Goal: Task Accomplishment & Management: Use online tool/utility

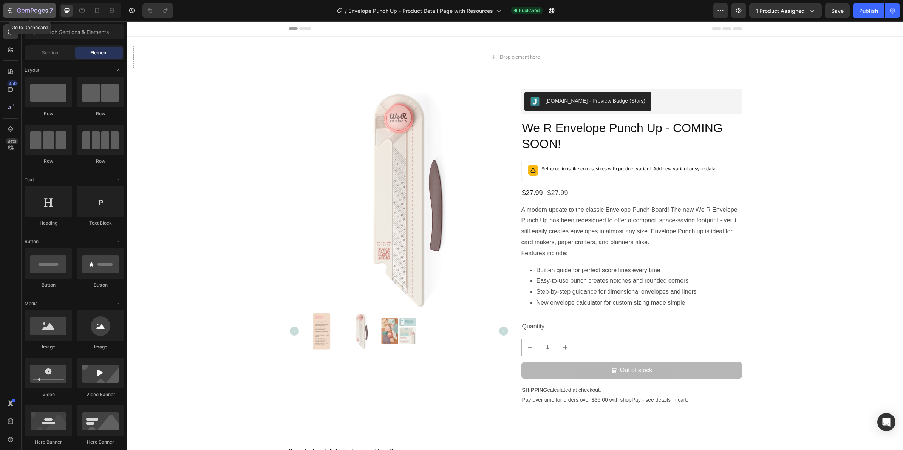
click at [19, 6] on div "7" at bounding box center [35, 10] width 36 height 9
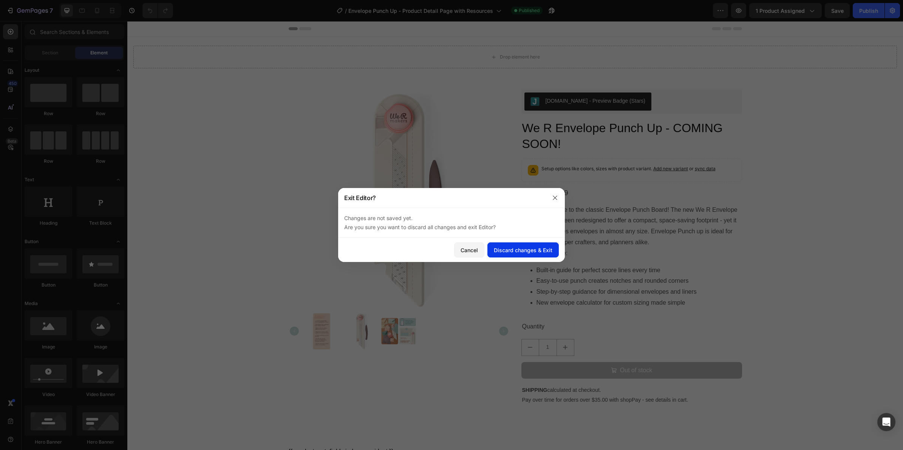
click at [511, 251] on div "Discard changes & Exit" at bounding box center [523, 250] width 59 height 8
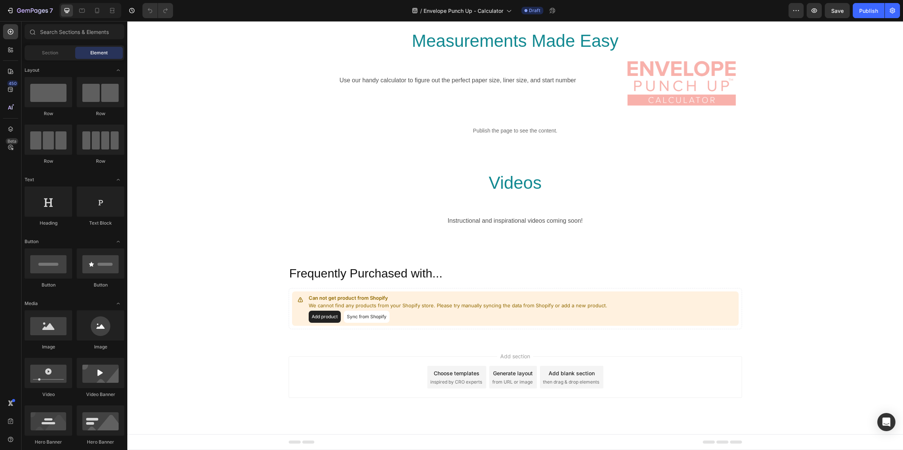
scroll to position [1650, 0]
click at [727, 250] on div "Section 9" at bounding box center [729, 248] width 26 height 9
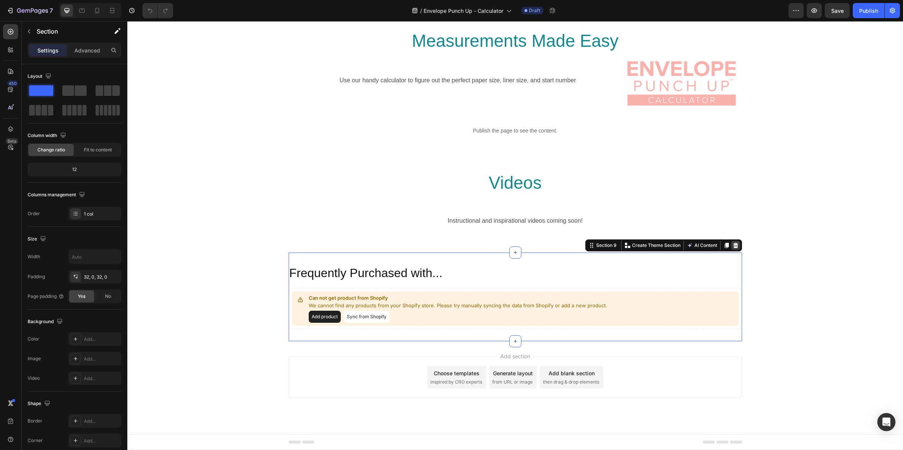
click at [733, 243] on icon at bounding box center [736, 246] width 6 height 6
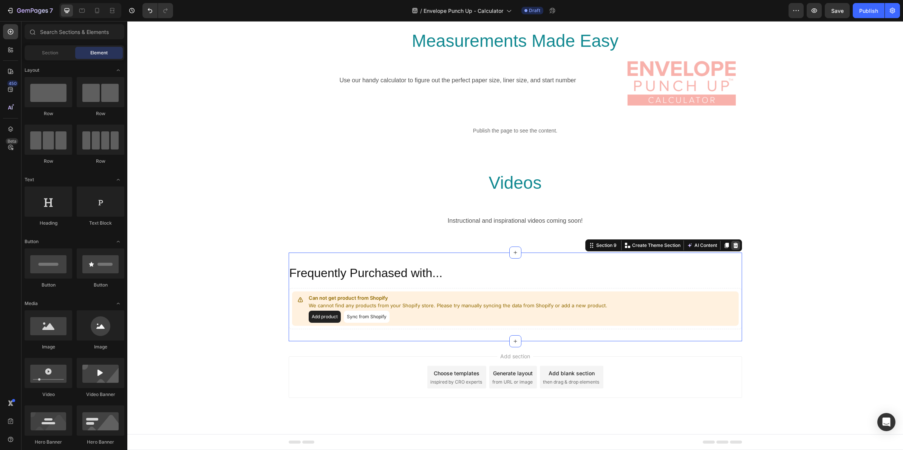
scroll to position [1562, 0]
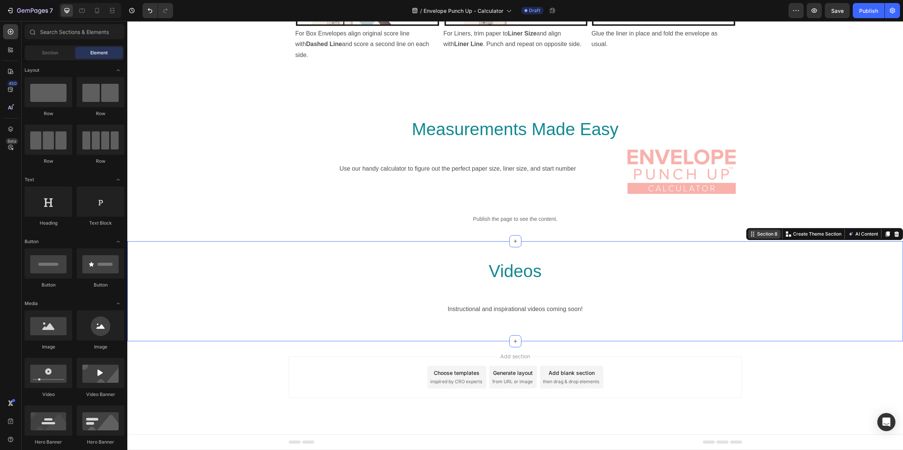
click at [885, 237] on div "Section 8 Create Theme Section AI Content Write with GemAI What would you like …" at bounding box center [824, 234] width 157 height 12
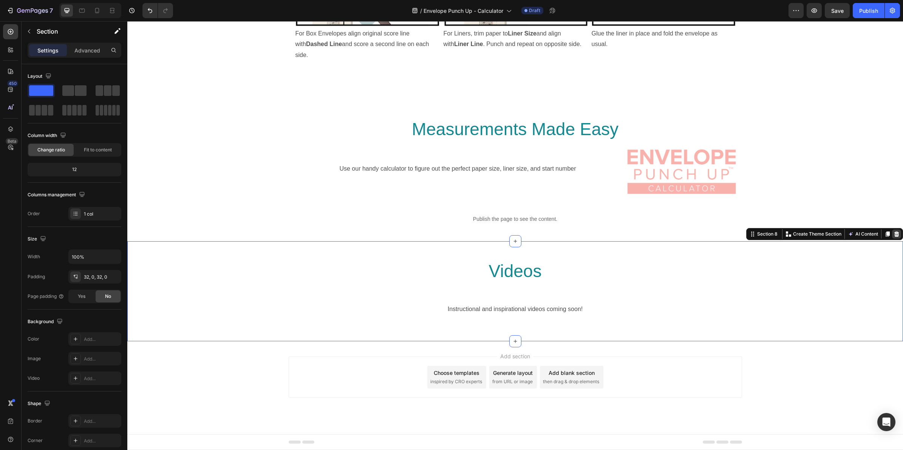
click at [894, 232] on icon at bounding box center [897, 234] width 6 height 6
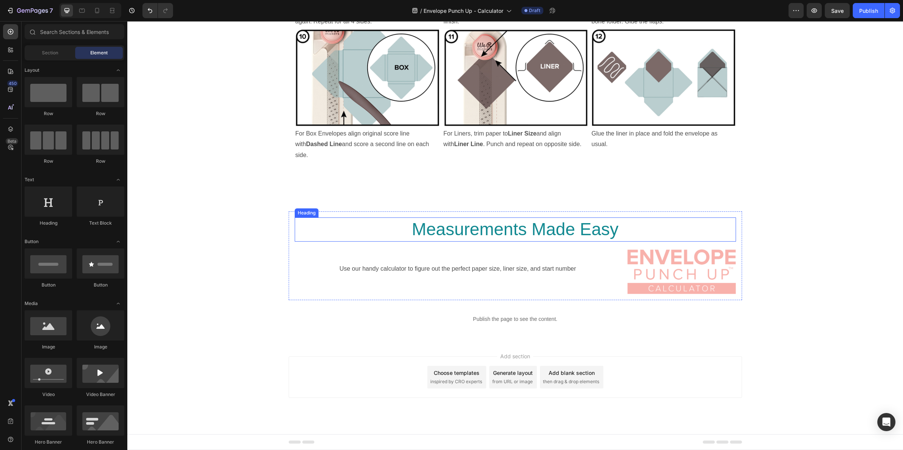
click at [580, 227] on h2 "Measurements Made Easy" at bounding box center [515, 230] width 441 height 24
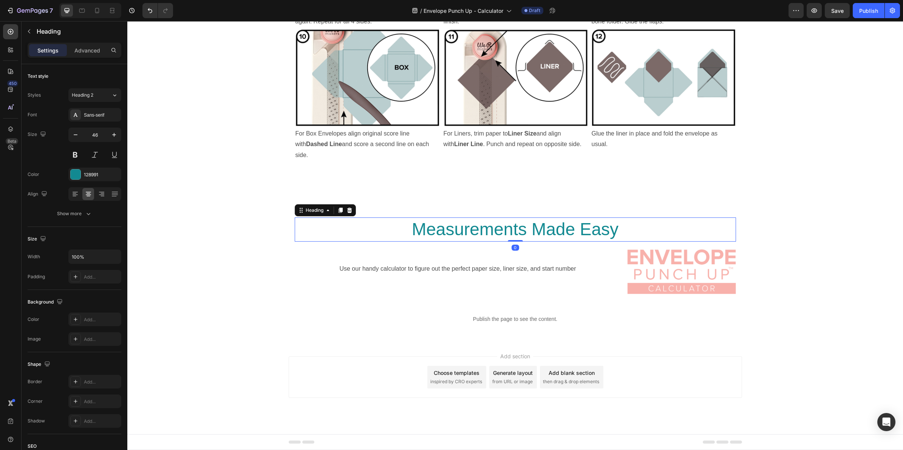
click at [621, 227] on h2 "Measurements Made Easy" at bounding box center [515, 230] width 441 height 24
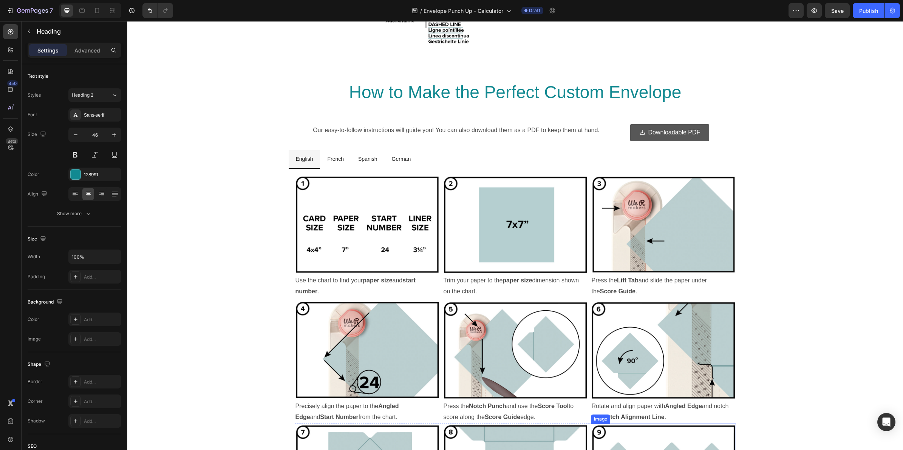
scroll to position [942, 0]
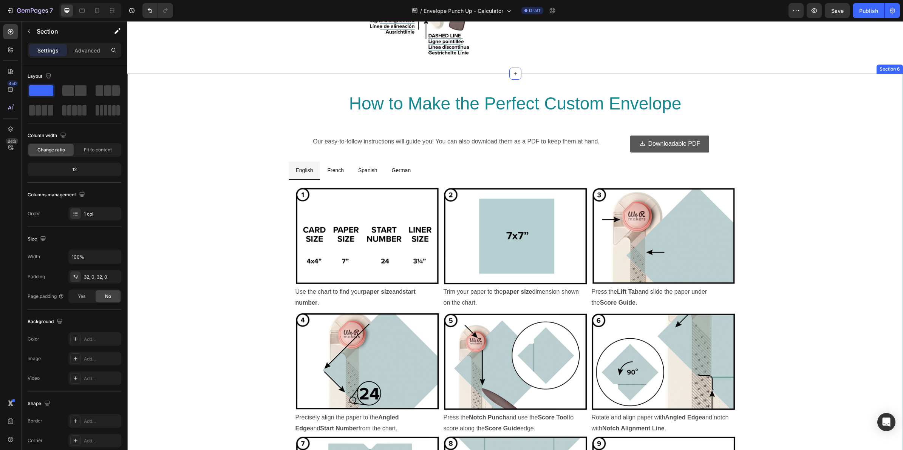
click at [881, 71] on div "Section 6" at bounding box center [890, 69] width 26 height 9
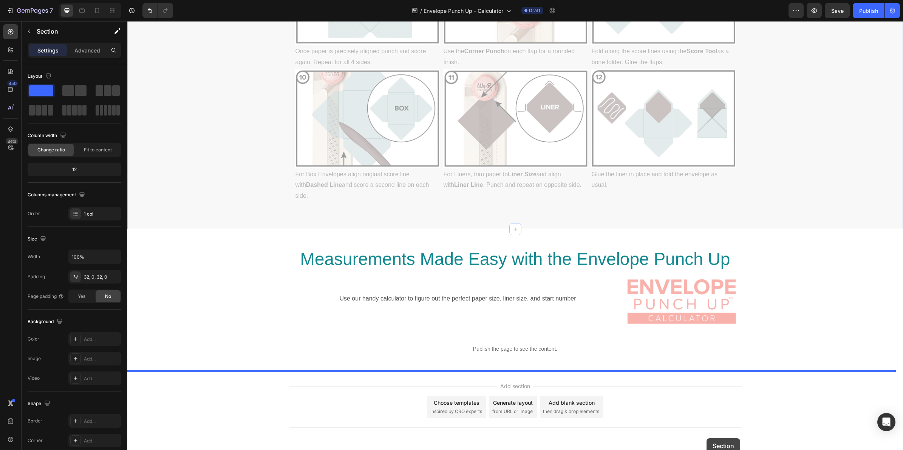
scroll to position [1434, 0]
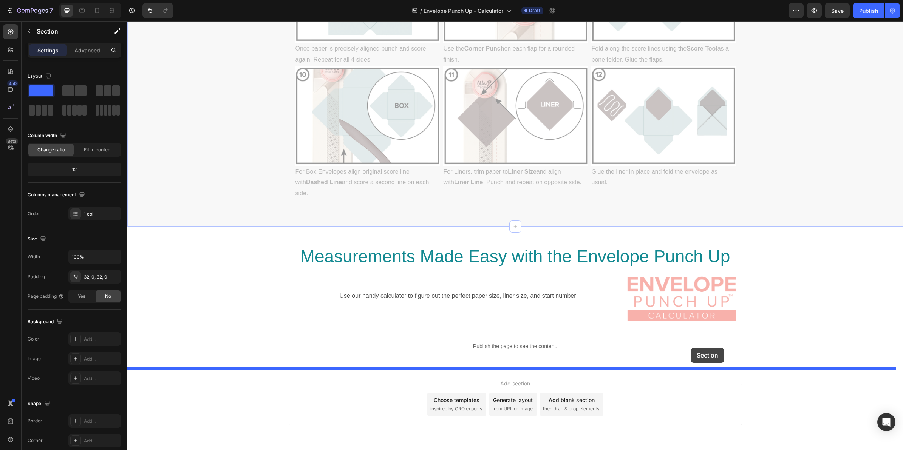
drag, startPoint x: 747, startPoint y: 69, endPoint x: 691, endPoint y: 348, distance: 285.2
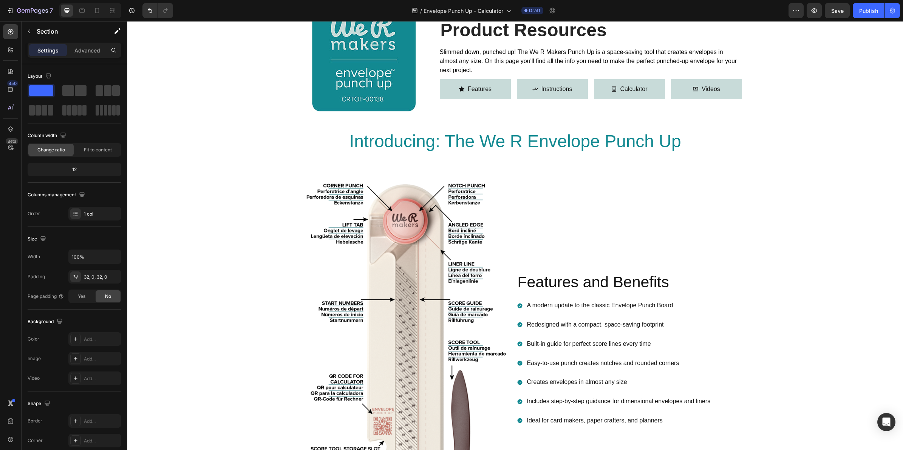
scroll to position [458, 0]
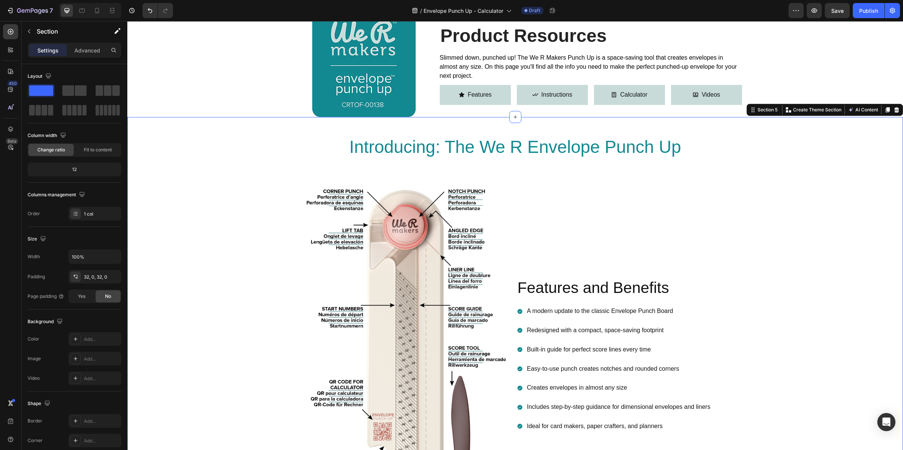
click at [751, 132] on div "Introducing: The We R Envelope Punch Up Heading Row Image Features and Benefits…" at bounding box center [515, 337] width 776 height 416
click at [895, 108] on icon at bounding box center [897, 109] width 5 height 5
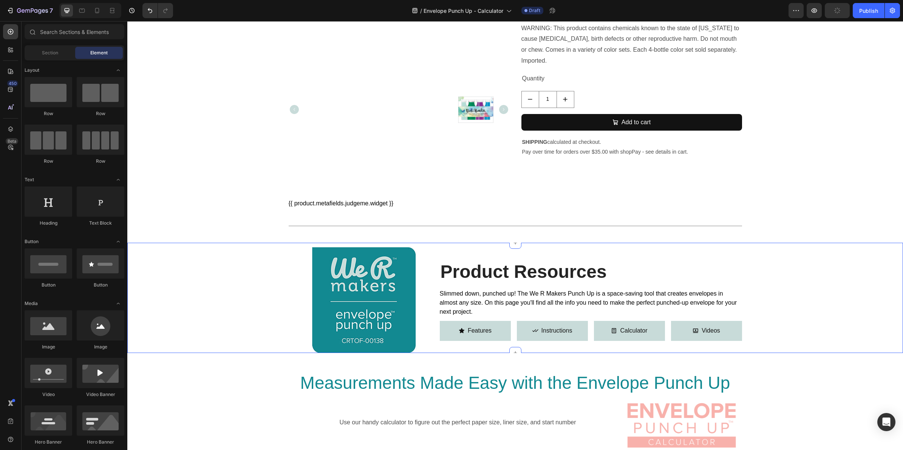
scroll to position [317, 0]
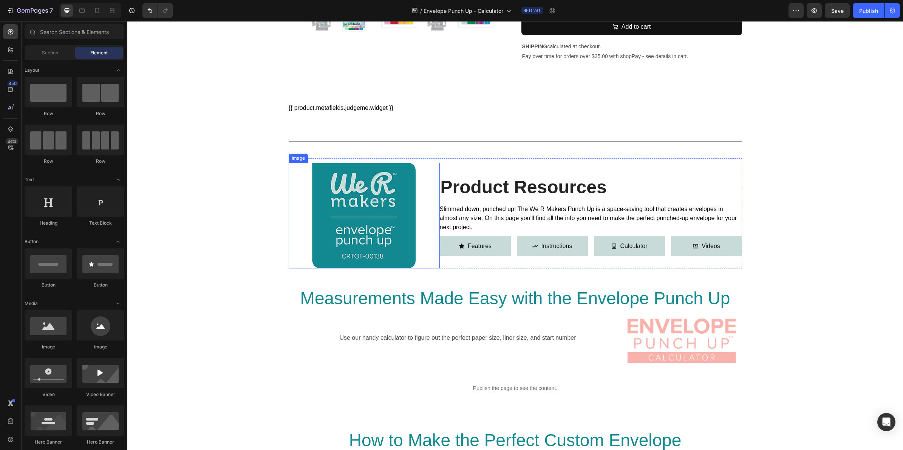
click at [391, 184] on img at bounding box center [364, 216] width 106 height 106
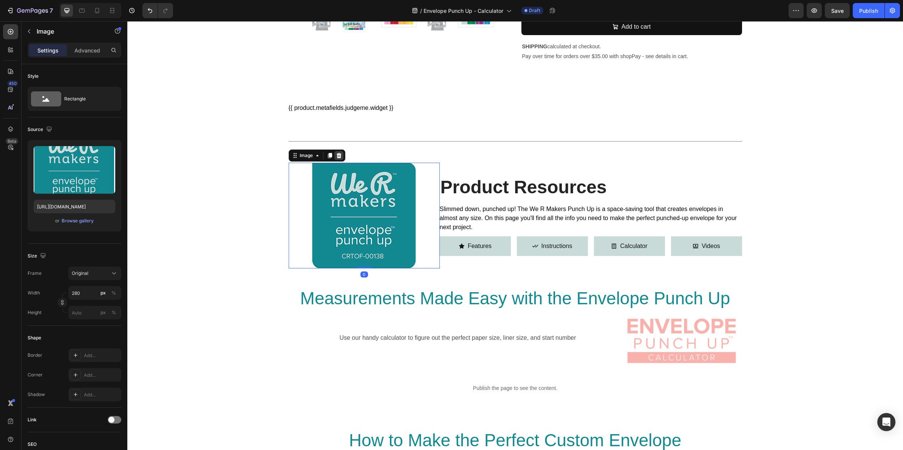
click at [336, 151] on div at bounding box center [338, 155] width 9 height 9
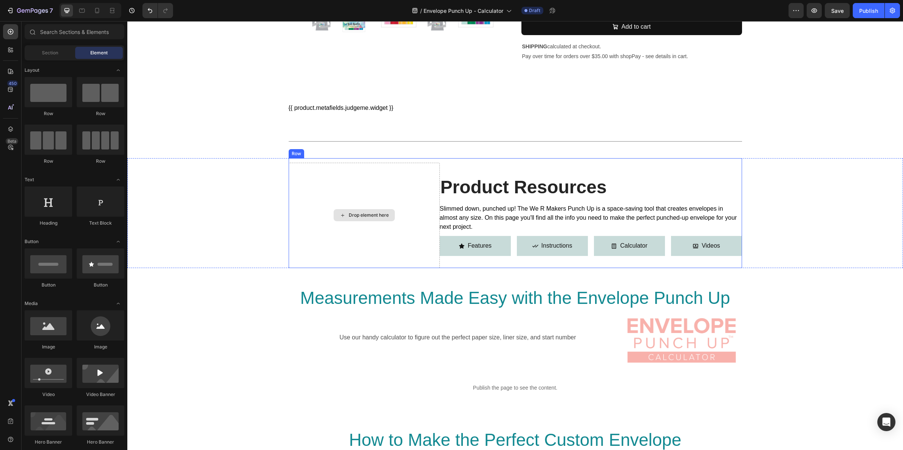
click at [365, 176] on div "Drop element here" at bounding box center [364, 215] width 151 height 105
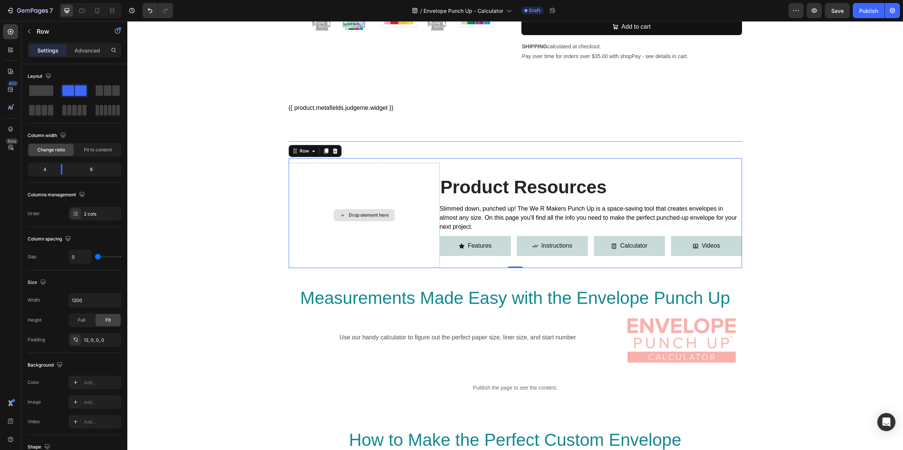
click at [416, 167] on div "Drop element here" at bounding box center [364, 215] width 151 height 105
click at [469, 163] on div "Product Resources Heading Slimmed down, punched up! The We R Makers Punch Up is…" at bounding box center [591, 215] width 302 height 105
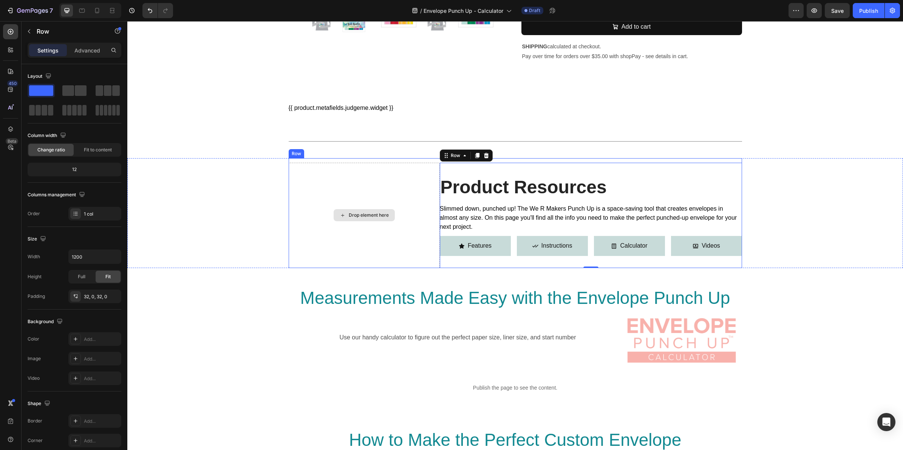
click at [405, 166] on div "Drop element here" at bounding box center [364, 215] width 151 height 105
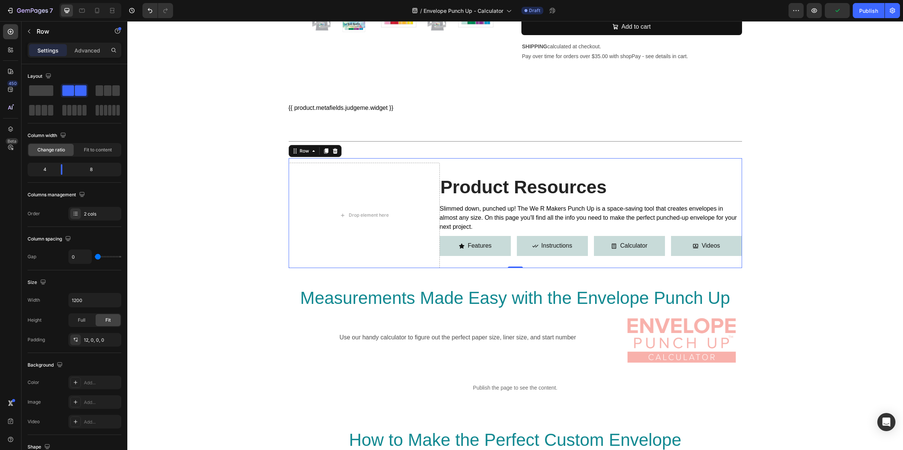
click at [412, 158] on div "Product Resources Heading Slimmed down, punched up! The We R Makers Punch Up is…" at bounding box center [515, 213] width 453 height 110
click at [44, 90] on span at bounding box center [41, 90] width 24 height 11
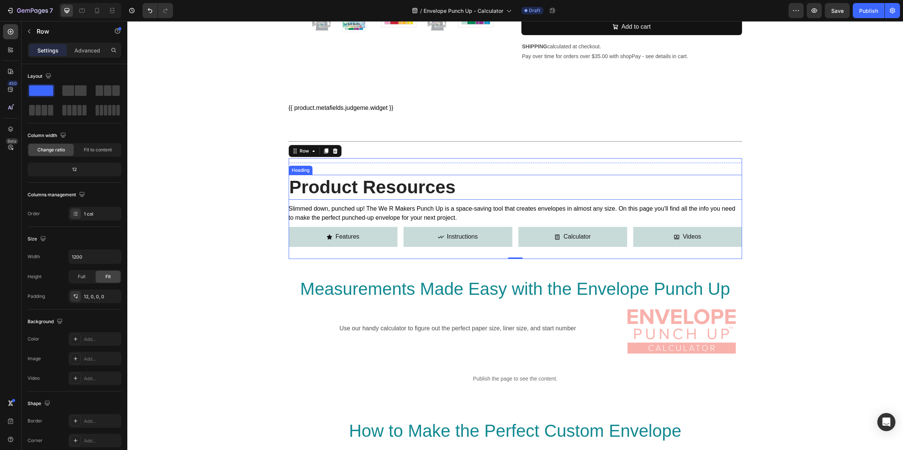
click at [503, 181] on h2 "Product Resources" at bounding box center [515, 187] width 453 height 25
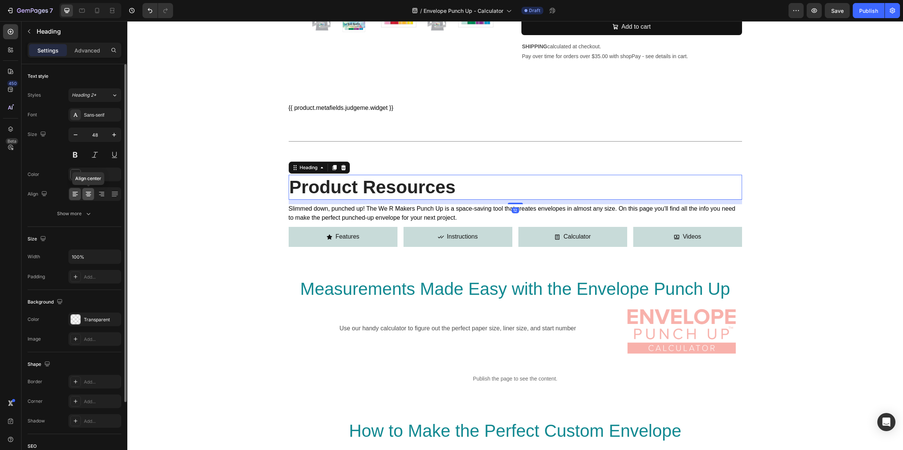
click at [91, 193] on icon at bounding box center [89, 194] width 8 height 8
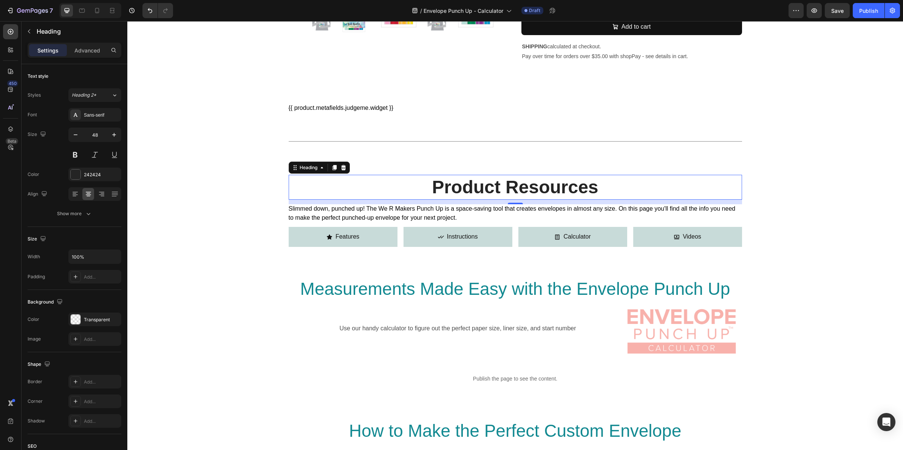
click at [516, 176] on h2 "Product Resources" at bounding box center [515, 187] width 453 height 25
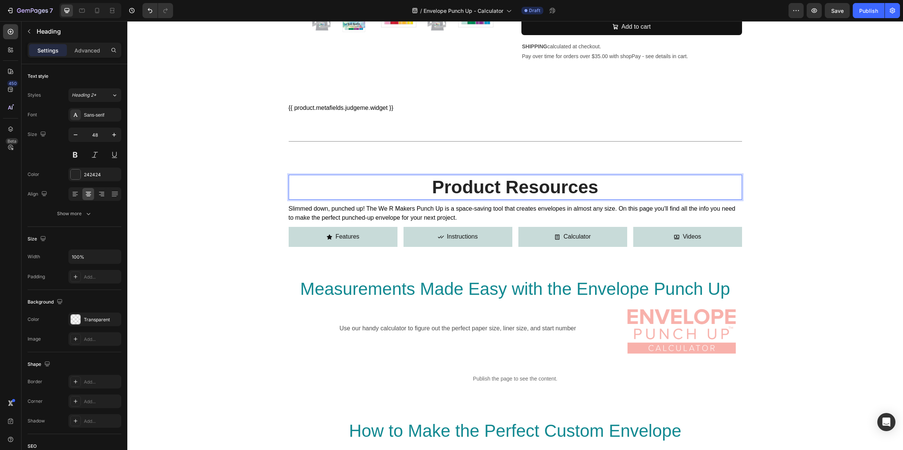
click at [501, 176] on p "Product Resources" at bounding box center [515, 187] width 452 height 23
click at [401, 278] on h2 "Measurements Made Easy with the Envelope Punch Up" at bounding box center [515, 289] width 441 height 24
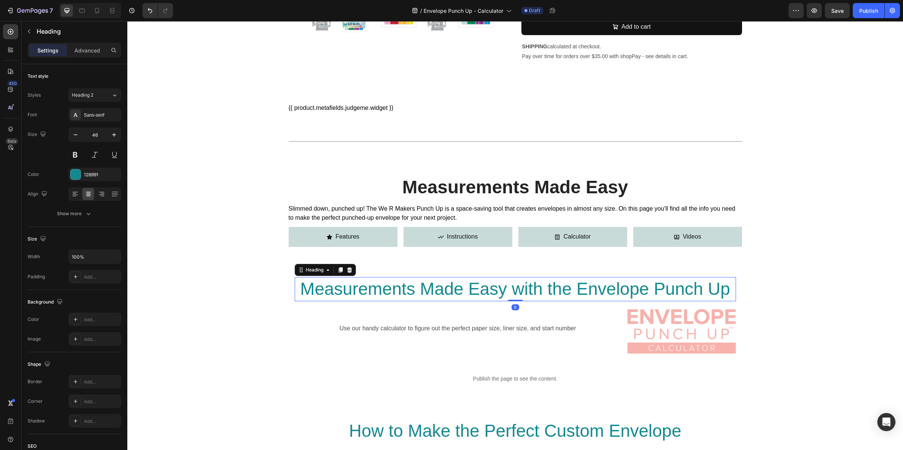
click at [513, 277] on h2 "Measurements Made Easy with the Envelope Punch Up" at bounding box center [515, 289] width 441 height 24
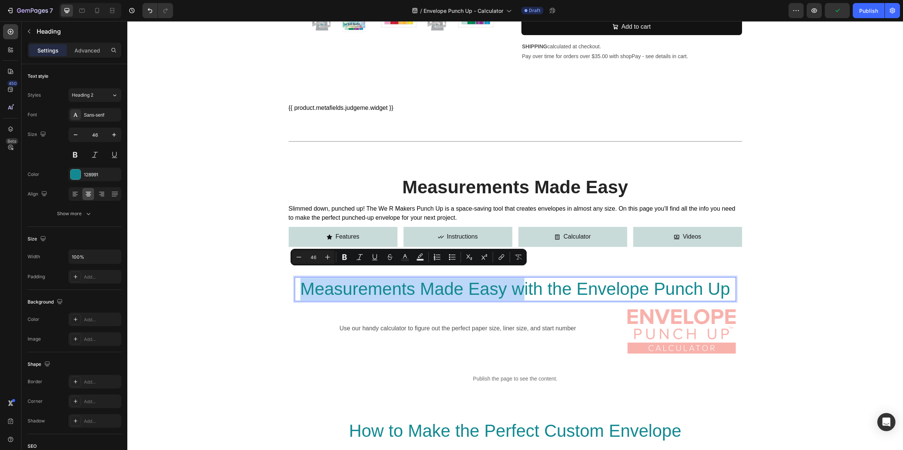
drag, startPoint x: 518, startPoint y: 279, endPoint x: 299, endPoint y: 281, distance: 219.2
click at [299, 281] on p "Measurements Made Easy with the Envelope Punch Up" at bounding box center [516, 289] width 440 height 23
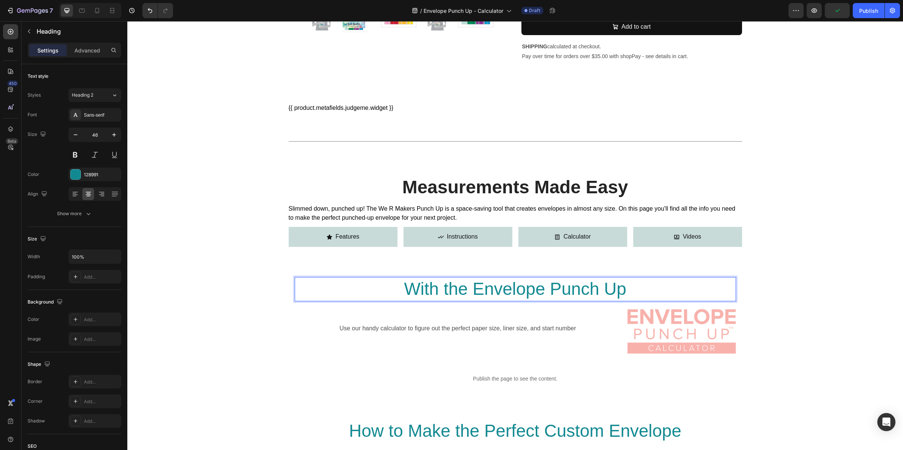
click at [630, 278] on p "With the Envelope Punch Up" at bounding box center [516, 289] width 440 height 23
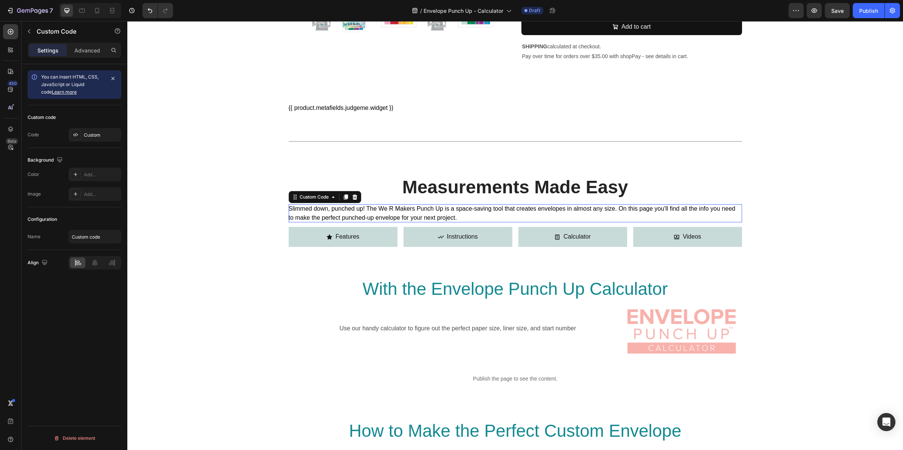
click at [396, 206] on link "Slimmed down, punched up! The We R Makers Punch Up is a space-saving tool that …" at bounding box center [512, 213] width 447 height 15
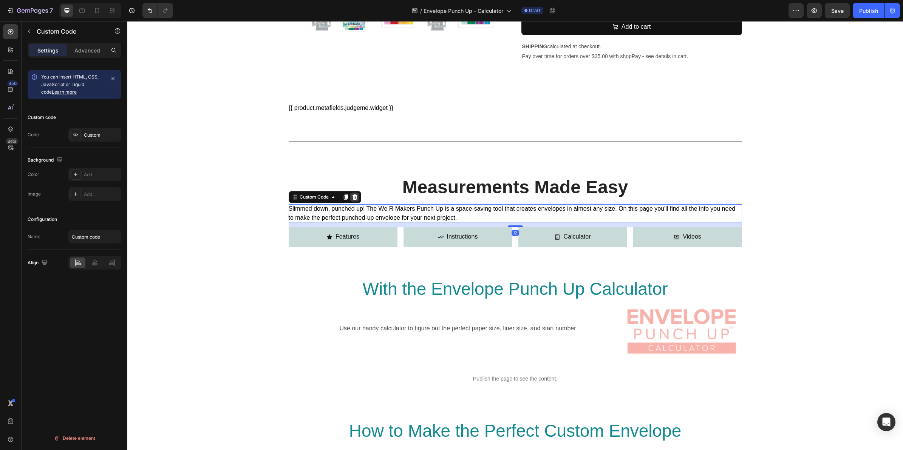
click at [352, 195] on icon at bounding box center [354, 197] width 5 height 5
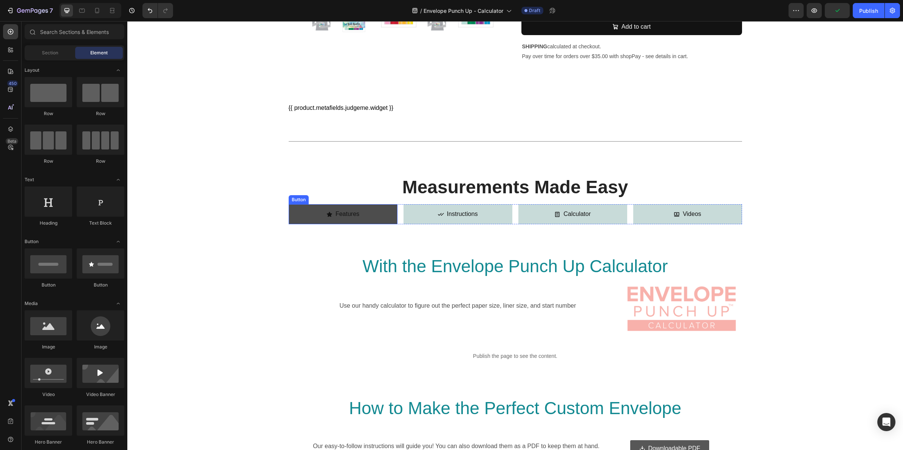
click at [366, 204] on link "Features" at bounding box center [343, 214] width 109 height 20
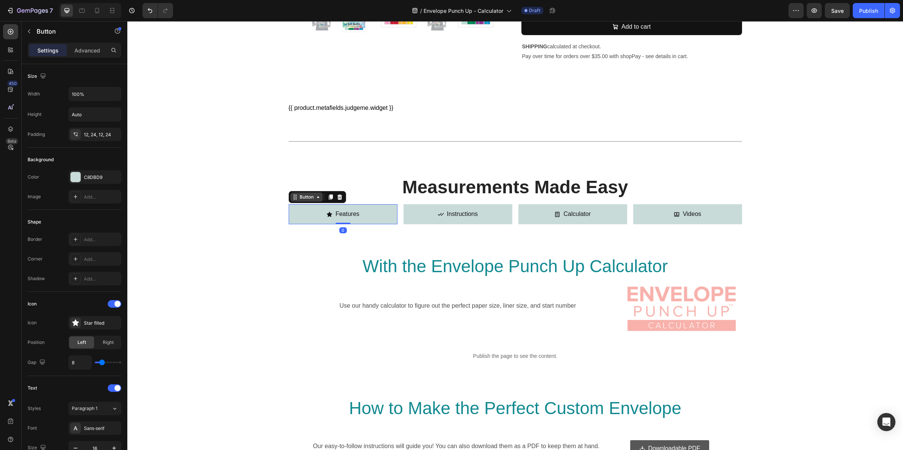
click at [315, 194] on icon at bounding box center [318, 197] width 6 height 6
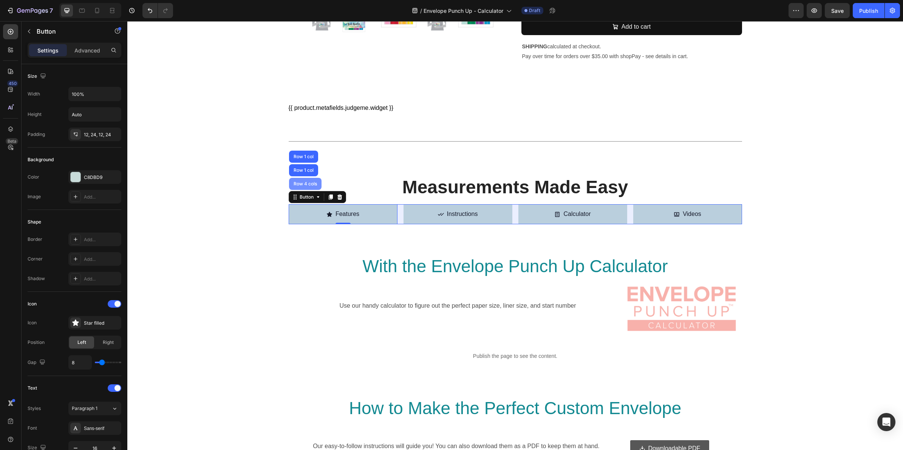
click at [309, 182] on div "Row 4 cols" at bounding box center [305, 184] width 26 height 5
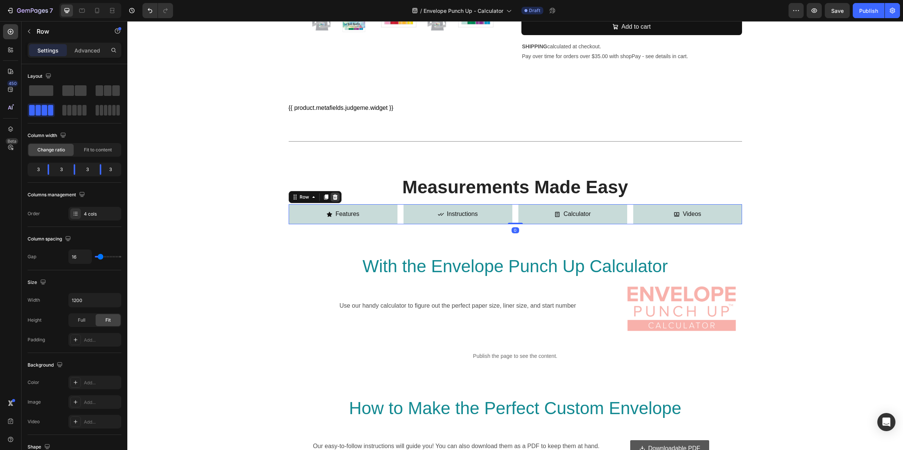
click at [333, 194] on icon at bounding box center [335, 197] width 6 height 6
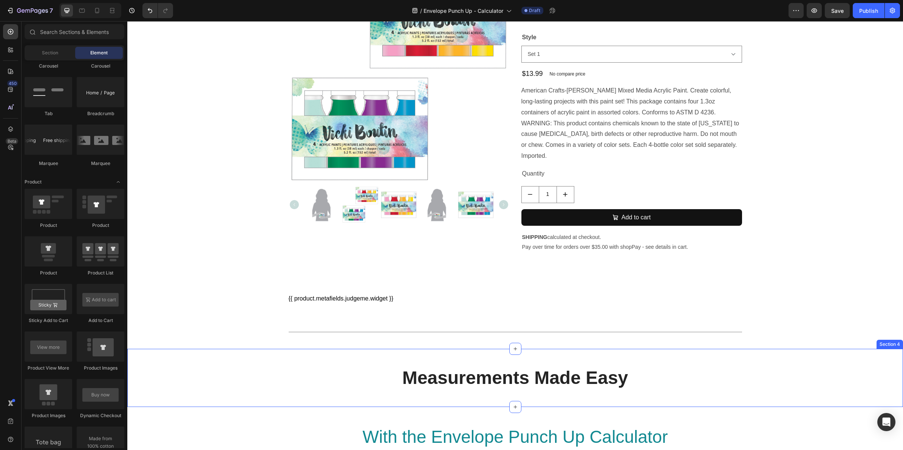
scroll to position [0, 0]
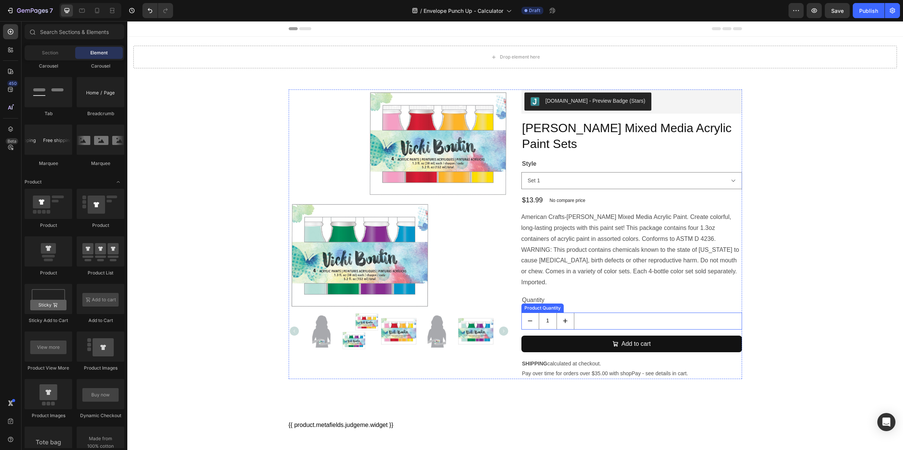
click at [703, 313] on div "1" at bounding box center [632, 321] width 221 height 17
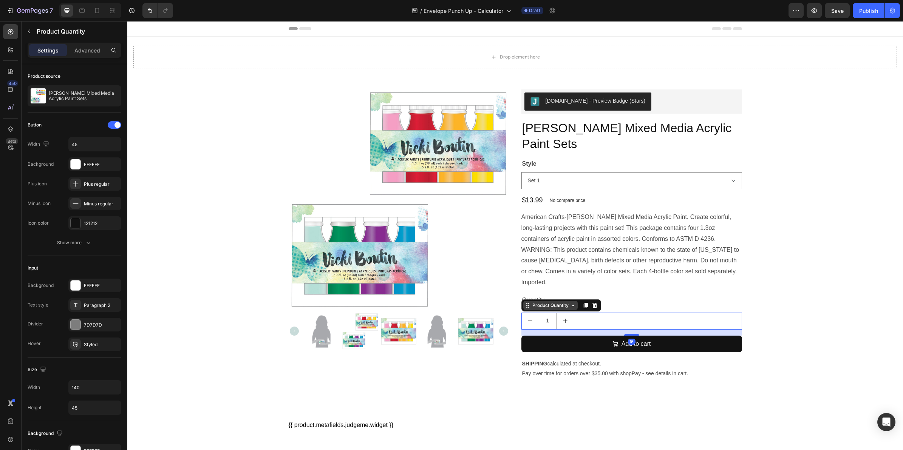
click at [571, 303] on icon at bounding box center [573, 306] width 6 height 6
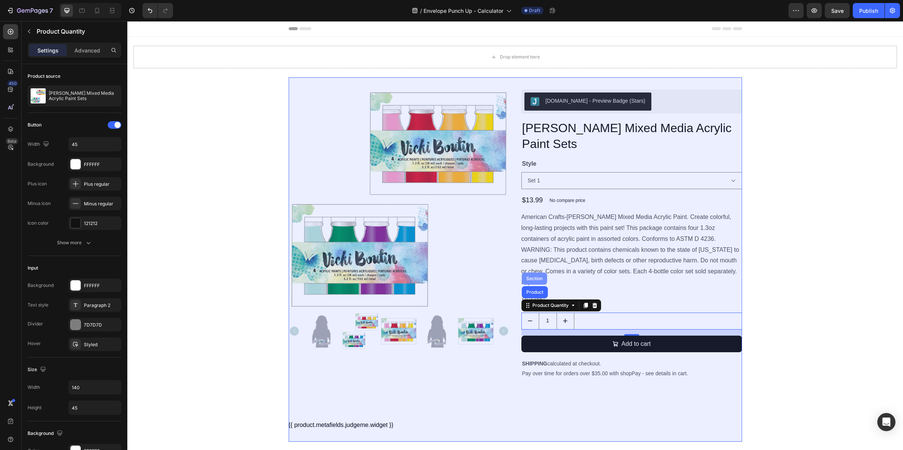
click at [531, 277] on div "Section" at bounding box center [534, 279] width 19 height 5
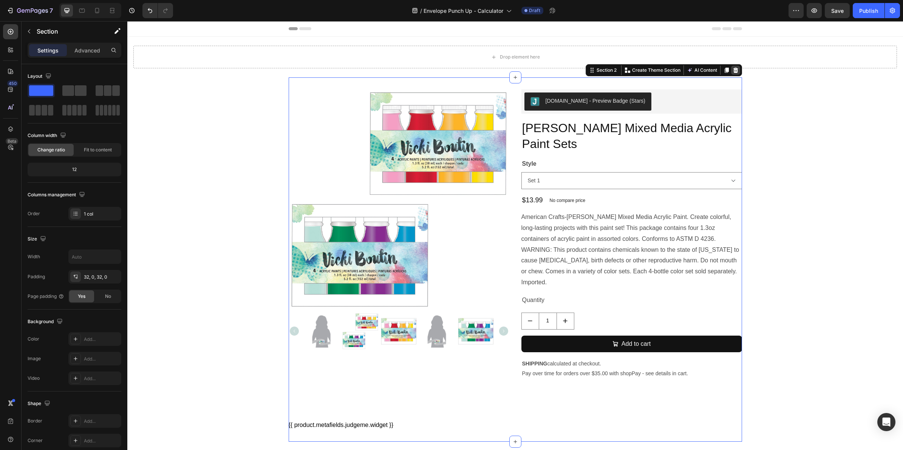
click at [733, 68] on icon at bounding box center [735, 70] width 5 height 5
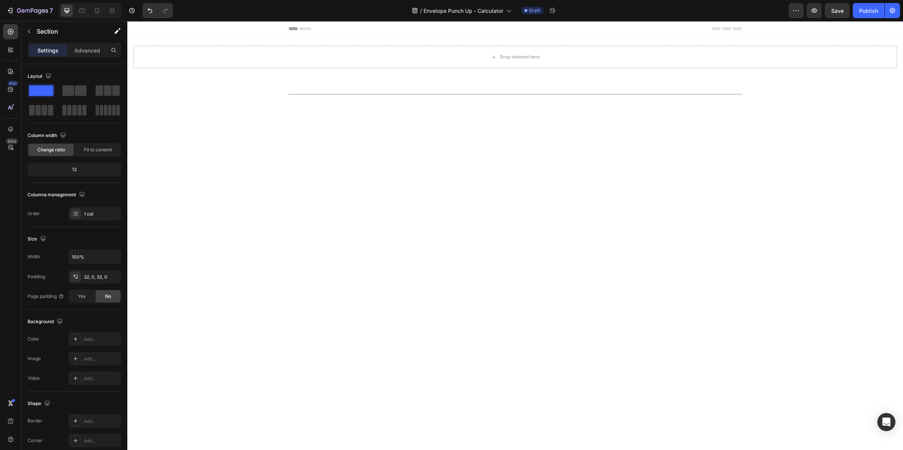
click at [627, 172] on div at bounding box center [515, 240] width 776 height 142
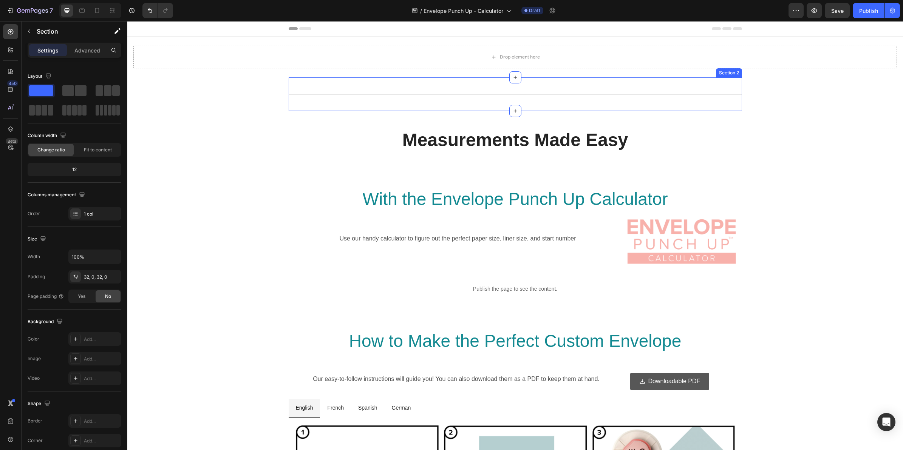
click at [704, 84] on div "Title Line Section 2" at bounding box center [515, 94] width 453 height 34
click at [733, 69] on icon at bounding box center [735, 70] width 5 height 5
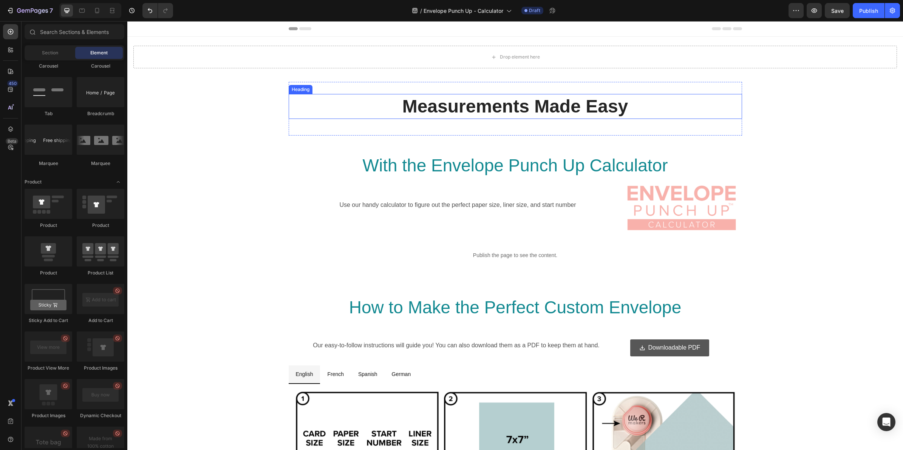
click at [449, 107] on h2 "Measurements Made Easy" at bounding box center [515, 106] width 453 height 25
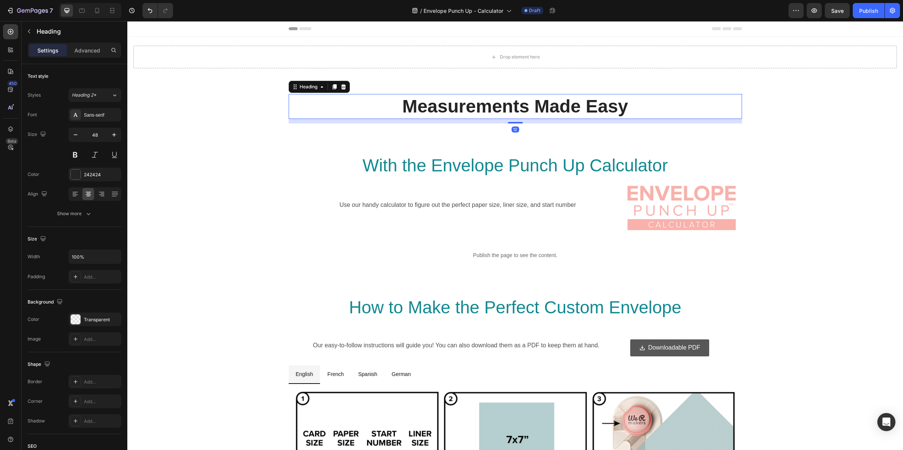
click at [450, 106] on h2 "Measurements Made Easy" at bounding box center [515, 106] width 453 height 25
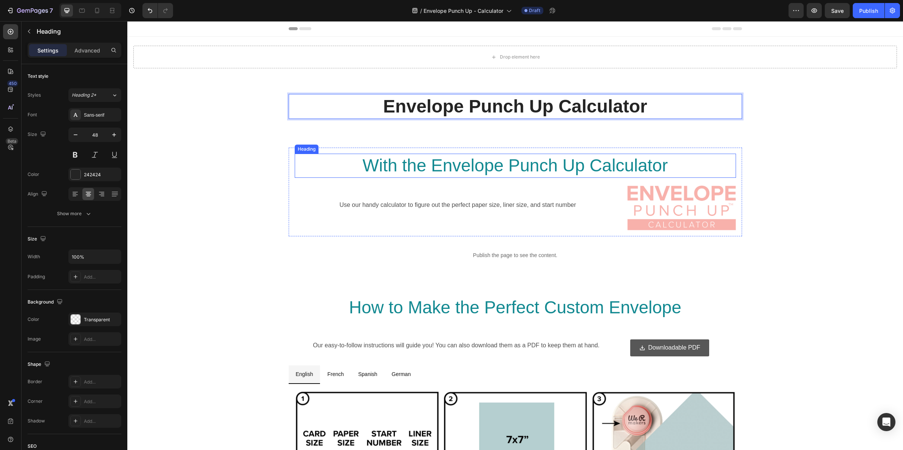
click at [425, 165] on h2 "With the Envelope Punch Up Calculator" at bounding box center [515, 166] width 441 height 24
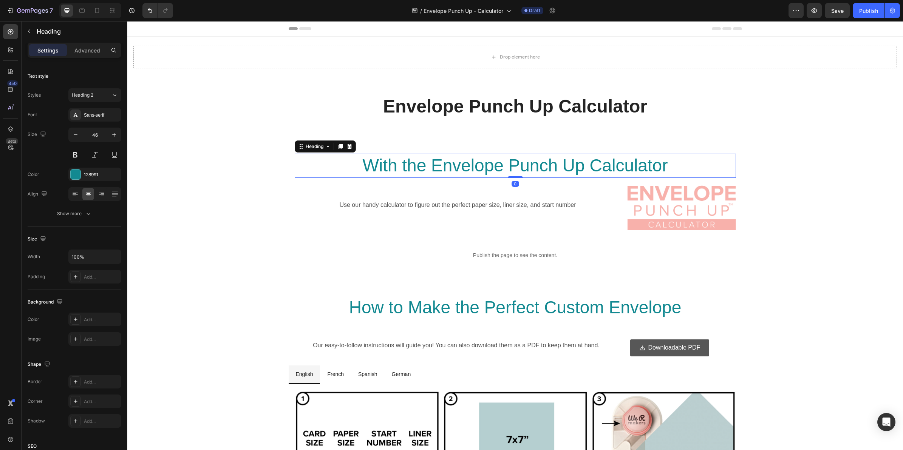
click at [367, 161] on h2 "With the Envelope Punch Up Calculator" at bounding box center [515, 166] width 441 height 24
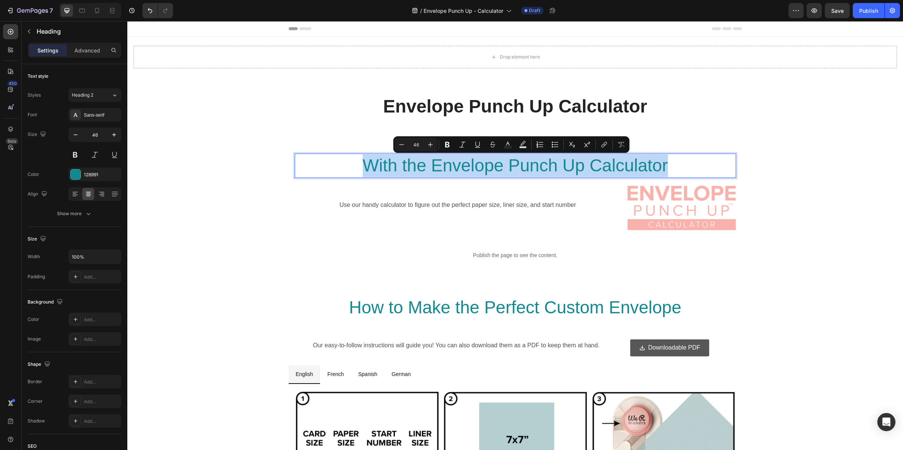
drag, startPoint x: 368, startPoint y: 163, endPoint x: 663, endPoint y: 163, distance: 294.8
click at [663, 163] on p "With the Envelope Punch Up Calculator" at bounding box center [516, 166] width 440 height 23
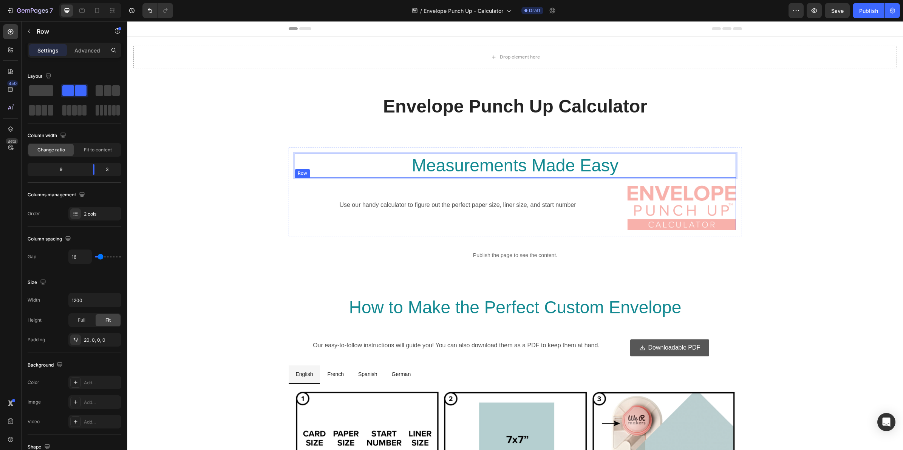
click at [531, 222] on div "Use our handy calculator to figure out the perfect paper size, liner size, and …" at bounding box center [458, 208] width 327 height 45
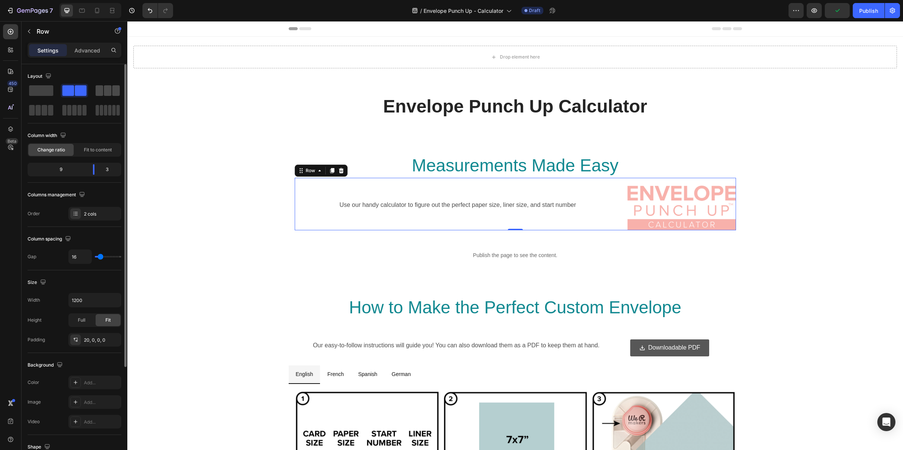
click at [111, 94] on span at bounding box center [108, 90] width 8 height 11
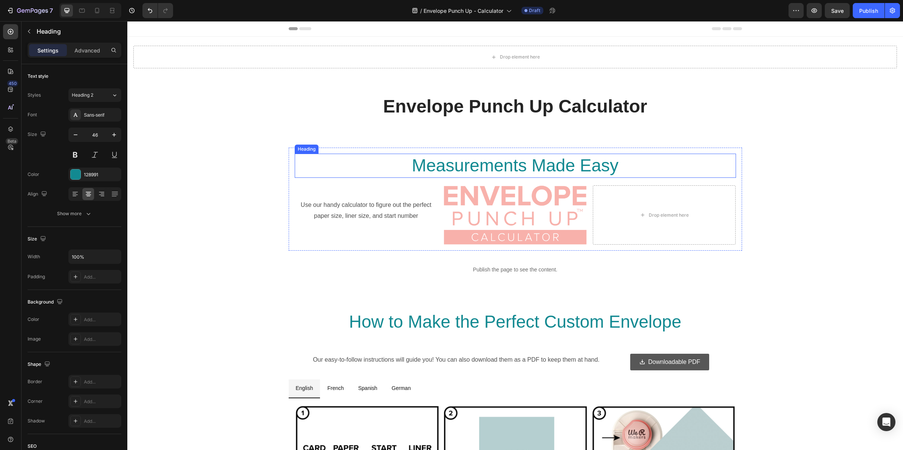
click at [601, 162] on h2 "Measurements Made Easy" at bounding box center [515, 166] width 441 height 24
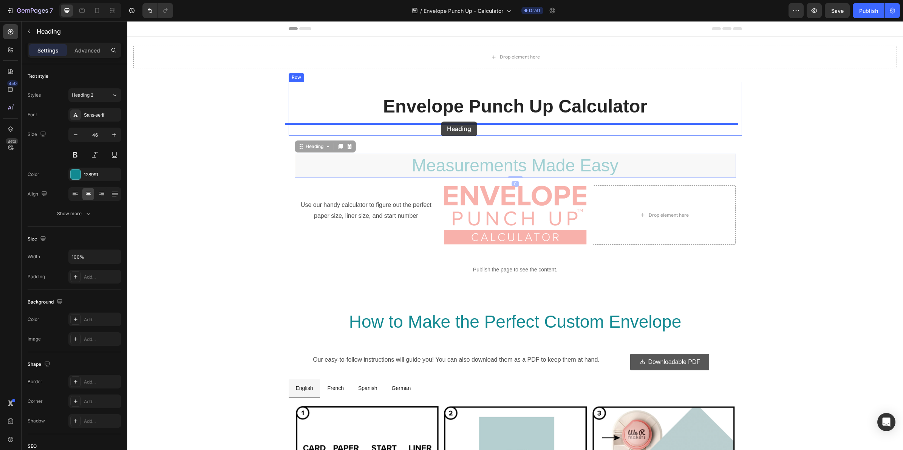
drag, startPoint x: 299, startPoint y: 150, endPoint x: 441, endPoint y: 122, distance: 144.6
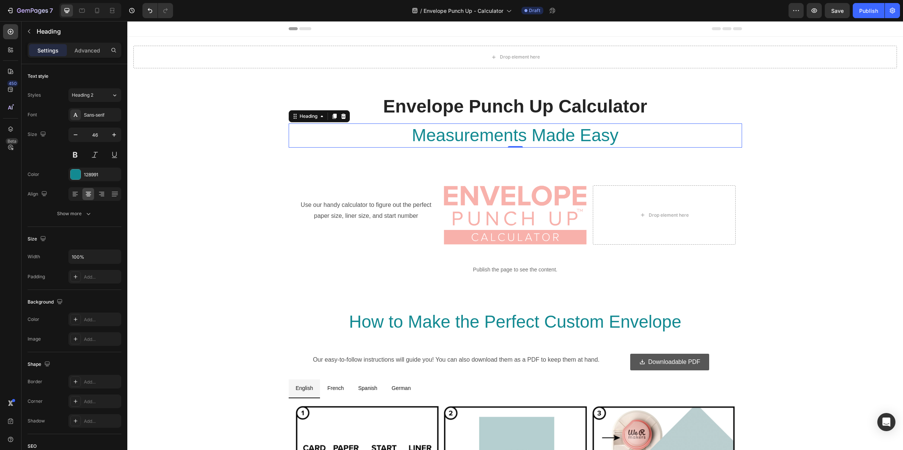
click at [558, 134] on h2 "Measurements Made Easy" at bounding box center [515, 136] width 453 height 24
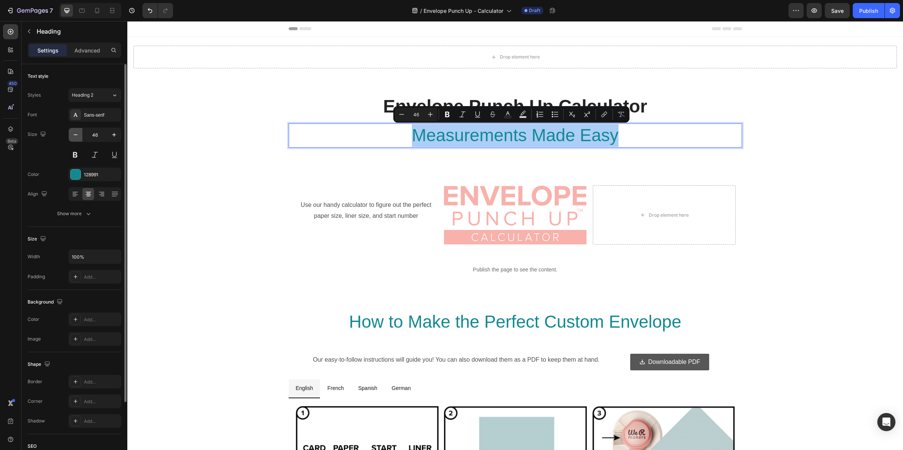
click at [77, 133] on icon "button" at bounding box center [76, 135] width 8 height 8
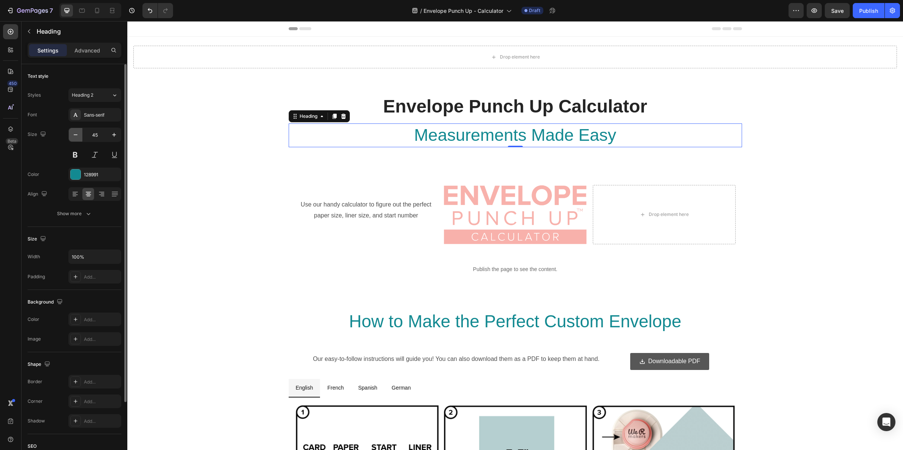
click at [77, 133] on icon "button" at bounding box center [76, 135] width 8 height 8
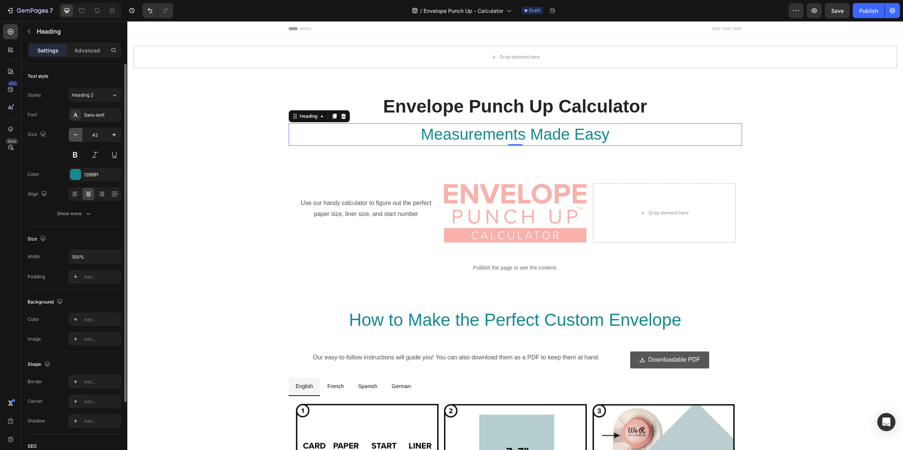
click at [77, 133] on icon "button" at bounding box center [76, 135] width 8 height 8
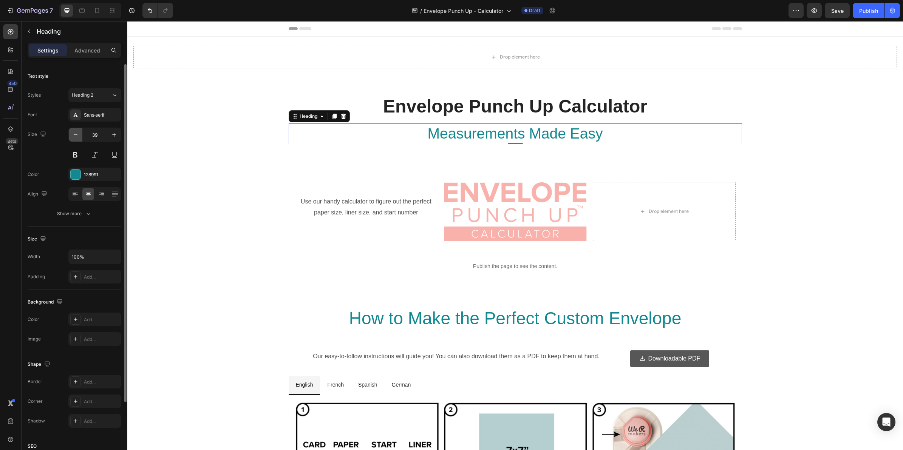
click at [77, 133] on icon "button" at bounding box center [76, 135] width 8 height 8
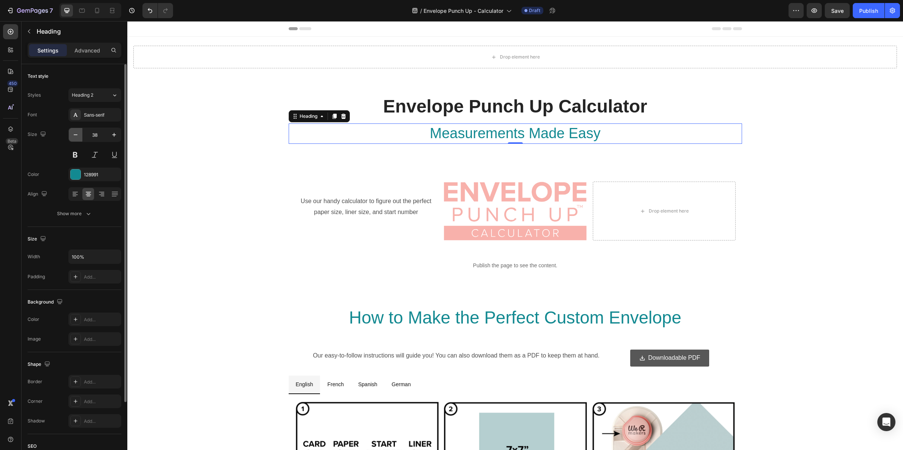
click at [77, 133] on icon "button" at bounding box center [76, 135] width 8 height 8
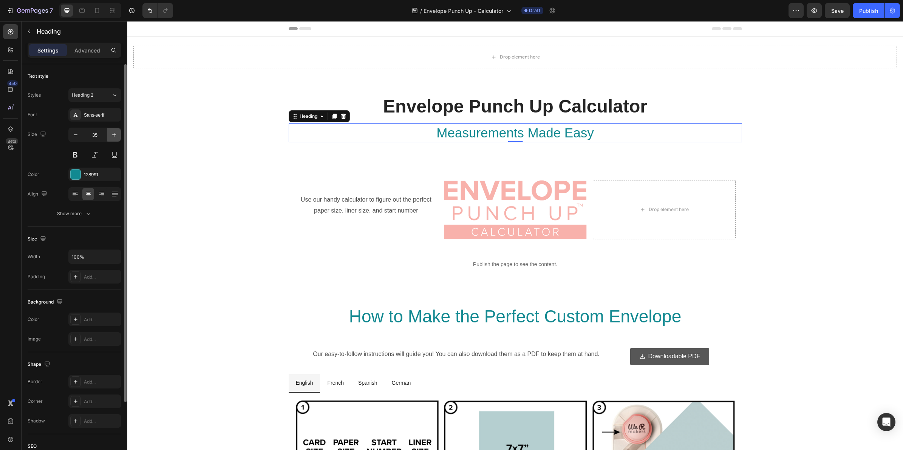
click at [113, 135] on icon "button" at bounding box center [114, 135] width 8 height 8
type input "36"
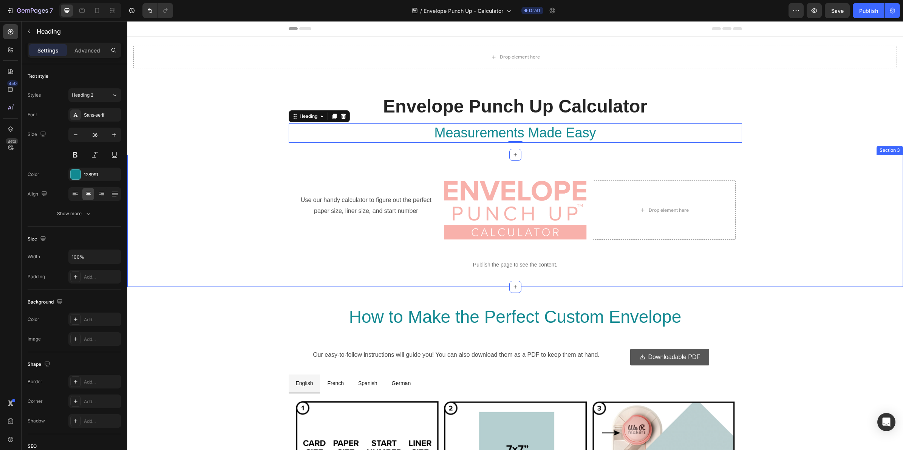
click at [809, 166] on div "Use our handy calculator to figure out the perfect paper size, liner size, and …" at bounding box center [515, 221] width 776 height 132
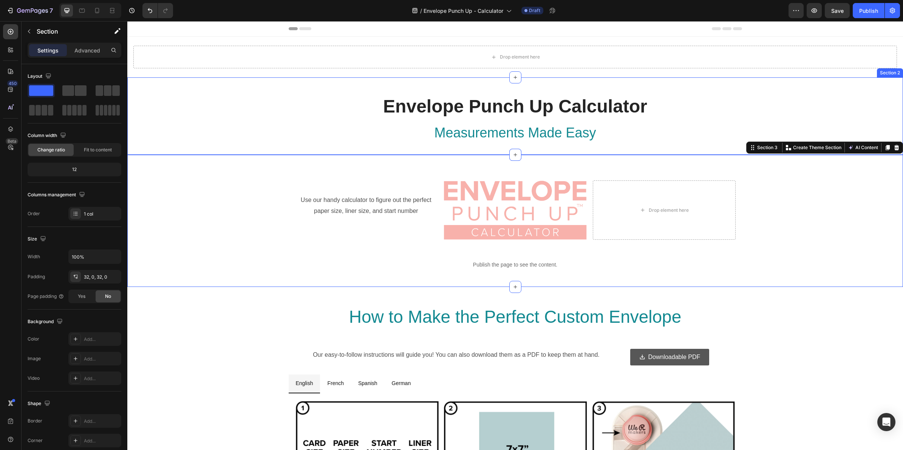
click at [802, 101] on div "Envelope Punch Up Calculator Heading Measurements Made Easy Heading Row Row" at bounding box center [515, 115] width 765 height 77
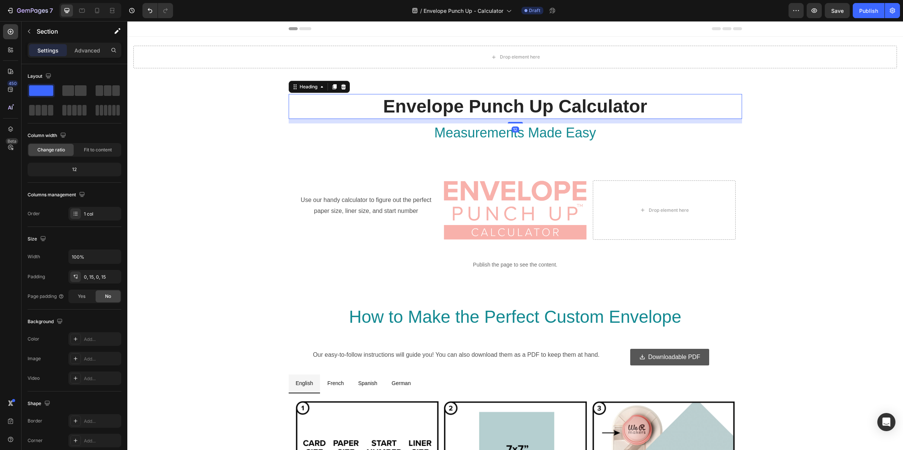
click at [602, 112] on h2 "Envelope Punch Up Calculator" at bounding box center [515, 106] width 453 height 25
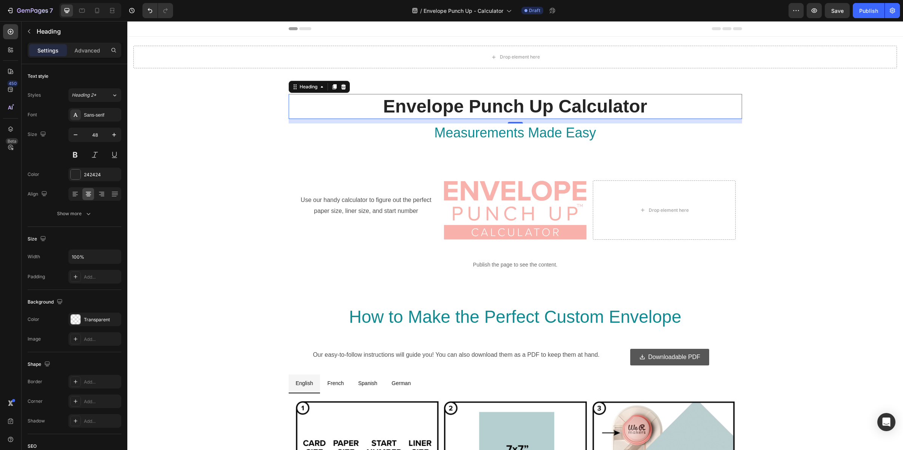
click at [573, 112] on h2 "Envelope Punch Up Calculator" at bounding box center [515, 106] width 453 height 25
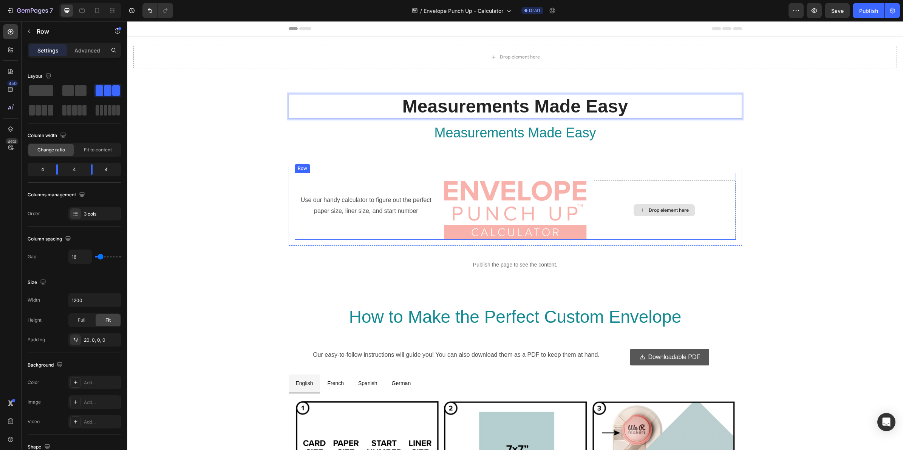
click at [696, 194] on div "Drop element here" at bounding box center [664, 210] width 143 height 59
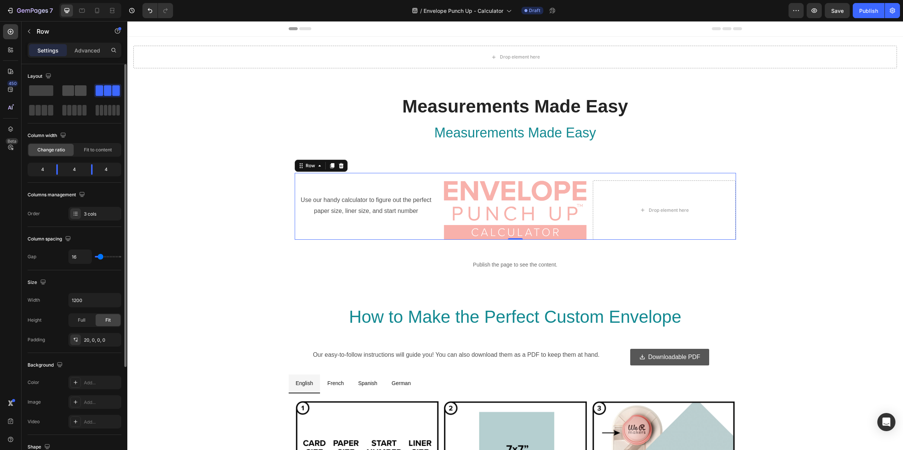
click at [84, 95] on span at bounding box center [81, 90] width 12 height 11
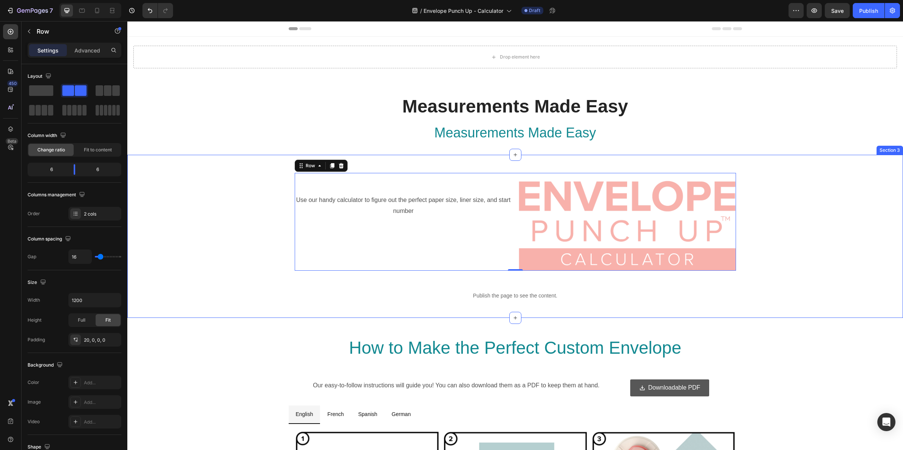
click at [802, 239] on div "Use our handy calculator to figure out the perfect paper size, liner size, and …" at bounding box center [515, 236] width 776 height 139
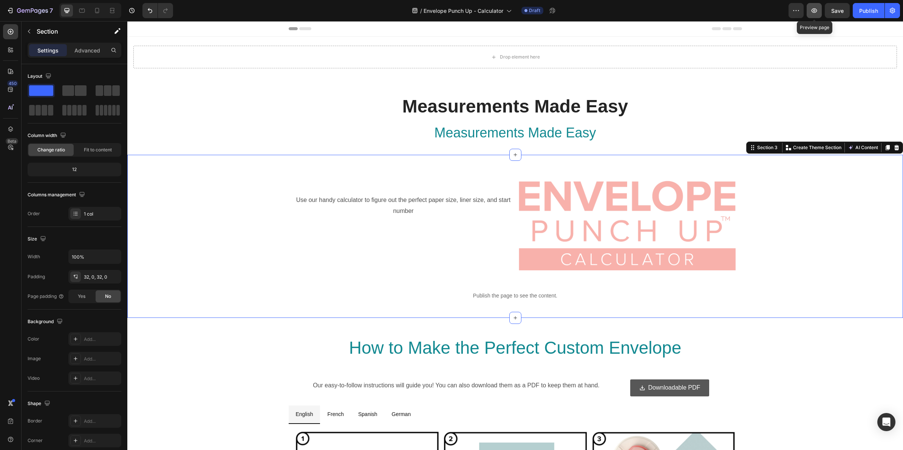
click at [815, 12] on icon "button" at bounding box center [815, 11] width 8 height 8
click at [590, 228] on img at bounding box center [627, 226] width 218 height 90
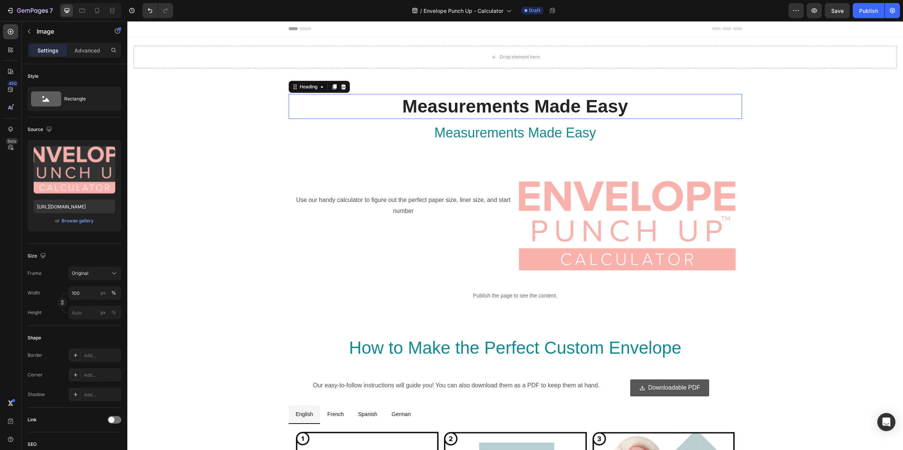
click at [551, 108] on p "Measurements Made Easy" at bounding box center [515, 106] width 452 height 23
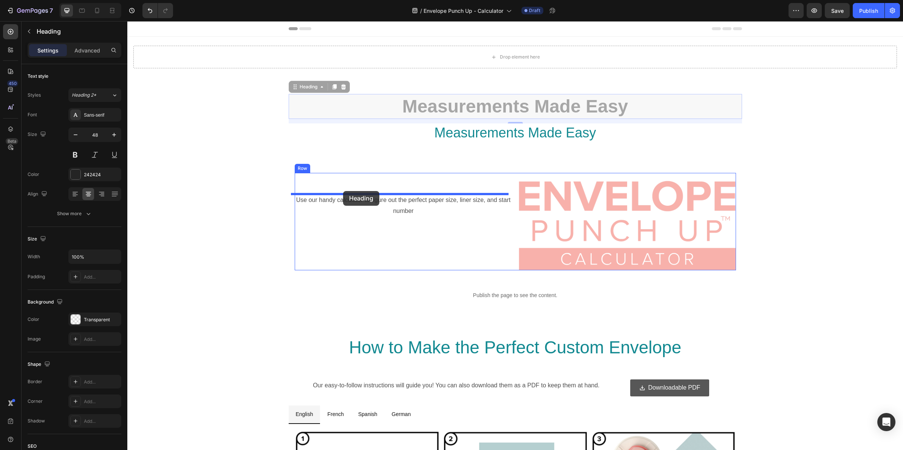
drag, startPoint x: 293, startPoint y: 89, endPoint x: 343, endPoint y: 191, distance: 113.7
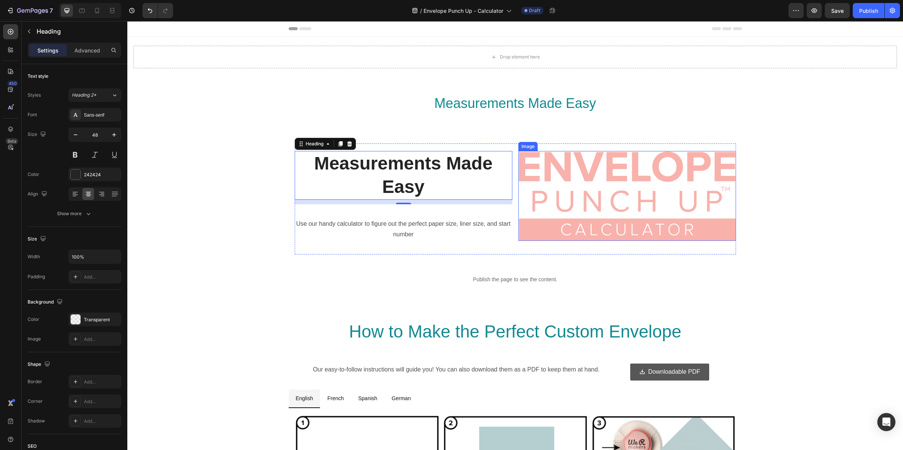
click at [604, 176] on img at bounding box center [627, 196] width 218 height 90
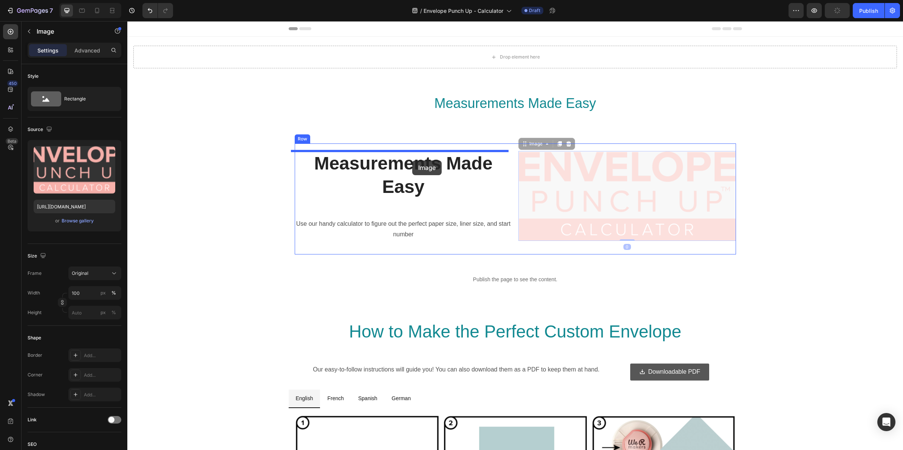
drag, startPoint x: 522, startPoint y: 146, endPoint x: 412, endPoint y: 161, distance: 110.5
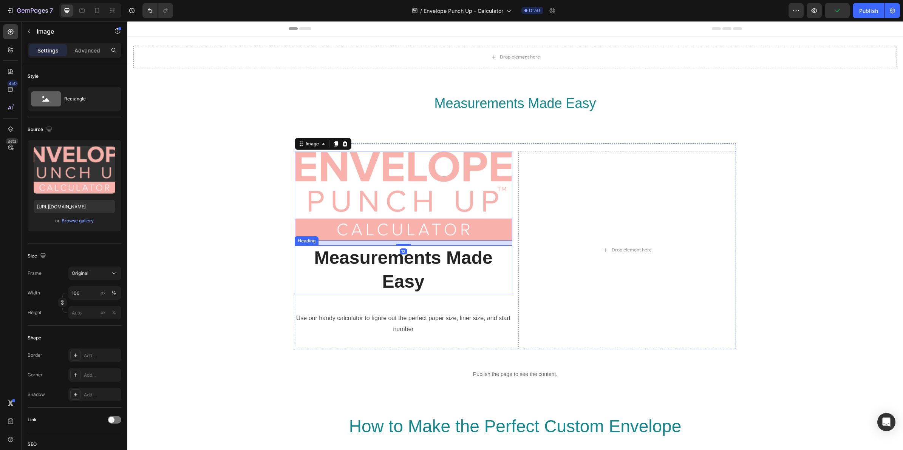
click at [318, 259] on h2 "Measurements Made Easy" at bounding box center [404, 270] width 218 height 49
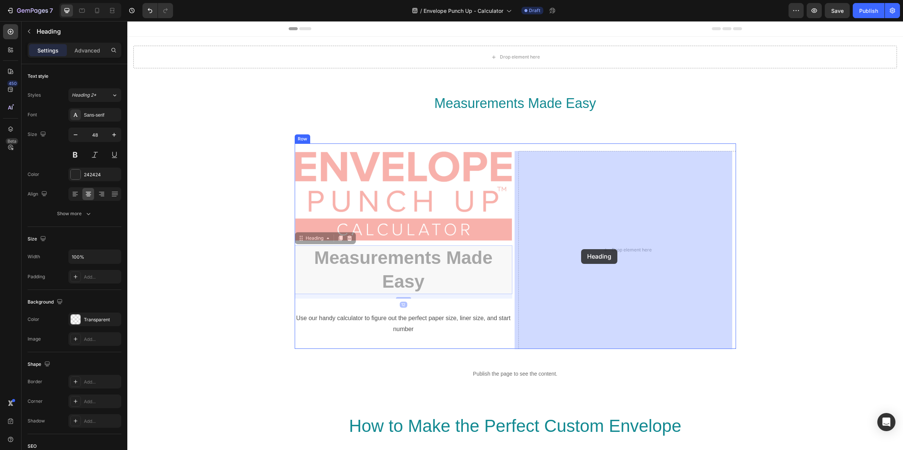
drag, startPoint x: 299, startPoint y: 240, endPoint x: 581, endPoint y: 249, distance: 282.8
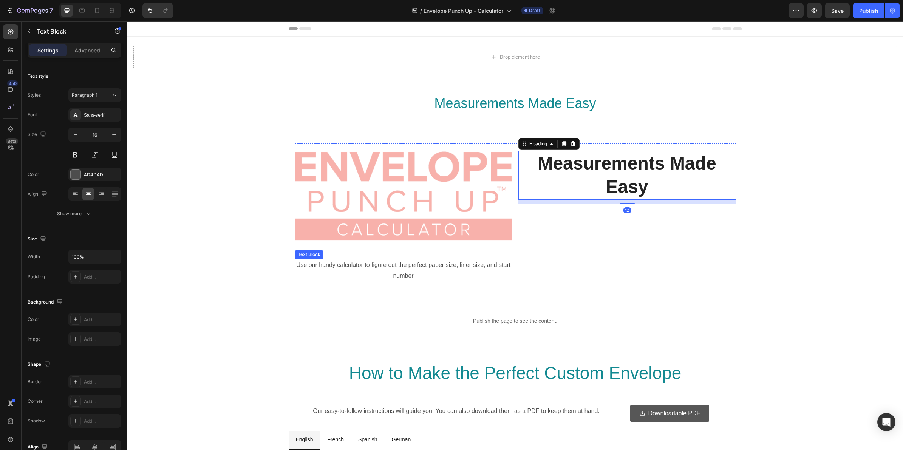
click at [311, 265] on p "Use our handy calculator to figure out the perfect paper size, liner size, and …" at bounding box center [404, 271] width 216 height 22
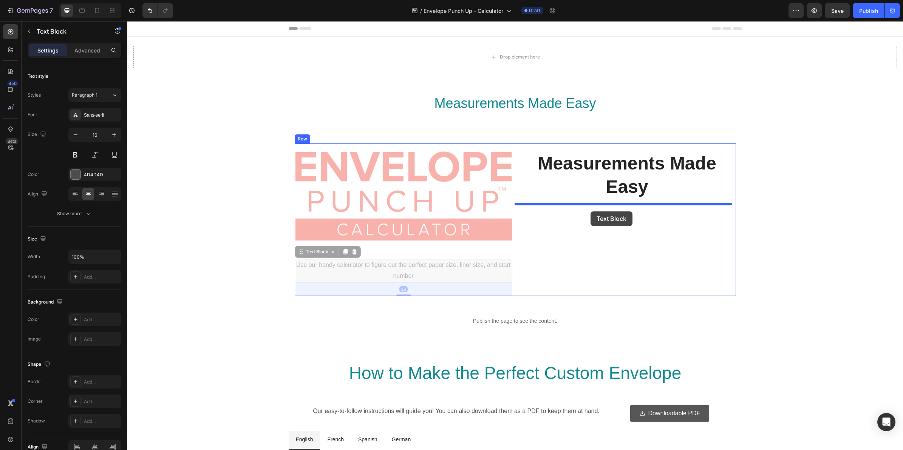
drag, startPoint x: 297, startPoint y: 254, endPoint x: 591, endPoint y: 212, distance: 296.7
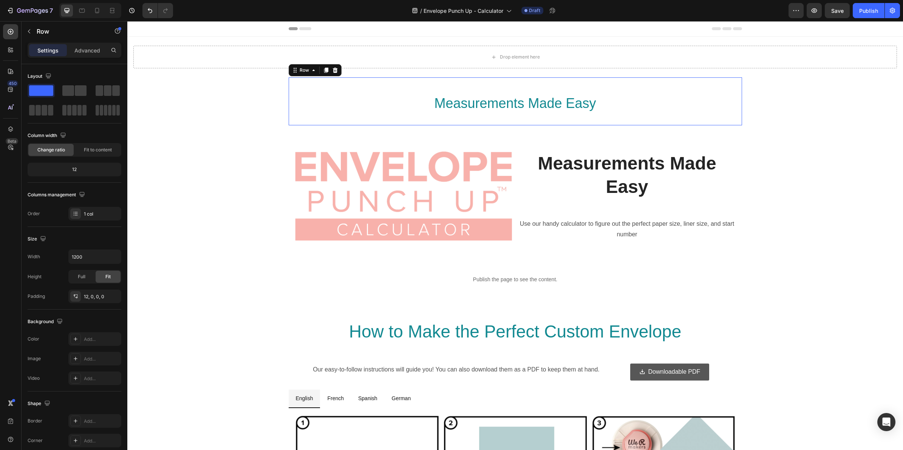
click at [597, 80] on div "Measurements Made Easy Heading Row Row 0" at bounding box center [515, 101] width 453 height 48
click at [311, 75] on div "Row" at bounding box center [315, 70] width 53 height 12
click at [311, 72] on icon at bounding box center [314, 70] width 6 height 6
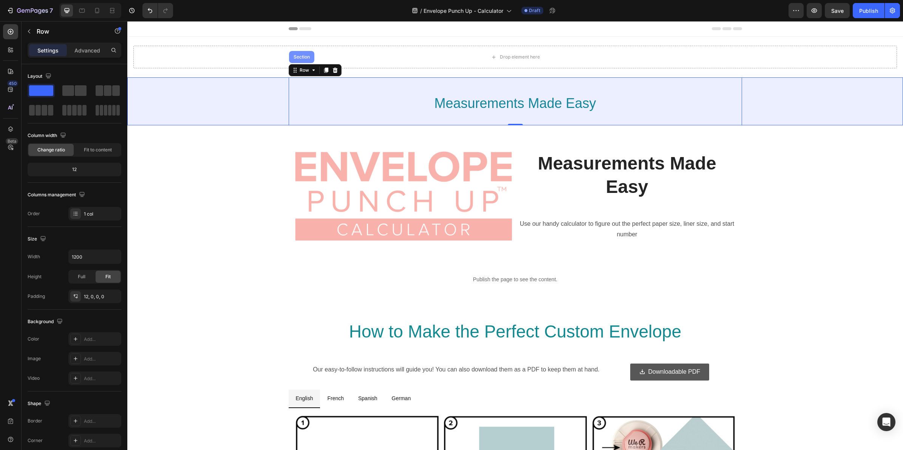
click at [300, 57] on div "Section" at bounding box center [301, 57] width 19 height 5
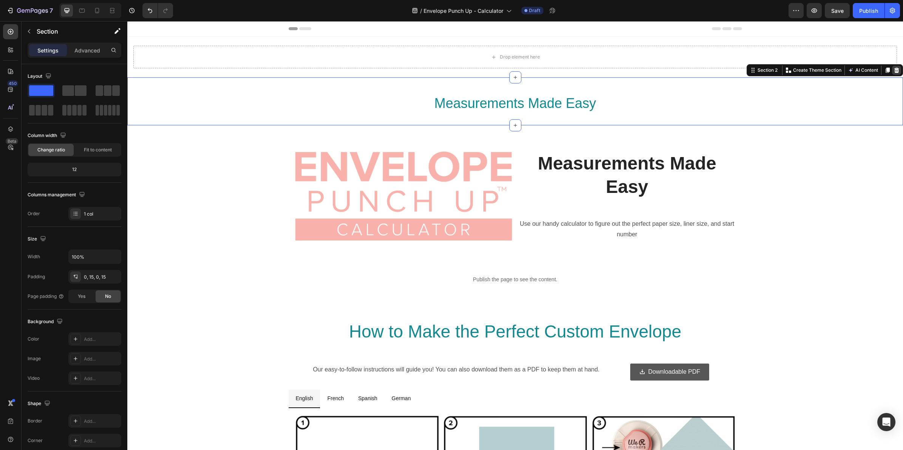
click at [895, 69] on icon at bounding box center [897, 70] width 5 height 5
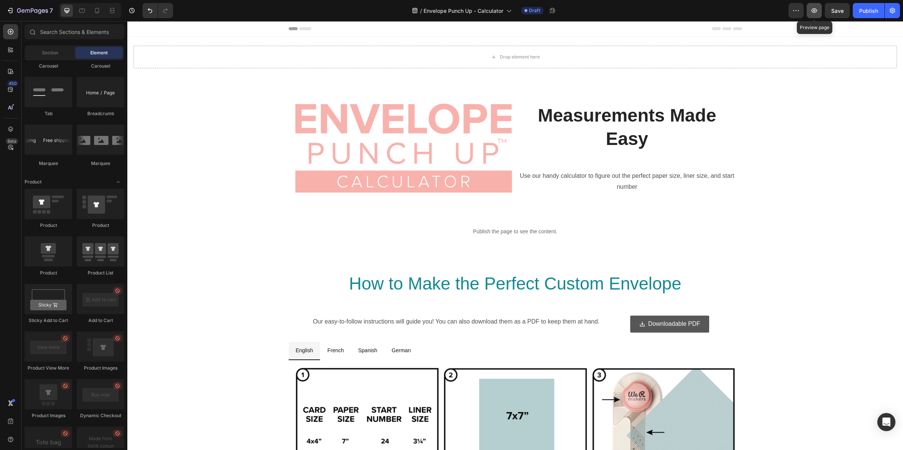
click at [817, 10] on icon "button" at bounding box center [815, 10] width 6 height 5
click at [588, 123] on h2 "Measurements Made Easy" at bounding box center [627, 127] width 218 height 49
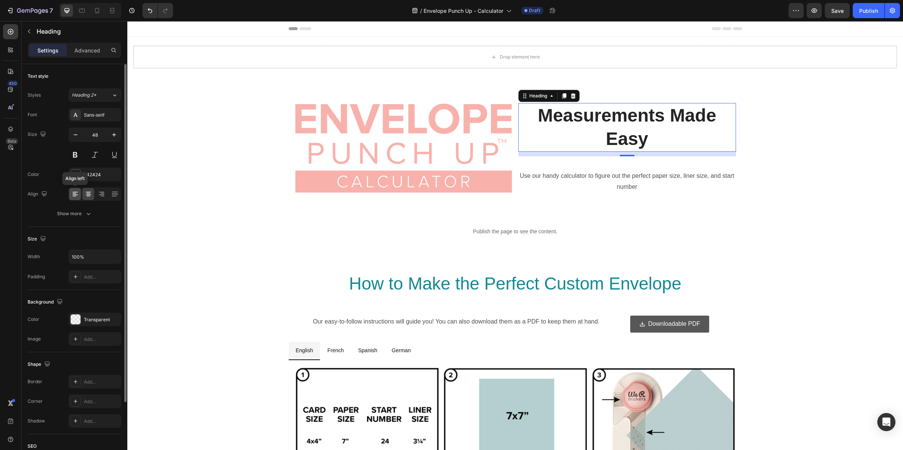
drag, startPoint x: 76, startPoint y: 196, endPoint x: 2, endPoint y: 176, distance: 75.8
click at [76, 196] on icon at bounding box center [75, 194] width 8 height 8
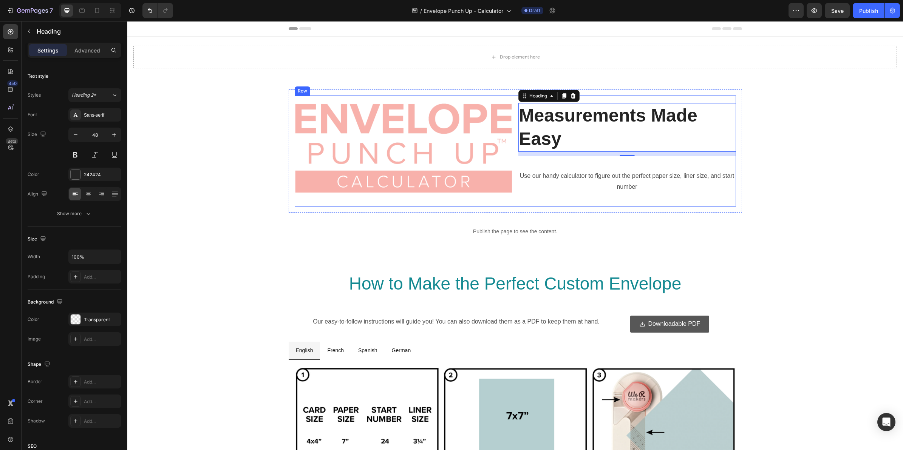
click at [459, 99] on div "Image Measurements Made Easy Heading 12 Use our handy calculator to figure out …" at bounding box center [515, 151] width 441 height 111
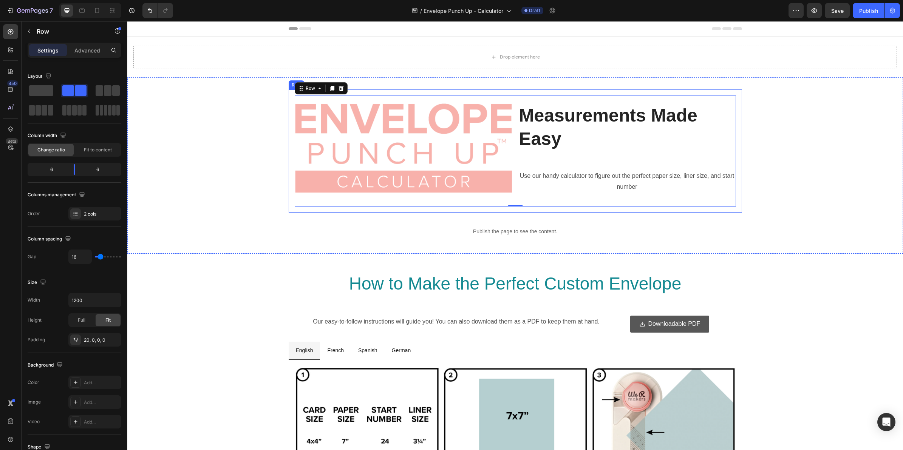
click at [458, 93] on div "Image Measurements Made Easy Heading Use our handy calculator to figure out the…" at bounding box center [515, 151] width 453 height 123
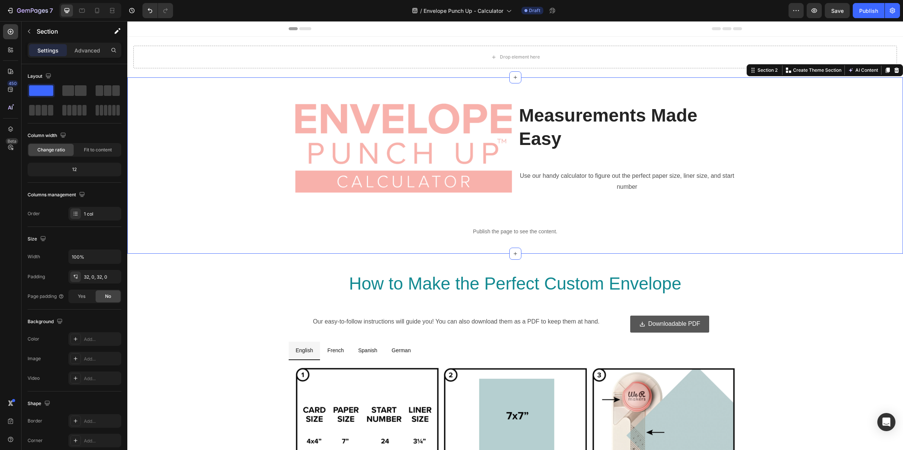
click at [458, 84] on div "Image Measurements Made Easy Heading Use our handy calculator to figure out the…" at bounding box center [515, 165] width 776 height 176
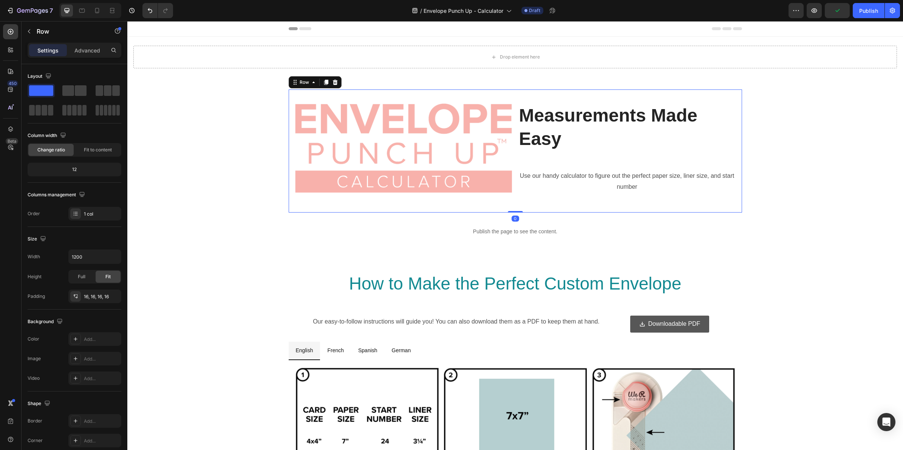
click at [458, 94] on div "Image Measurements Made Easy Heading Use our handy calculator to figure out the…" at bounding box center [515, 151] width 453 height 123
click at [114, 256] on icon "button" at bounding box center [114, 257] width 8 height 8
click at [91, 291] on p "Full 100%" at bounding box center [92, 291] width 43 height 7
type input "100%"
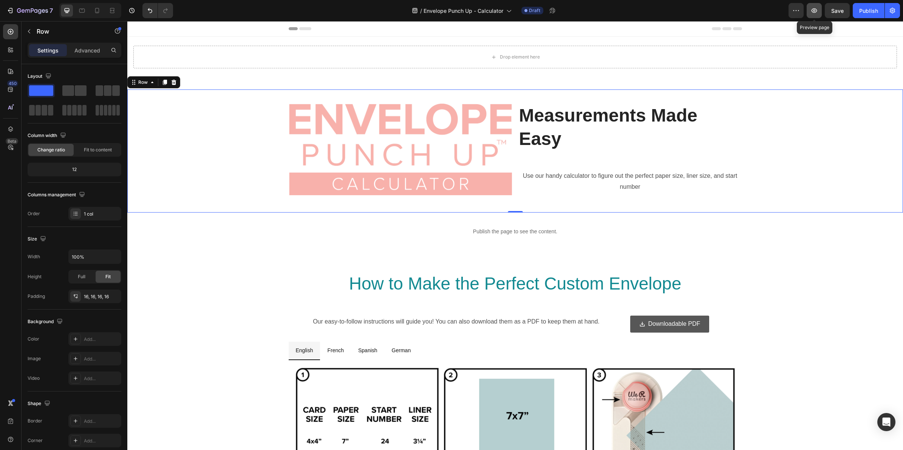
click at [812, 11] on icon "button" at bounding box center [815, 10] width 6 height 5
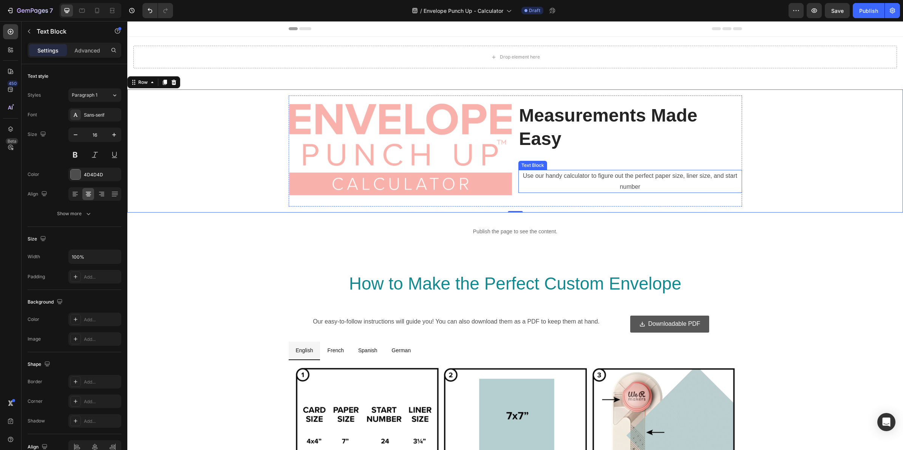
click at [584, 173] on p "Use our handy calculator to figure out the perfect paper size, liner size, and …" at bounding box center [630, 182] width 222 height 22
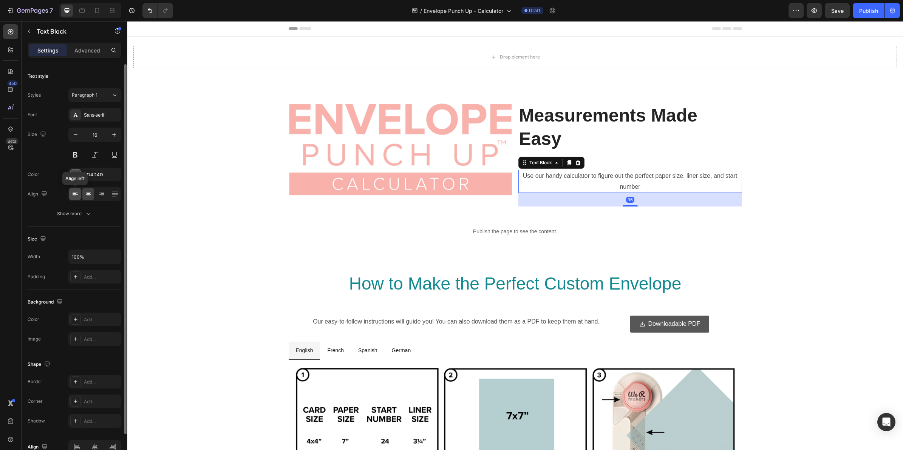
click at [76, 194] on icon at bounding box center [75, 193] width 4 height 1
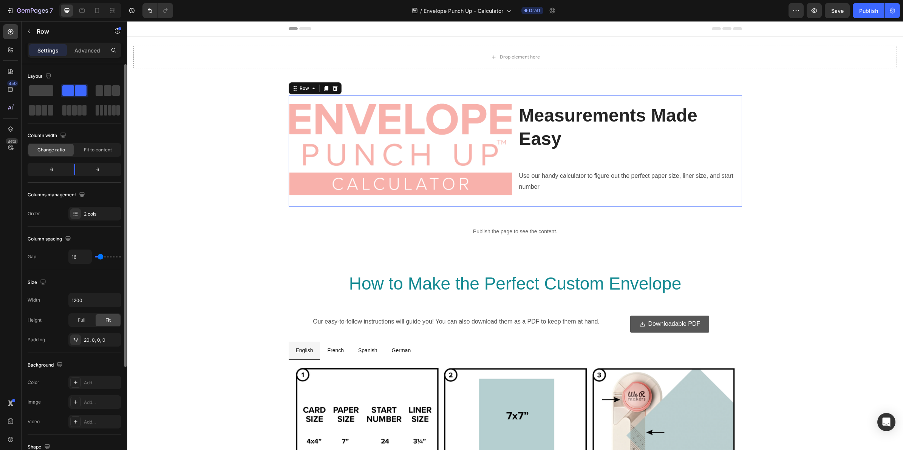
click at [508, 101] on div "Image Measurements Made Easy Heading Use our handy calculator to figure out the…" at bounding box center [515, 151] width 453 height 111
type input "27"
type input "30"
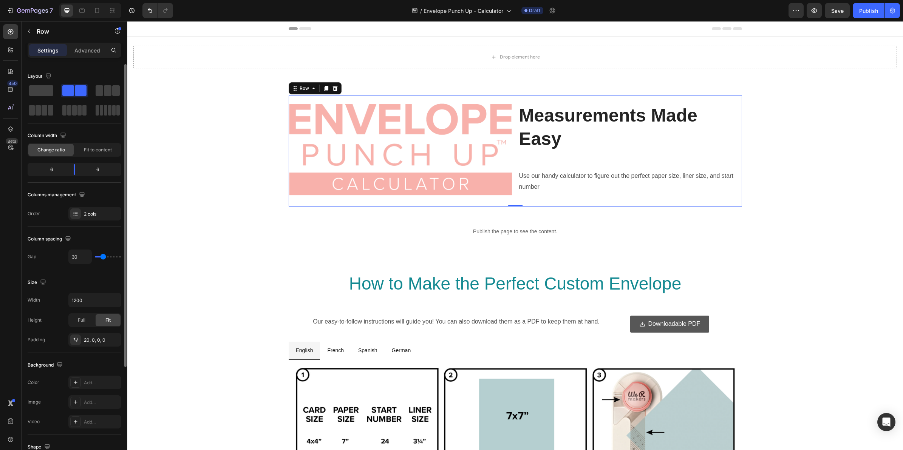
type input "33"
type input "36"
type input "38"
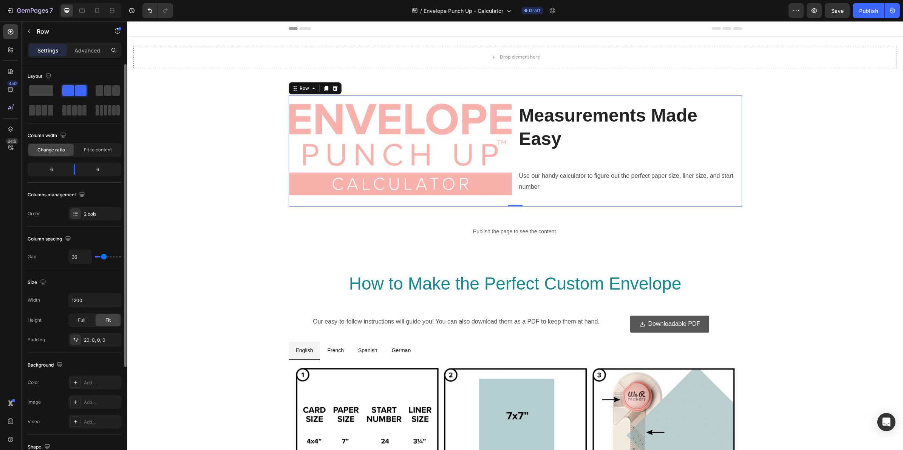
type input "38"
type input "41"
type input "47"
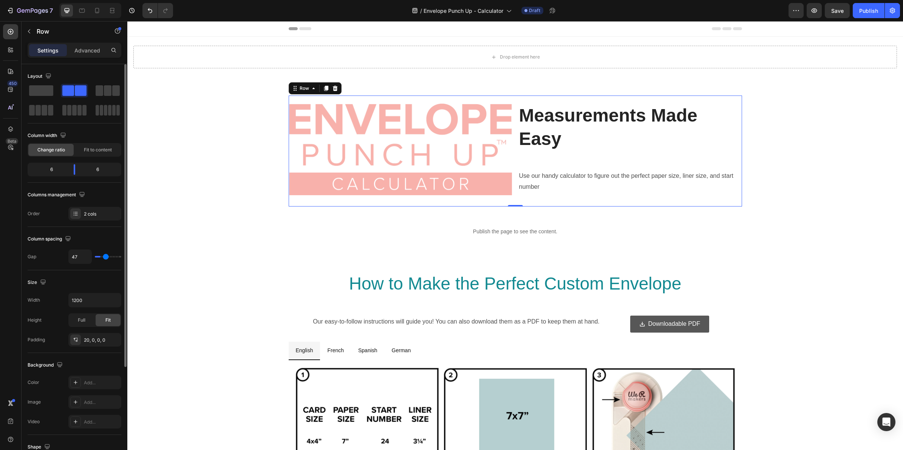
type input "50"
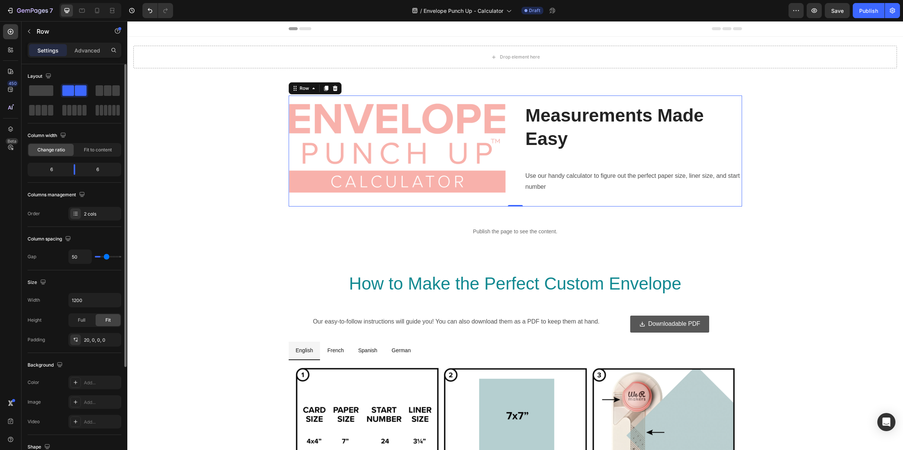
type input "52"
type input "58"
type input "61"
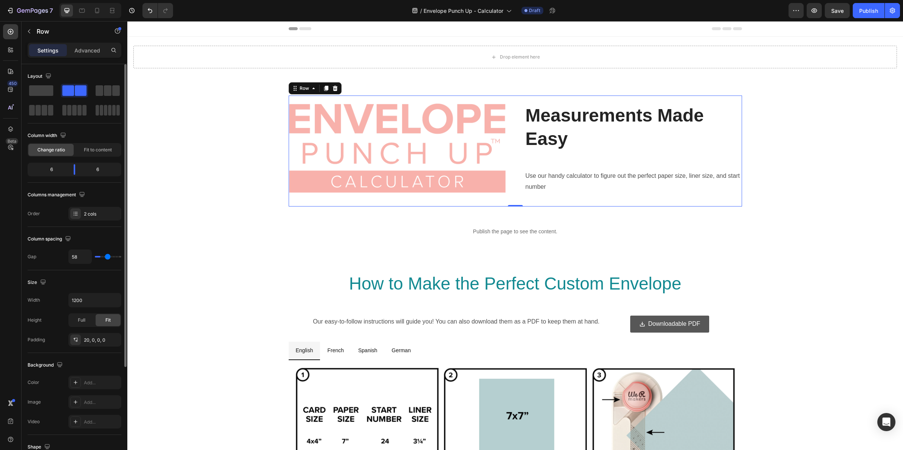
type input "61"
type input "63"
type input "69"
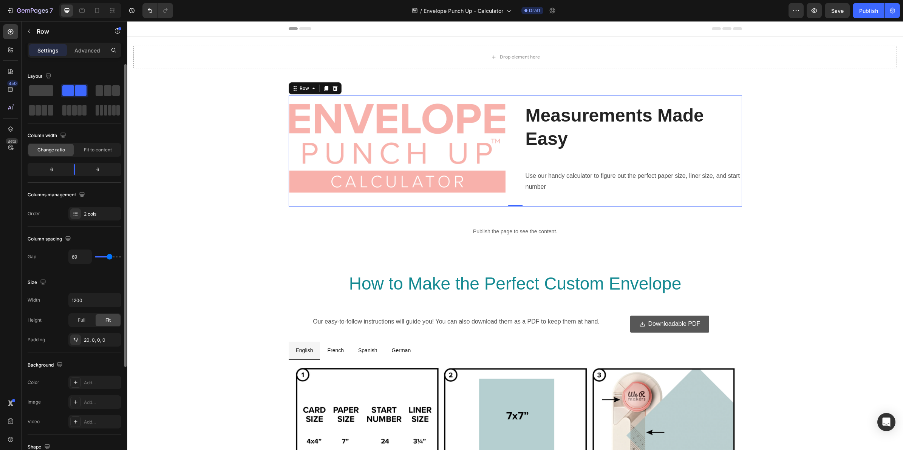
type input "72"
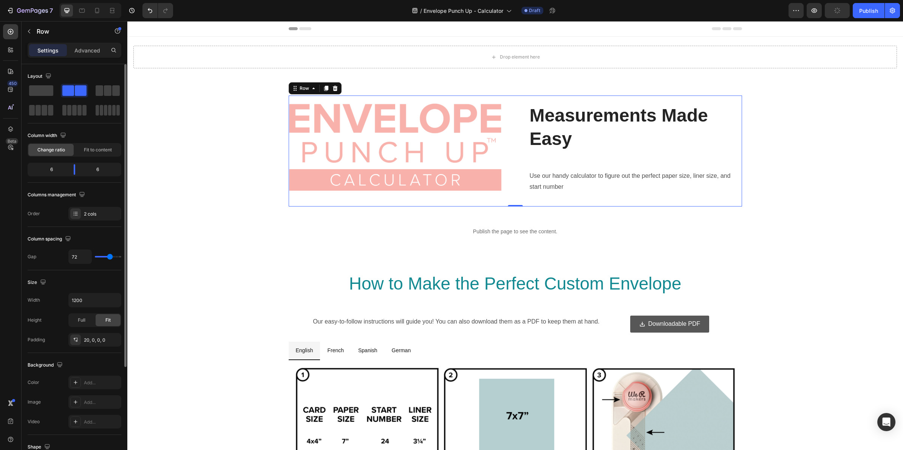
type input "75"
type input "77"
type input "80"
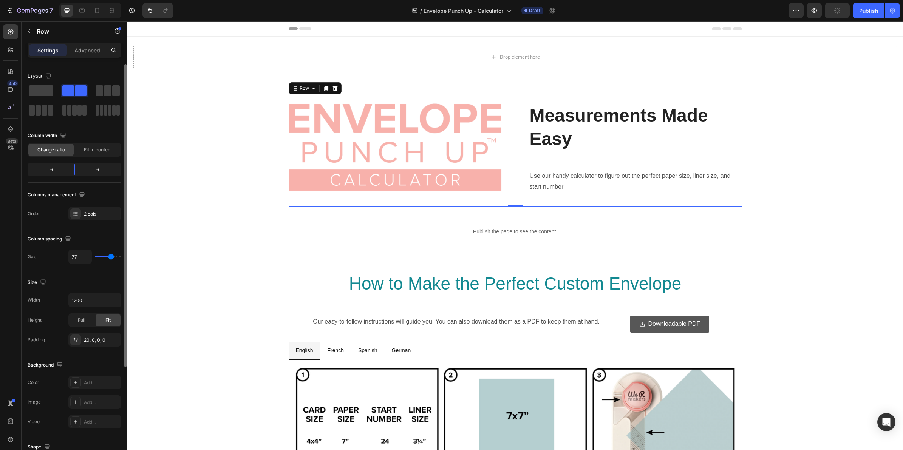
type input "80"
type input "83"
type input "86"
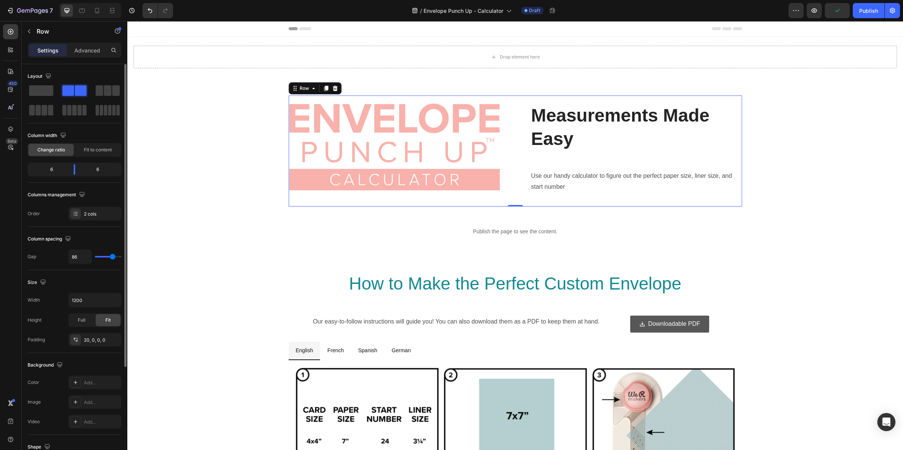
type input "91"
type input "88"
type input "86"
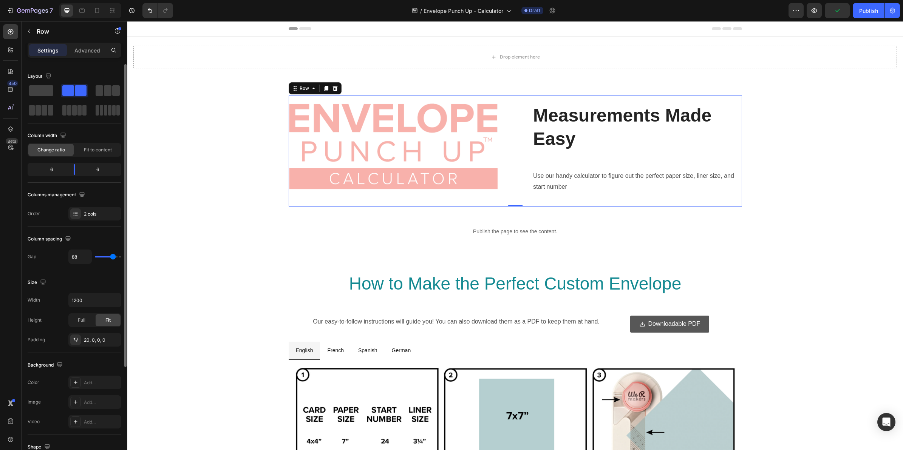
type input "86"
type input "83"
type input "86"
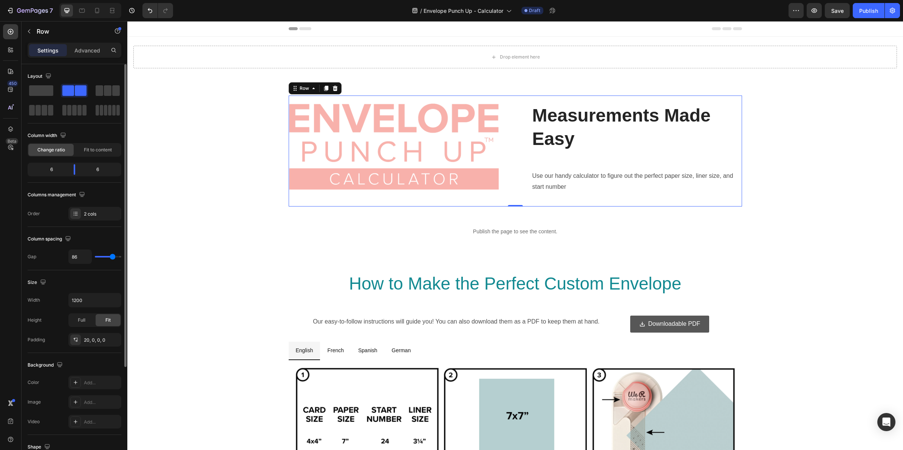
type input "83"
type input "80"
type input "77"
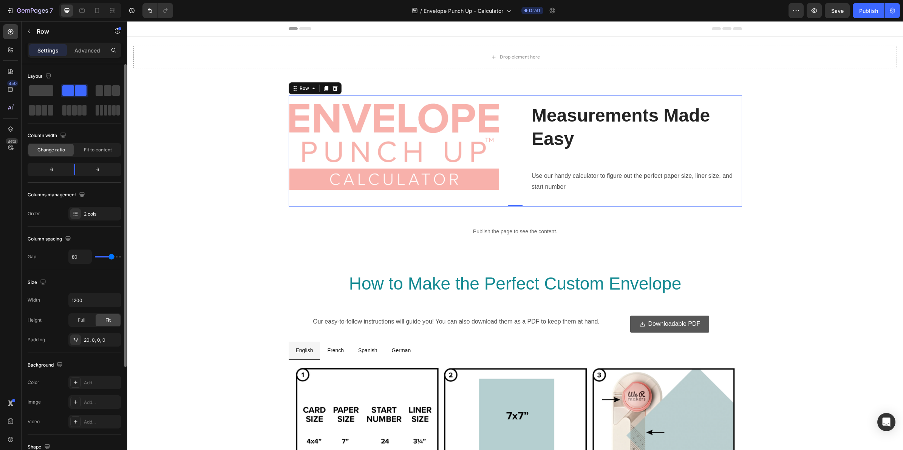
type input "77"
type input "75"
type input "72"
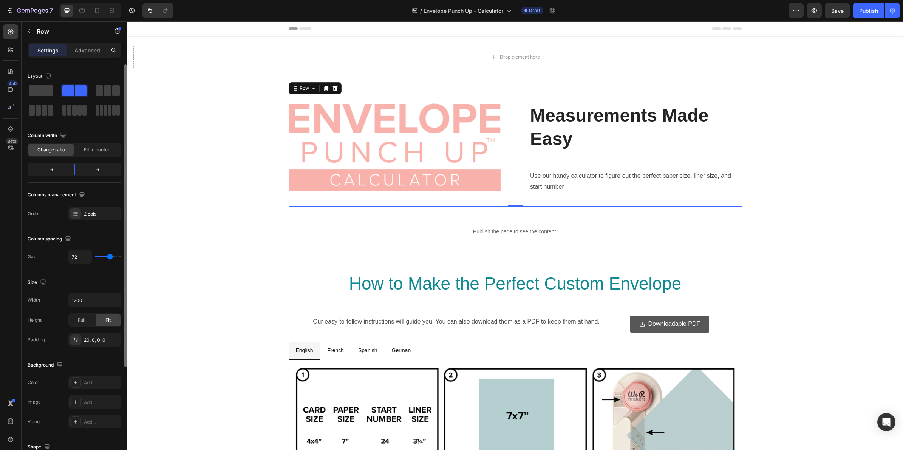
type input "69"
type input "66"
type input "63"
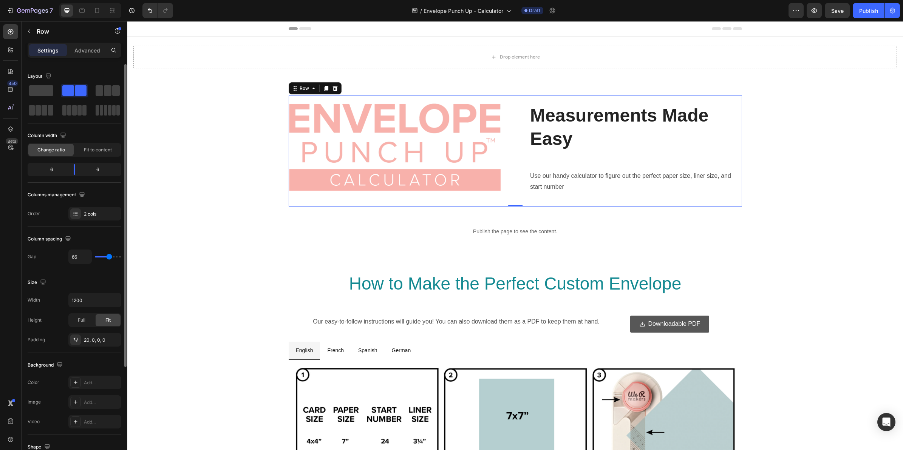
type input "63"
type input "61"
type input "58"
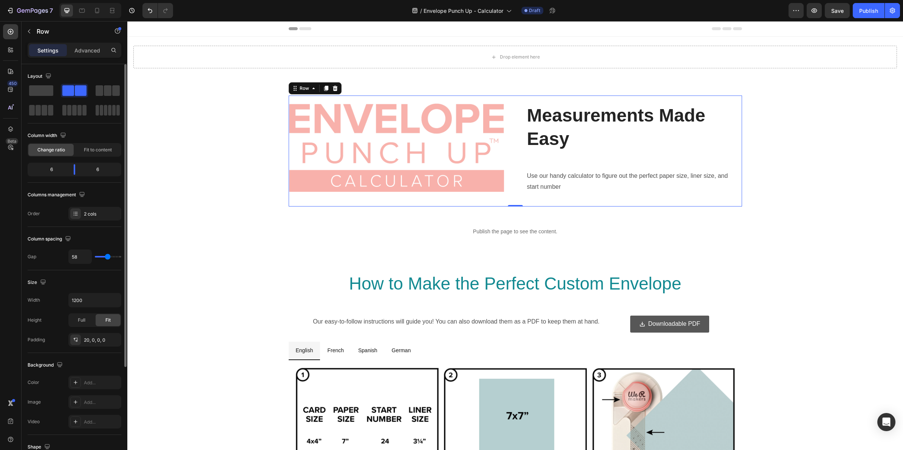
type input "55"
type input "52"
type input "50"
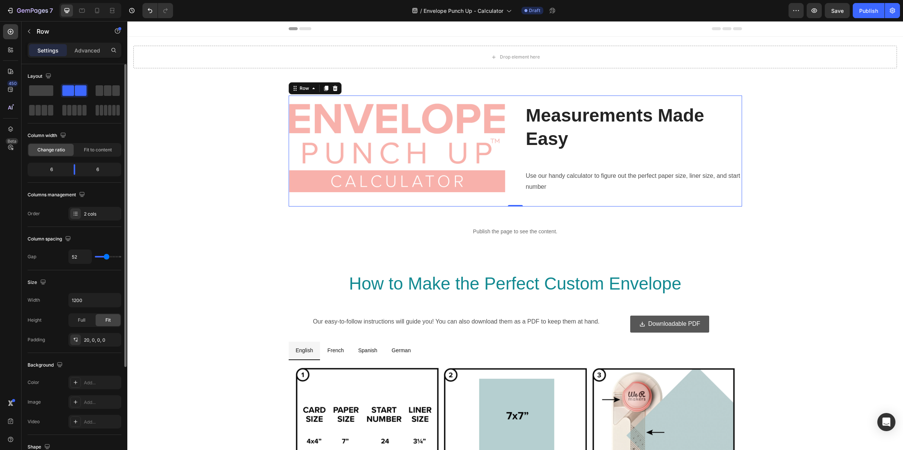
type input "50"
type input "52"
type input "55"
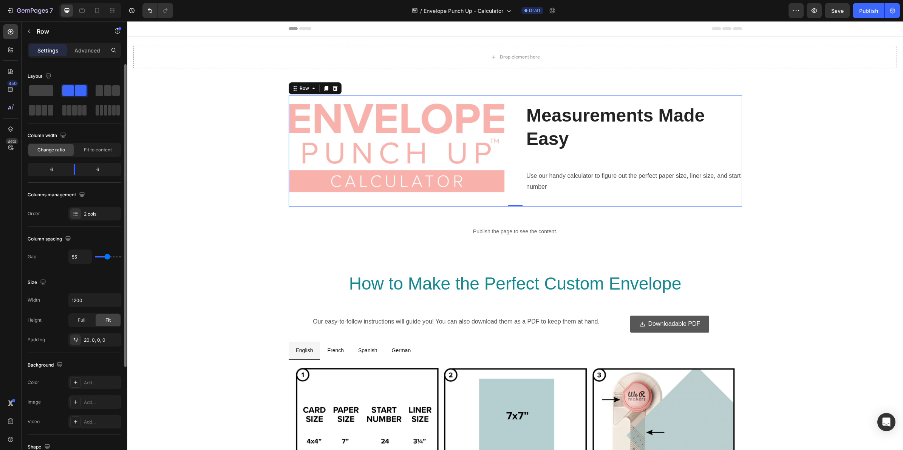
type input "58"
type input "61"
type input "58"
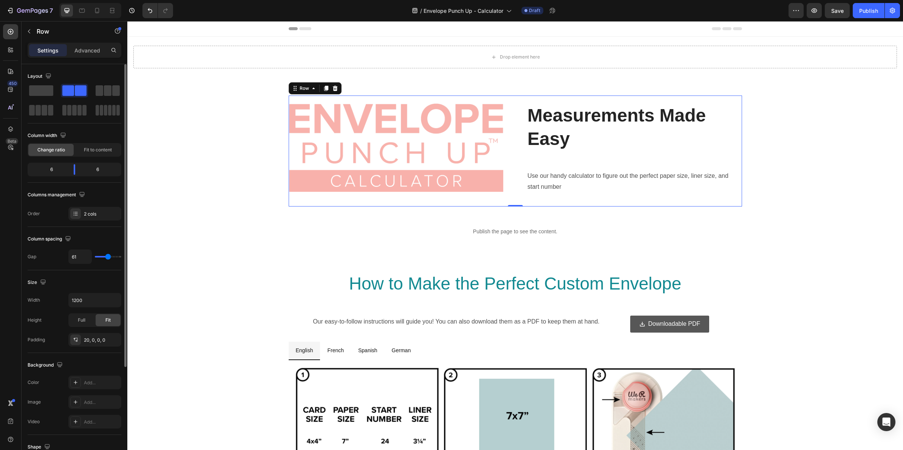
type input "58"
type input "55"
type input "52"
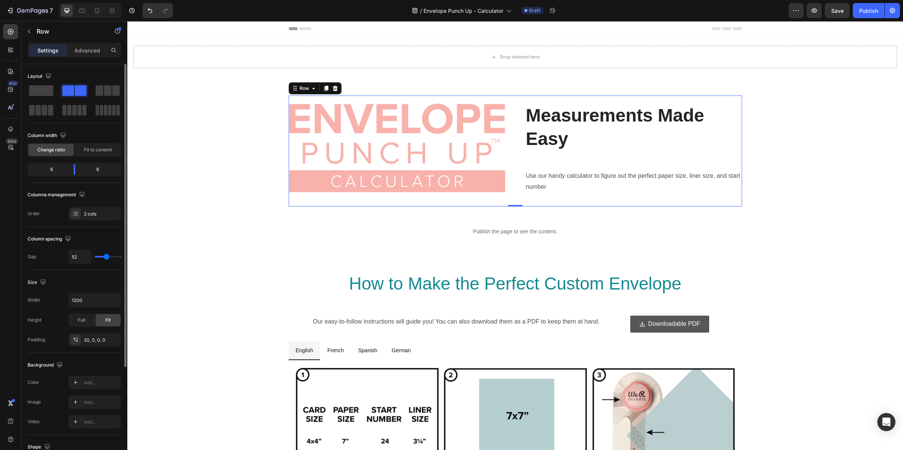
type input "50"
type input "47"
type input "44"
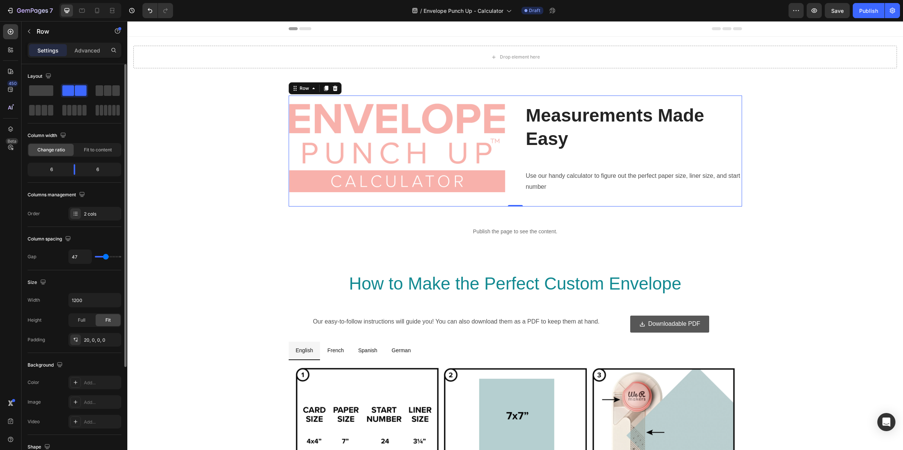
type input "44"
type input "47"
type input "50"
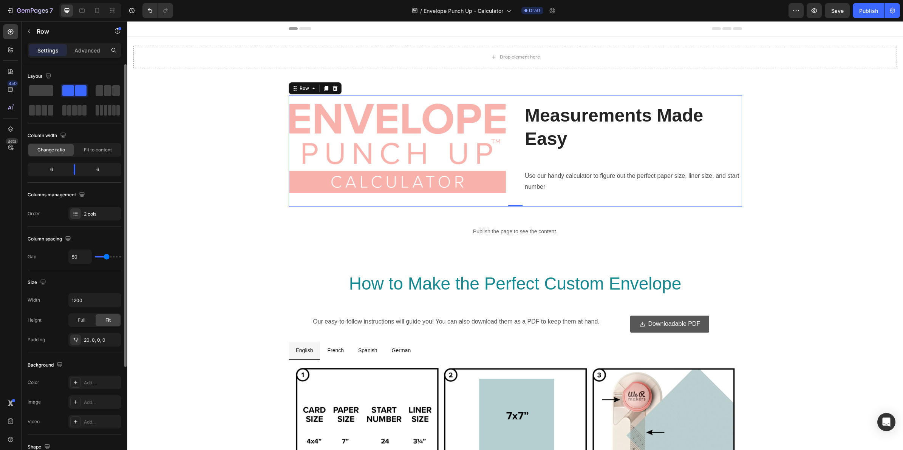
type input "52"
drag, startPoint x: 101, startPoint y: 255, endPoint x: 107, endPoint y: 255, distance: 5.3
type input "52"
click at [107, 256] on input "range" at bounding box center [108, 257] width 26 height 2
click at [822, 120] on div "Image Measurements Made Easy Heading Use our handy calculator to figure out the…" at bounding box center [515, 151] width 764 height 111
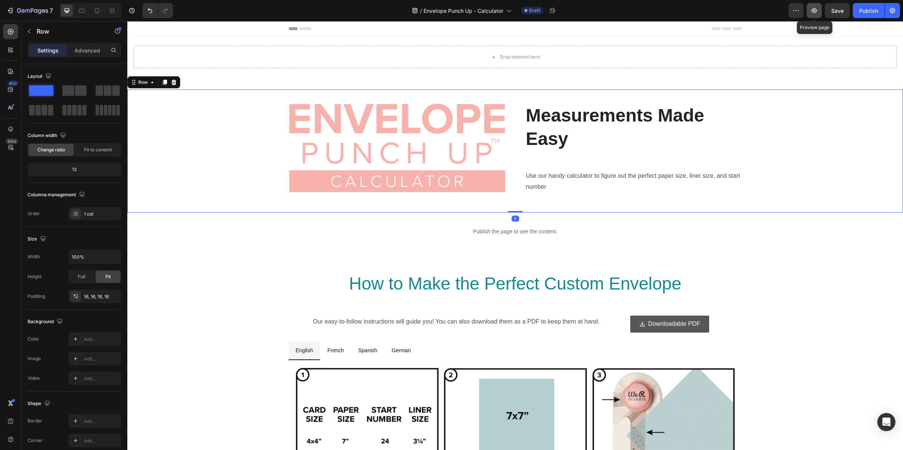
click at [817, 14] on icon "button" at bounding box center [815, 11] width 8 height 8
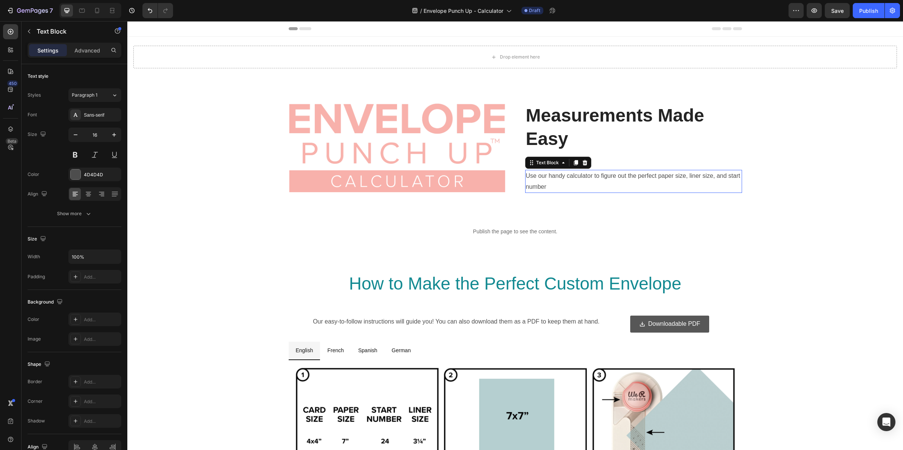
click at [560, 187] on p "Use our handy calculator to figure out the perfect paper size, liner size, and …" at bounding box center [633, 182] width 215 height 22
click at [555, 187] on p "Use our handy calculator to figure out the perfect paper size, liner size, and …" at bounding box center [633, 182] width 215 height 22
click at [585, 186] on p "Use our handy calculator to figure out the perfect paper size, liner size, and …" at bounding box center [633, 182] width 215 height 22
click at [673, 187] on p "Use our handy calculator to figure out the perfect paper size, liner size, and …" at bounding box center [633, 182] width 215 height 22
drag, startPoint x: 585, startPoint y: 186, endPoint x: 651, endPoint y: 189, distance: 65.8
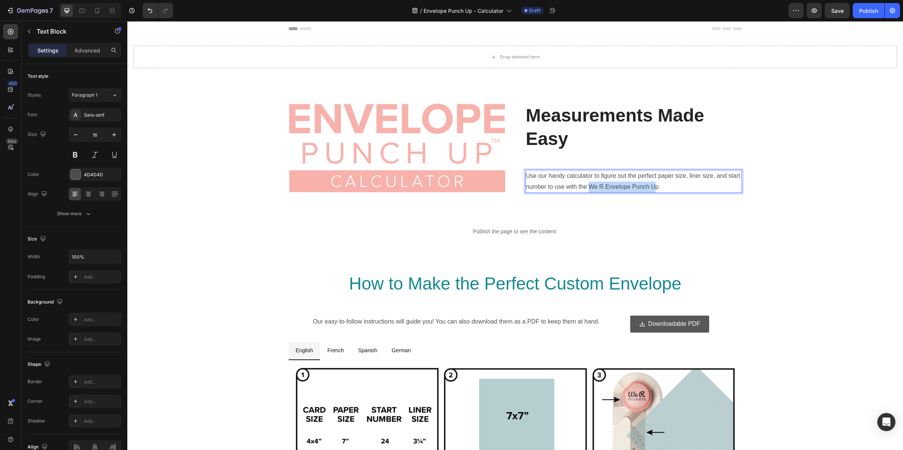
click at [651, 189] on p "Use our handy calculator to figure out the perfect paper size, liner size, and …" at bounding box center [633, 182] width 215 height 22
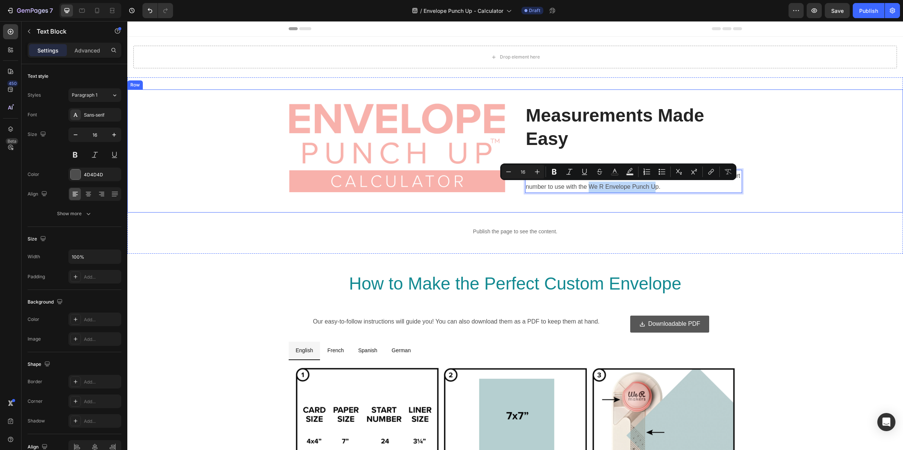
click at [780, 174] on div "Image Measurements Made Easy Heading Use our handy calculator to figure out the…" at bounding box center [515, 151] width 764 height 111
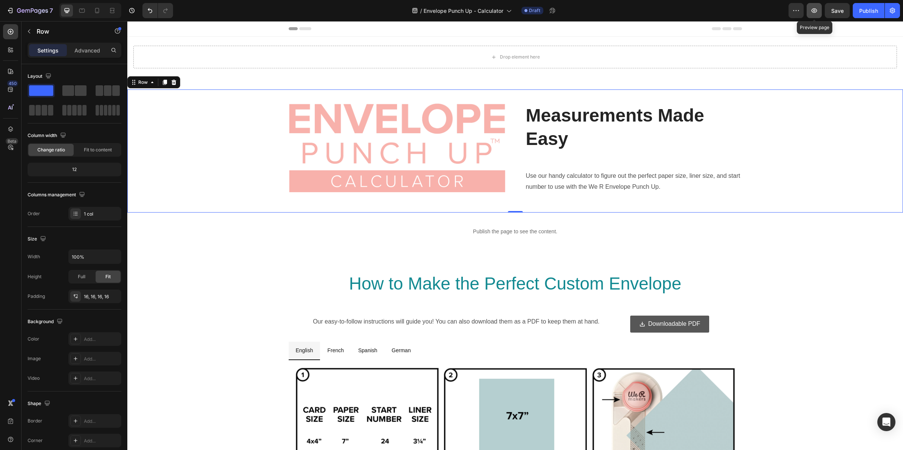
click at [813, 10] on icon "button" at bounding box center [815, 11] width 8 height 8
click at [194, 102] on div "Image Measurements Made Easy Heading Use our handy calculator to figure out the…" at bounding box center [515, 151] width 764 height 111
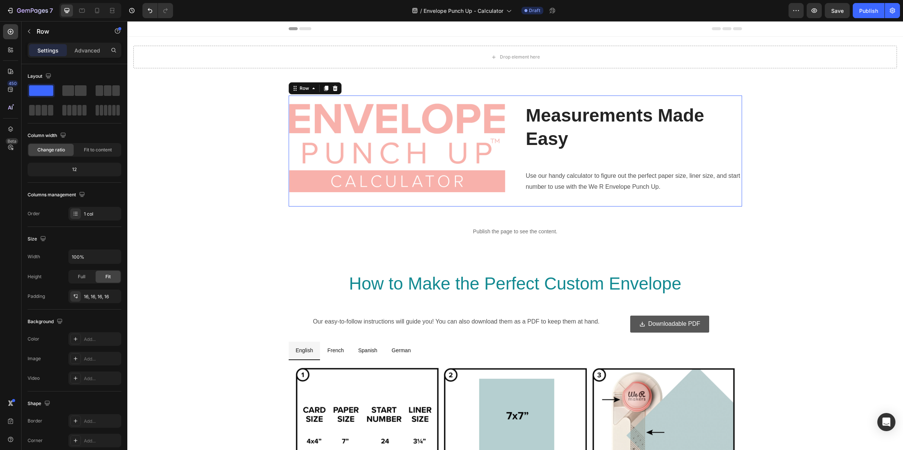
click at [322, 99] on div "Image Measurements Made Easy Heading Use our handy calculator to figure out the…" at bounding box center [515, 151] width 453 height 111
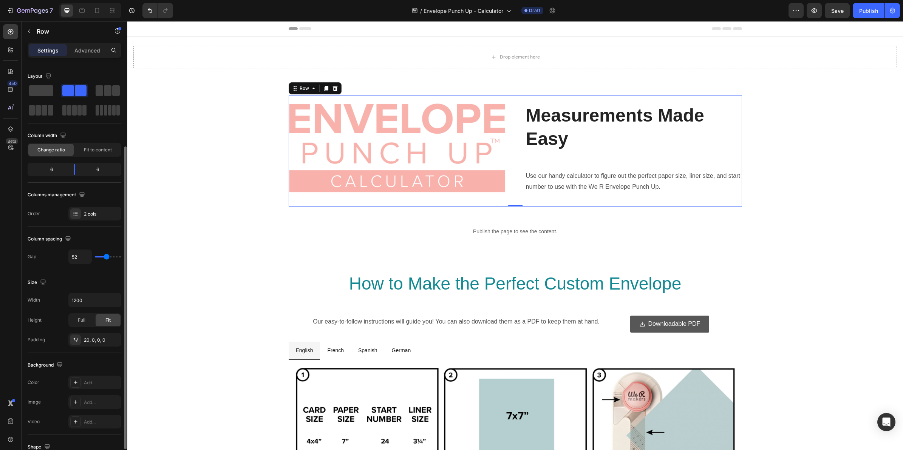
scroll to position [47, 0]
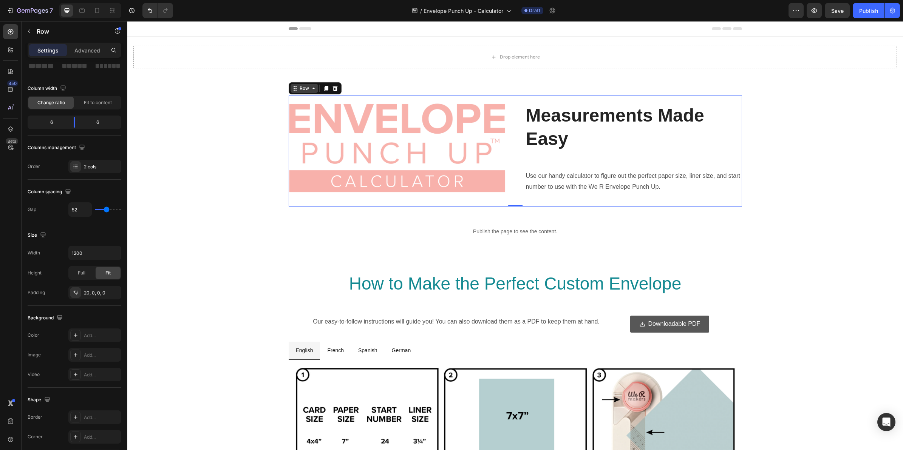
click at [311, 93] on div "Row" at bounding box center [305, 88] width 28 height 9
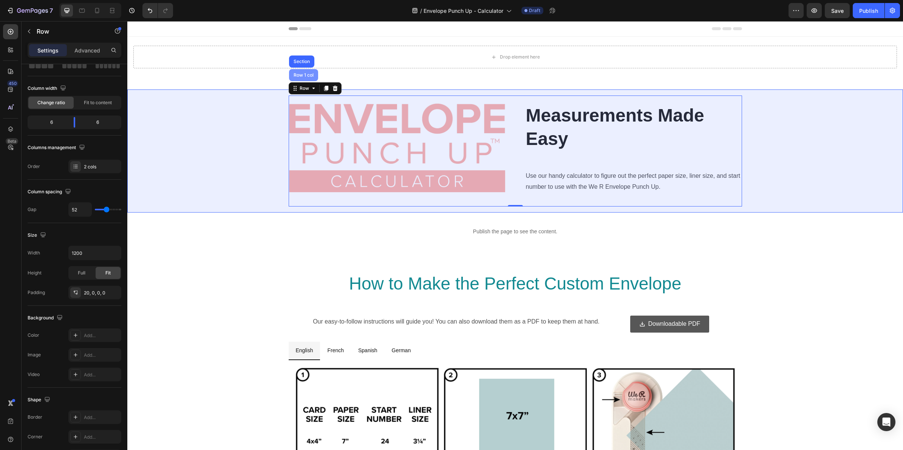
click at [307, 74] on div "Row 1 col" at bounding box center [303, 75] width 23 height 5
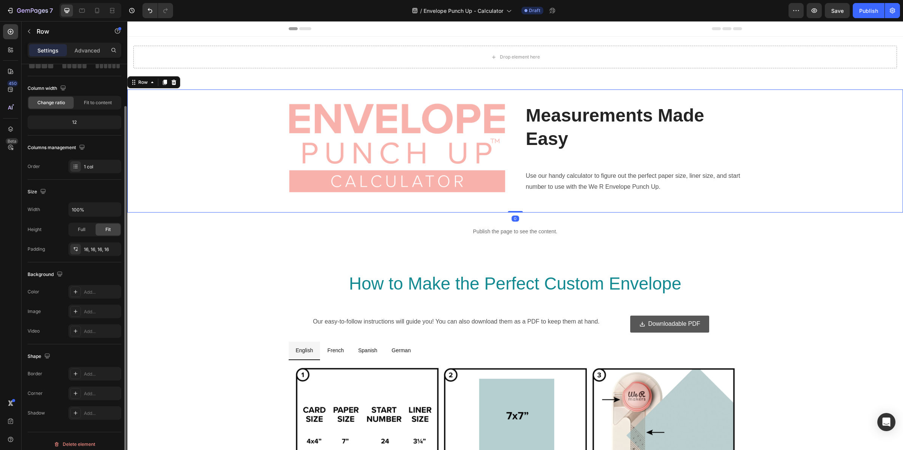
scroll to position [0, 0]
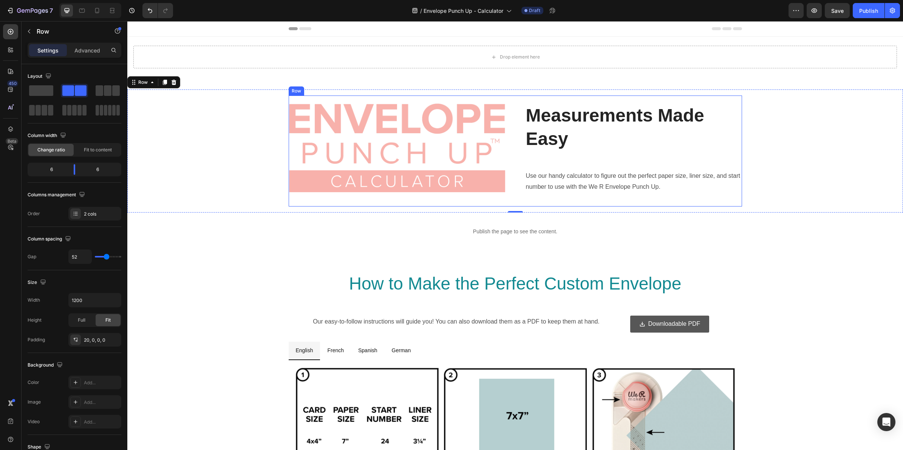
click at [361, 99] on div "Image Measurements Made Easy Heading Use our handy calculator to figure out the…" at bounding box center [515, 151] width 453 height 111
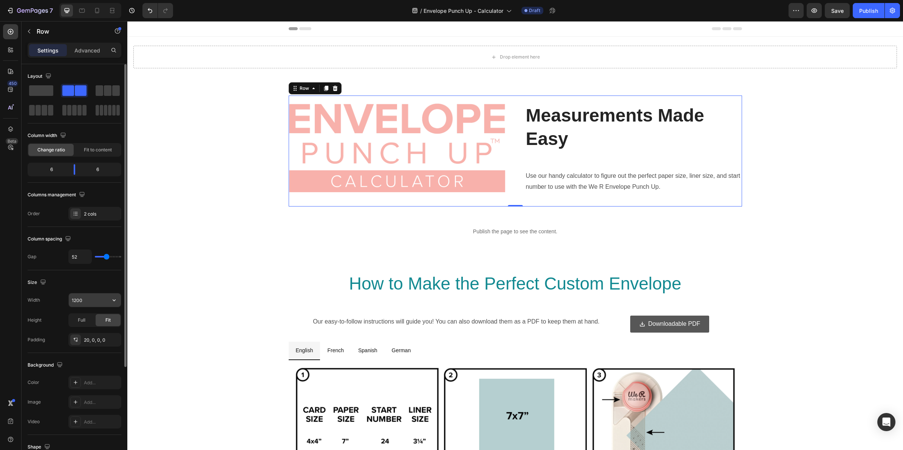
click at [87, 302] on input "1200" at bounding box center [95, 301] width 52 height 14
click at [118, 301] on icon "button" at bounding box center [114, 301] width 8 height 8
click at [91, 334] on p "Full 100%" at bounding box center [92, 334] width 43 height 7
type input "100%"
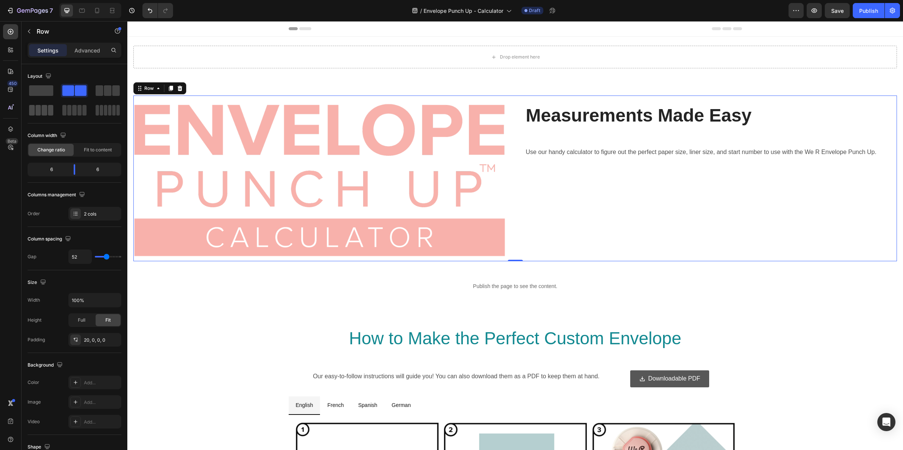
click at [36, 112] on span at bounding box center [39, 110] width 6 height 11
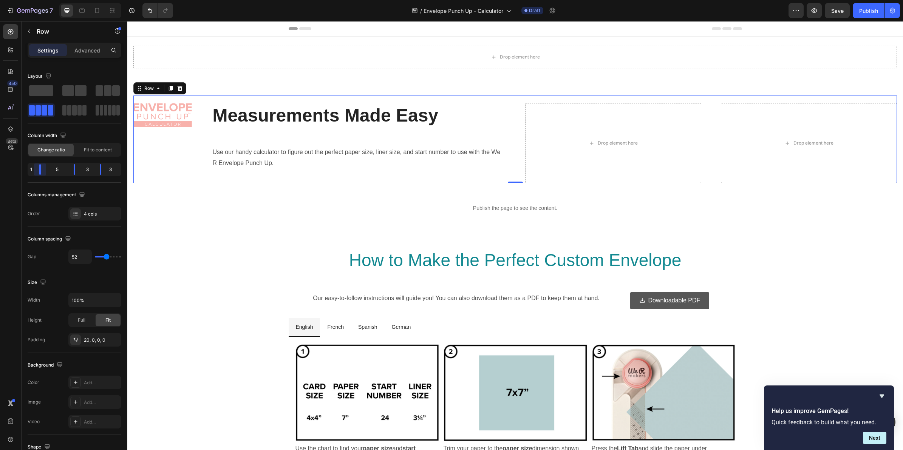
drag, startPoint x: 48, startPoint y: 170, endPoint x: 38, endPoint y: 170, distance: 9.4
click at [38, 0] on body "7 Version history / Envelope Punch Up - Calculator Draft Preview Save Publish 4…" at bounding box center [451, 0] width 903 height 0
drag, startPoint x: 99, startPoint y: 169, endPoint x: 162, endPoint y: 197, distance: 69.0
click at [113, 0] on body "7 Version history / Envelope Punch Up - Calculator Draft Preview Save Publish 4…" at bounding box center [451, 0] width 903 height 0
click at [260, 114] on h2 "Measurements Made Easy" at bounding box center [359, 115] width 294 height 25
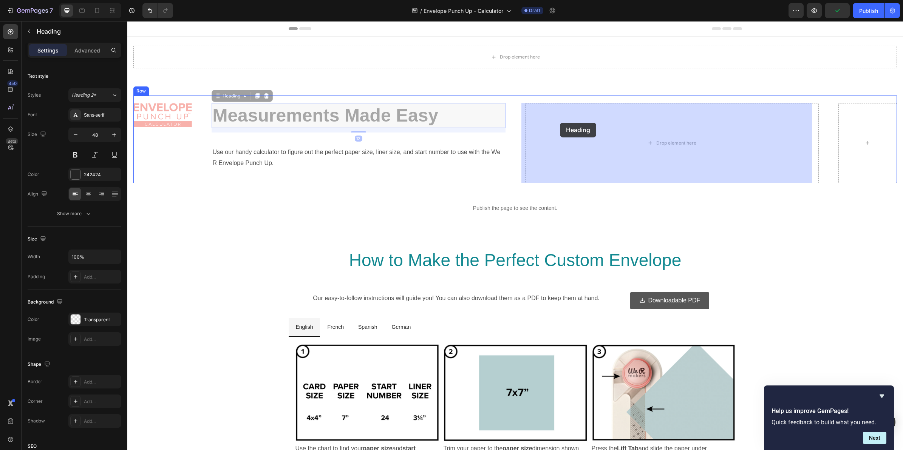
drag, startPoint x: 218, startPoint y: 96, endPoint x: 560, endPoint y: 123, distance: 343.1
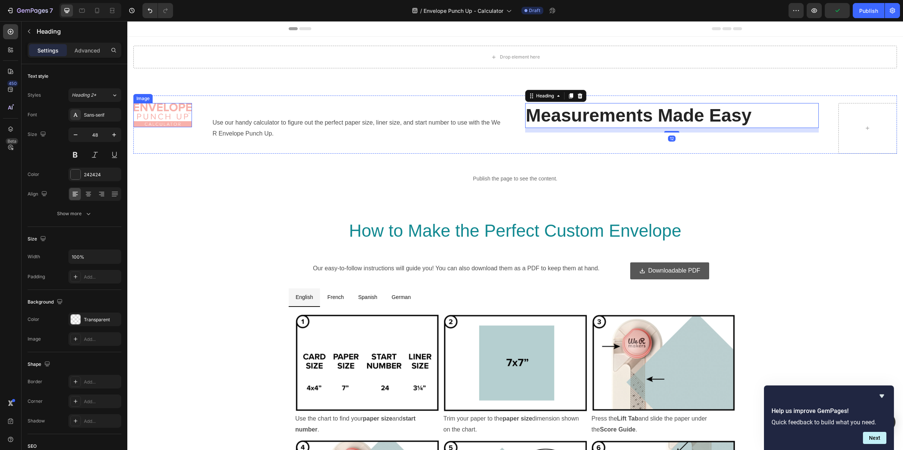
click at [178, 107] on img at bounding box center [162, 115] width 59 height 24
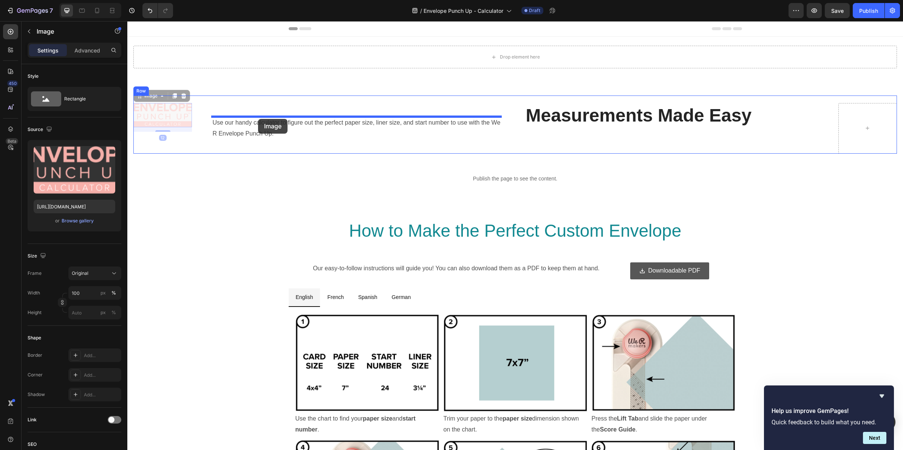
drag, startPoint x: 139, startPoint y: 96, endPoint x: 258, endPoint y: 119, distance: 121.2
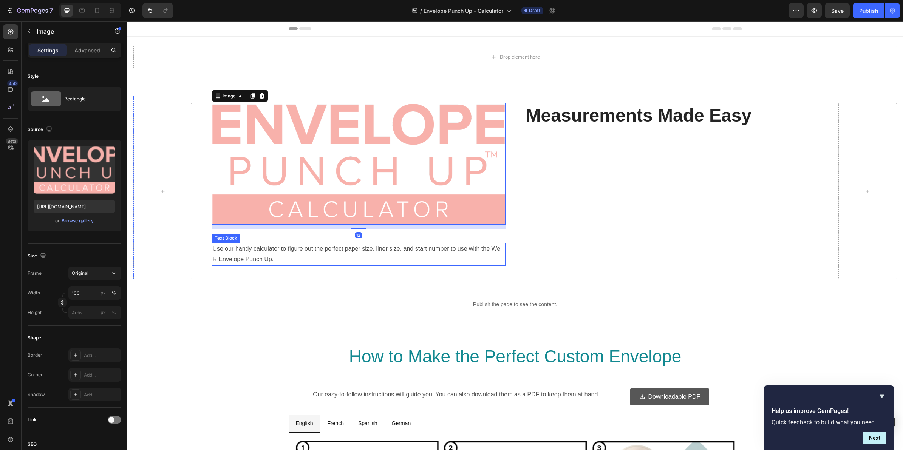
click at [285, 248] on p "Use our handy calculator to figure out the perfect paper size, liner size, and …" at bounding box center [358, 255] width 292 height 22
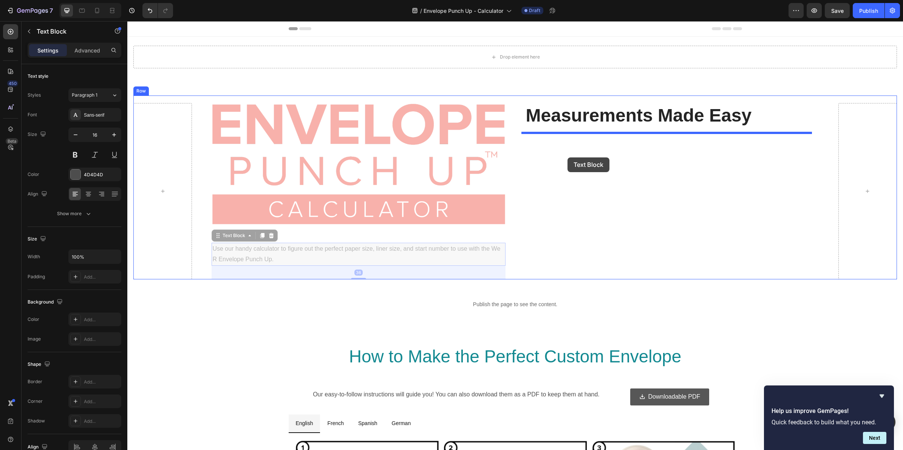
drag, startPoint x: 218, startPoint y: 237, endPoint x: 568, endPoint y: 158, distance: 358.4
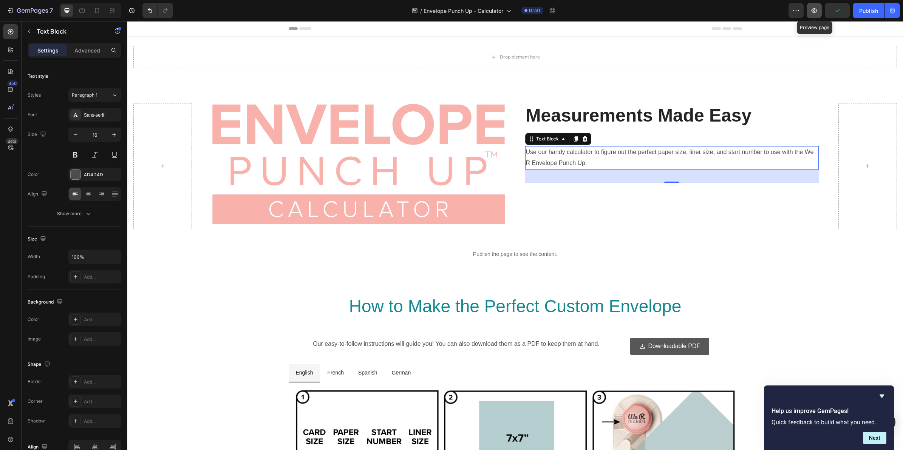
click at [815, 9] on icon "button" at bounding box center [815, 11] width 8 height 8
click at [611, 118] on h2 "Measurements Made Easy" at bounding box center [672, 115] width 294 height 25
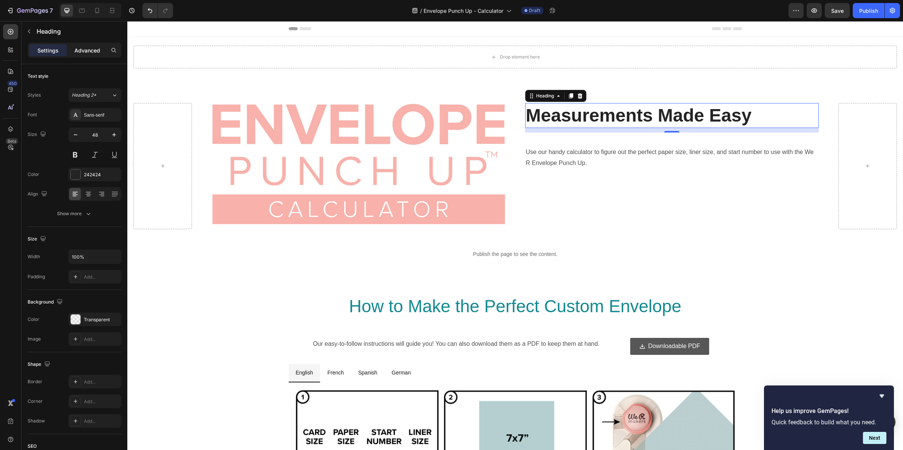
click at [82, 50] on p "Advanced" at bounding box center [87, 50] width 26 height 8
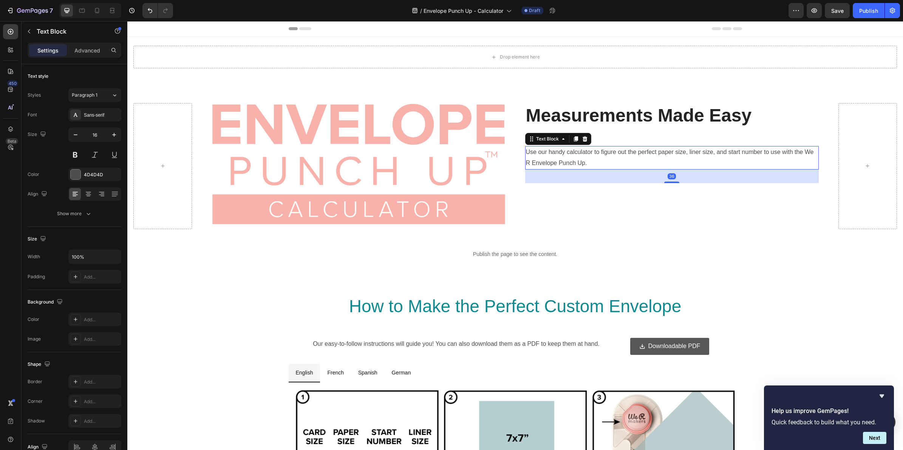
click at [571, 153] on p "Use our handy calculator to figure out the perfect paper size, liner size, and …" at bounding box center [672, 158] width 292 height 22
click at [74, 50] on div "Advanced" at bounding box center [87, 50] width 38 height 12
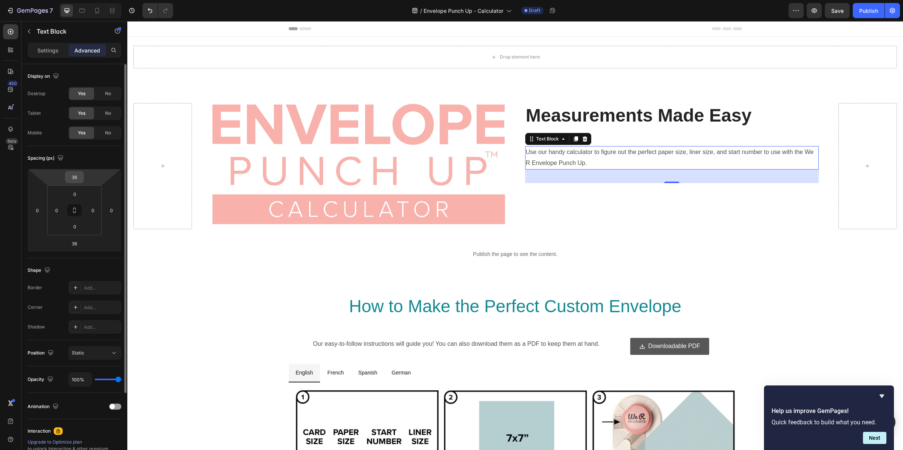
click at [82, 178] on div "36" at bounding box center [74, 177] width 19 height 12
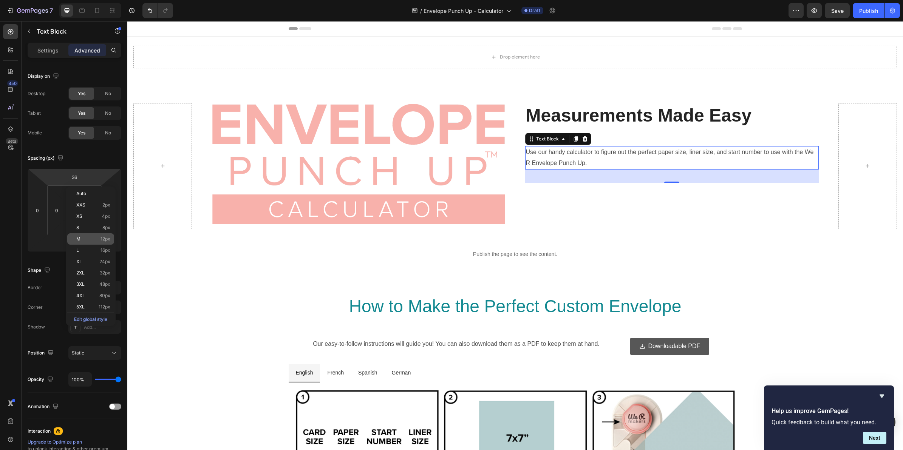
click at [82, 237] on p "M 12px" at bounding box center [93, 239] width 34 height 5
type input "12"
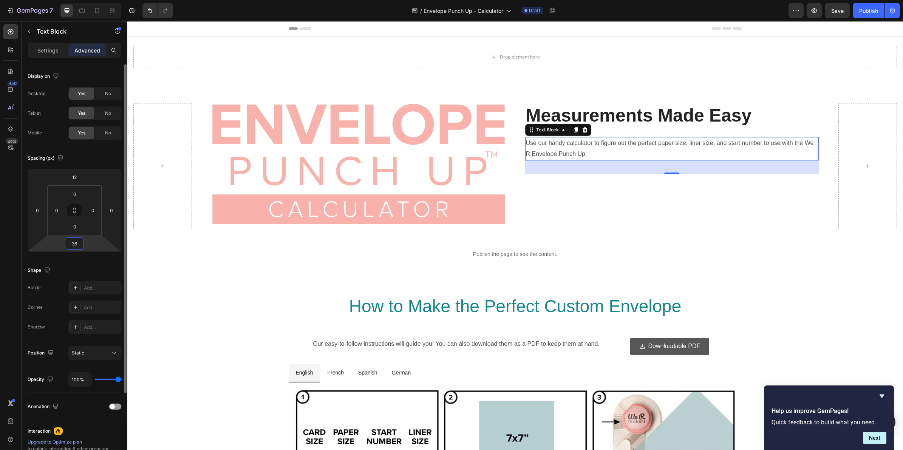
click at [73, 248] on input "36" at bounding box center [74, 243] width 15 height 11
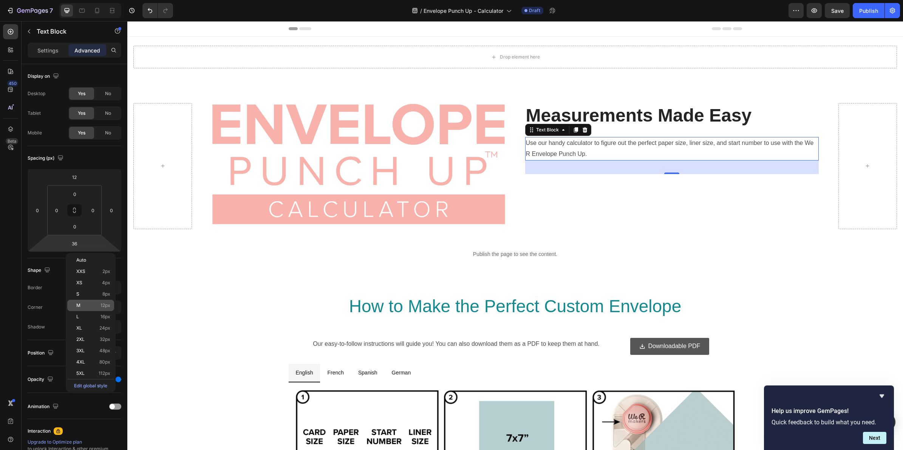
click at [86, 306] on p "M 12px" at bounding box center [93, 305] width 34 height 5
type input "12"
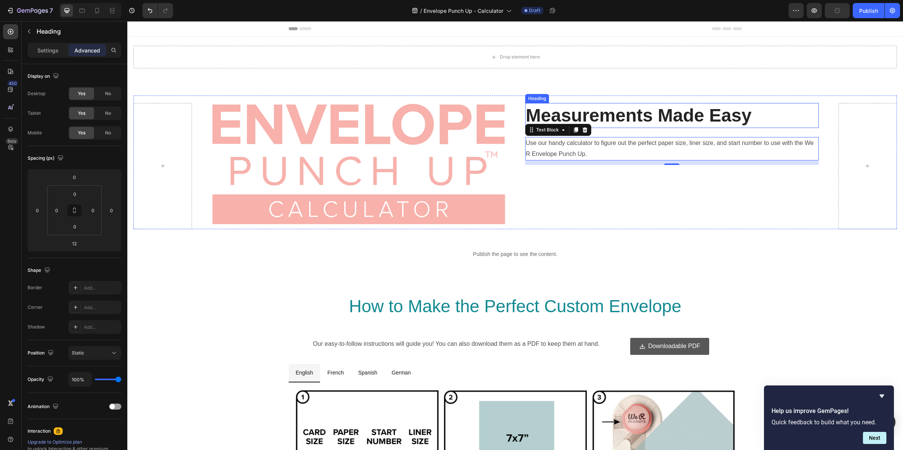
click at [598, 115] on h2 "Measurements Made Easy" at bounding box center [672, 115] width 294 height 25
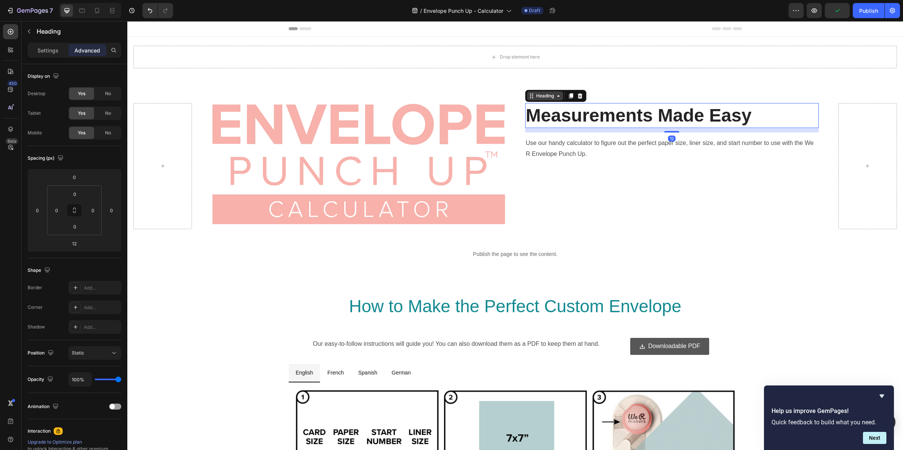
click at [556, 95] on icon at bounding box center [559, 96] width 6 height 6
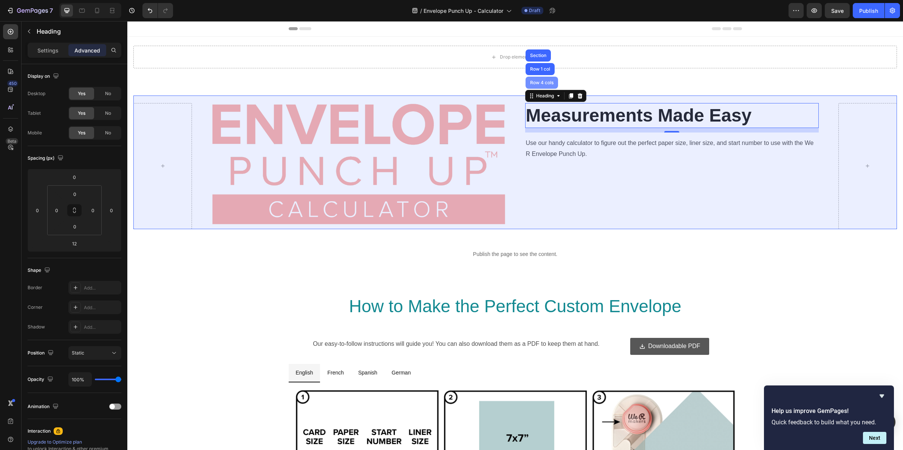
click at [542, 82] on div "Row 4 cols" at bounding box center [542, 82] width 26 height 5
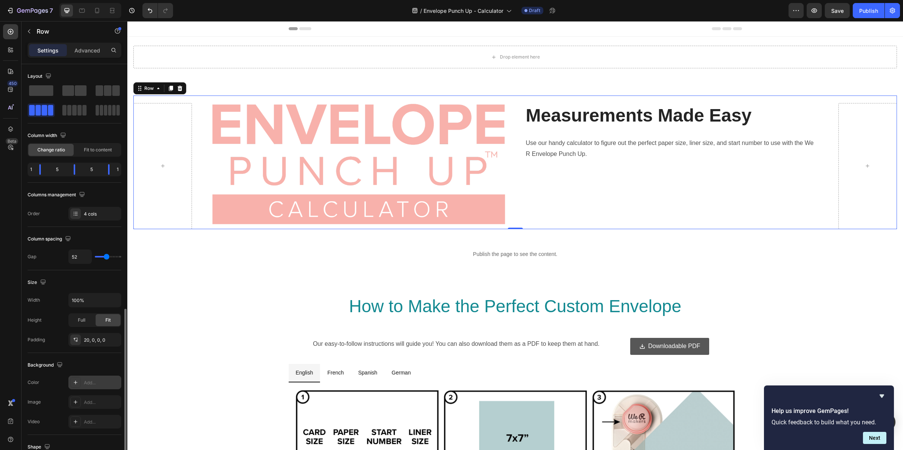
scroll to position [140, 0]
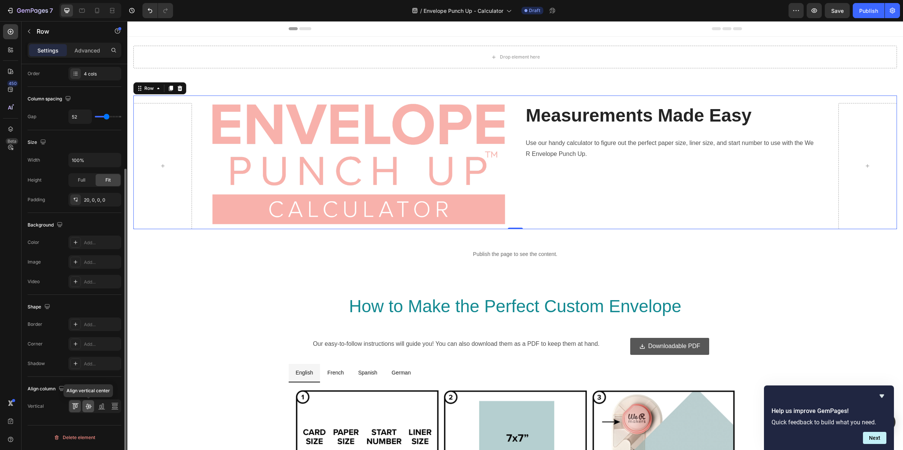
click at [88, 406] on icon at bounding box center [88, 406] width 6 height 5
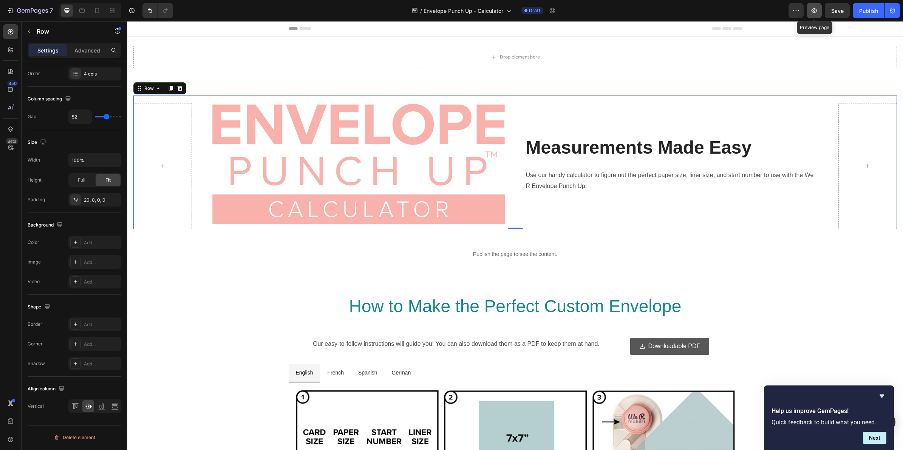
click at [809, 9] on button "button" at bounding box center [814, 10] width 15 height 15
click at [201, 137] on div "Image Measurements Made Easy Heading Use our handy calculator to figure out the…" at bounding box center [515, 163] width 764 height 134
click at [646, 118] on div "Measurements Made Easy Heading Use our handy calculator to figure out the perfe…" at bounding box center [672, 166] width 294 height 126
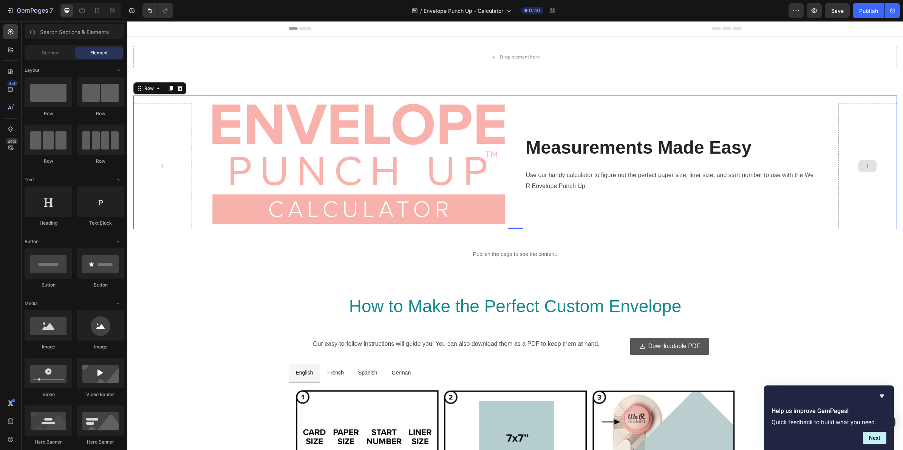
click at [865, 163] on icon at bounding box center [868, 166] width 6 height 6
click at [864, 116] on div at bounding box center [868, 166] width 59 height 126
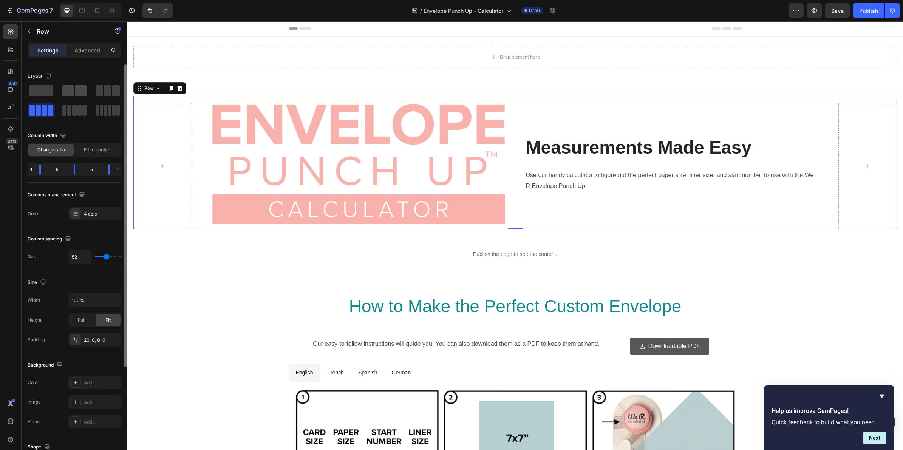
click at [77, 89] on span at bounding box center [81, 90] width 12 height 11
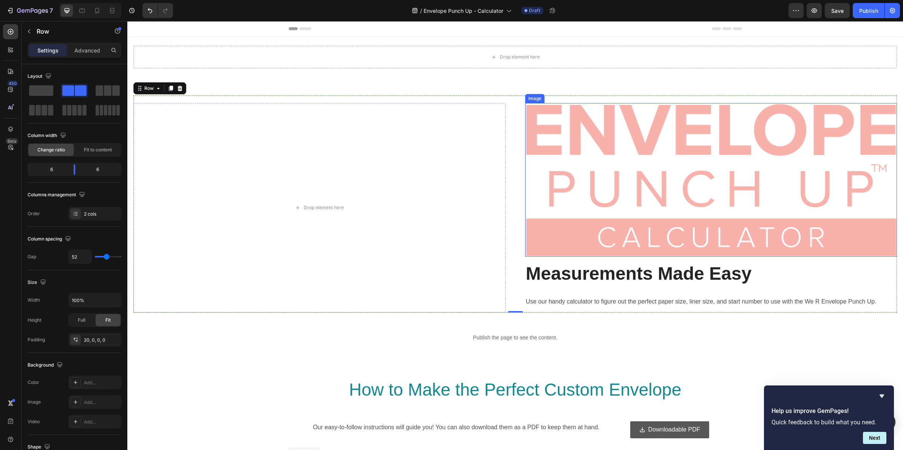
click at [615, 150] on img at bounding box center [711, 180] width 372 height 154
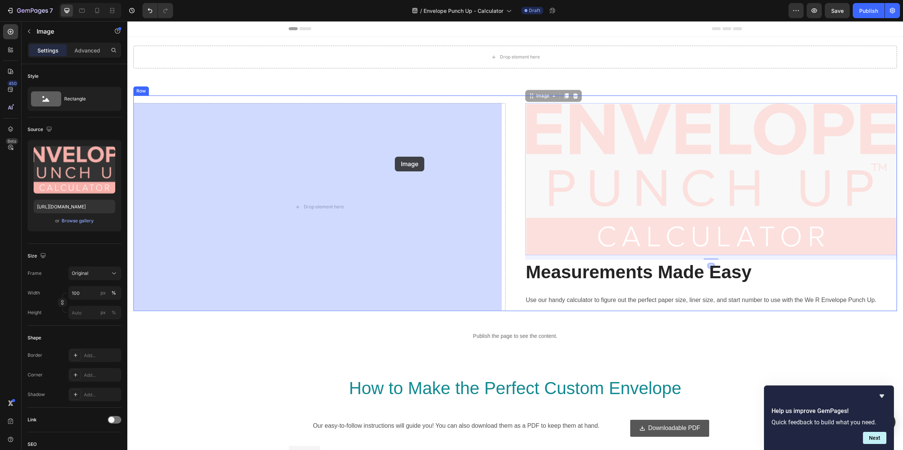
drag, startPoint x: 529, startPoint y: 97, endPoint x: 395, endPoint y: 157, distance: 147.2
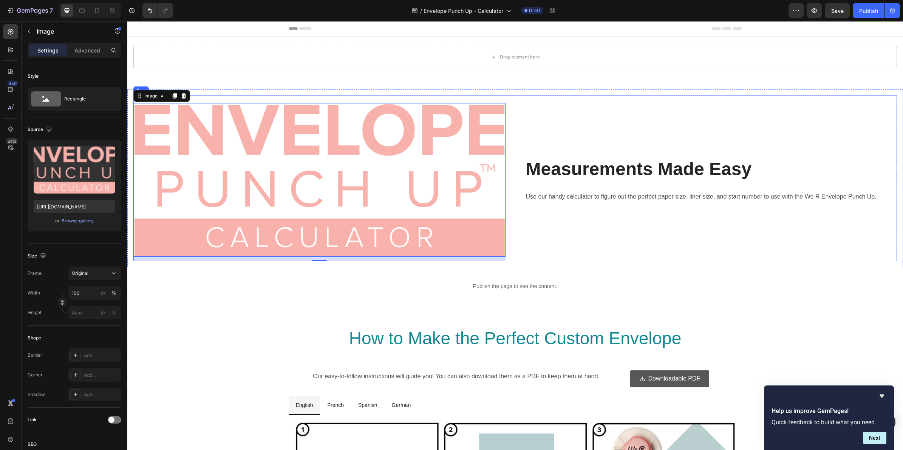
click at [460, 98] on div "Image 12 Measurements Made Easy Heading Use our handy calculator to figure out …" at bounding box center [515, 179] width 764 height 166
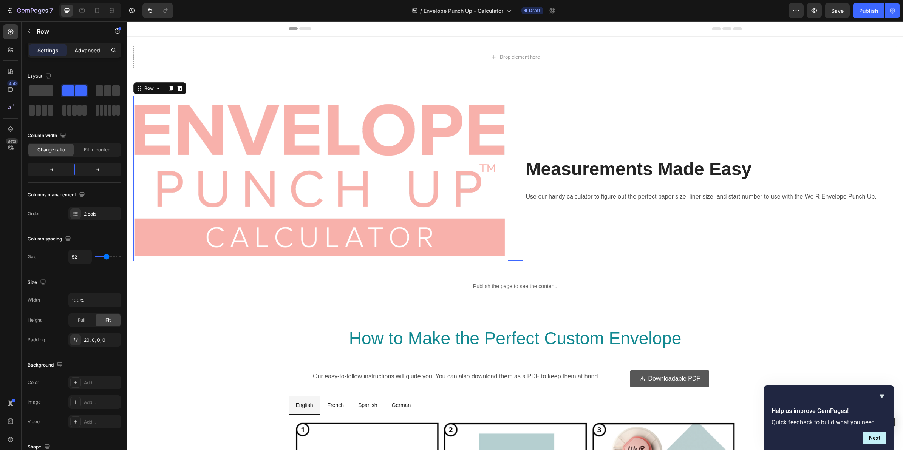
click at [97, 46] on p "Advanced" at bounding box center [87, 50] width 26 height 8
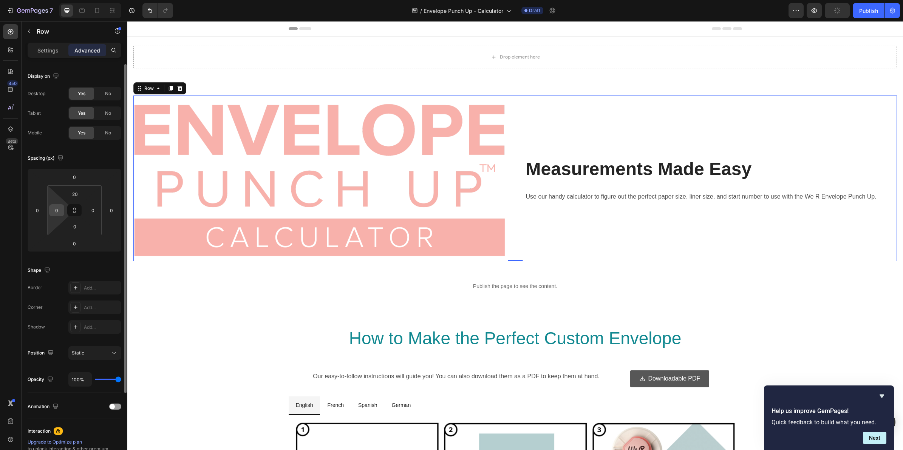
click at [61, 216] on div "0" at bounding box center [56, 210] width 15 height 12
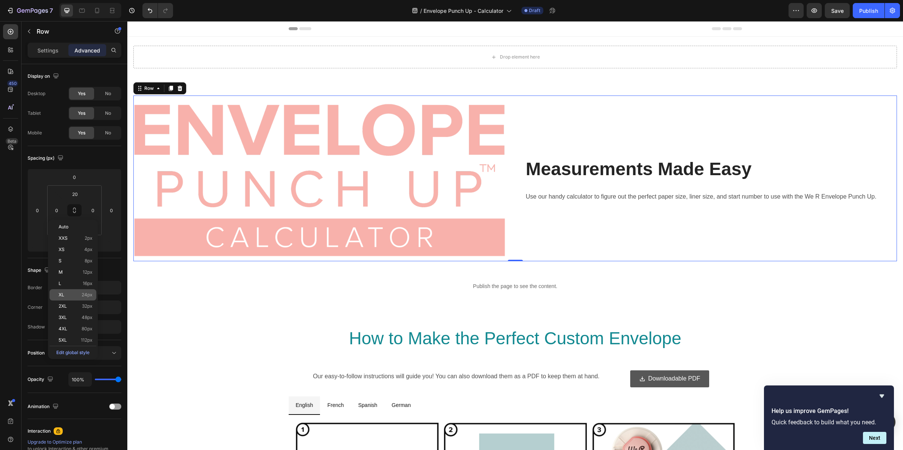
click at [61, 294] on span "XL" at bounding box center [62, 295] width 6 height 5
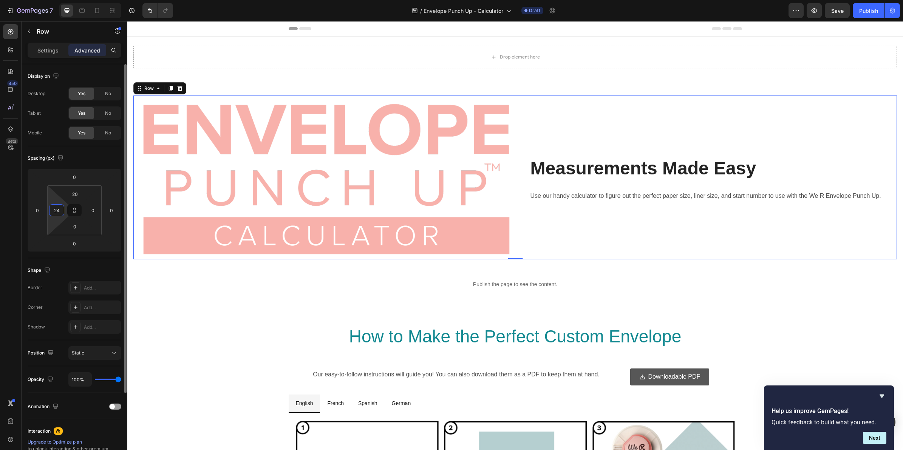
click at [61, 210] on input "24" at bounding box center [56, 210] width 11 height 11
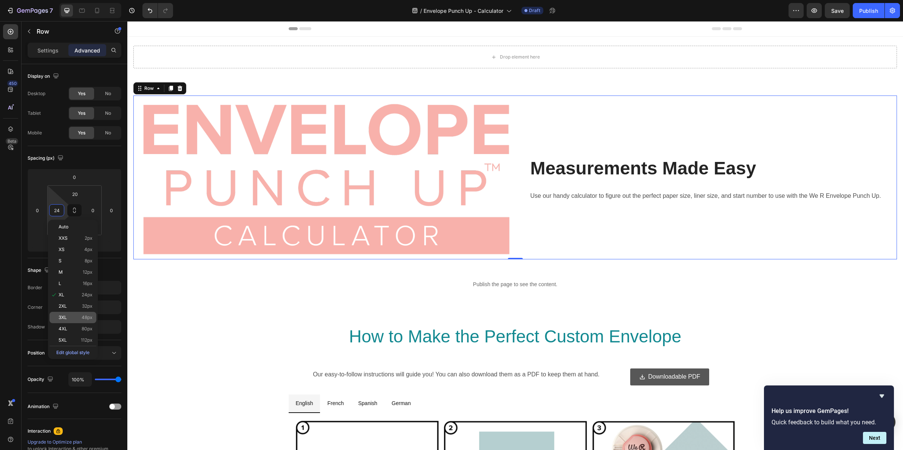
click at [65, 320] on span "3XL" at bounding box center [63, 317] width 8 height 5
type input "48"
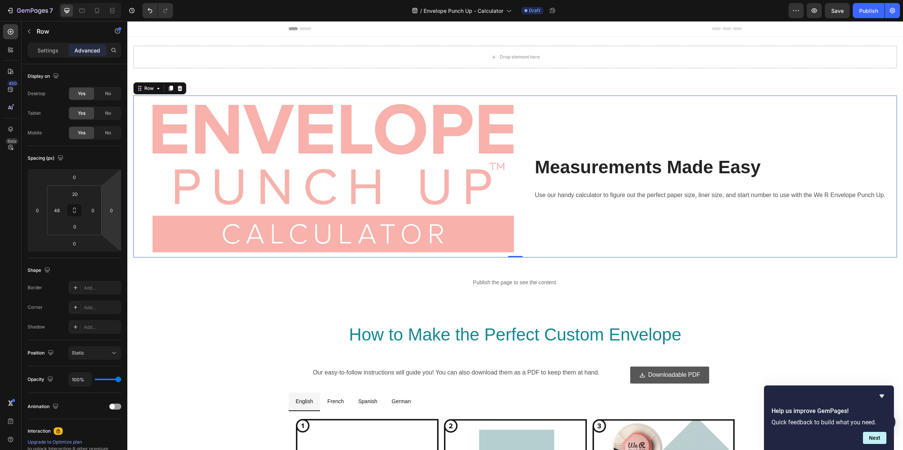
click at [703, 135] on div "Measurements Made Easy Heading Use our handy calculator to figure out the perfe…" at bounding box center [715, 180] width 363 height 155
click at [743, 170] on h2 "Measurements Made Easy" at bounding box center [715, 167] width 363 height 25
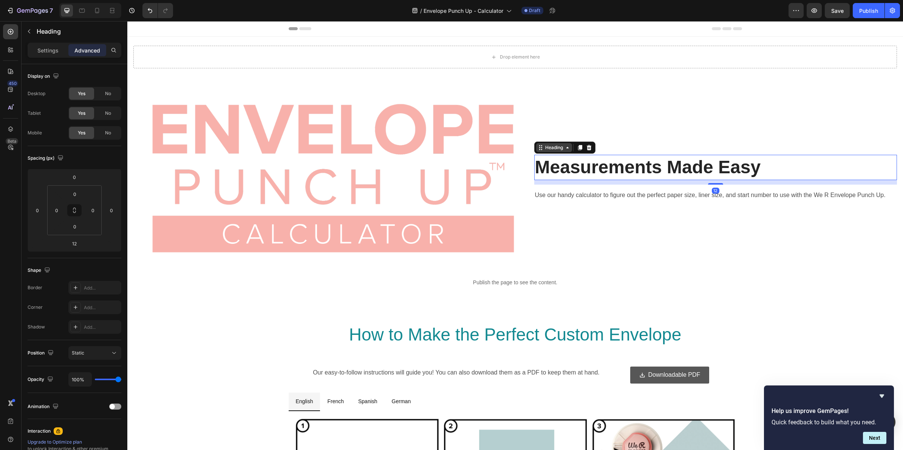
click at [566, 148] on icon at bounding box center [568, 148] width 6 height 6
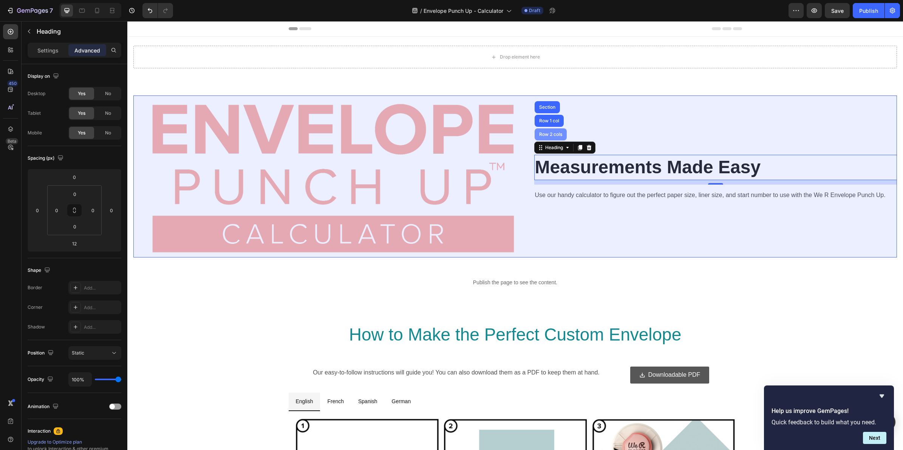
click at [552, 136] on div "Row 2 cols" at bounding box center [551, 134] width 32 height 12
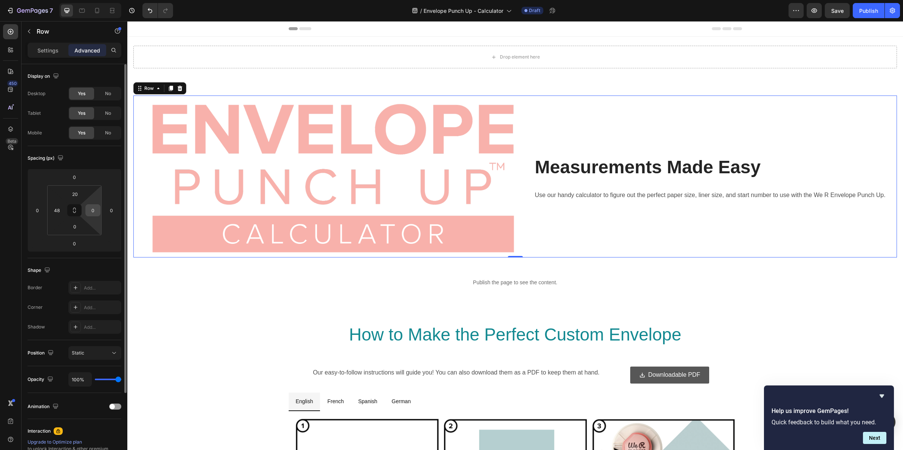
click at [90, 210] on input "0" at bounding box center [92, 210] width 11 height 11
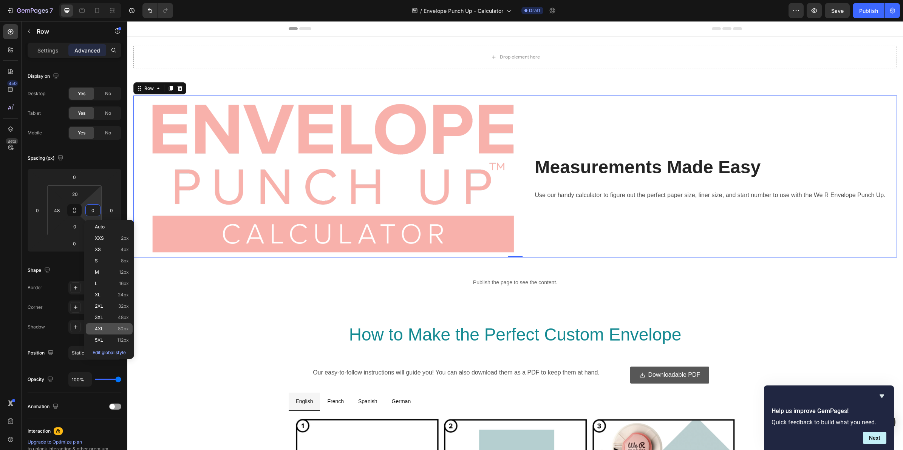
click at [99, 330] on span "4XL" at bounding box center [99, 329] width 9 height 5
type input "80"
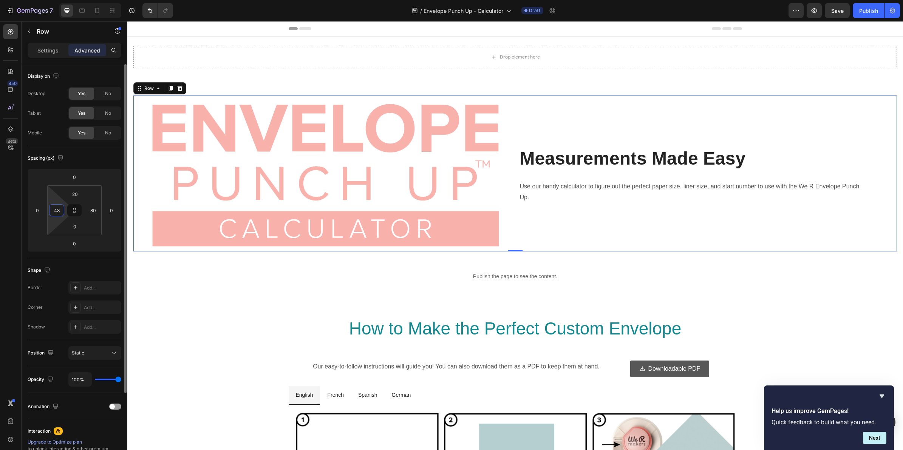
click at [57, 212] on input "48" at bounding box center [56, 210] width 11 height 11
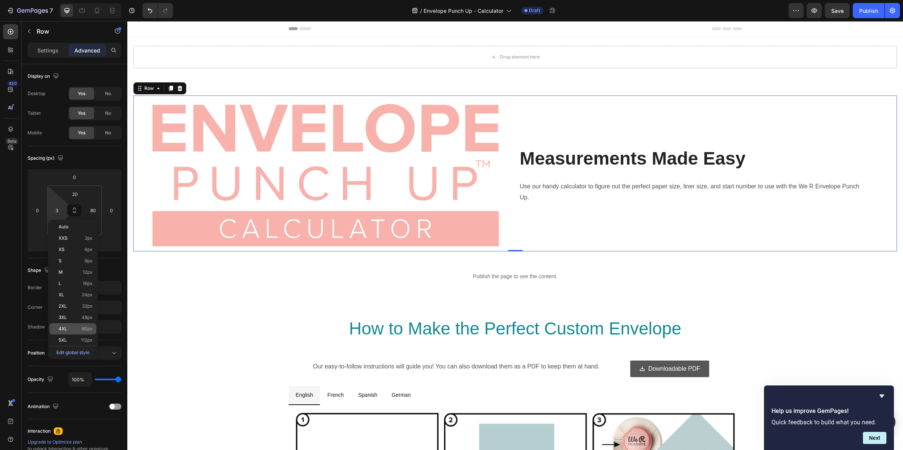
click at [69, 328] on p "4XL 80px" at bounding box center [76, 329] width 34 height 5
type input "80"
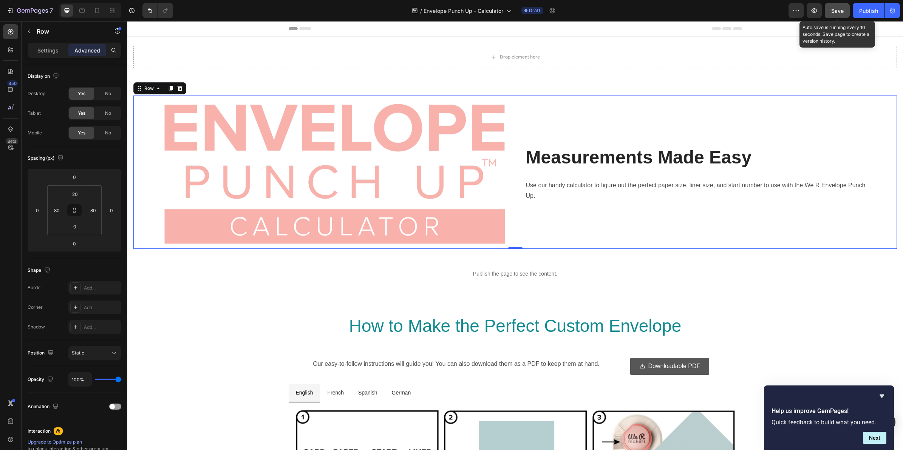
click at [839, 8] on span "Save" at bounding box center [837, 11] width 12 height 6
click at [816, 9] on icon "button" at bounding box center [815, 11] width 8 height 8
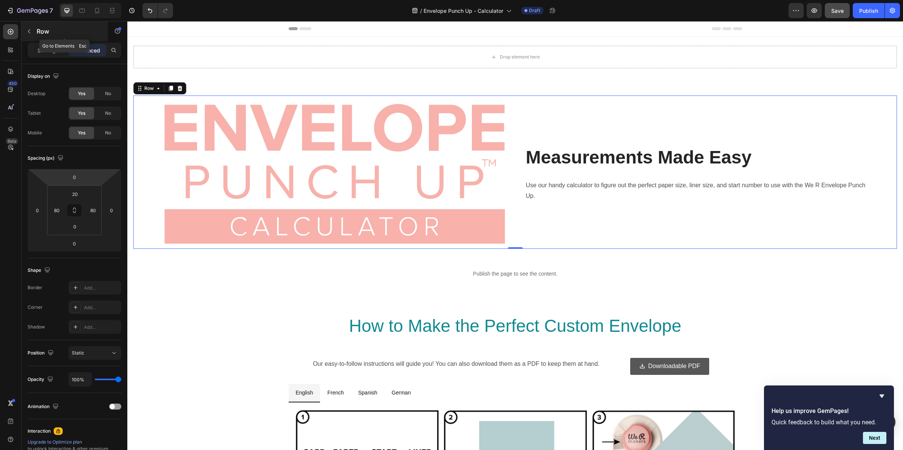
click at [28, 30] on icon "button" at bounding box center [29, 31] width 6 height 6
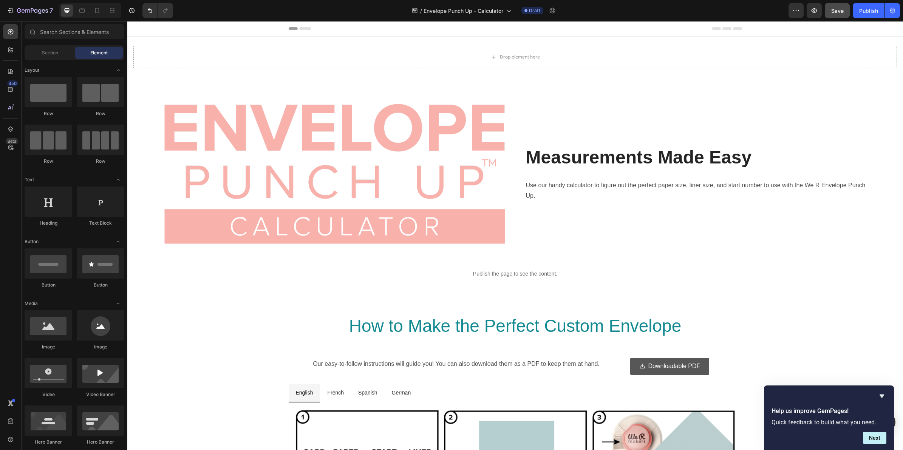
scroll to position [898, 0]
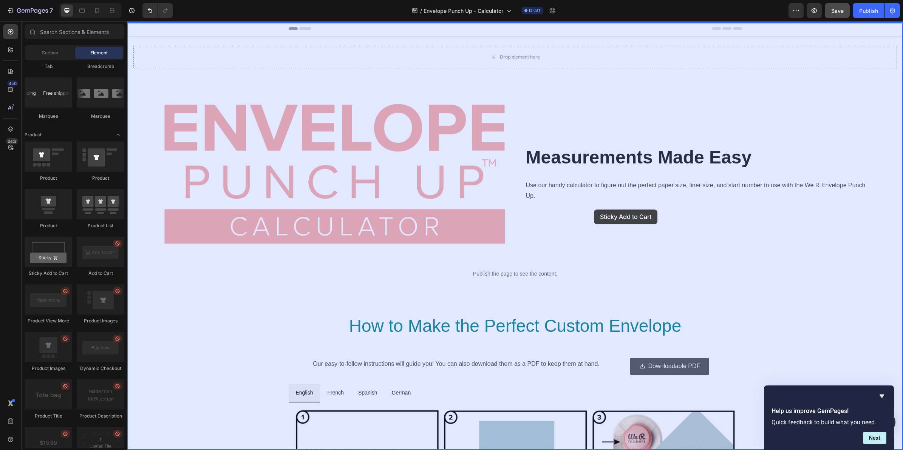
drag, startPoint x: 173, startPoint y: 283, endPoint x: 594, endPoint y: 210, distance: 427.3
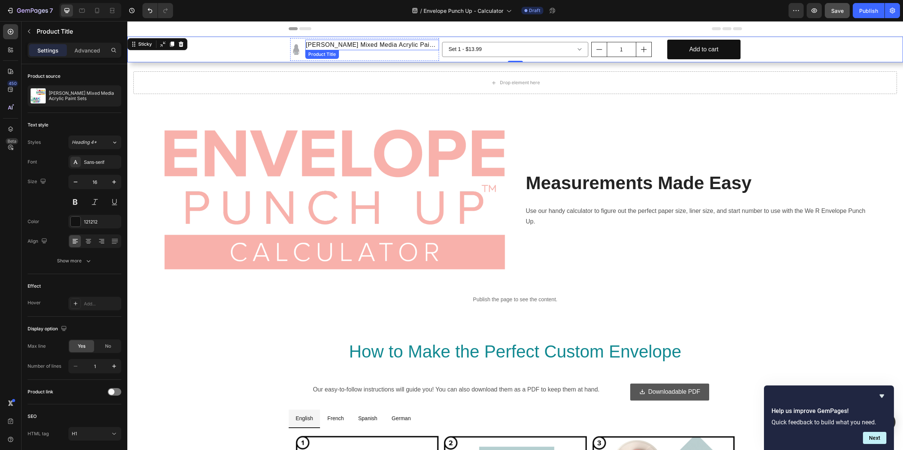
click at [363, 44] on h1 "Vicki Boutin Mixed Media Acrylic Paint Sets" at bounding box center [372, 45] width 134 height 11
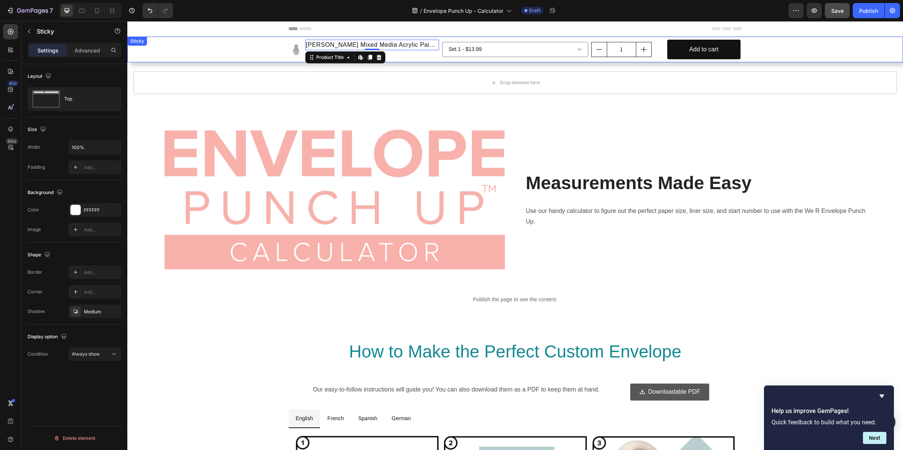
click at [243, 48] on div "Product Images Vicki Boutin Mixed Media Acrylic Paint Sets Product Title Edit c…" at bounding box center [515, 50] width 776 height 26
click at [142, 44] on div "Sticky" at bounding box center [145, 44] width 17 height 7
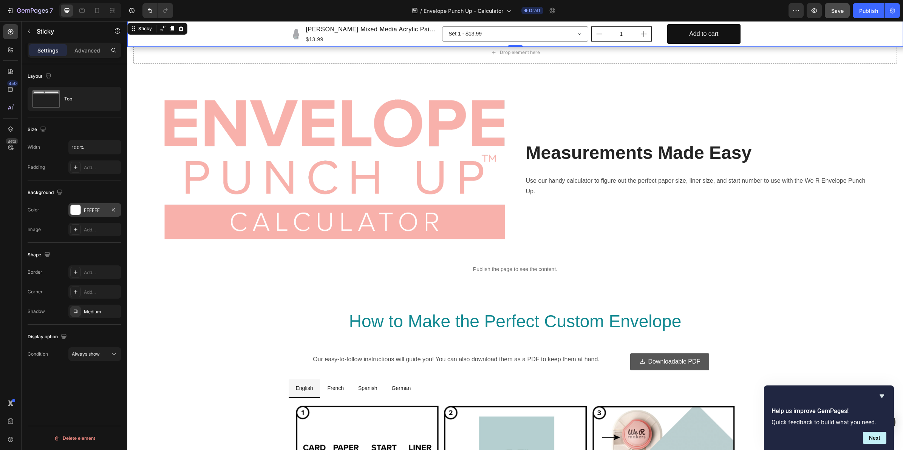
scroll to position [47, 0]
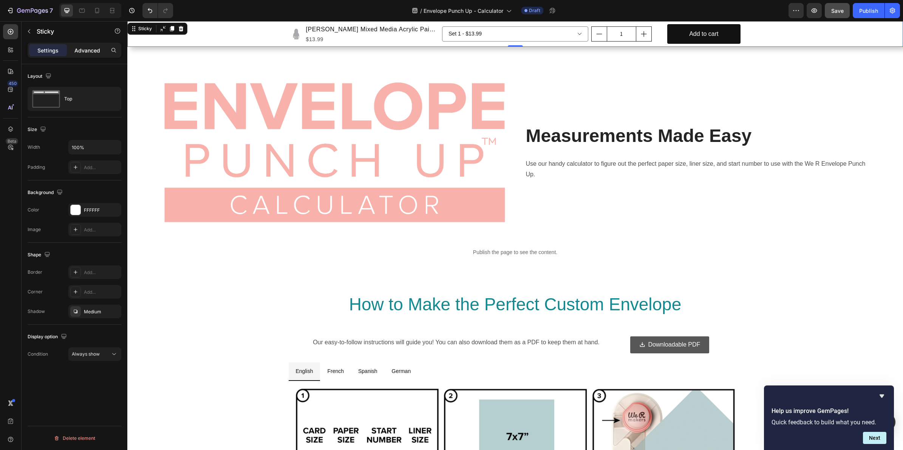
click at [90, 49] on p "Advanced" at bounding box center [87, 50] width 26 height 8
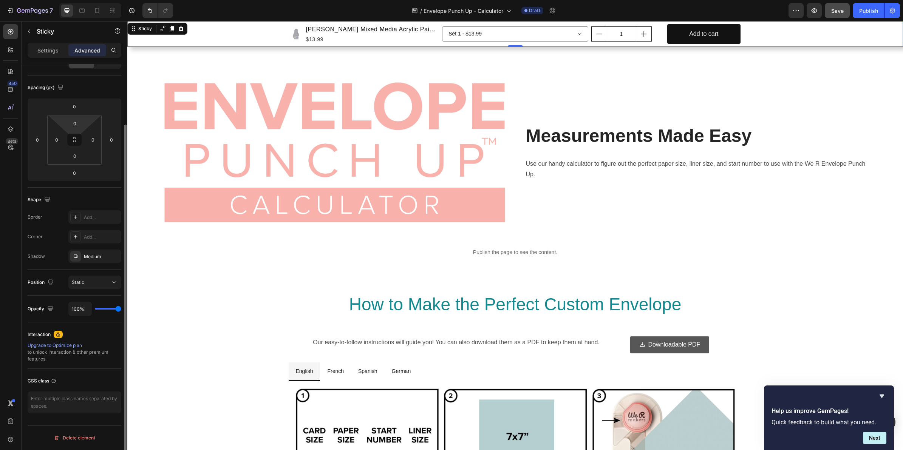
scroll to position [0, 0]
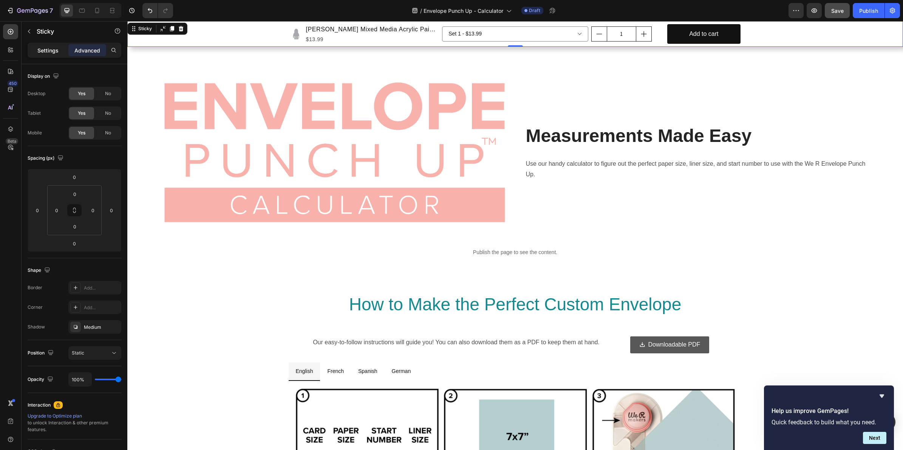
click at [52, 51] on p "Settings" at bounding box center [47, 50] width 21 height 8
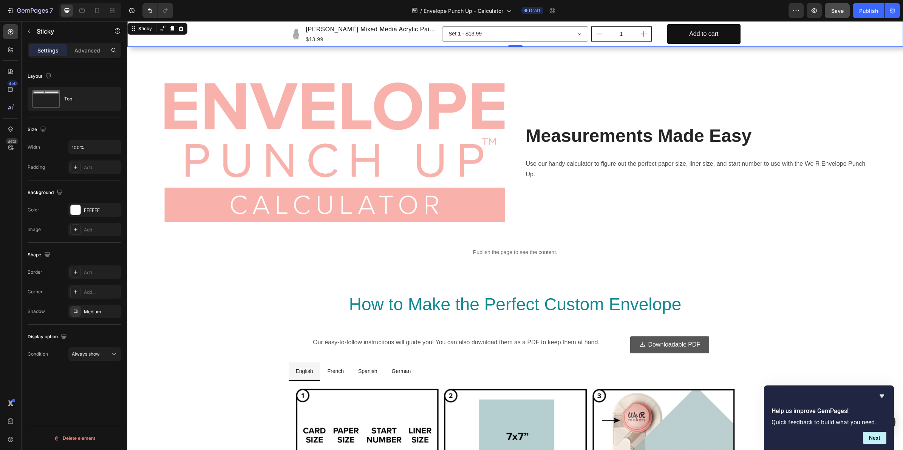
click at [783, 34] on div "Product Images Vicki Boutin Mixed Media Acrylic Paint Sets Product Title $13.99…" at bounding box center [515, 34] width 776 height 26
click at [85, 48] on p "Advanced" at bounding box center [87, 50] width 26 height 8
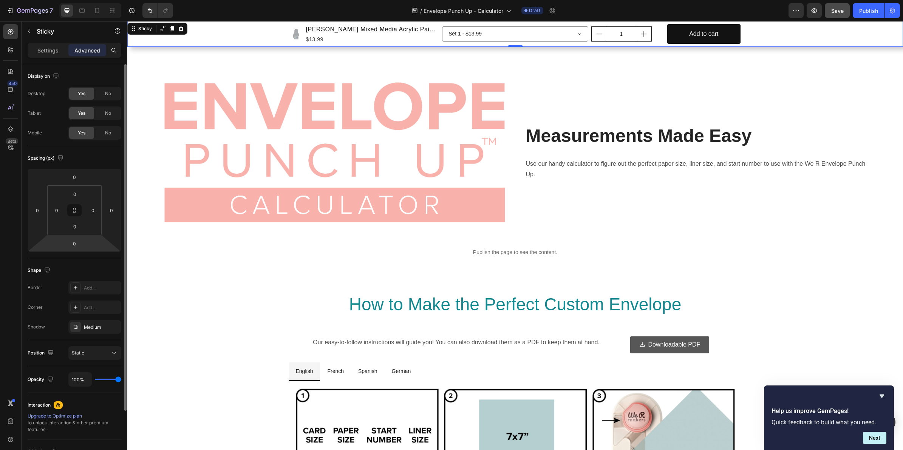
scroll to position [71, 0]
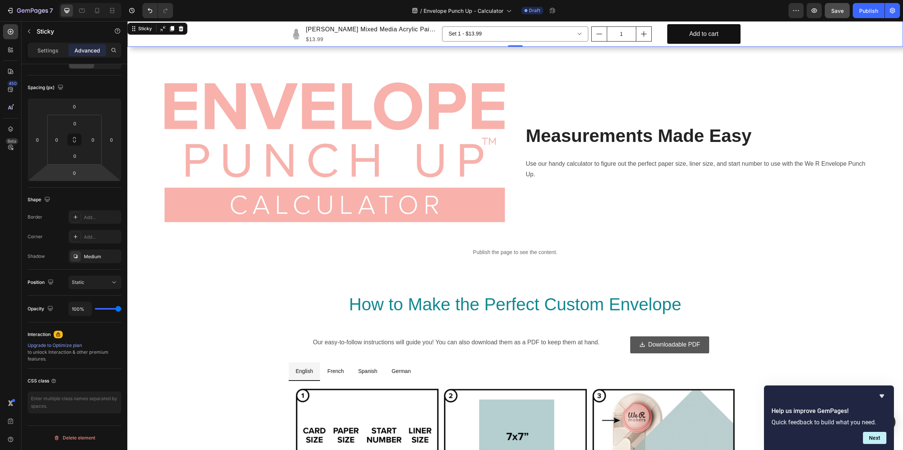
click at [748, 37] on div "Product Images Vicki Boutin Mixed Media Acrylic Paint Sets Product Title $13.99…" at bounding box center [515, 34] width 776 height 26
click at [256, 35] on div "Product Images Vicki Boutin Mixed Media Acrylic Paint Sets Product Title $13.99…" at bounding box center [515, 34] width 776 height 26
click at [142, 31] on div "Sticky" at bounding box center [145, 28] width 17 height 7
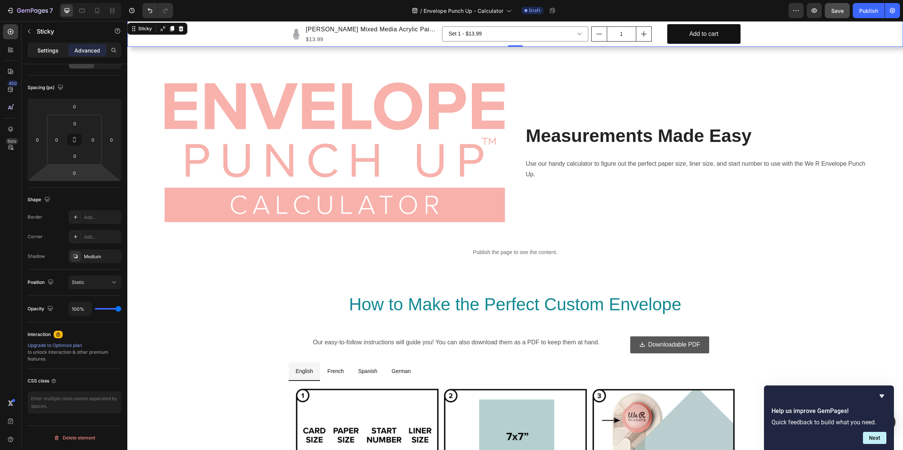
click at [44, 47] on p "Settings" at bounding box center [47, 50] width 21 height 8
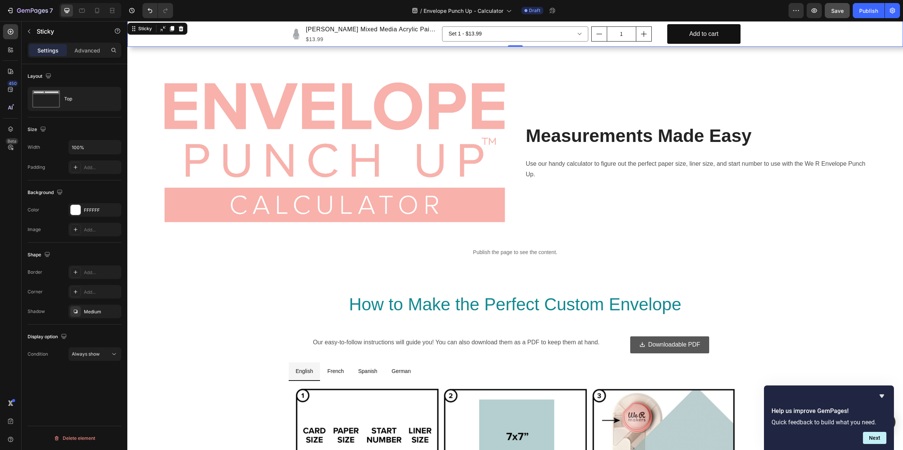
scroll to position [0, 0]
click at [112, 353] on icon at bounding box center [114, 355] width 8 height 8
click at [112, 354] on icon at bounding box center [114, 355] width 8 height 8
click at [102, 333] on div "Display option" at bounding box center [75, 337] width 94 height 12
click at [182, 28] on icon at bounding box center [181, 28] width 5 height 5
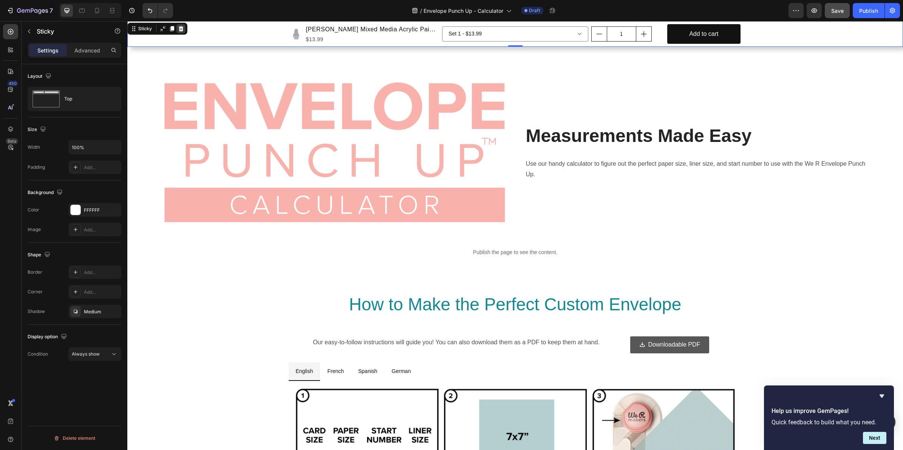
scroll to position [21, 0]
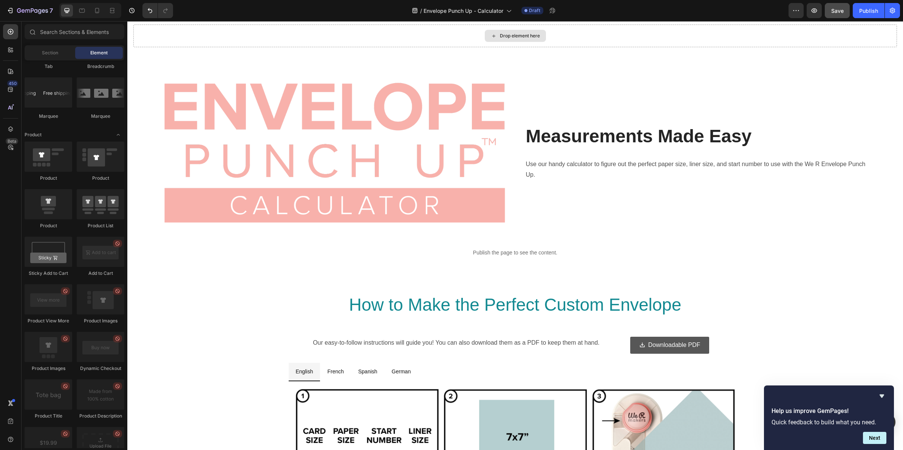
click at [594, 38] on div "Drop element here" at bounding box center [515, 36] width 764 height 23
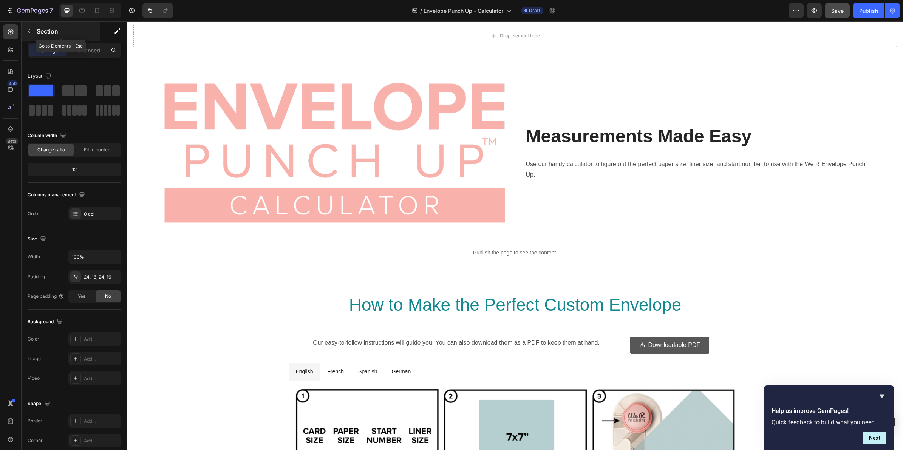
click at [29, 33] on icon "button" at bounding box center [29, 31] width 2 height 4
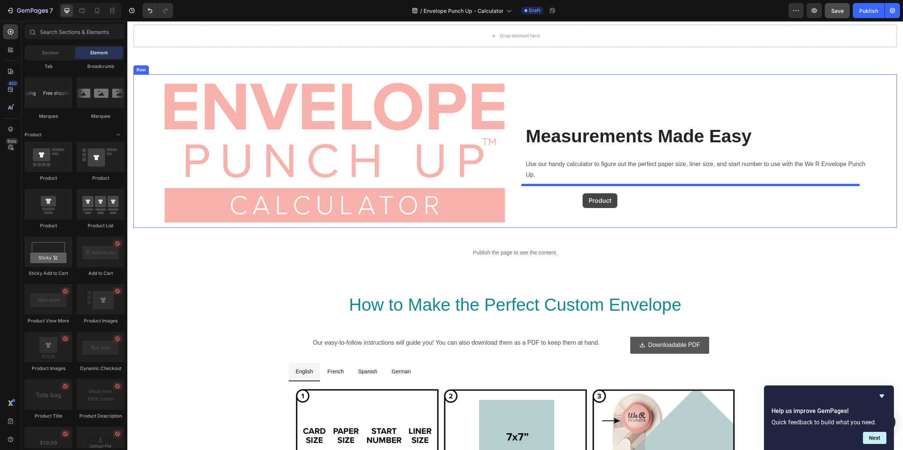
drag, startPoint x: 178, startPoint y: 226, endPoint x: 583, endPoint y: 193, distance: 405.6
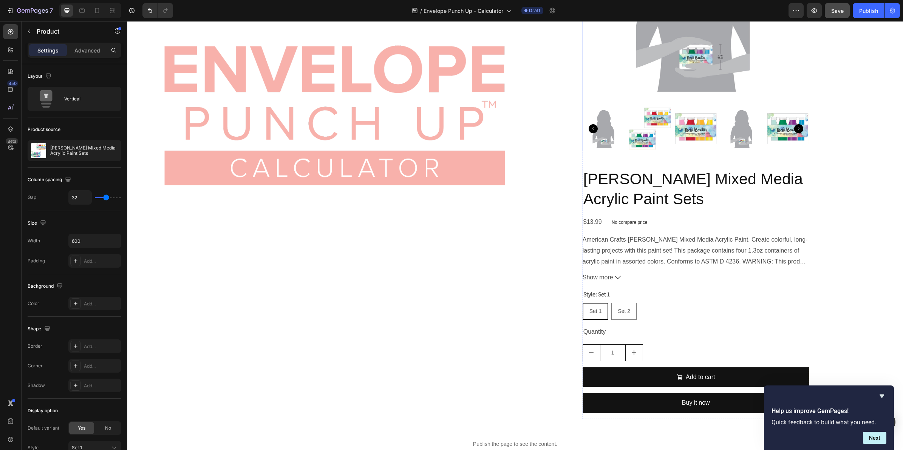
scroll to position [352, 0]
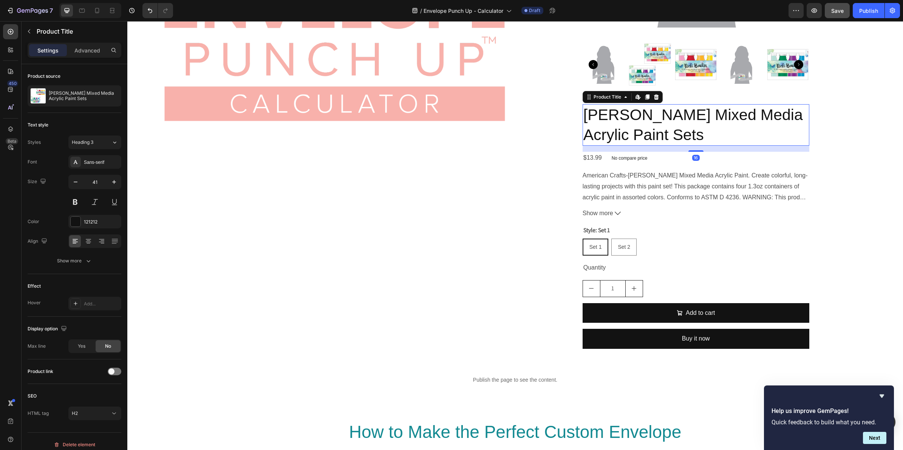
click at [676, 144] on h2 "Vicki Boutin Mixed Media Acrylic Paint Sets" at bounding box center [696, 125] width 227 height 42
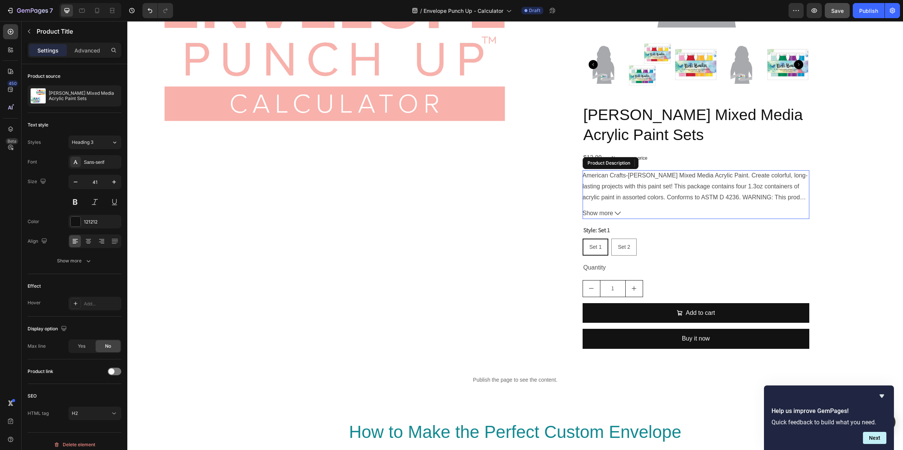
click at [687, 189] on div "American Crafts-Vicki Boutin Mixed Media Acrylic Paint. Create colorful, long-l…" at bounding box center [696, 186] width 227 height 32
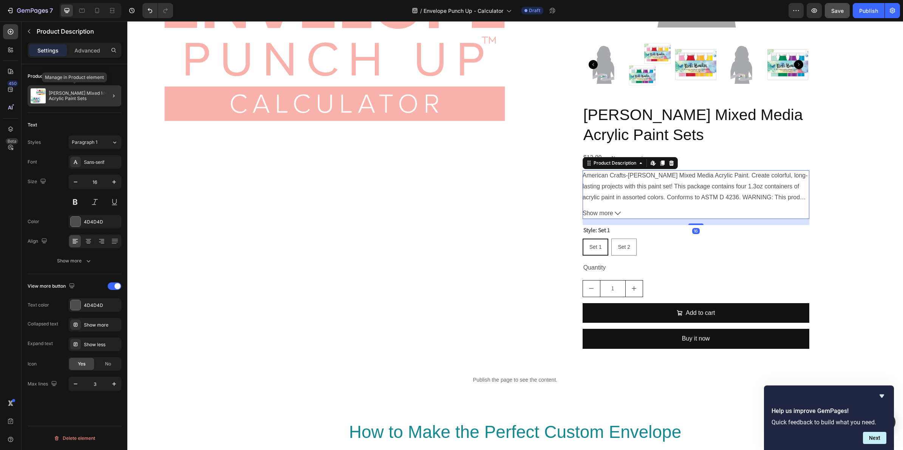
click at [93, 95] on p "Vicki Boutin Mixed Media Acrylic Paint Sets" at bounding box center [84, 96] width 70 height 11
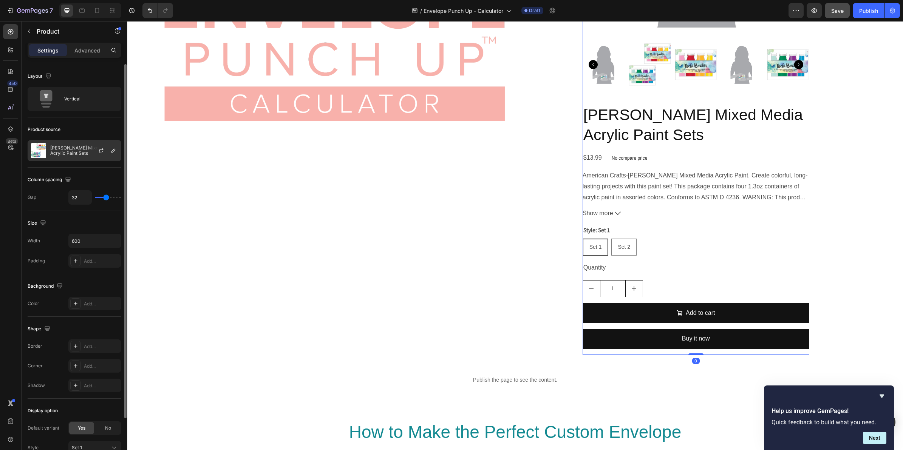
click at [83, 154] on p "Vicki Boutin Mixed Media Acrylic Paint Sets" at bounding box center [84, 150] width 68 height 11
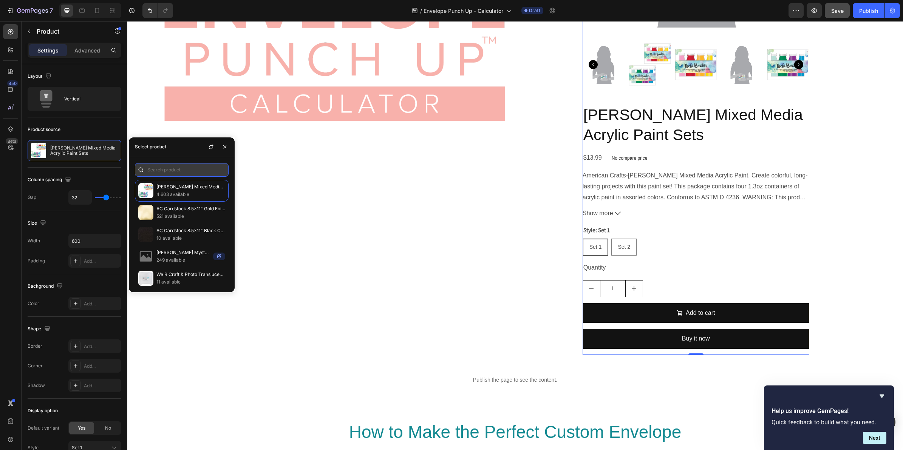
click at [166, 167] on input "text" at bounding box center [182, 170] width 94 height 14
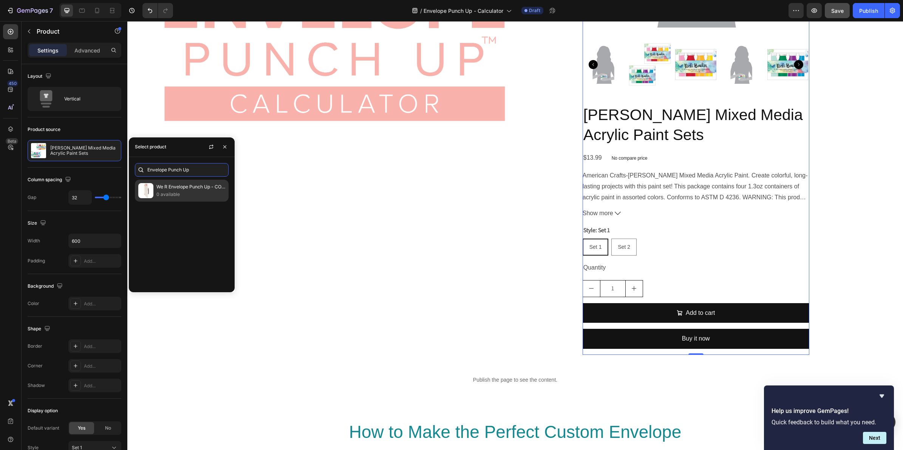
type input "Envelope Punch Up"
click at [166, 191] on p "0 available" at bounding box center [190, 195] width 69 height 8
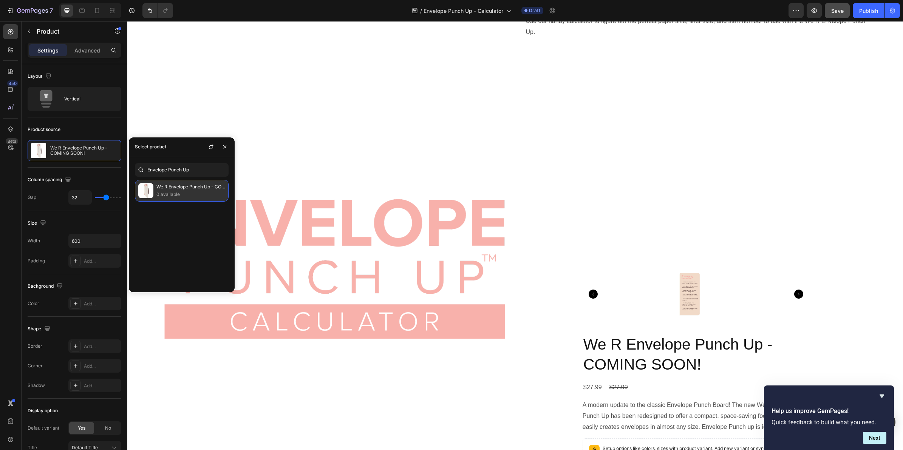
scroll to position [348, 0]
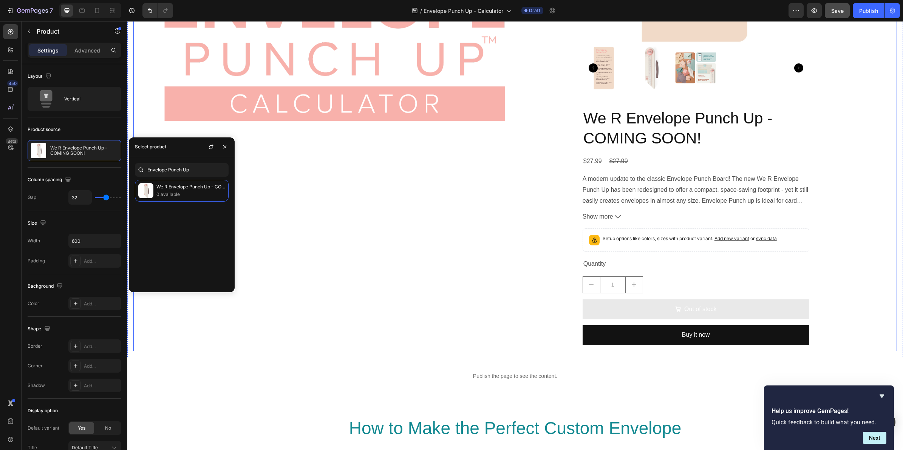
click at [853, 186] on div "Measurements Made Easy Heading Use our handy calculator to figure out the perfe…" at bounding box center [696, 53] width 342 height 597
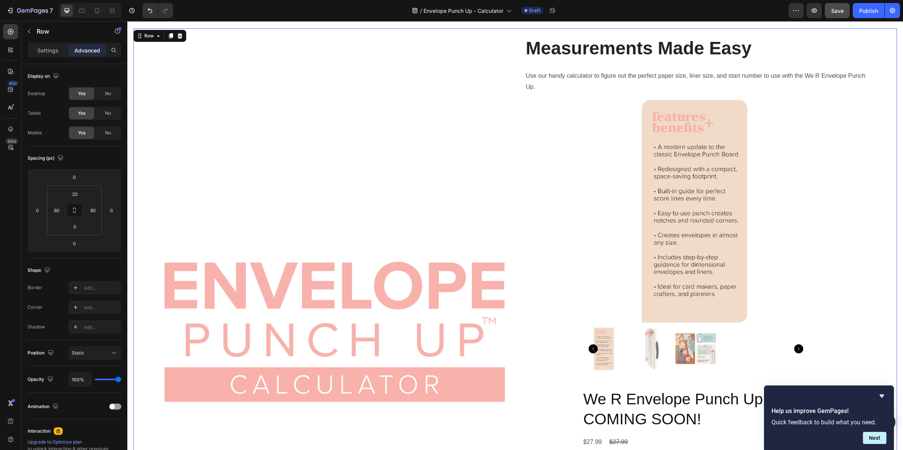
scroll to position [65, 0]
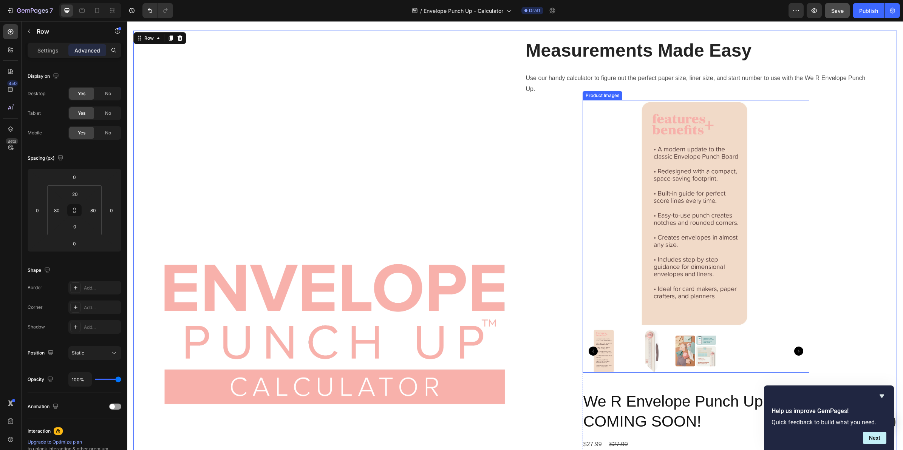
click at [761, 182] on img at bounding box center [696, 213] width 227 height 227
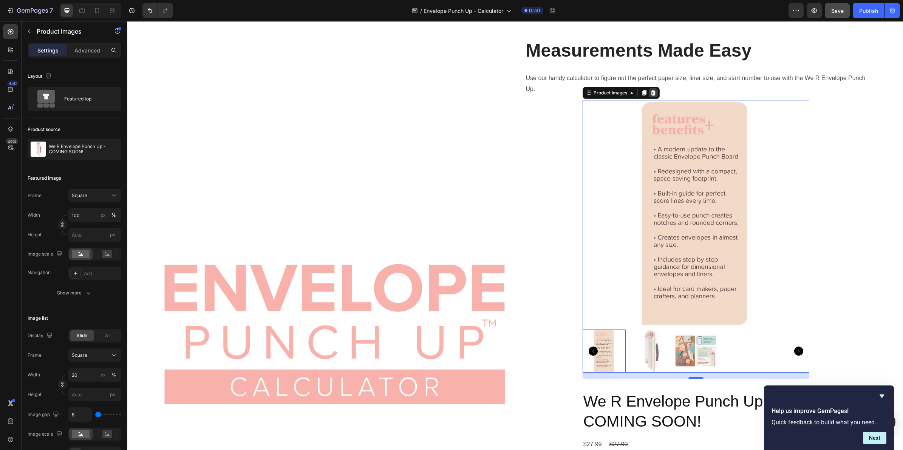
click at [651, 92] on icon at bounding box center [653, 92] width 5 height 5
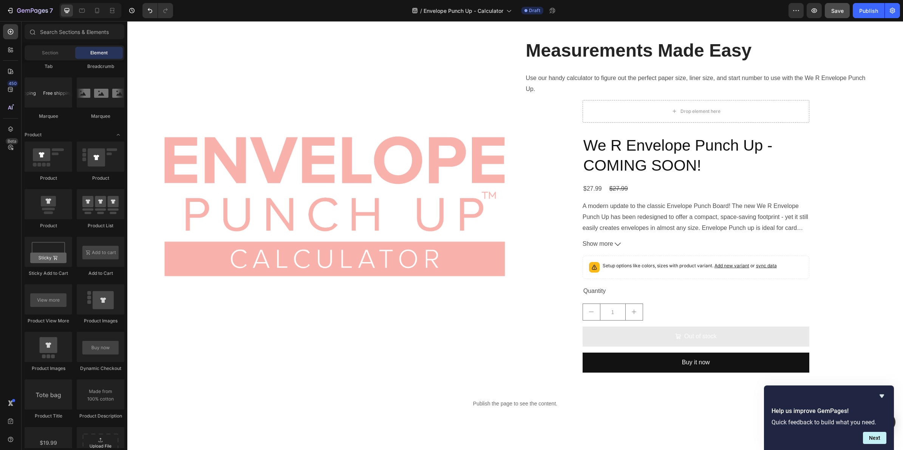
scroll to position [0, 0]
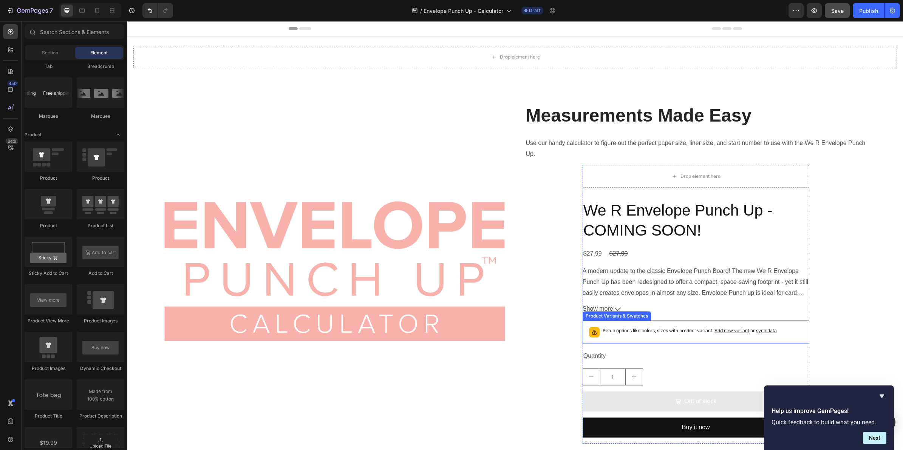
click at [666, 337] on div "Setup options like colors, sizes with product variant. Add new variant or sync …" at bounding box center [690, 332] width 174 height 11
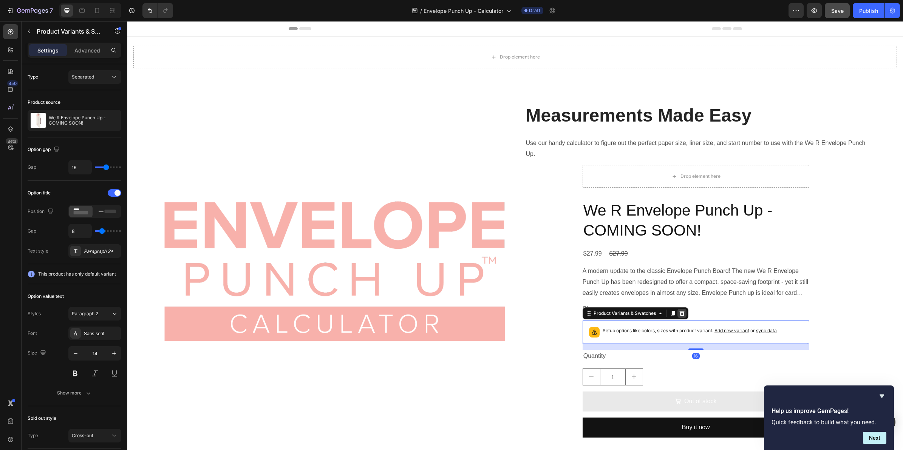
click at [679, 313] on icon at bounding box center [681, 313] width 5 height 5
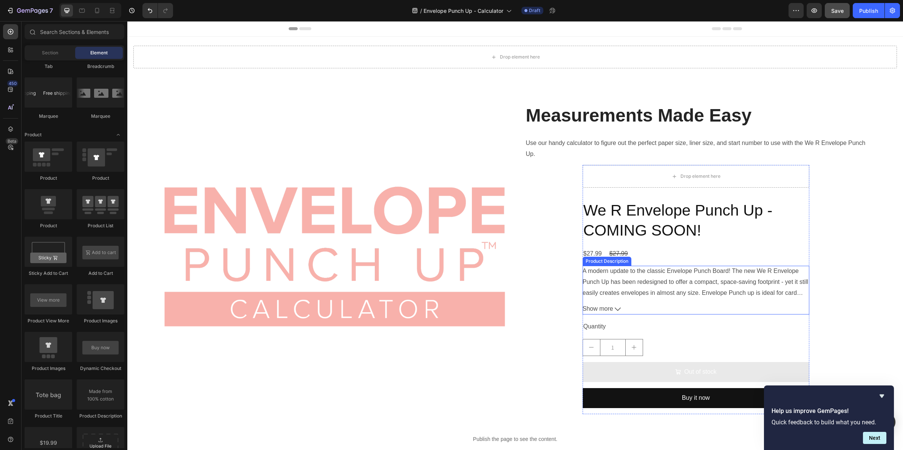
click at [651, 293] on p "A modern update to the classic Envelope Punch Board! The new We R Envelope Punc…" at bounding box center [696, 287] width 226 height 39
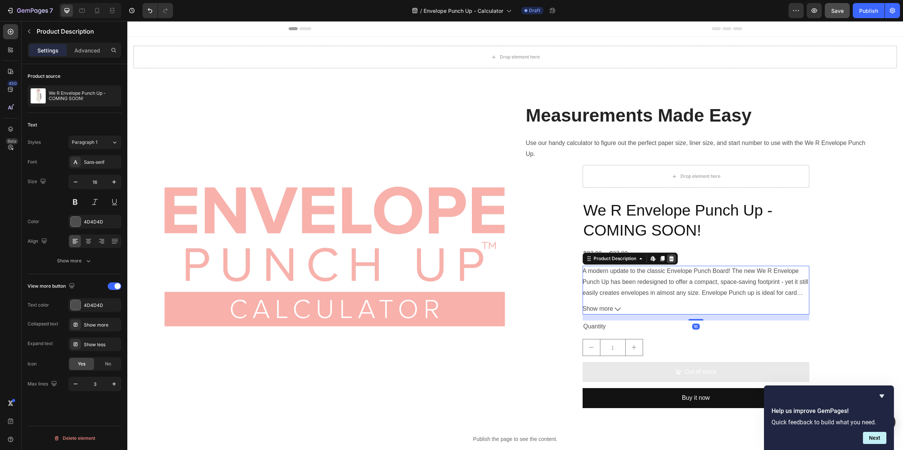
click at [669, 257] on icon at bounding box center [672, 259] width 6 height 6
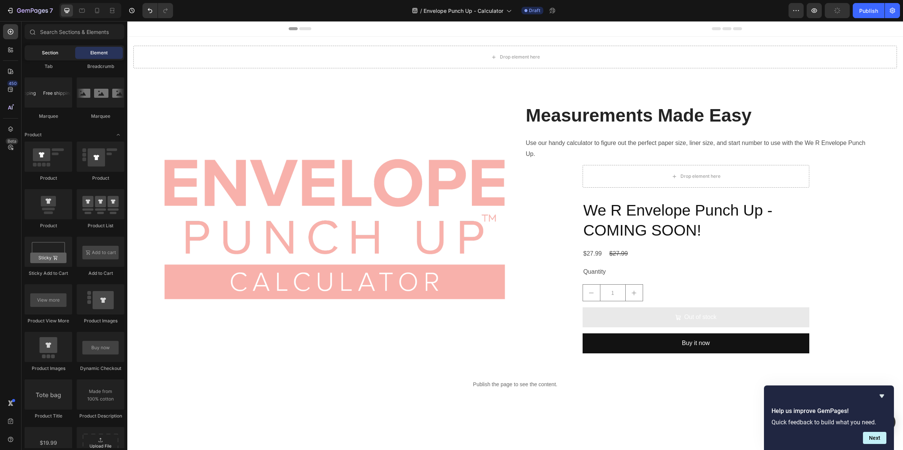
click at [47, 51] on span "Section" at bounding box center [50, 53] width 16 height 7
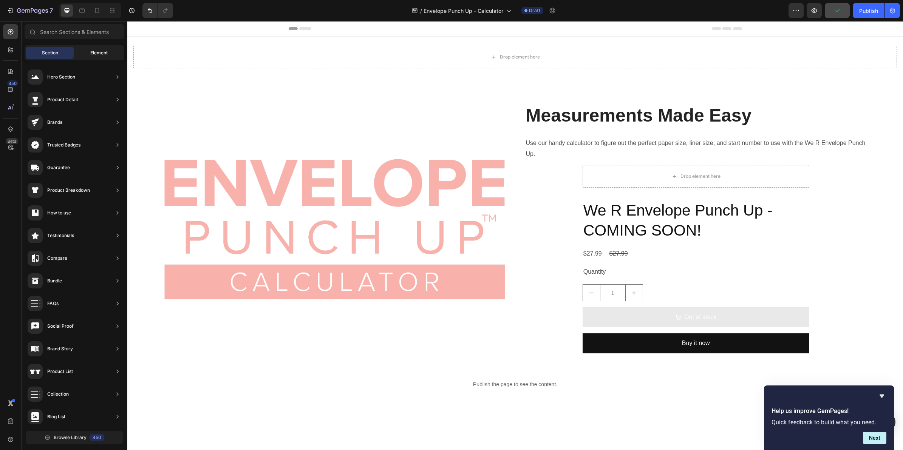
click at [96, 50] on span "Element" at bounding box center [98, 53] width 17 height 7
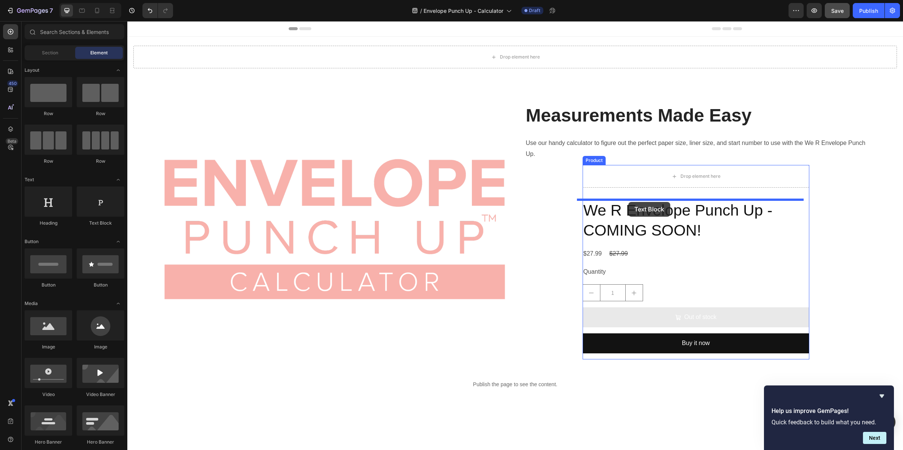
drag, startPoint x: 223, startPoint y: 225, endPoint x: 628, endPoint y: 202, distance: 406.2
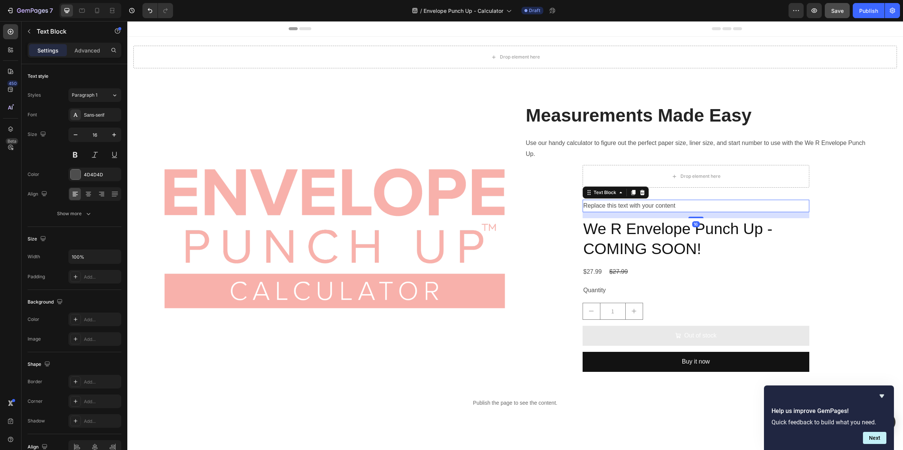
click at [637, 206] on div "Replace this text with your content" at bounding box center [696, 206] width 227 height 12
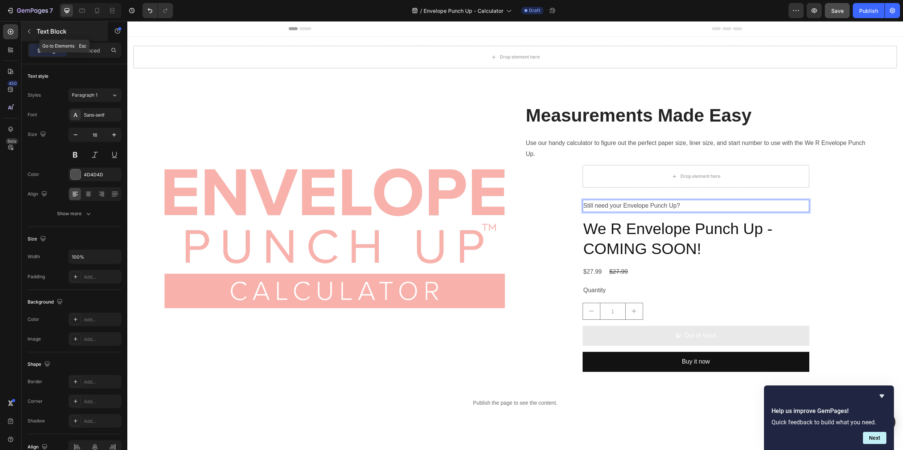
click at [30, 27] on button "button" at bounding box center [29, 31] width 12 height 12
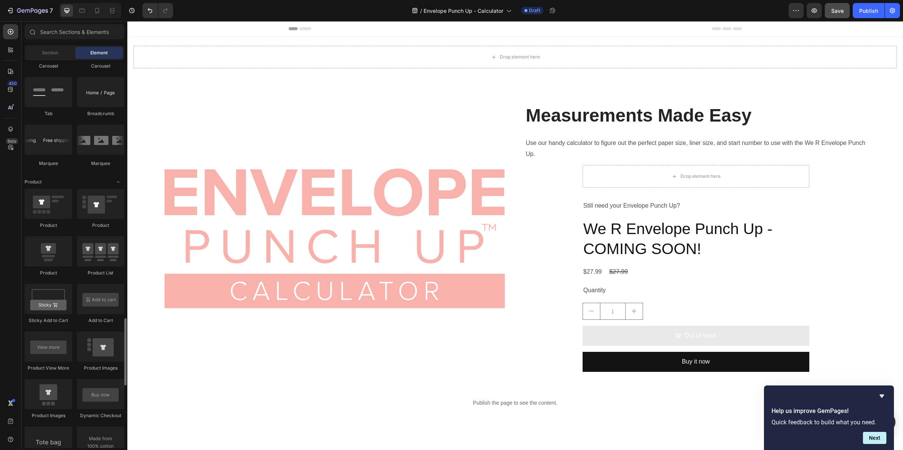
scroll to position [945, 0]
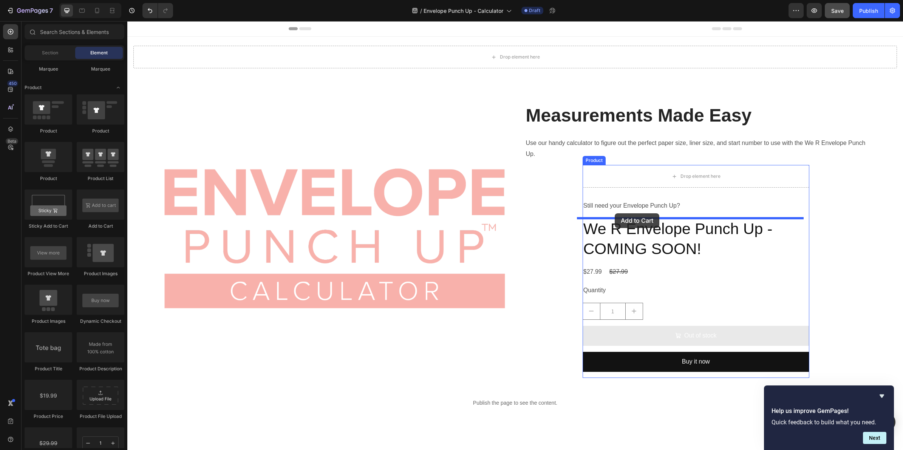
drag, startPoint x: 220, startPoint y: 235, endPoint x: 615, endPoint y: 214, distance: 395.5
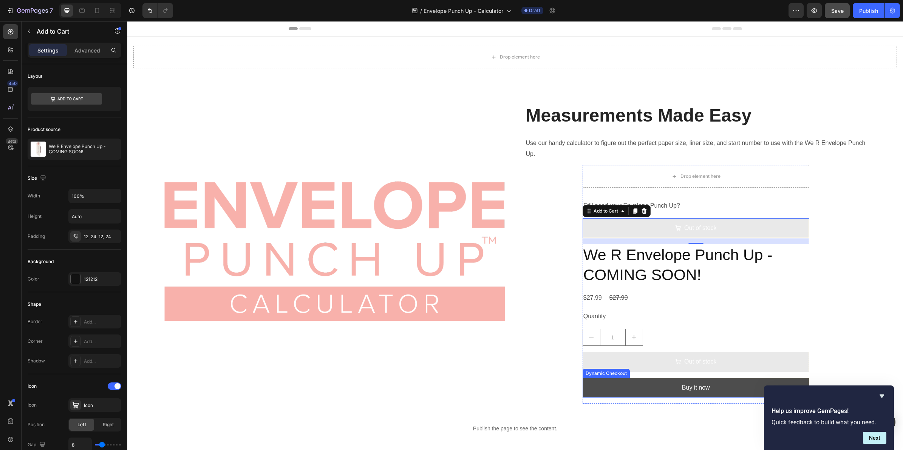
click at [735, 382] on button "Buy it now" at bounding box center [696, 388] width 227 height 20
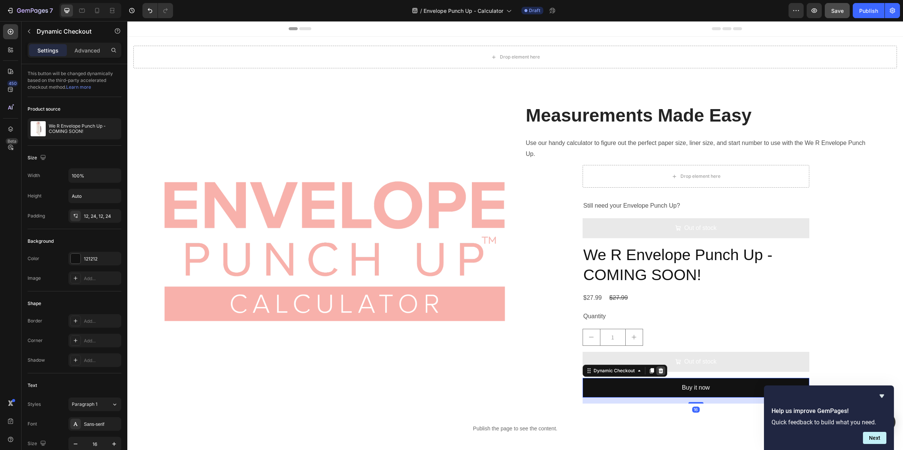
click at [658, 371] on icon at bounding box center [660, 370] width 5 height 5
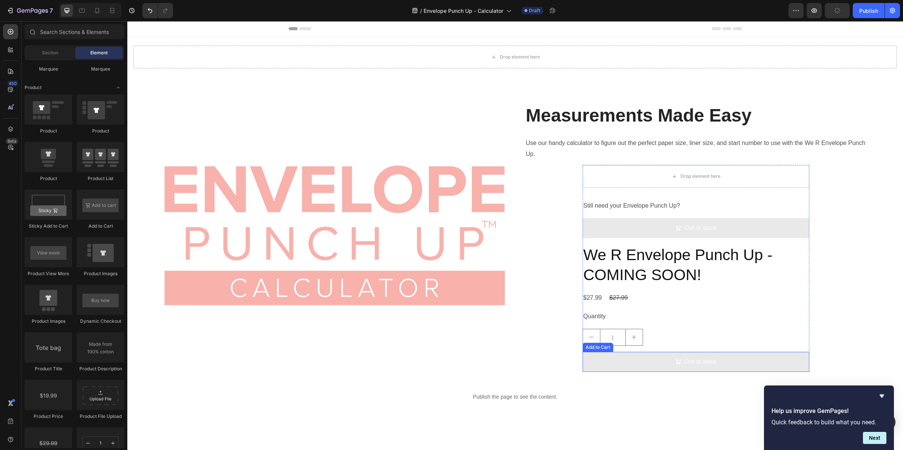
click at [609, 356] on button "Out of stock" at bounding box center [696, 362] width 227 height 20
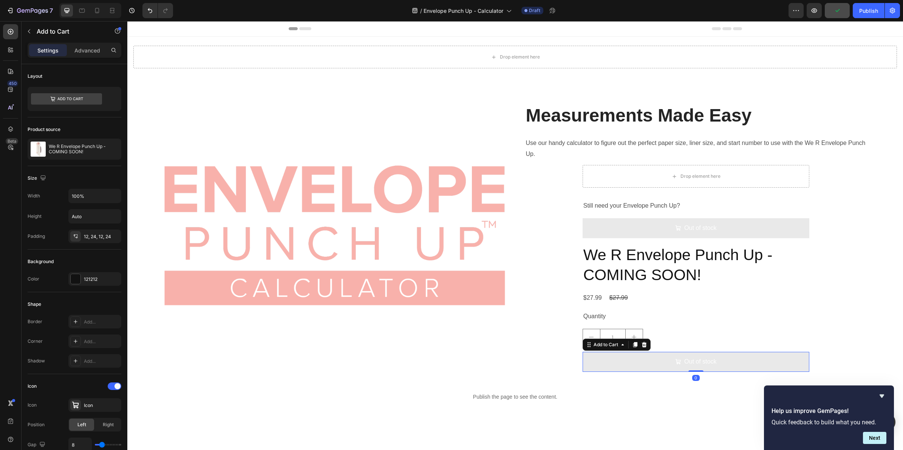
click at [642, 345] on icon at bounding box center [644, 344] width 5 height 5
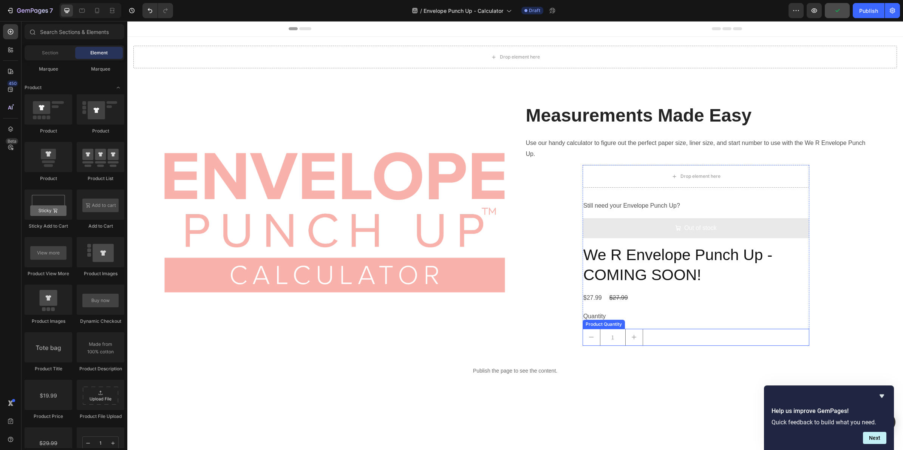
click at [663, 335] on div "1" at bounding box center [696, 337] width 227 height 17
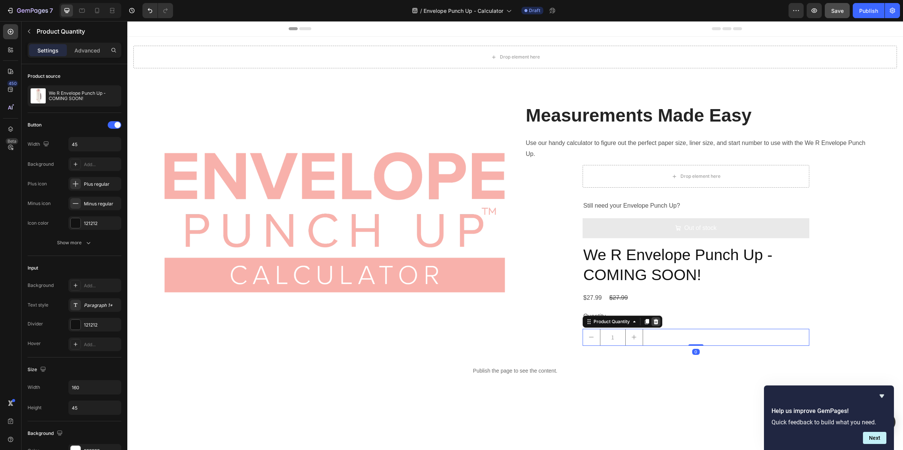
click at [653, 319] on icon at bounding box center [656, 322] width 6 height 6
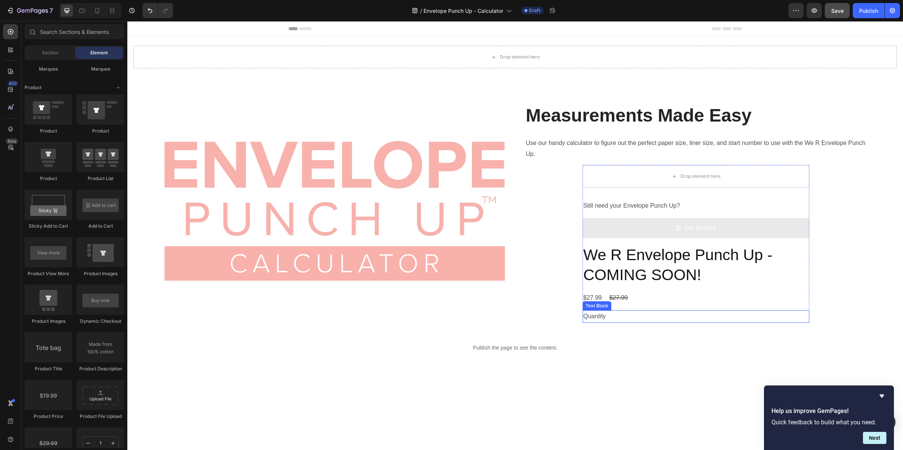
click at [645, 320] on div "Quantity" at bounding box center [696, 317] width 227 height 12
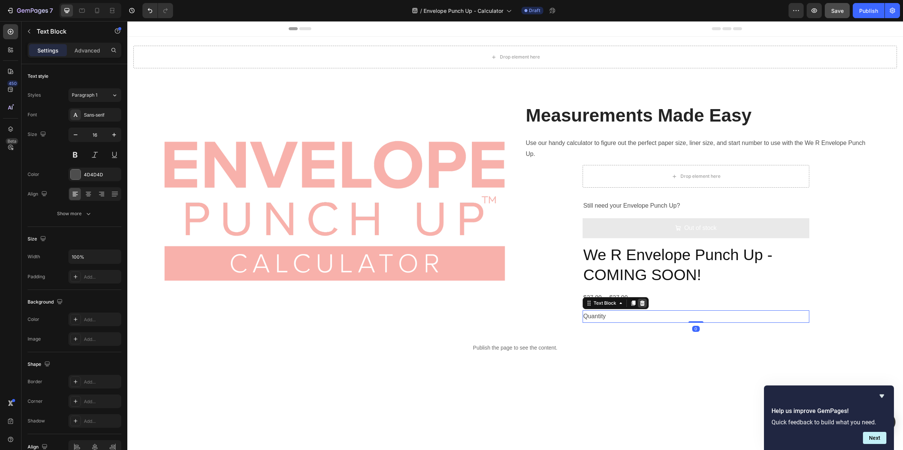
click at [638, 300] on div at bounding box center [642, 303] width 9 height 9
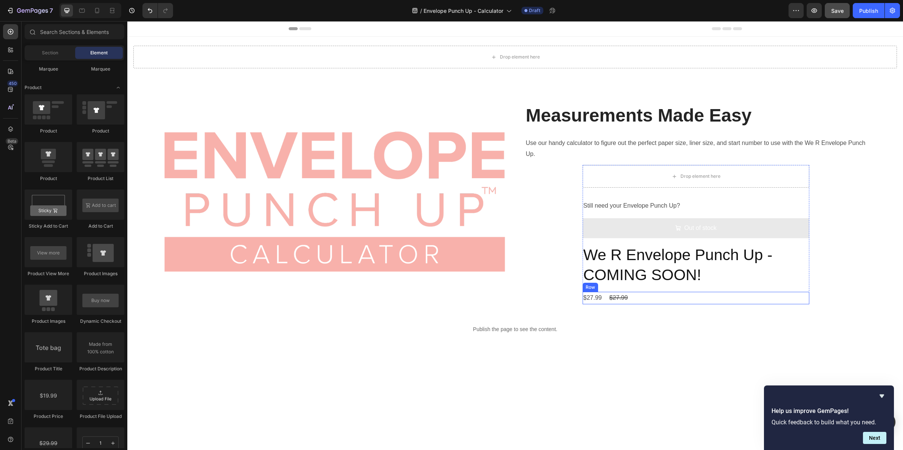
click at [638, 297] on div "$27.99 Product Price Product Price $27.99 Product Price Product Price Row" at bounding box center [696, 298] width 227 height 12
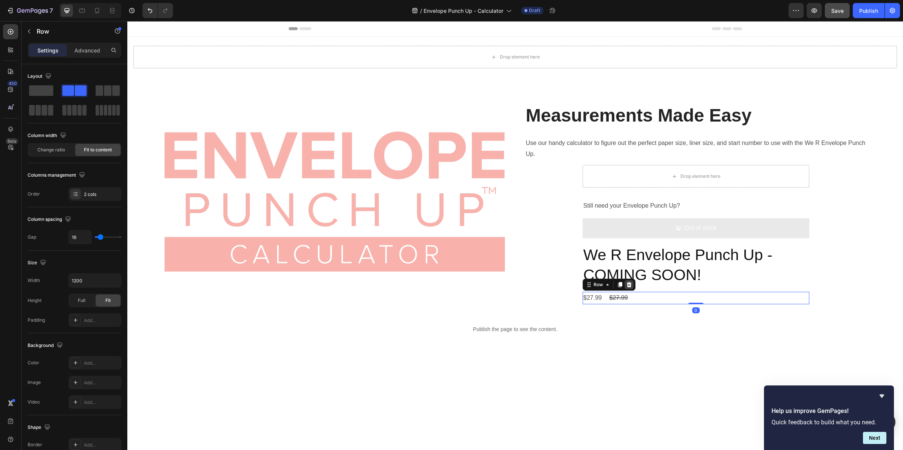
click at [627, 285] on icon at bounding box center [629, 284] width 5 height 5
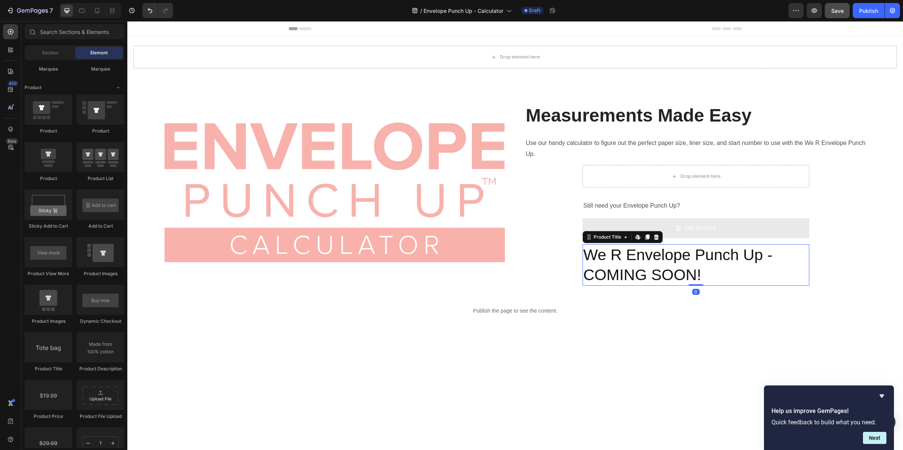
click at [620, 254] on h2 "We R Envelope Punch Up - COMING SOON!" at bounding box center [696, 266] width 227 height 42
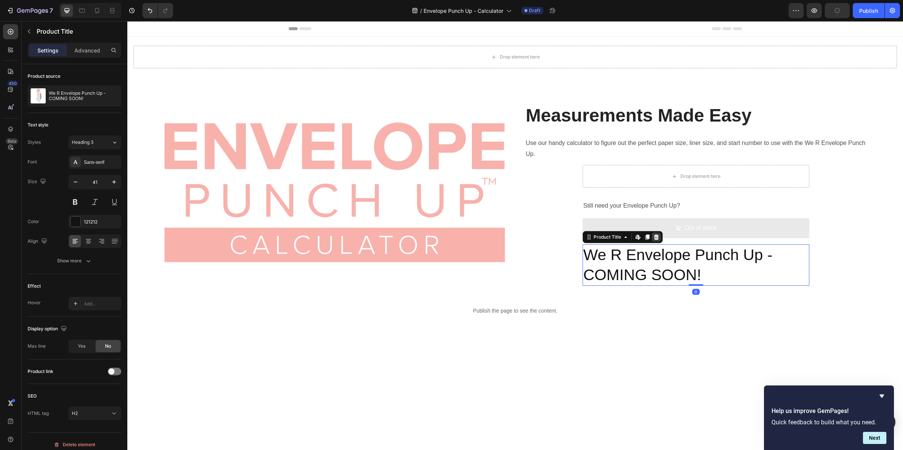
click at [654, 235] on icon at bounding box center [656, 236] width 5 height 5
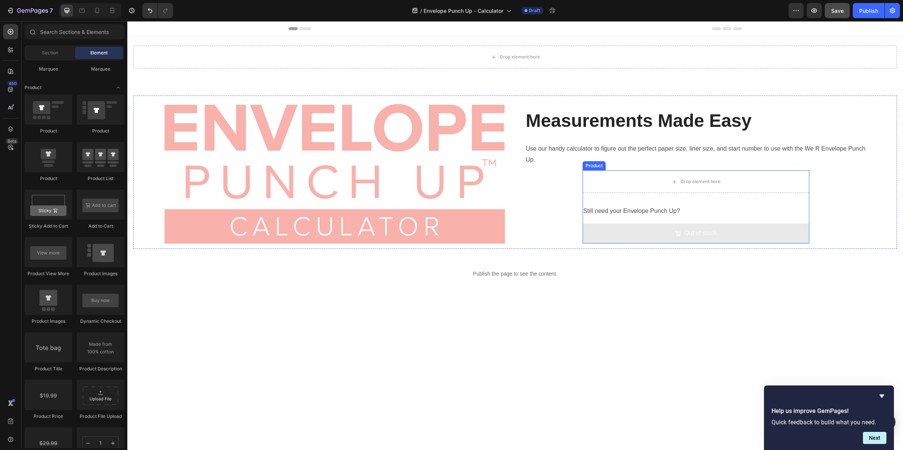
click at [591, 167] on div "Product" at bounding box center [594, 165] width 23 height 9
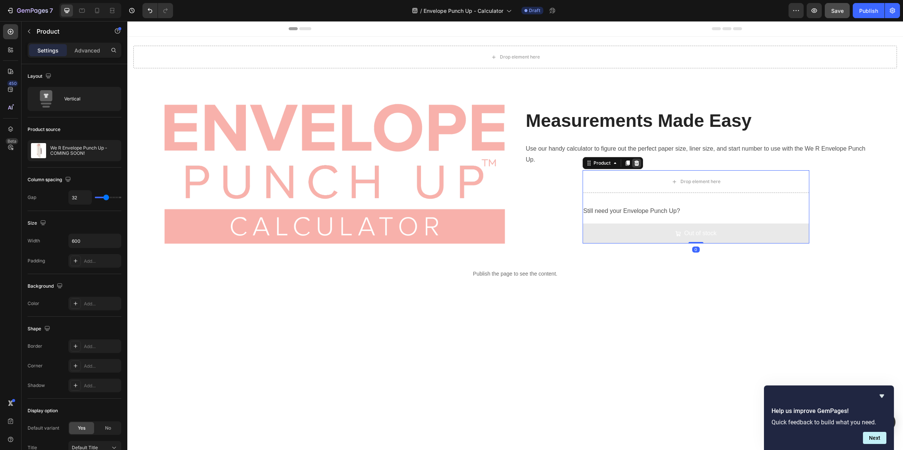
click at [634, 161] on icon at bounding box center [636, 163] width 5 height 5
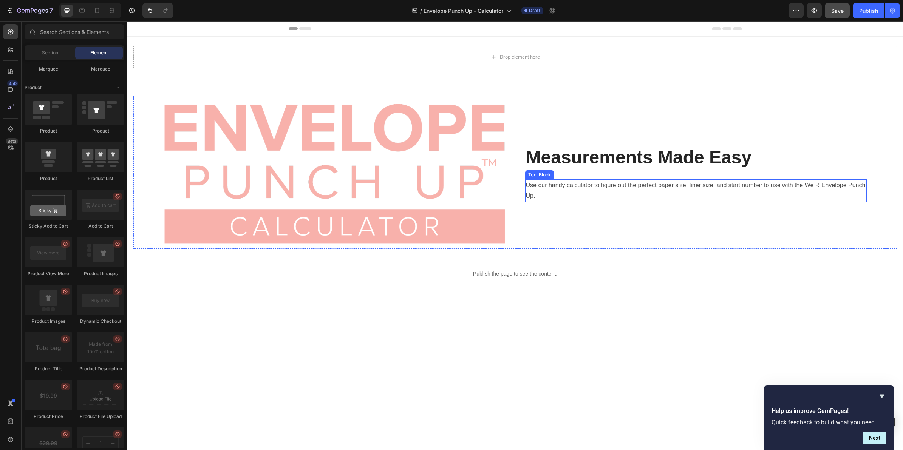
click at [571, 197] on p "Use our handy calculator to figure out the perfect paper size, liner size, and …" at bounding box center [696, 191] width 340 height 22
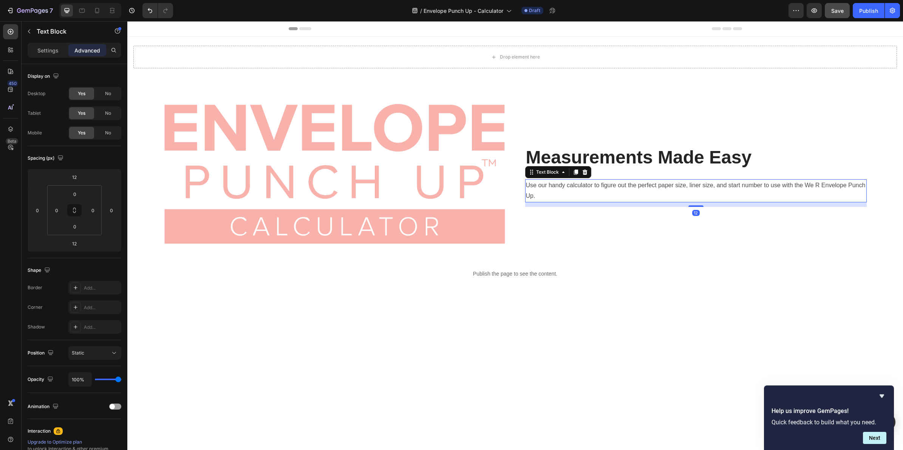
click at [558, 192] on p "Use our handy calculator to figure out the perfect paper size, liner size, and …" at bounding box center [696, 191] width 340 height 22
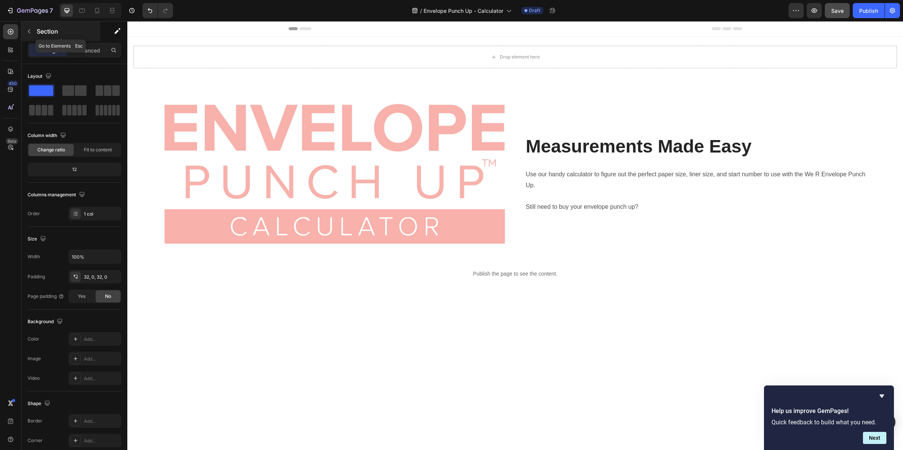
click at [25, 31] on button "button" at bounding box center [29, 31] width 12 height 12
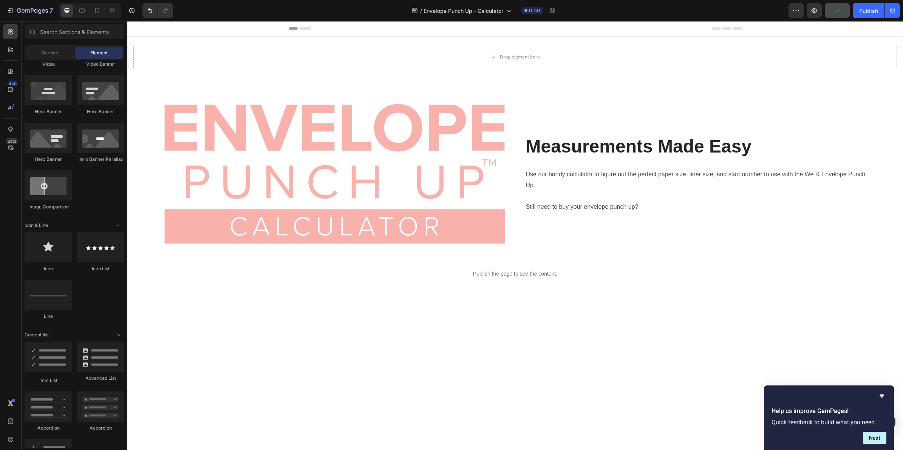
scroll to position [142, 0]
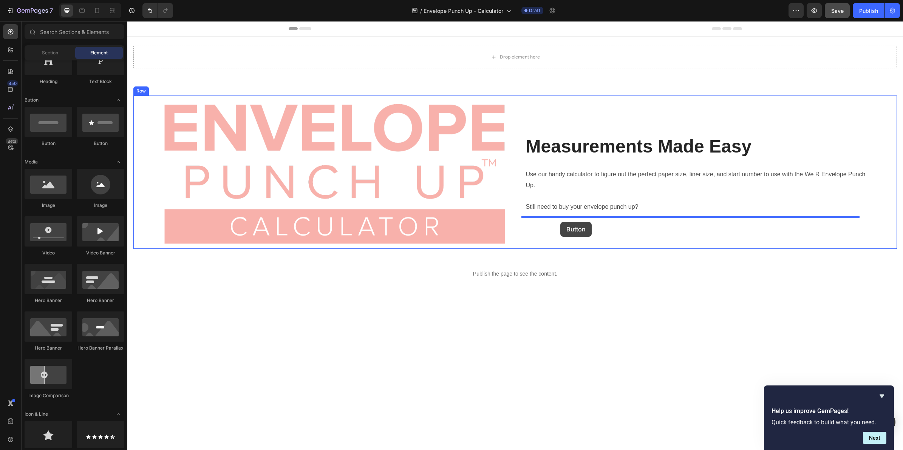
drag, startPoint x: 178, startPoint y: 147, endPoint x: 560, endPoint y: 222, distance: 390.2
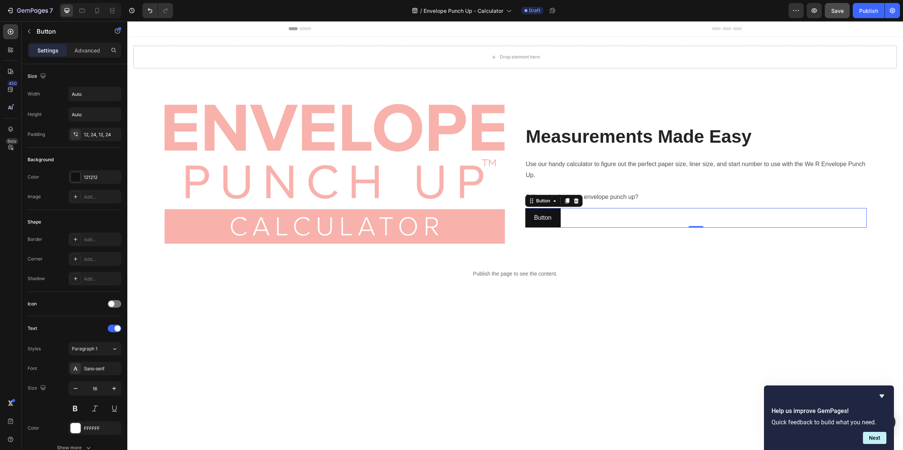
click at [583, 216] on div "Button Button 0" at bounding box center [696, 218] width 342 height 20
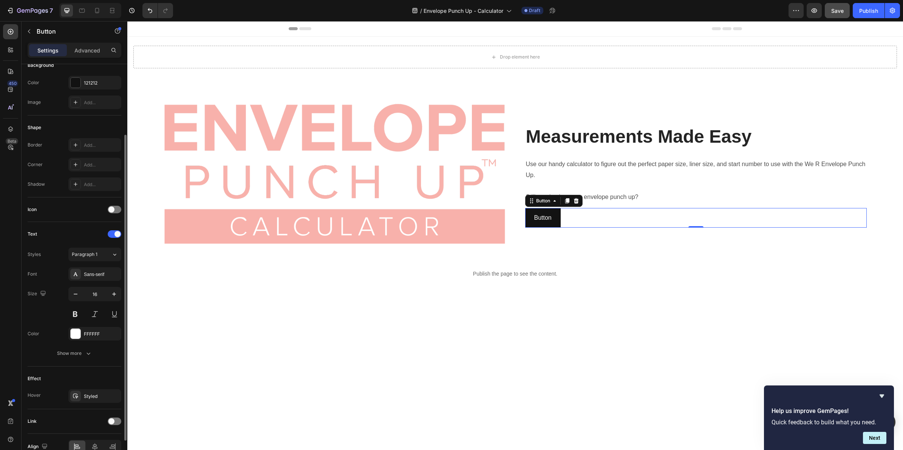
scroll to position [135, 0]
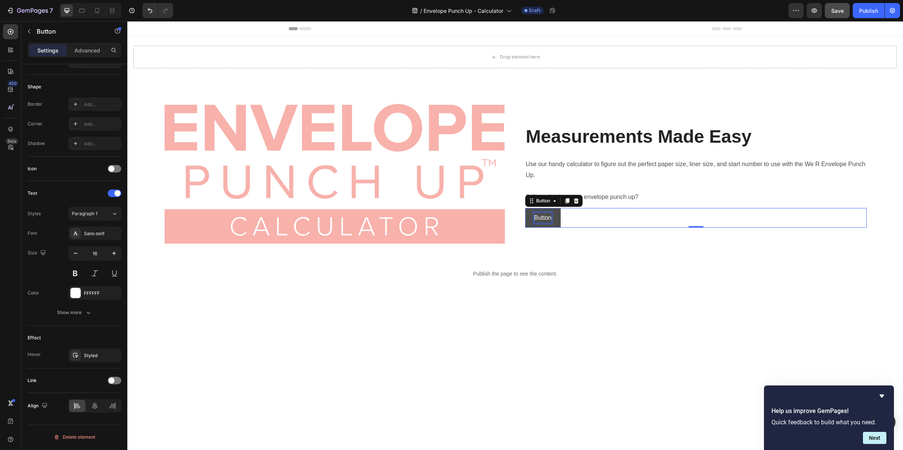
click at [545, 213] on p "Button" at bounding box center [542, 218] width 17 height 11
click at [525, 208] on button "Buy" at bounding box center [539, 218] width 29 height 20
click at [525, 208] on button "Buy Yours" at bounding box center [547, 218] width 45 height 20
click at [570, 198] on p "Still need to buy your envelope punch up?" at bounding box center [696, 197] width 340 height 11
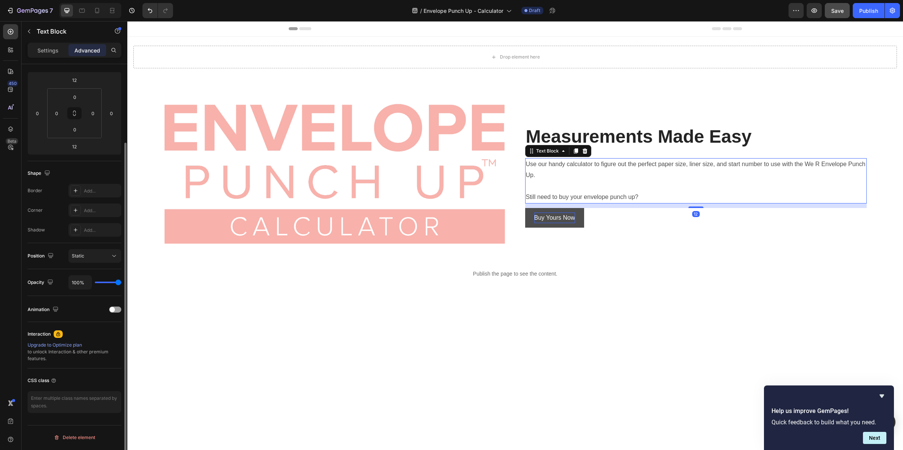
scroll to position [0, 0]
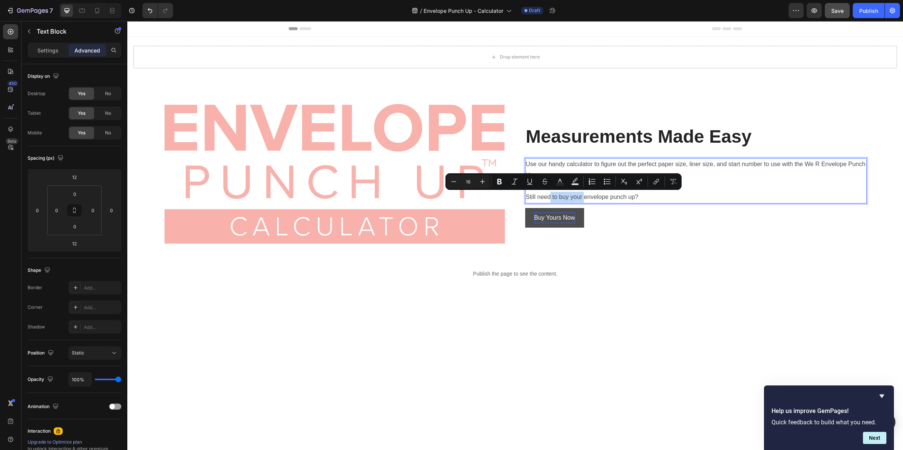
drag, startPoint x: 548, startPoint y: 196, endPoint x: 579, endPoint y: 196, distance: 31.0
click at [579, 196] on p "Still need to buy your envelope punch up?" at bounding box center [696, 197] width 340 height 11
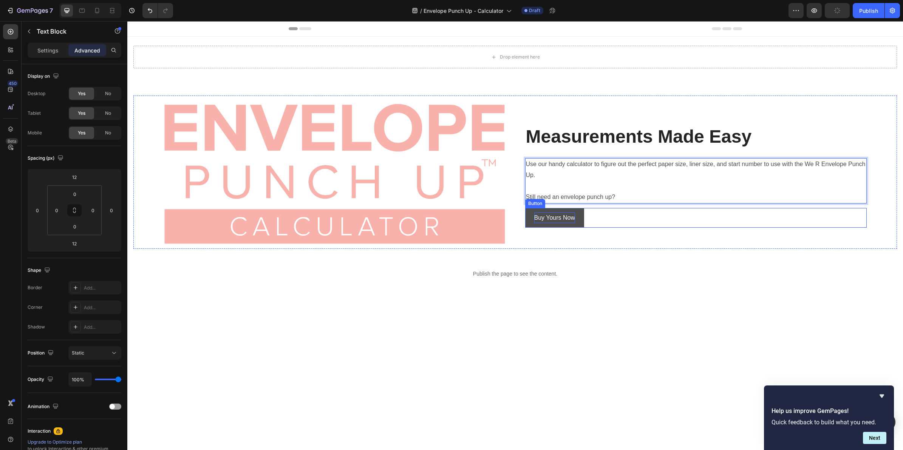
click at [579, 215] on button "Buy Yours Now" at bounding box center [554, 218] width 59 height 20
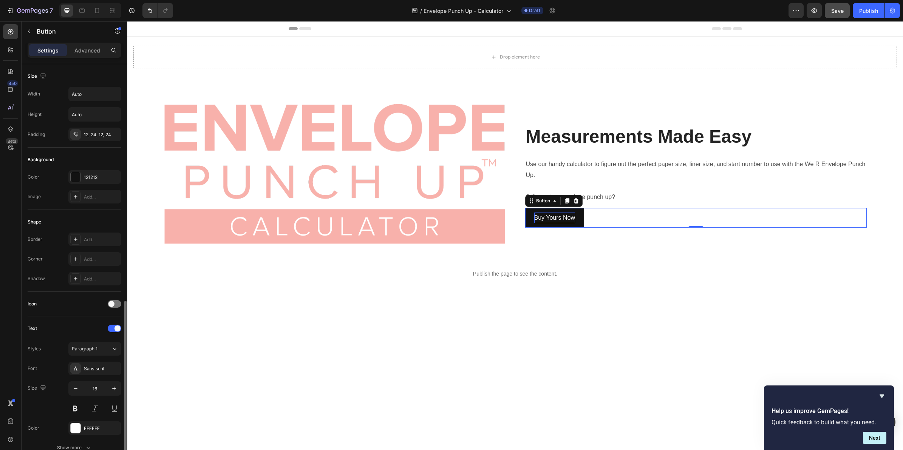
scroll to position [135, 0]
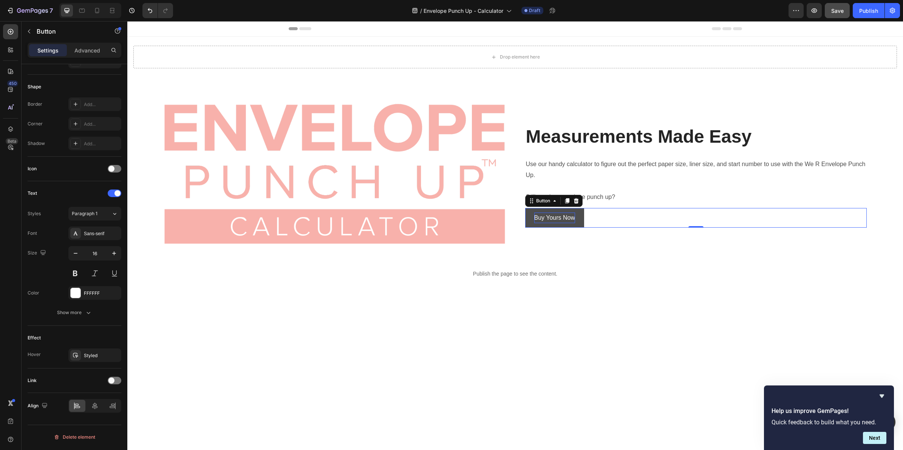
click at [528, 222] on button "Buy Yours Now" at bounding box center [554, 218] width 59 height 20
click at [116, 382] on div at bounding box center [115, 381] width 14 height 8
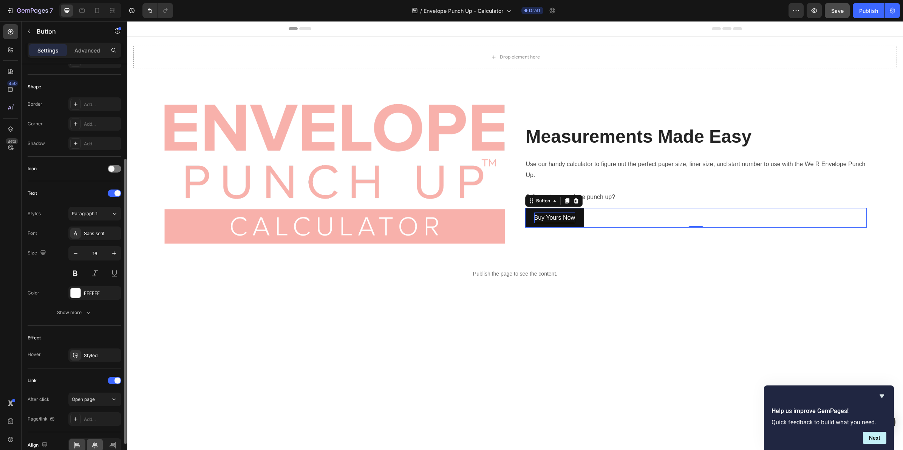
scroll to position [175, 0]
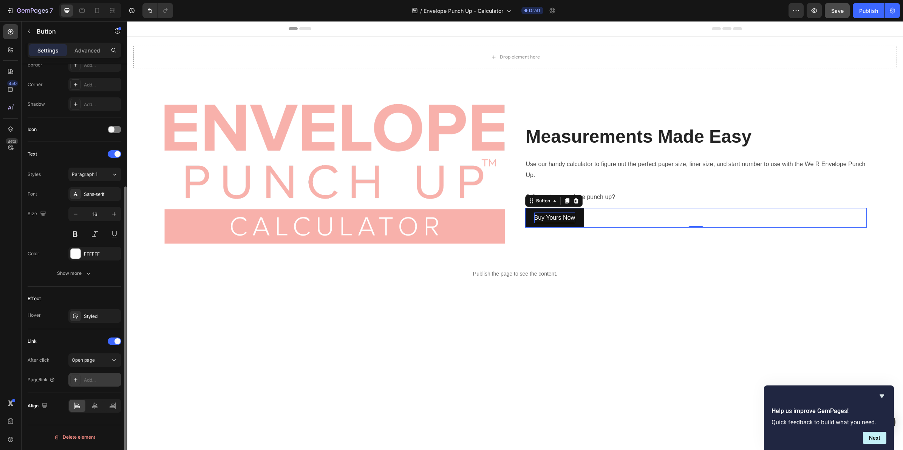
click at [99, 381] on div "Add..." at bounding box center [102, 380] width 36 height 7
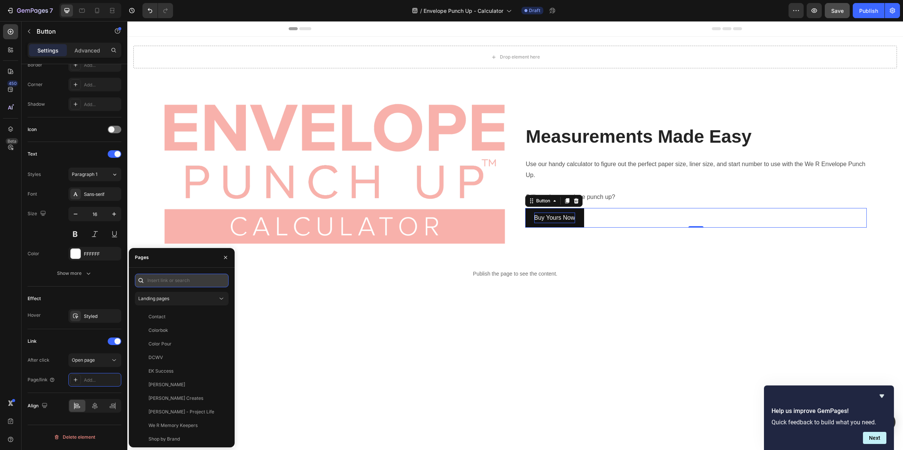
click at [161, 280] on input "text" at bounding box center [182, 281] width 94 height 14
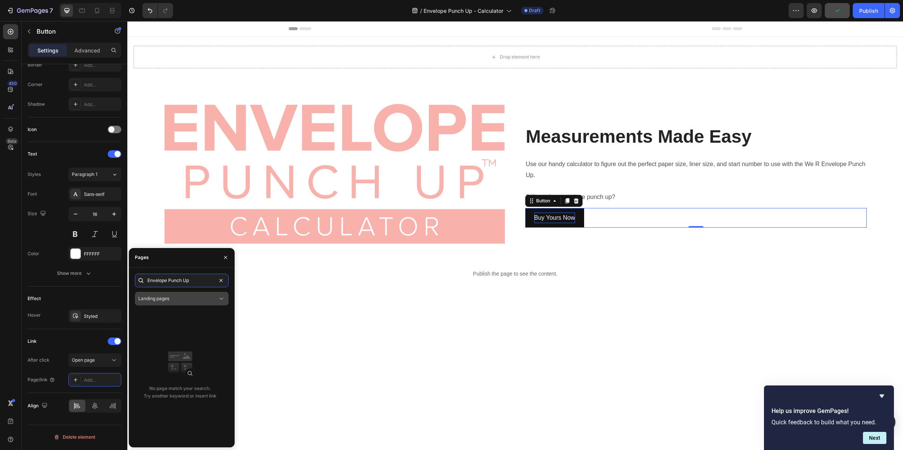
type input "Envelope Punch Up"
click at [212, 299] on div "Landing pages" at bounding box center [177, 299] width 79 height 7
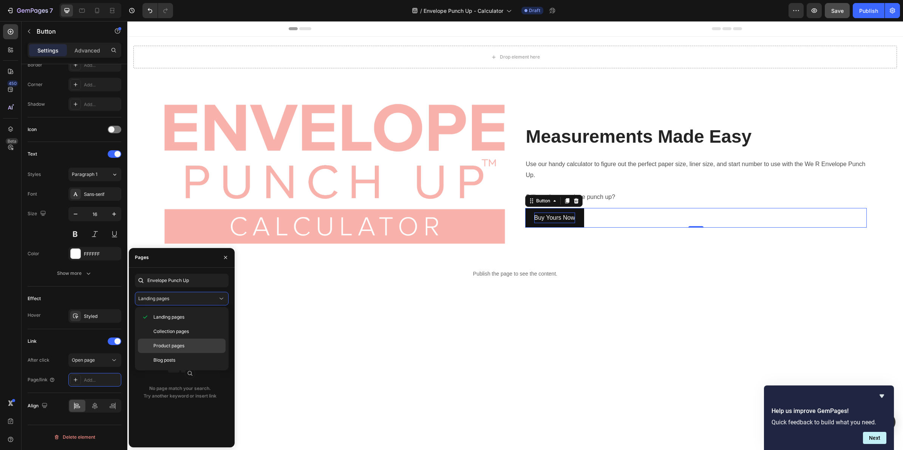
click at [192, 344] on p "Product pages" at bounding box center [187, 346] width 69 height 7
click at [197, 318] on div "We R Envelope Punch Up - COMING SOON!" at bounding box center [185, 317] width 73 height 7
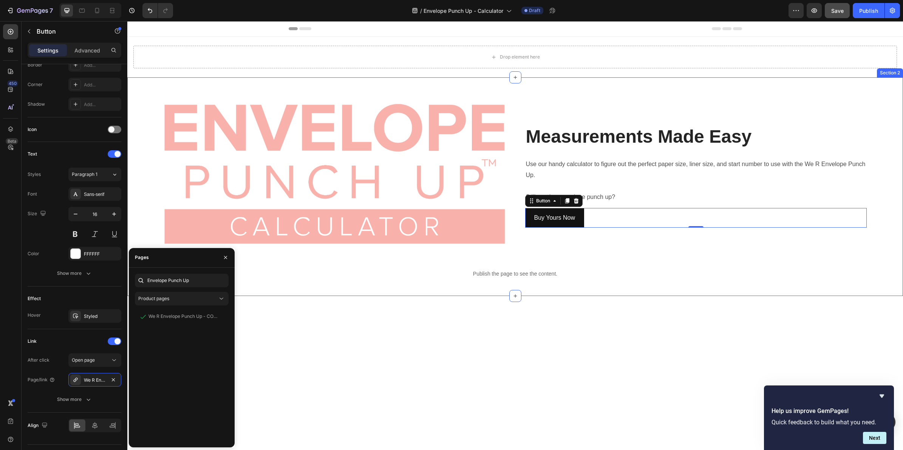
click at [860, 84] on div "Image Measurements Made Easy Heading Use our handy calculator to figure out the…" at bounding box center [515, 186] width 776 height 219
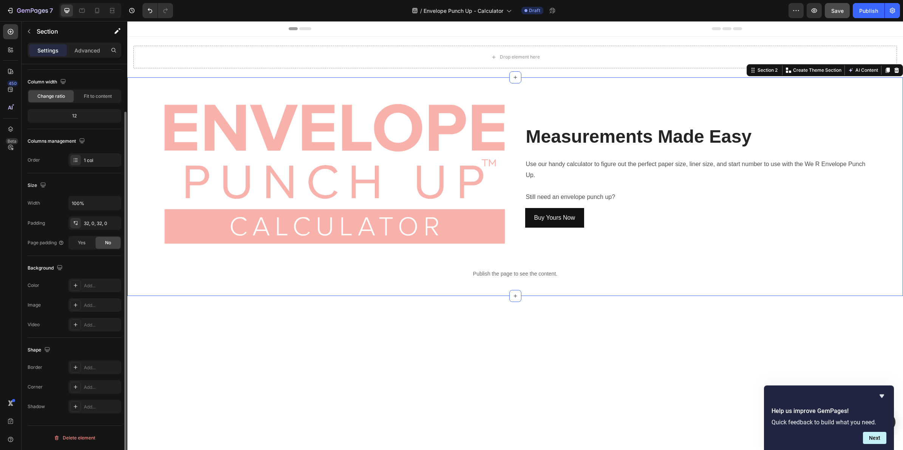
scroll to position [0, 0]
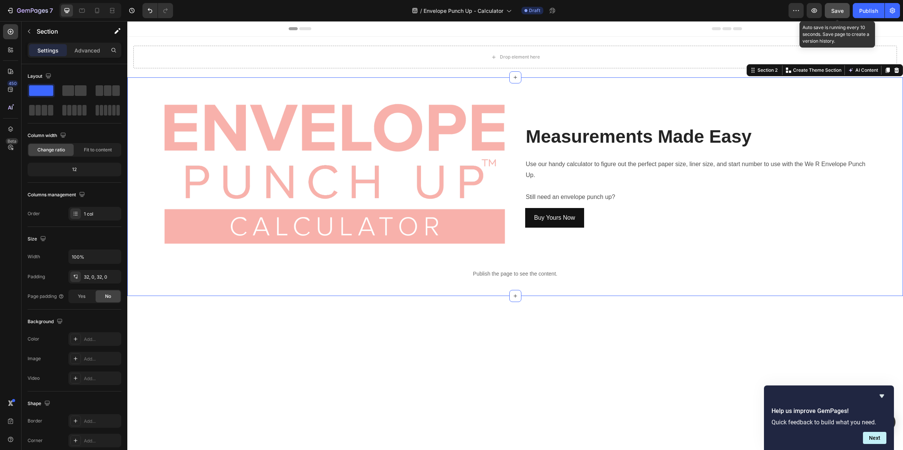
click at [828, 12] on button "Save" at bounding box center [837, 10] width 25 height 15
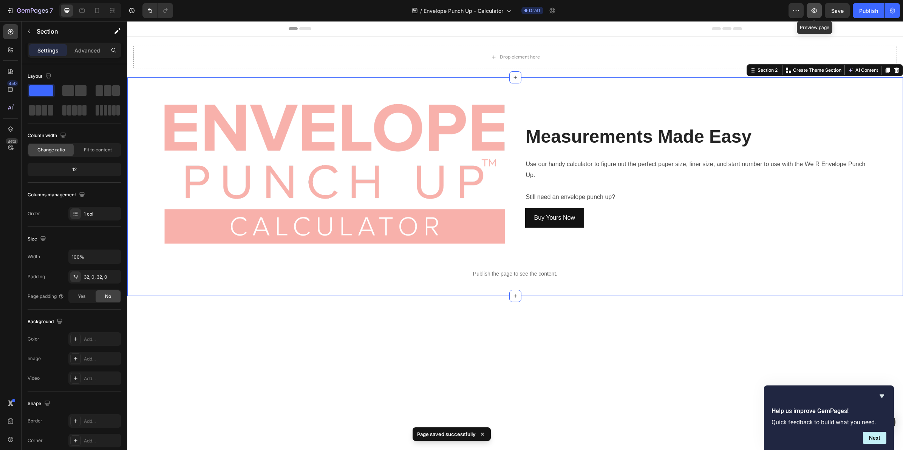
click at [815, 10] on icon "button" at bounding box center [814, 10] width 2 height 2
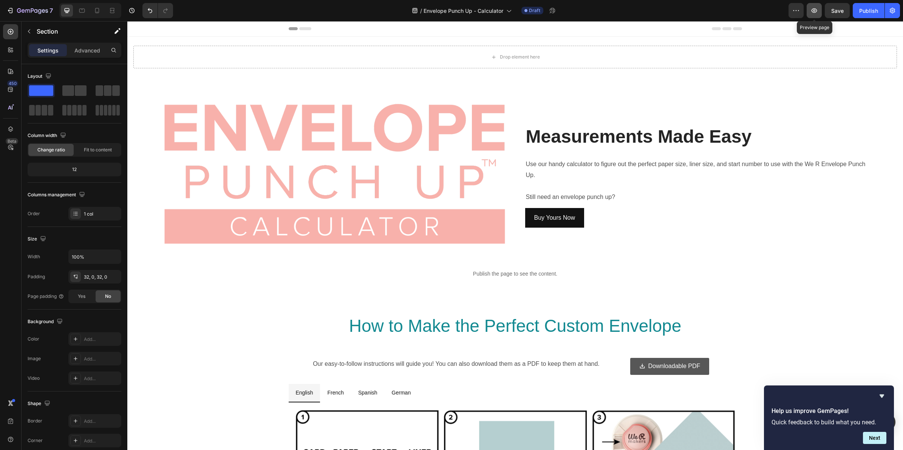
click at [812, 9] on icon "button" at bounding box center [815, 11] width 8 height 8
click at [576, 218] on link "Buy Yours Now" at bounding box center [554, 218] width 59 height 20
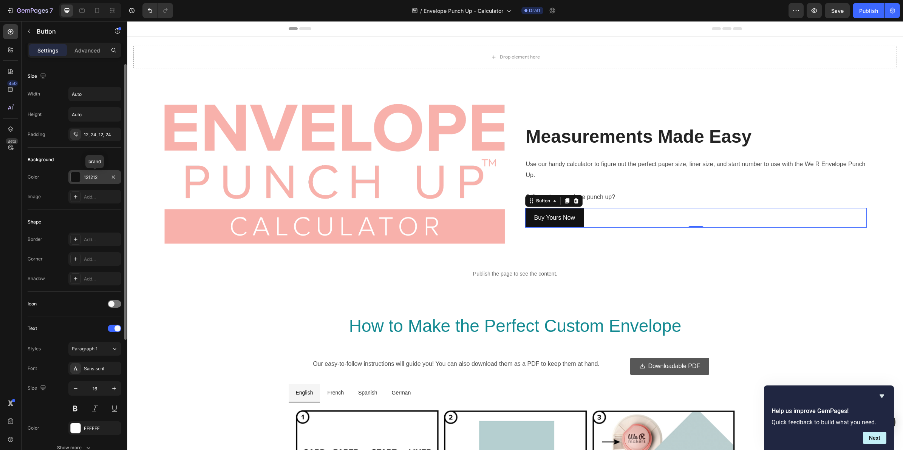
click at [94, 180] on div "121212" at bounding box center [95, 177] width 22 height 7
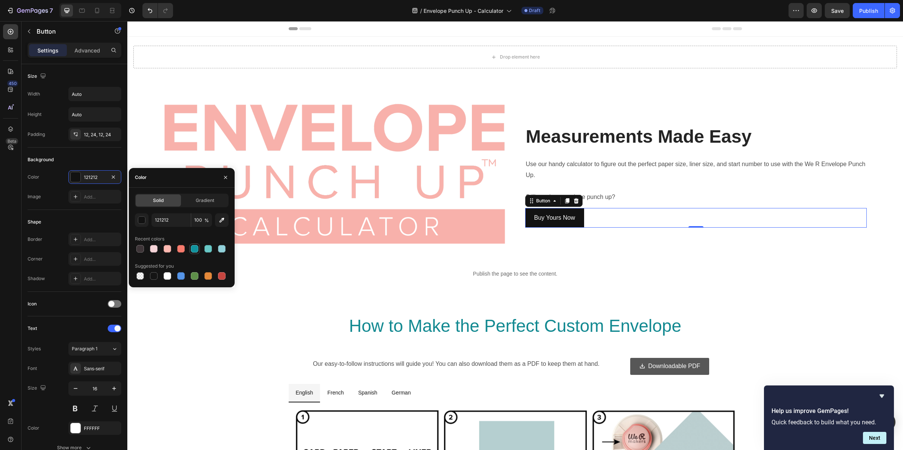
click at [195, 251] on div at bounding box center [195, 249] width 8 height 8
click at [209, 250] on div at bounding box center [208, 249] width 8 height 8
click at [218, 249] on div at bounding box center [222, 249] width 8 height 8
click at [154, 249] on div at bounding box center [154, 249] width 8 height 8
click at [144, 249] on div at bounding box center [140, 249] width 9 height 9
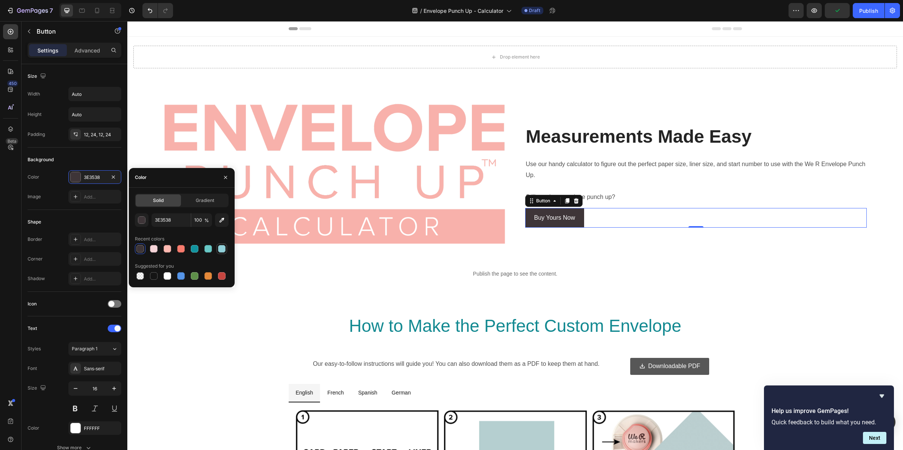
click at [218, 248] on div at bounding box center [222, 249] width 8 height 8
type input "91D0D9"
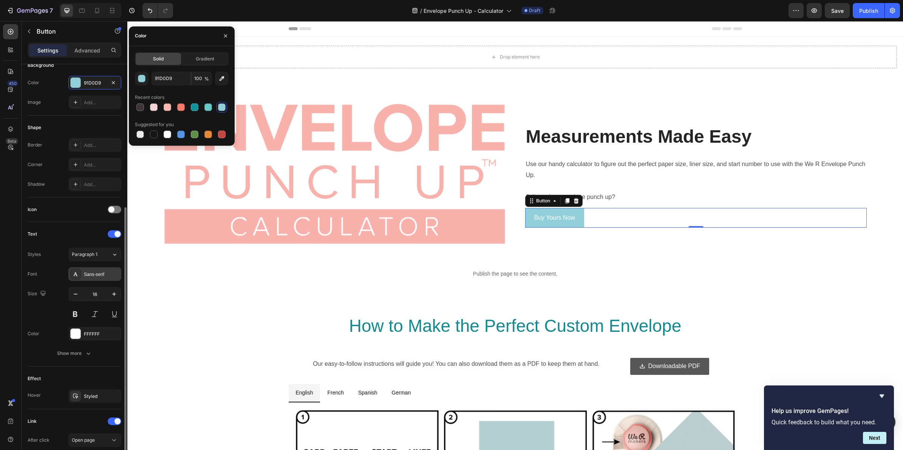
scroll to position [142, 0]
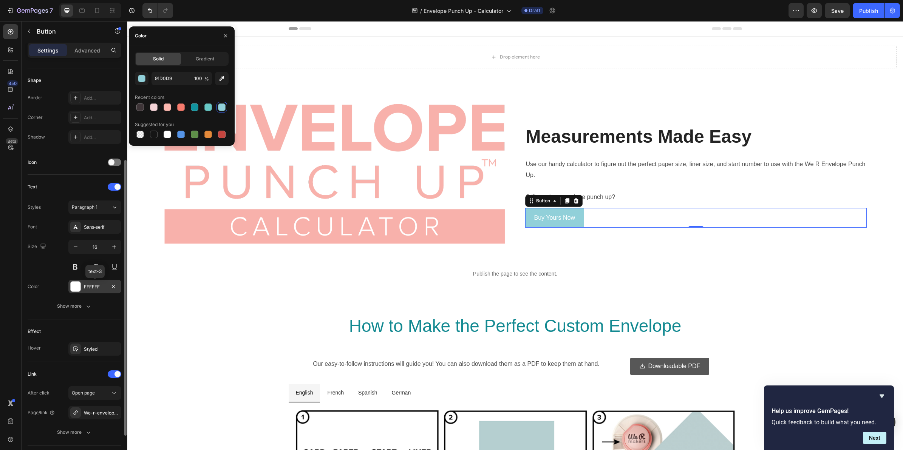
click at [97, 289] on div "FFFFFF" at bounding box center [95, 287] width 22 height 7
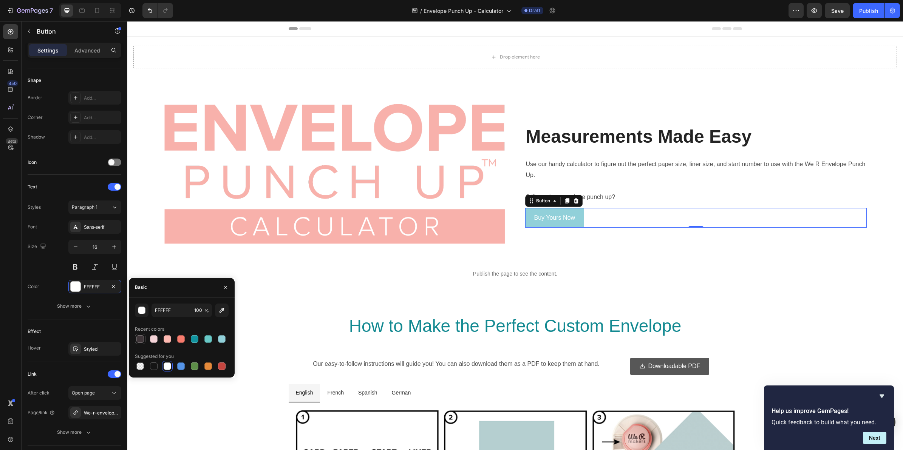
click at [138, 337] on div at bounding box center [140, 340] width 8 height 8
type input "3E3538"
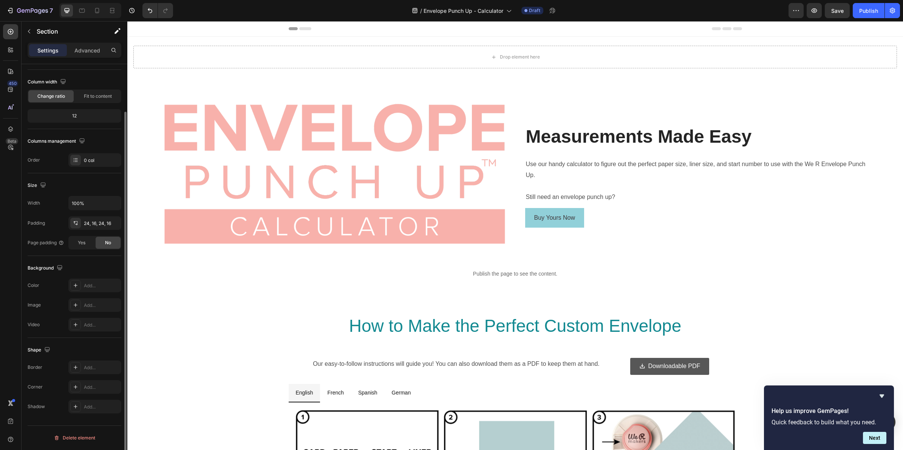
click at [131, 72] on div "Drop element here" at bounding box center [515, 57] width 776 height 41
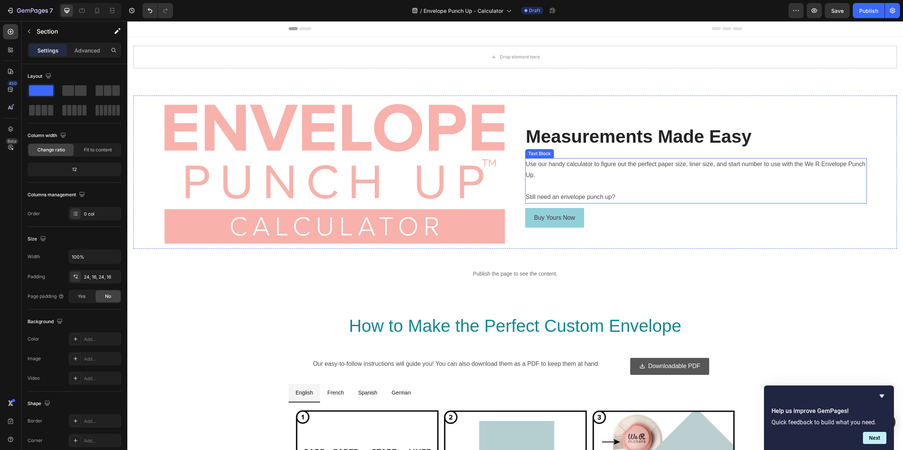
click at [546, 164] on p "Use our handy calculator to figure out the perfect paper size, liner size, and …" at bounding box center [696, 170] width 340 height 22
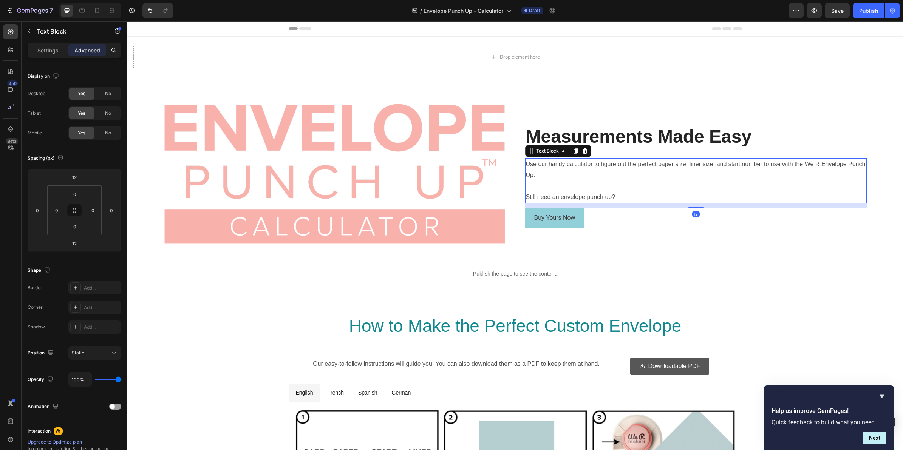
click at [545, 164] on p "Use our handy calculator to figure out the perfect paper size, liner size, and …" at bounding box center [696, 170] width 340 height 22
click at [539, 165] on p "Use our handy calculator to figure out the perfect paper size, liner size, and …" at bounding box center [696, 170] width 340 height 22
click at [29, 33] on icon "button" at bounding box center [29, 31] width 2 height 4
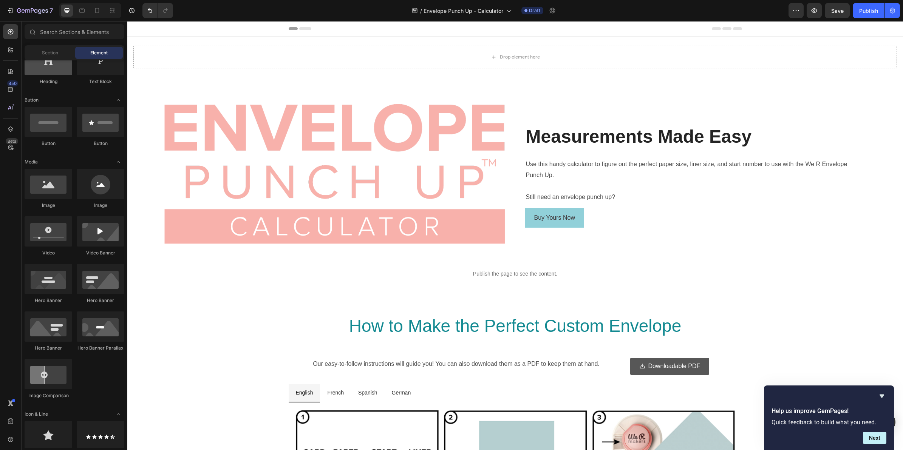
click at [48, 61] on div at bounding box center [49, 60] width 48 height 30
click at [51, 52] on span "Section" at bounding box center [50, 53] width 16 height 7
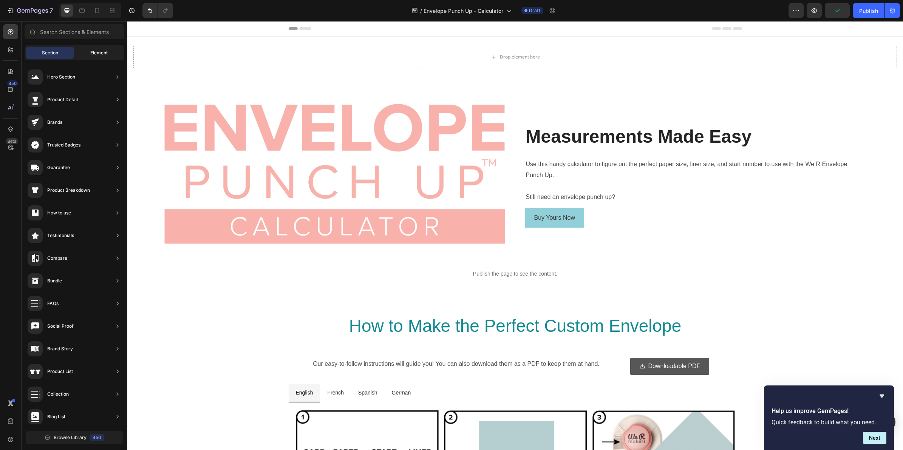
click at [90, 50] on div "Element" at bounding box center [99, 53] width 48 height 12
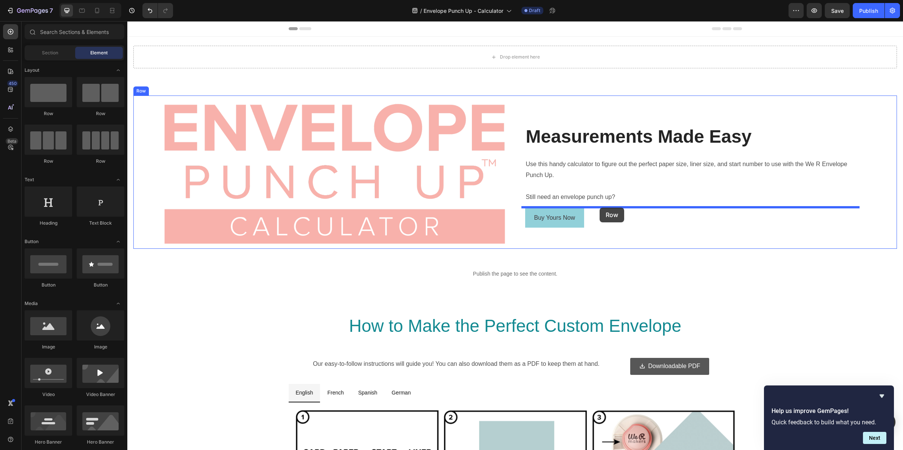
drag, startPoint x: 221, startPoint y: 120, endPoint x: 600, endPoint y: 208, distance: 388.7
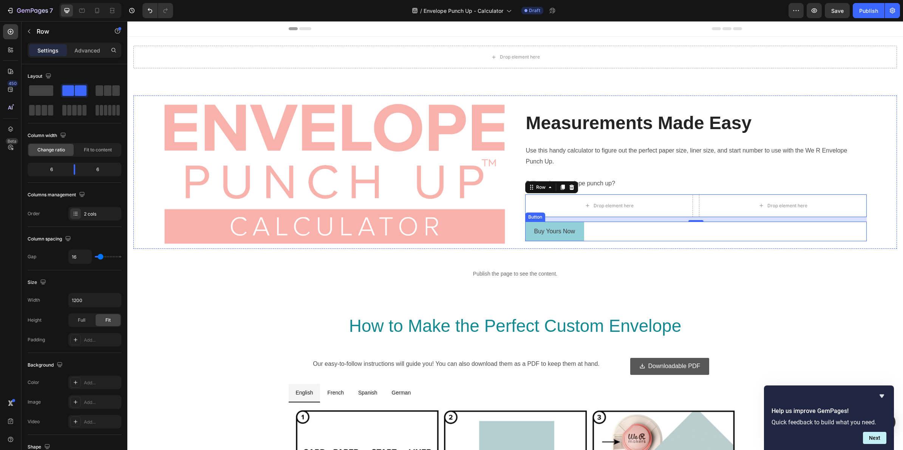
click at [530, 218] on div "Button" at bounding box center [535, 217] width 20 height 9
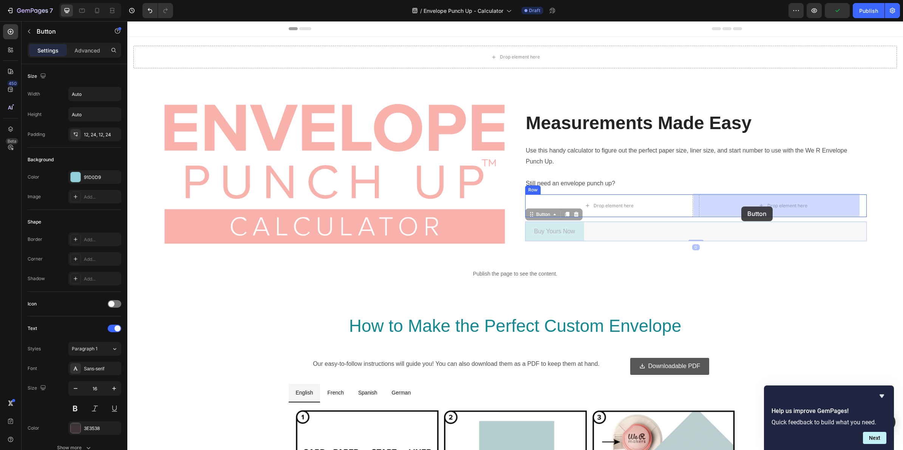
drag, startPoint x: 529, startPoint y: 214, endPoint x: 741, endPoint y: 207, distance: 212.1
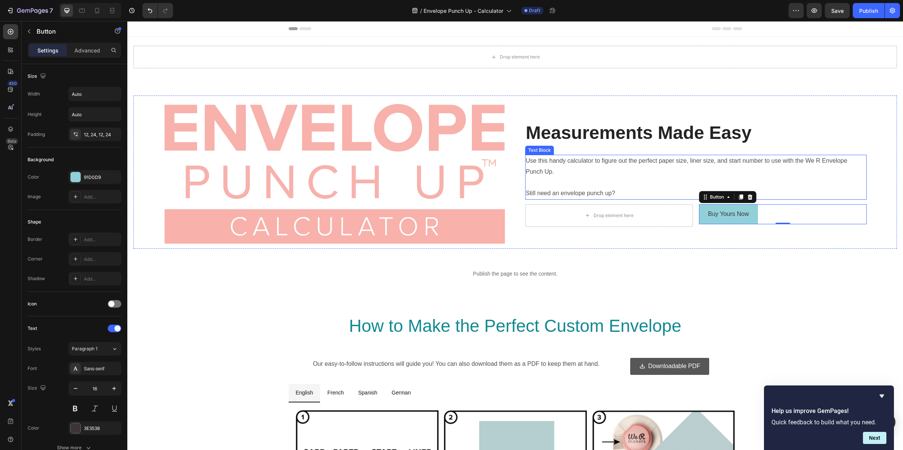
click at [601, 194] on p "Still need an envelope punch up?" at bounding box center [696, 193] width 340 height 11
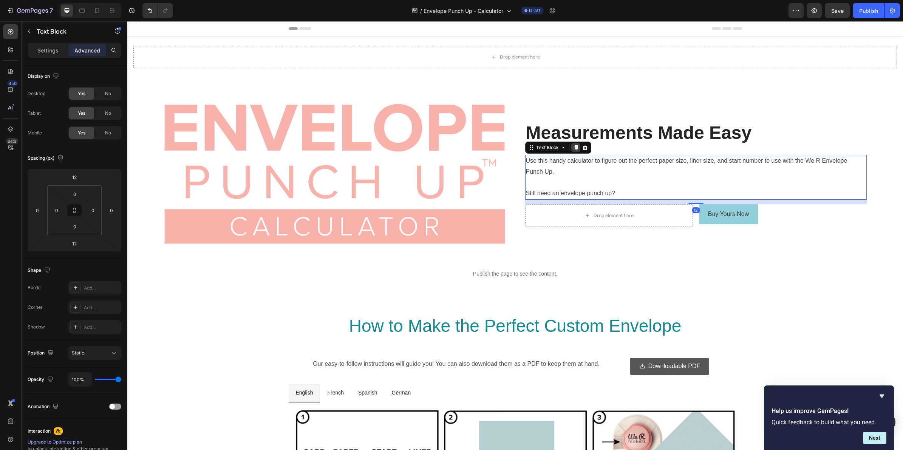
click at [574, 146] on icon at bounding box center [576, 147] width 4 height 5
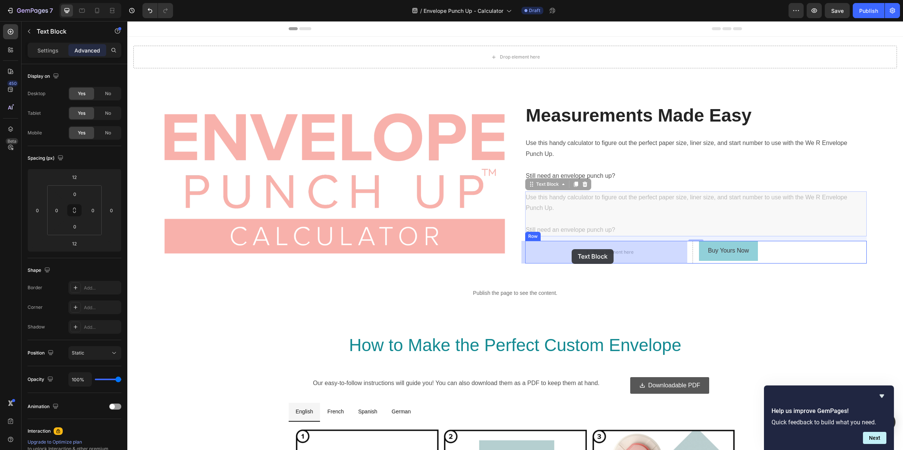
drag, startPoint x: 528, startPoint y: 186, endPoint x: 572, endPoint y: 249, distance: 77.3
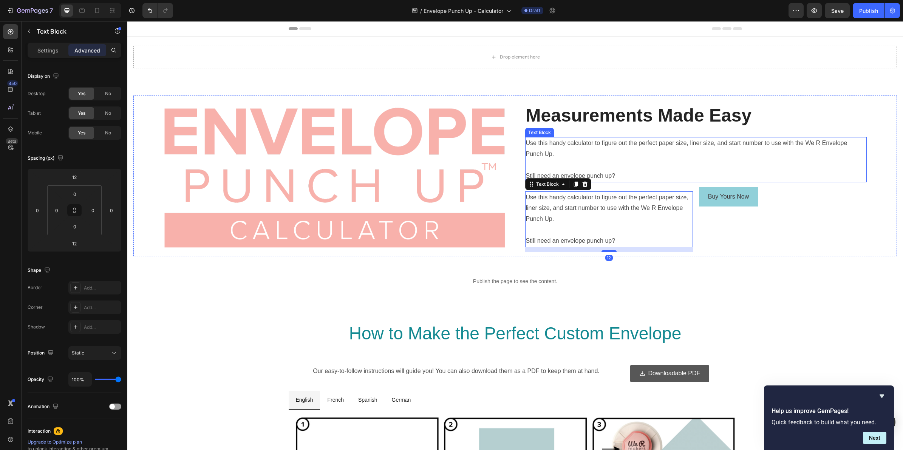
click at [582, 168] on p "Rich Text Editor. Editing area: main" at bounding box center [696, 165] width 340 height 11
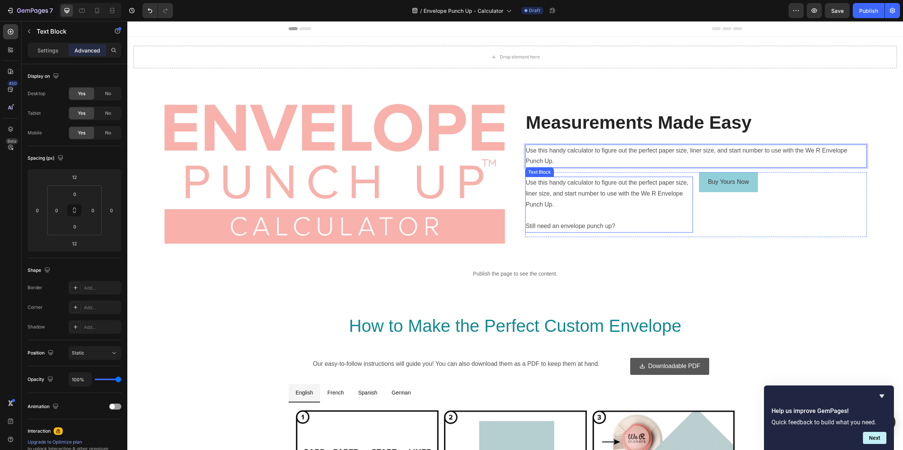
click at [526, 224] on p "Still need an envelope punch up?" at bounding box center [609, 226] width 166 height 11
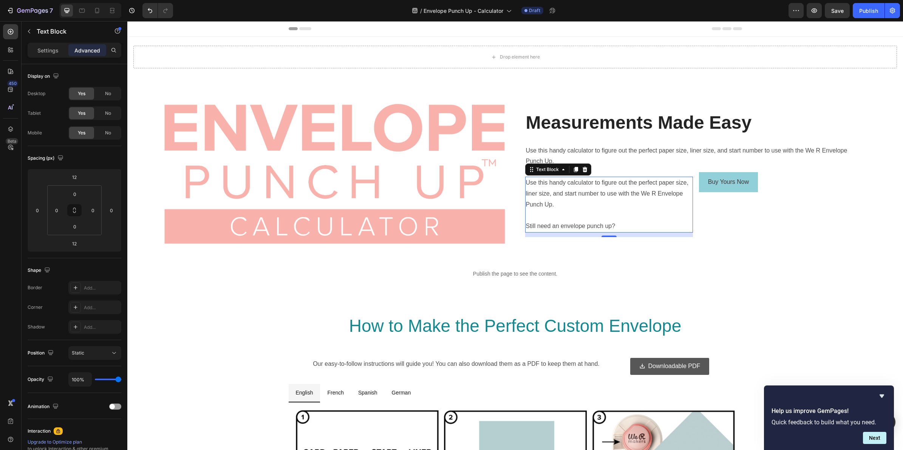
click at [526, 226] on p "Still need an envelope punch up?" at bounding box center [609, 226] width 166 height 11
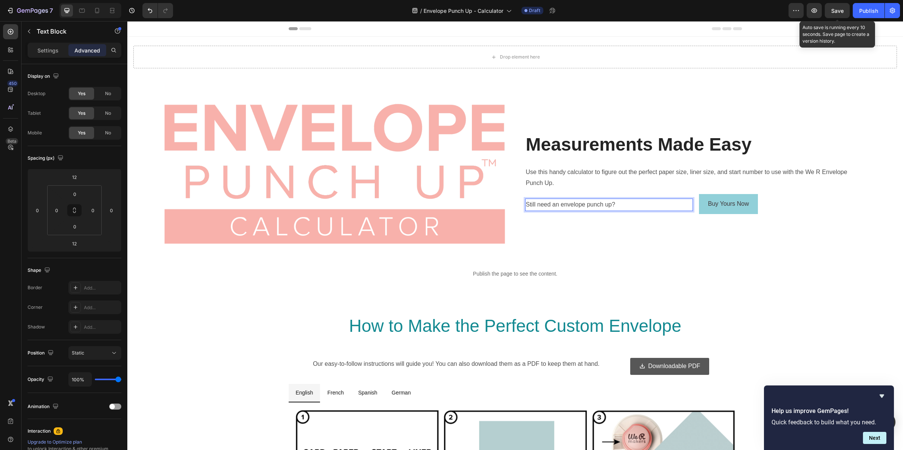
click at [832, 12] on span "Save" at bounding box center [837, 11] width 12 height 6
click at [814, 12] on icon "button" at bounding box center [815, 10] width 6 height 5
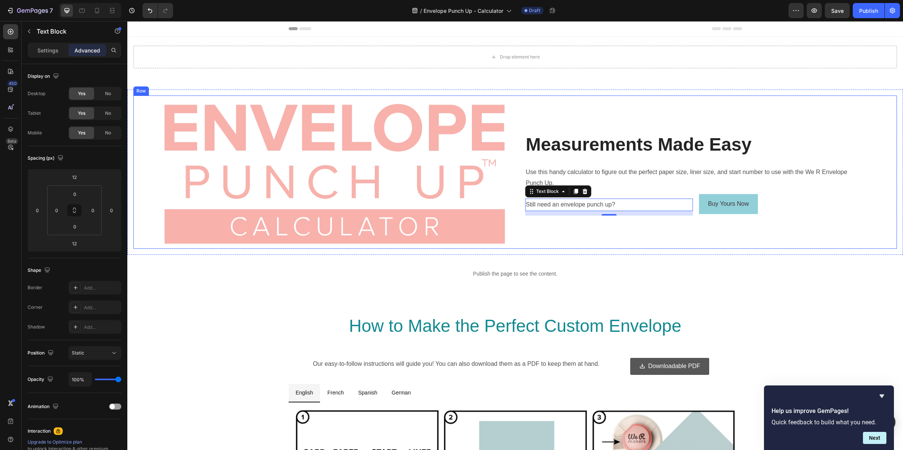
click at [149, 144] on div "Image Measurements Made Easy Heading Use this handy calculator to figure out th…" at bounding box center [515, 172] width 764 height 153
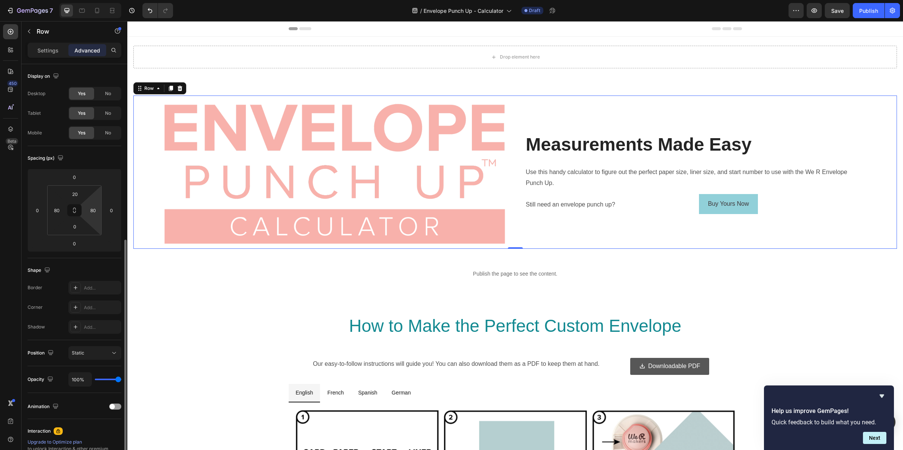
scroll to position [97, 0]
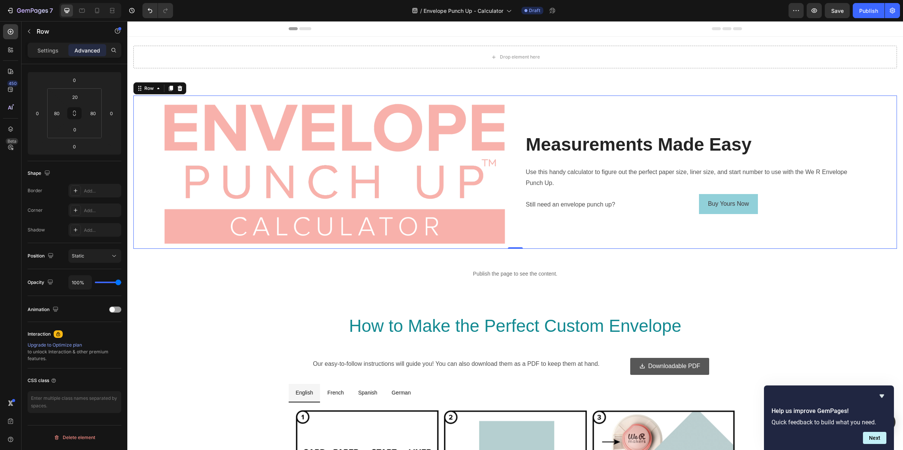
click at [150, 106] on div "Image Measurements Made Easy Heading Use this handy calculator to figure out th…" at bounding box center [515, 172] width 764 height 153
click at [157, 90] on icon at bounding box center [158, 88] width 6 height 6
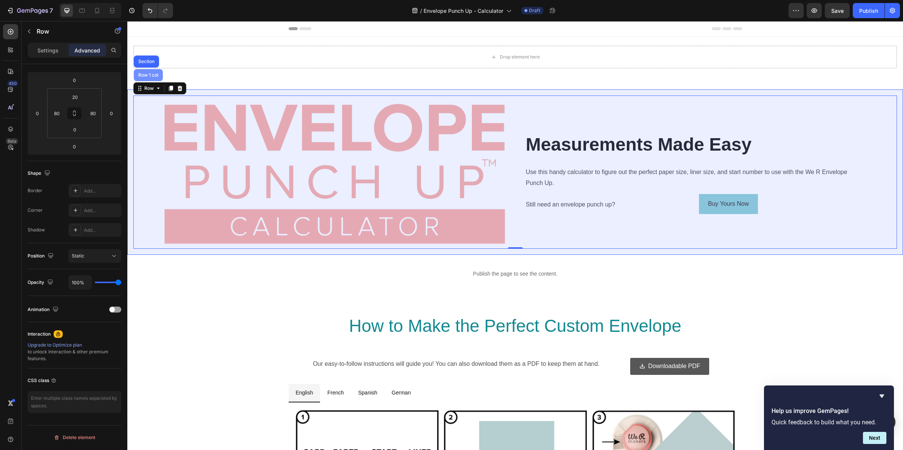
click at [153, 76] on div "Row 1 col" at bounding box center [148, 75] width 23 height 5
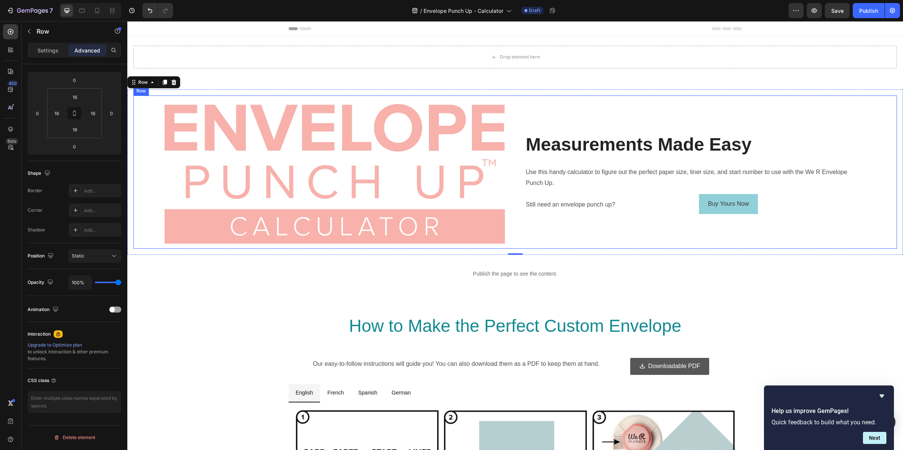
click at [530, 121] on div "Measurements Made Easy Heading Use this handy calculator to figure out the perf…" at bounding box center [696, 176] width 342 height 146
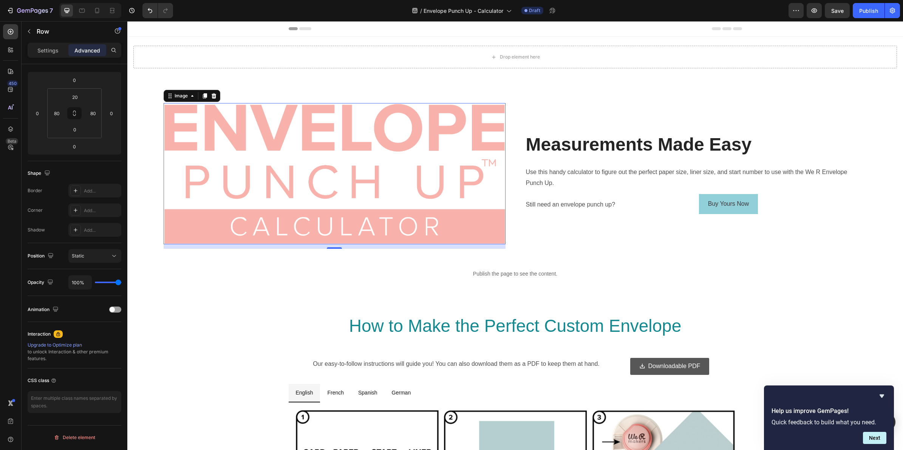
click at [484, 135] on img at bounding box center [335, 173] width 342 height 141
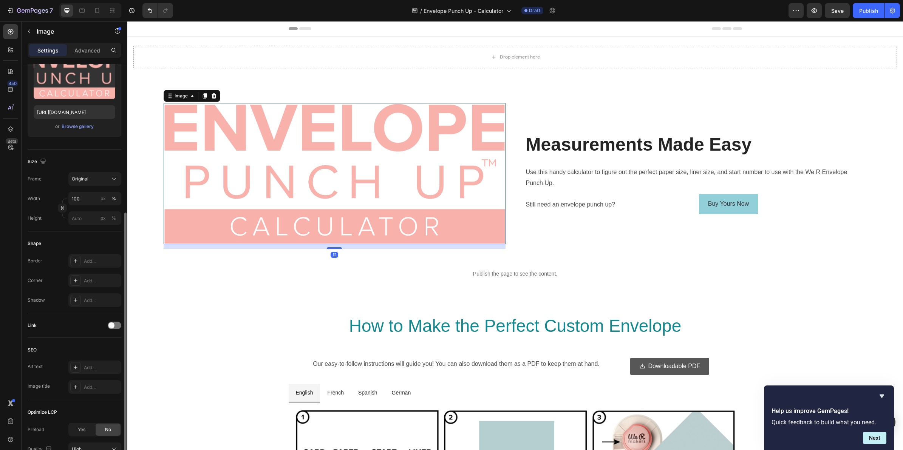
scroll to position [163, 0]
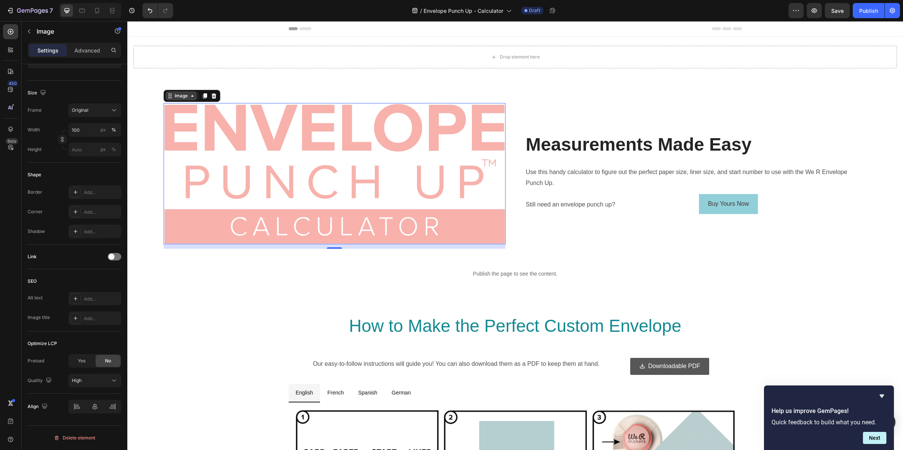
click at [192, 95] on icon at bounding box center [192, 96] width 6 height 6
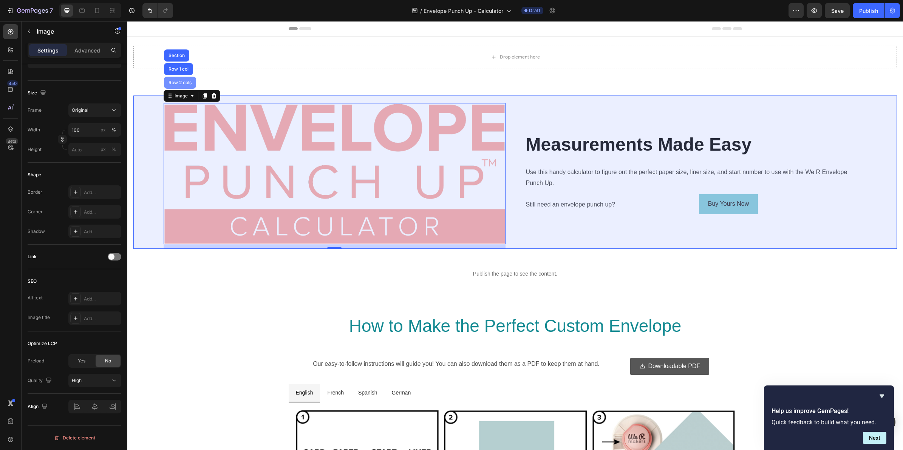
click at [186, 81] on div "Row 2 cols" at bounding box center [180, 82] width 26 height 5
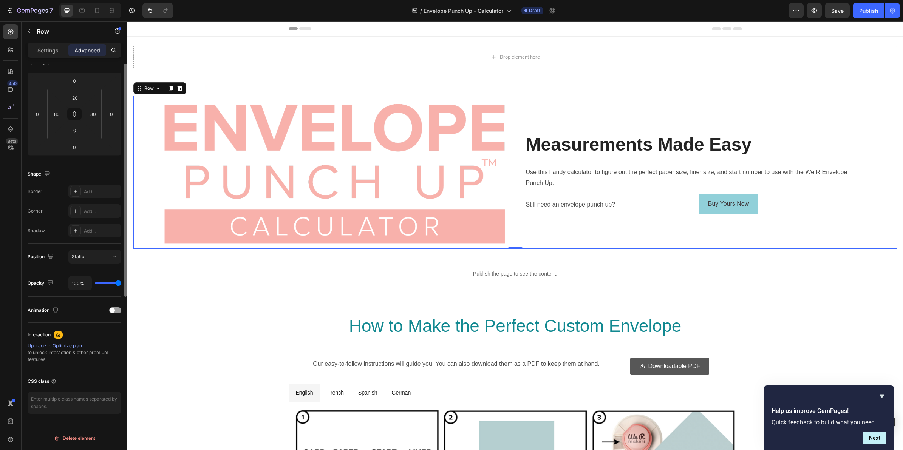
scroll to position [0, 0]
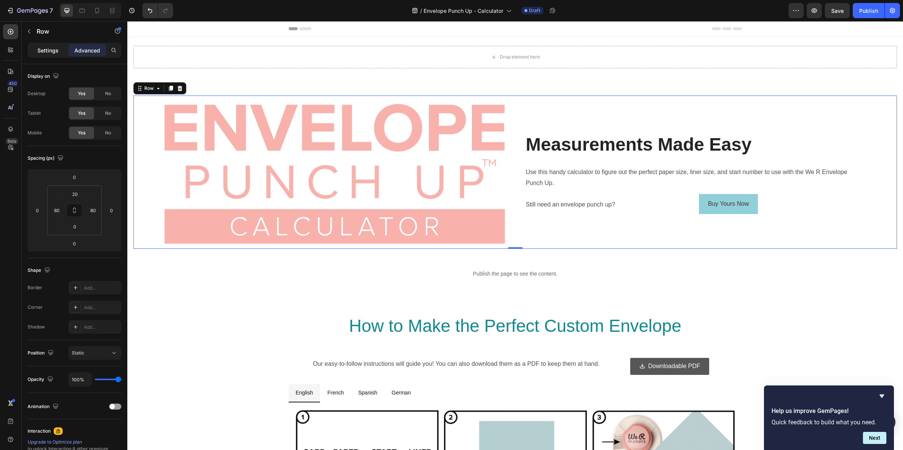
click at [54, 53] on p "Settings" at bounding box center [47, 50] width 21 height 8
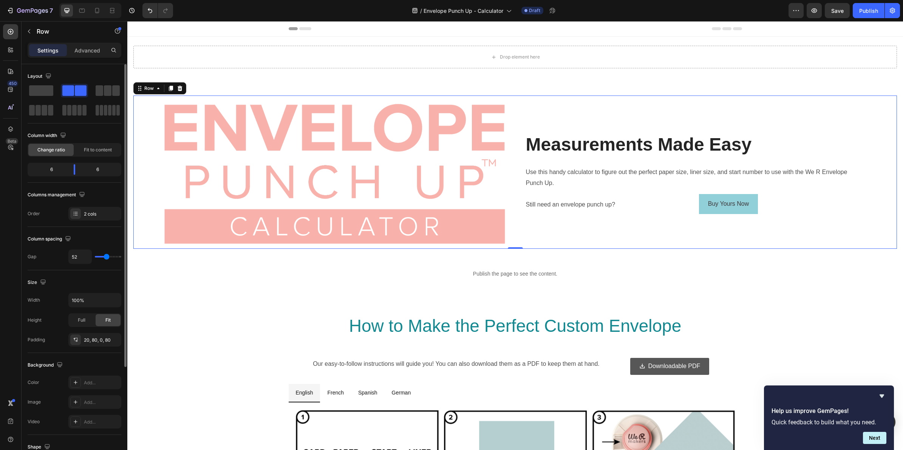
scroll to position [140, 0]
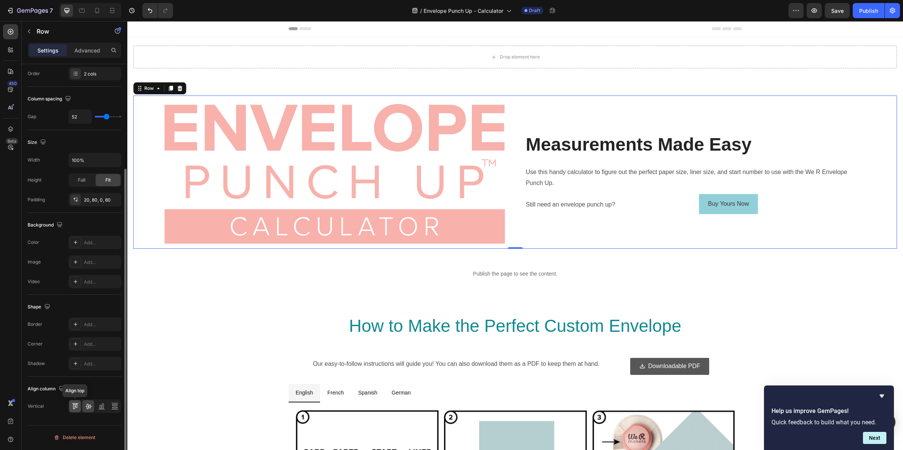
click at [73, 407] on icon at bounding box center [75, 407] width 8 height 8
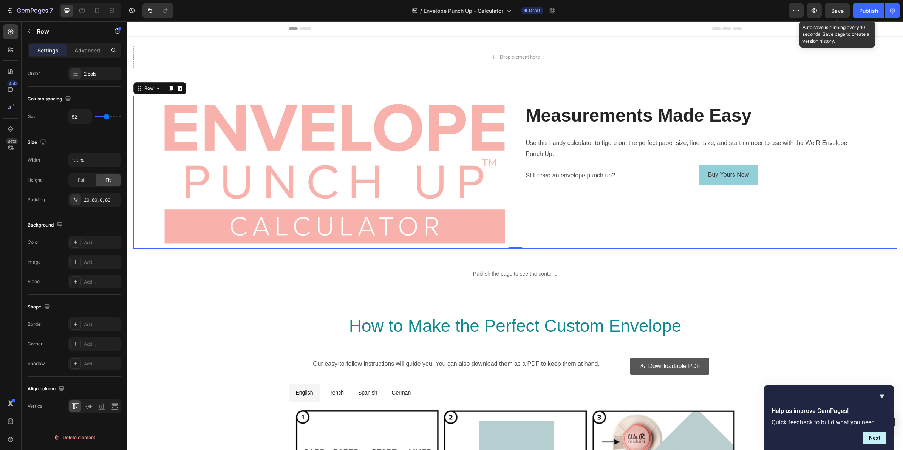
click at [840, 9] on span "Save" at bounding box center [837, 11] width 12 height 6
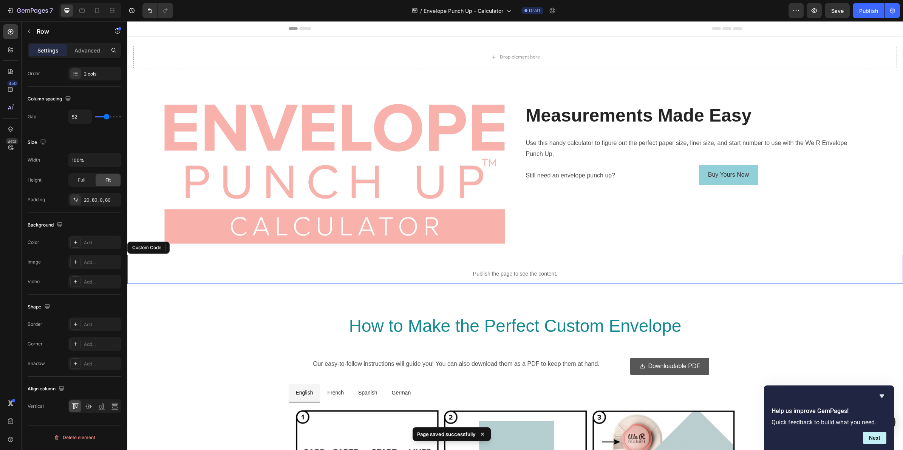
click at [475, 268] on div "Publish the page to see the content." at bounding box center [515, 274] width 776 height 20
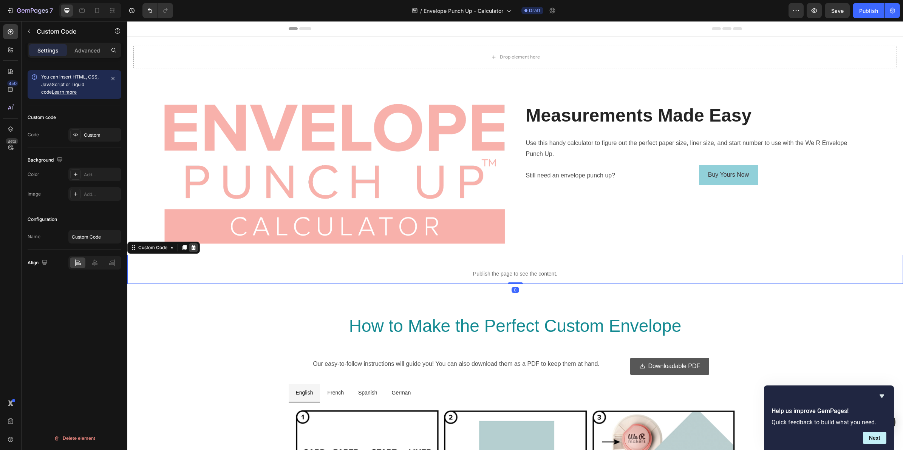
click at [195, 246] on icon at bounding box center [193, 247] width 5 height 5
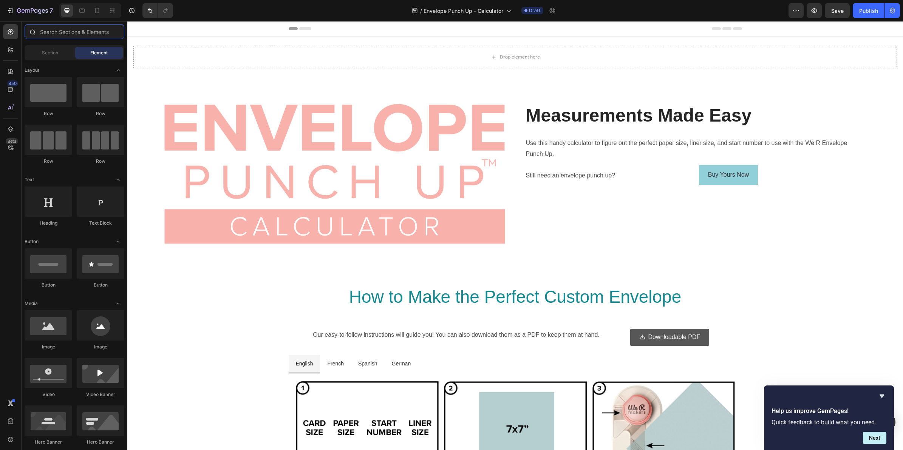
click at [53, 33] on input "text" at bounding box center [75, 31] width 100 height 15
type input ";"
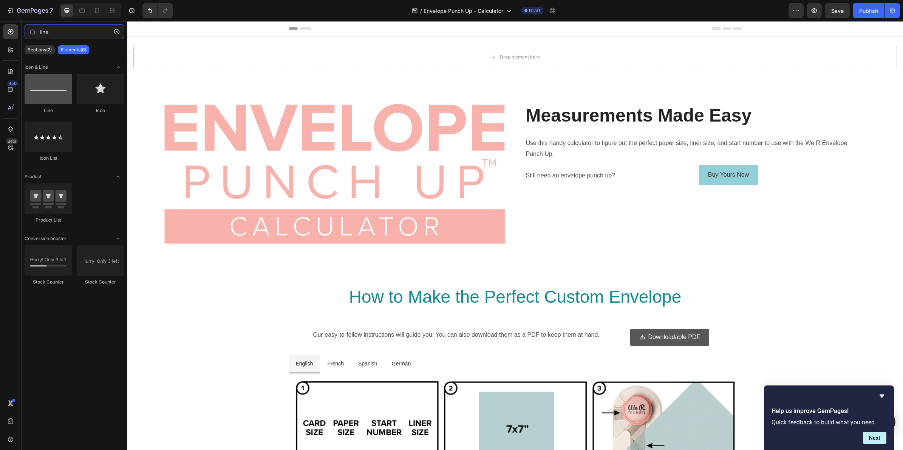
type input "line"
click at [52, 90] on div at bounding box center [49, 89] width 48 height 30
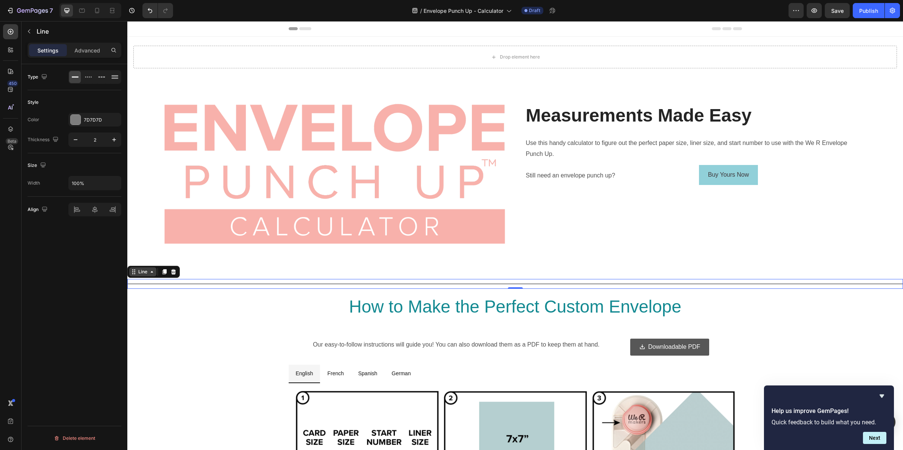
click at [153, 271] on icon at bounding box center [152, 272] width 6 height 6
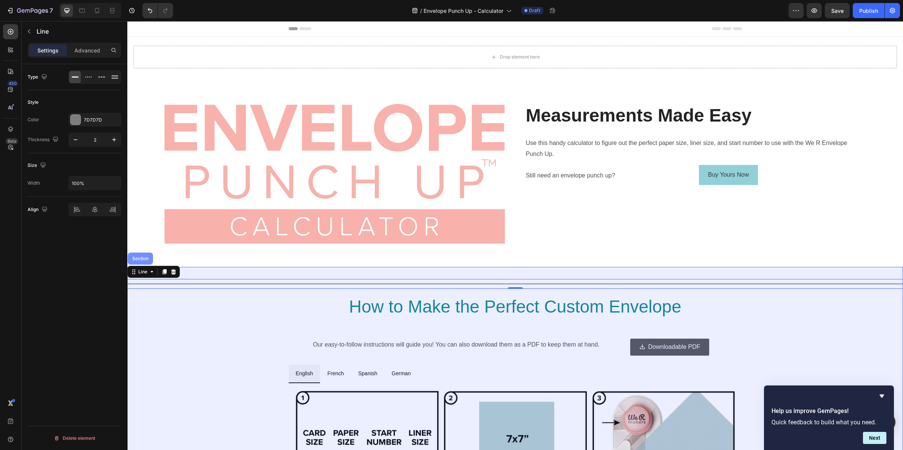
click at [141, 258] on div "Section" at bounding box center [140, 259] width 19 height 5
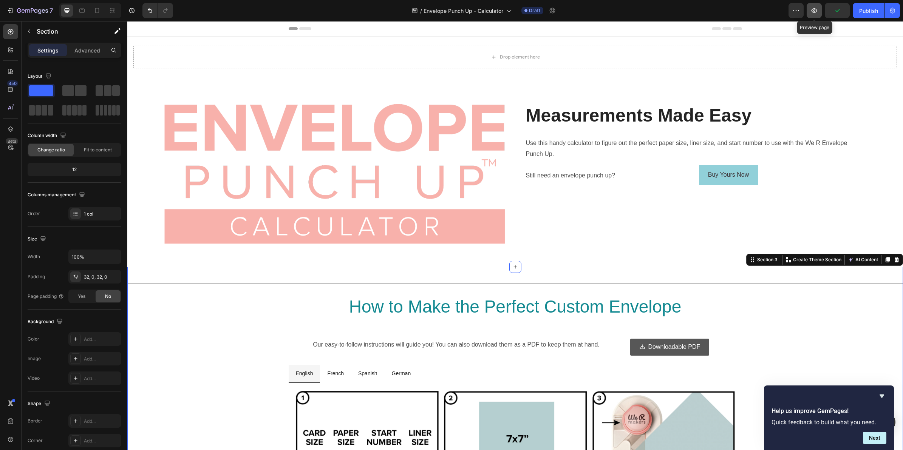
click at [809, 14] on button "button" at bounding box center [814, 10] width 15 height 15
click at [198, 140] on img at bounding box center [335, 173] width 342 height 141
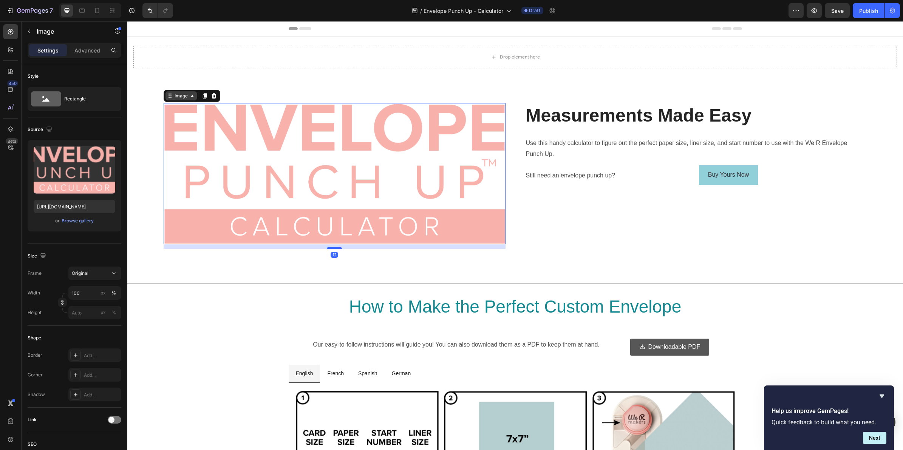
click at [191, 99] on div "Image" at bounding box center [181, 95] width 31 height 9
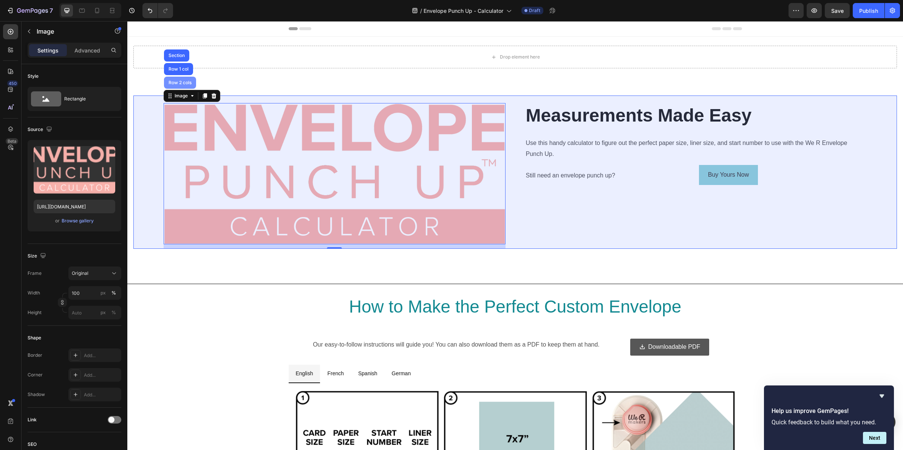
click at [186, 82] on div "Row 2 cols" at bounding box center [180, 82] width 26 height 5
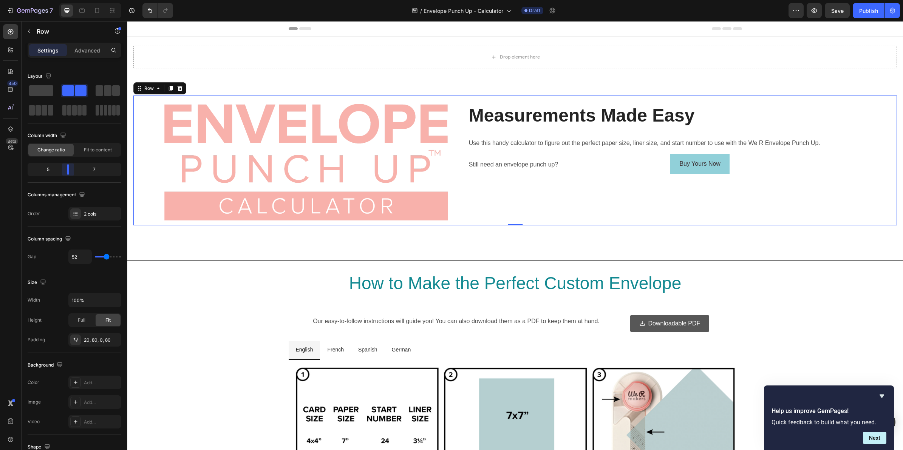
drag, startPoint x: 75, startPoint y: 171, endPoint x: 70, endPoint y: 171, distance: 4.9
click at [70, 0] on body "7 Version history / Envelope Punch Up - Calculator Draft Preview Save Publish 4…" at bounding box center [451, 0] width 903 height 0
click at [815, 12] on icon "button" at bounding box center [815, 11] width 8 height 8
click at [483, 140] on p "Use this handy calculator to figure out the perfect paper size, liner size, and…" at bounding box center [667, 143] width 397 height 11
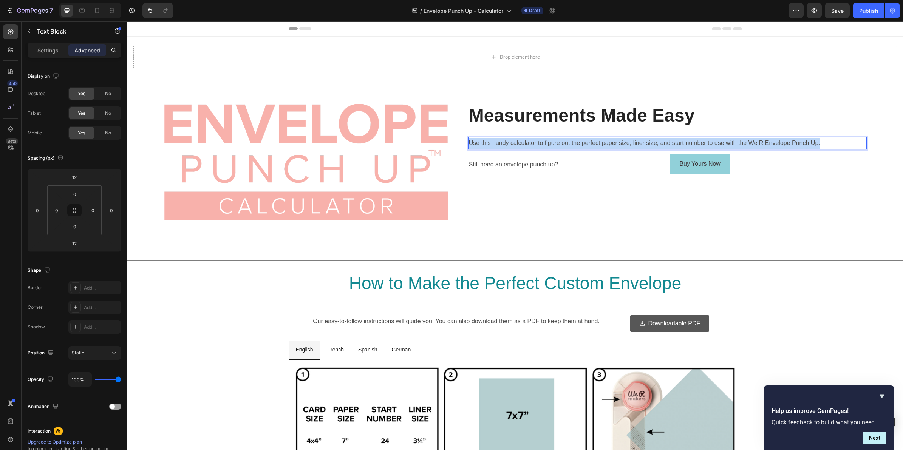
copy p "Use this handy calculator to figure out the perfect paper size, liner size, and…"
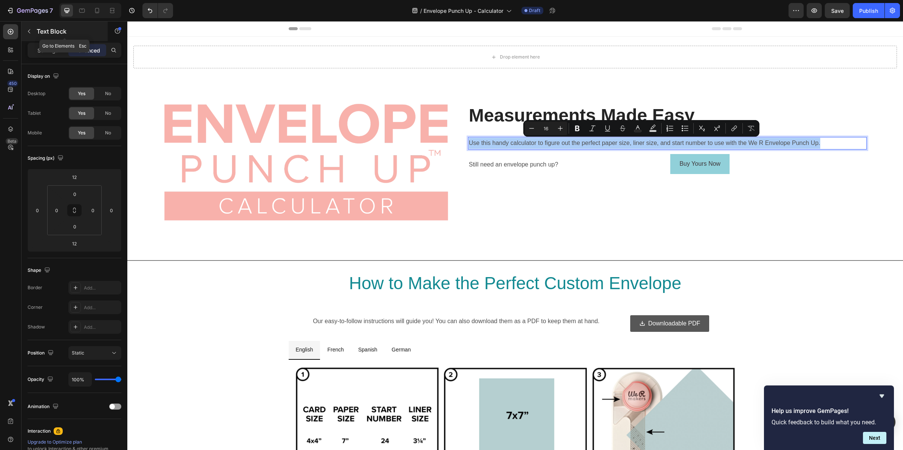
click at [29, 31] on icon "button" at bounding box center [29, 31] width 6 height 6
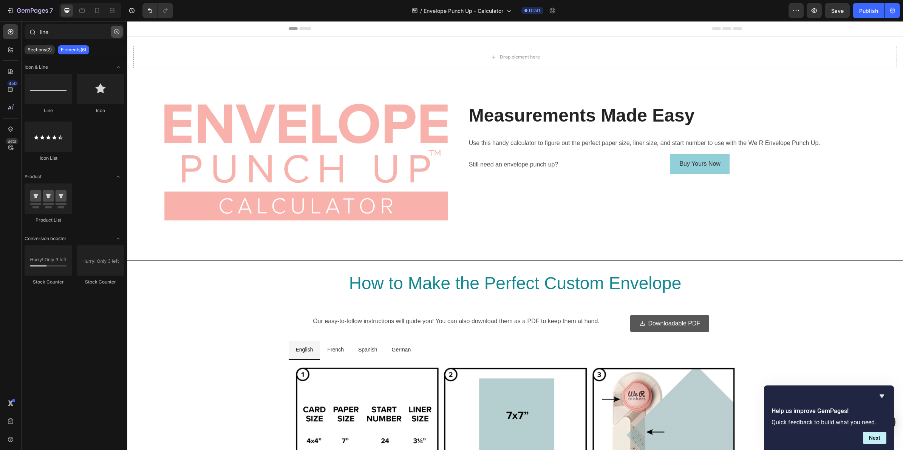
click at [117, 31] on icon "button" at bounding box center [117, 32] width 2 height 2
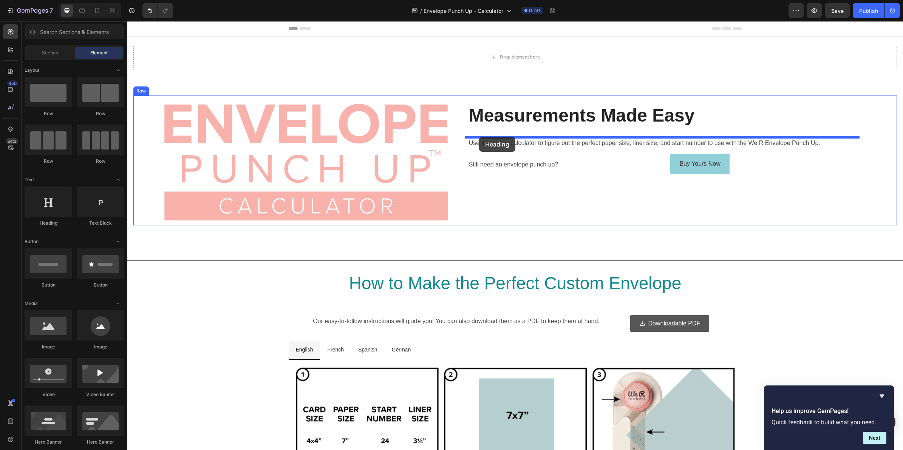
drag, startPoint x: 181, startPoint y: 229, endPoint x: 479, endPoint y: 137, distance: 312.0
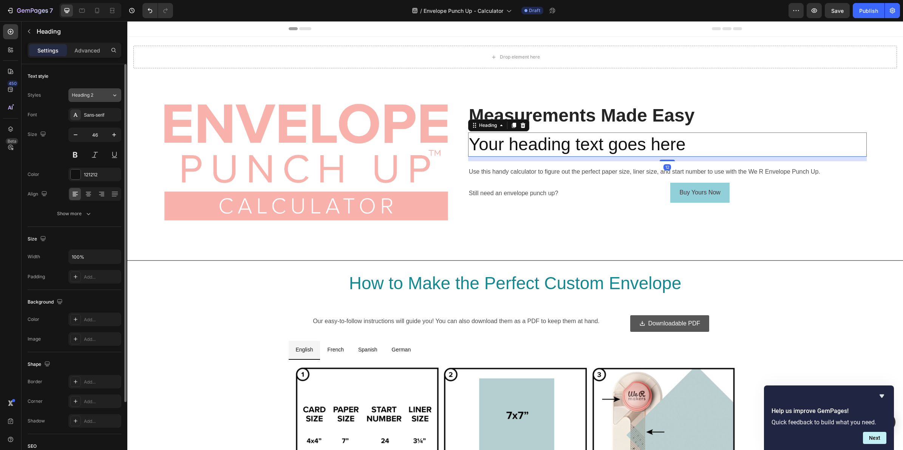
click at [112, 92] on icon at bounding box center [114, 95] width 6 height 8
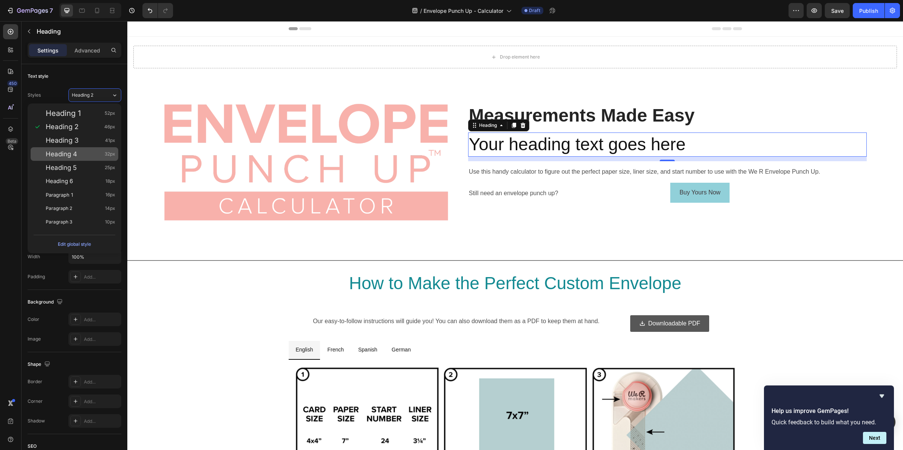
click at [91, 153] on div "Heading 4 32px" at bounding box center [81, 154] width 70 height 8
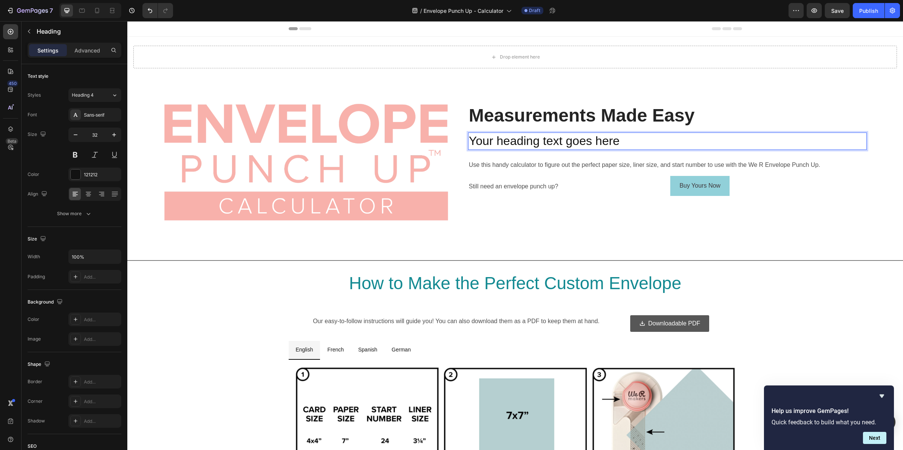
click at [553, 141] on h2 "Your heading text goes here" at bounding box center [667, 141] width 399 height 17
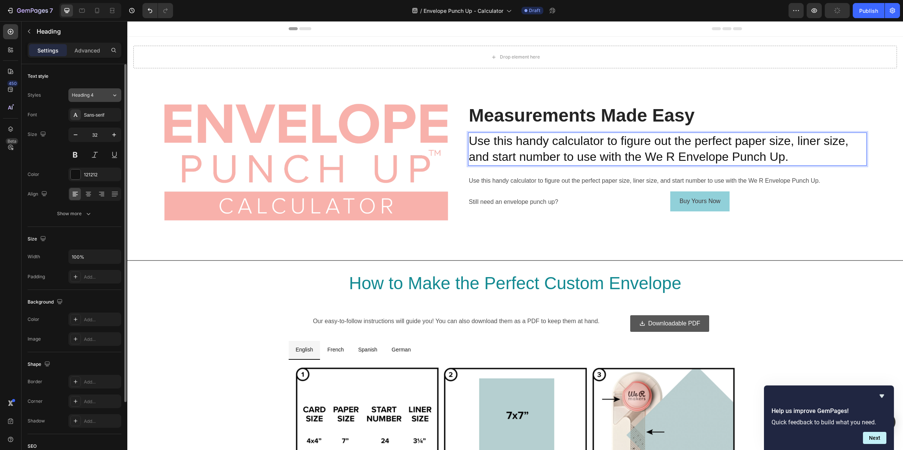
click at [115, 96] on icon at bounding box center [114, 95] width 3 height 2
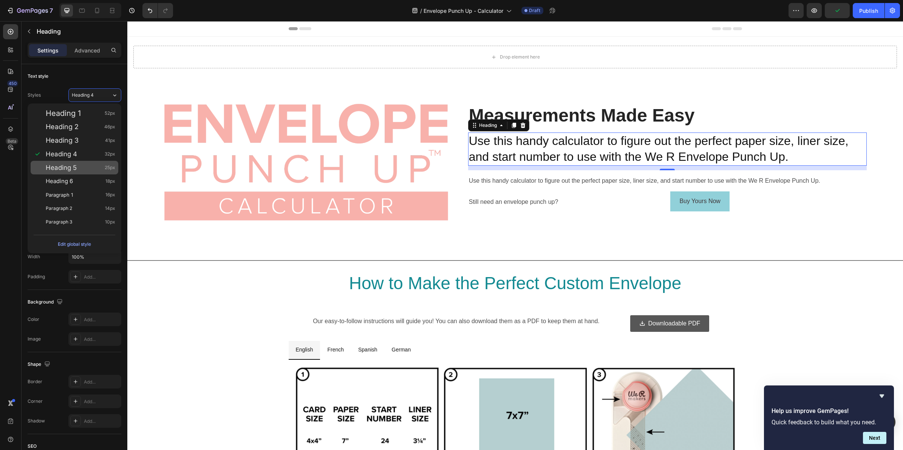
click at [86, 167] on div "Heading 5 25px" at bounding box center [81, 168] width 70 height 8
type input "25"
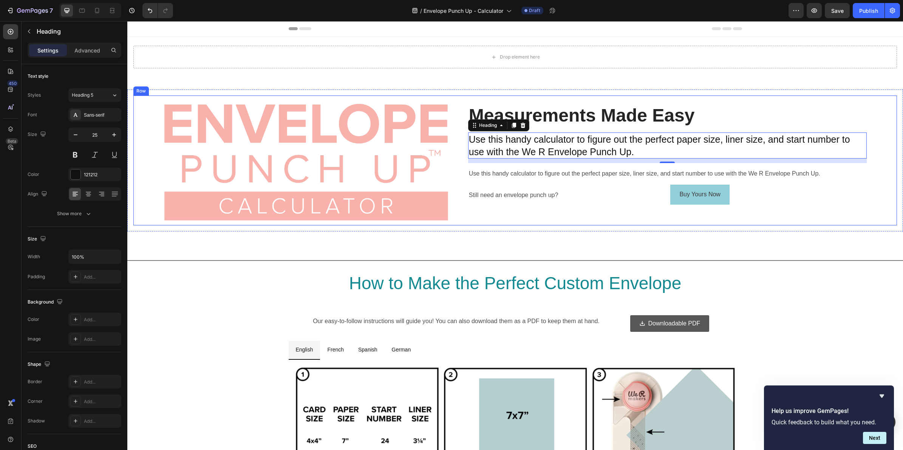
click at [587, 170] on p "Use this handy calculator to figure out the perfect paper size, liner size, and…" at bounding box center [667, 174] width 397 height 11
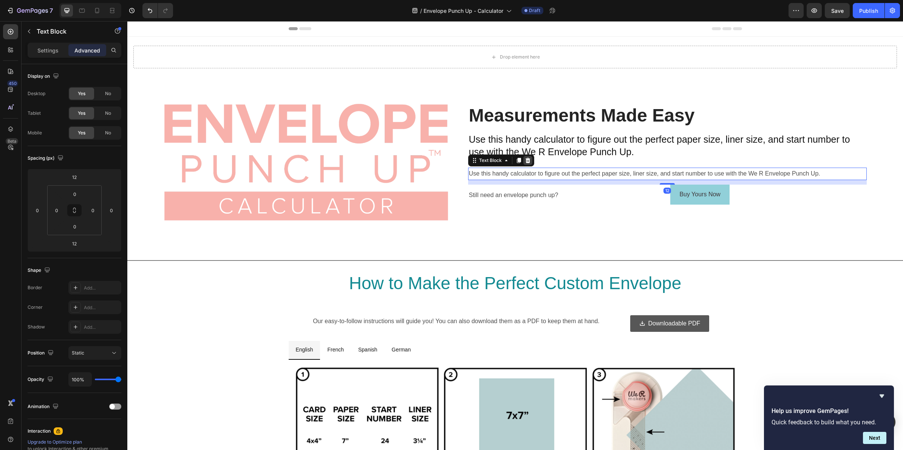
click at [525, 159] on icon at bounding box center [527, 160] width 5 height 5
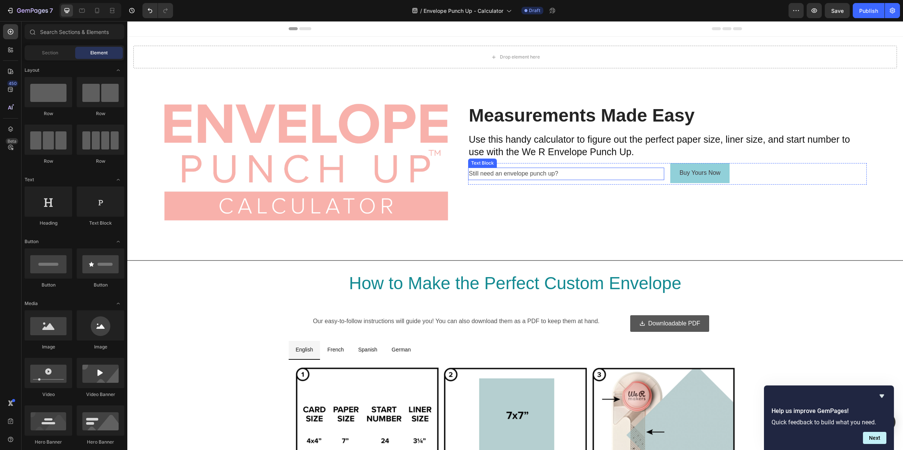
click at [593, 179] on p "Still need an envelope punch up?" at bounding box center [566, 174] width 195 height 11
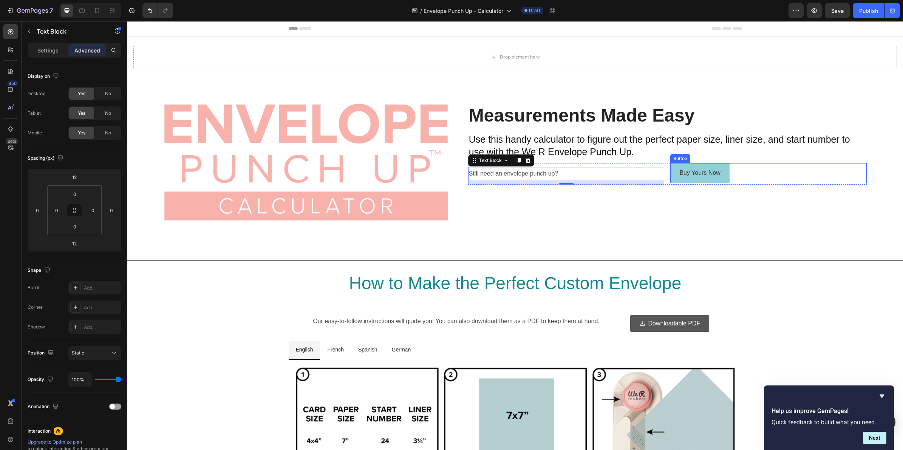
click at [675, 157] on div "Button" at bounding box center [680, 158] width 17 height 7
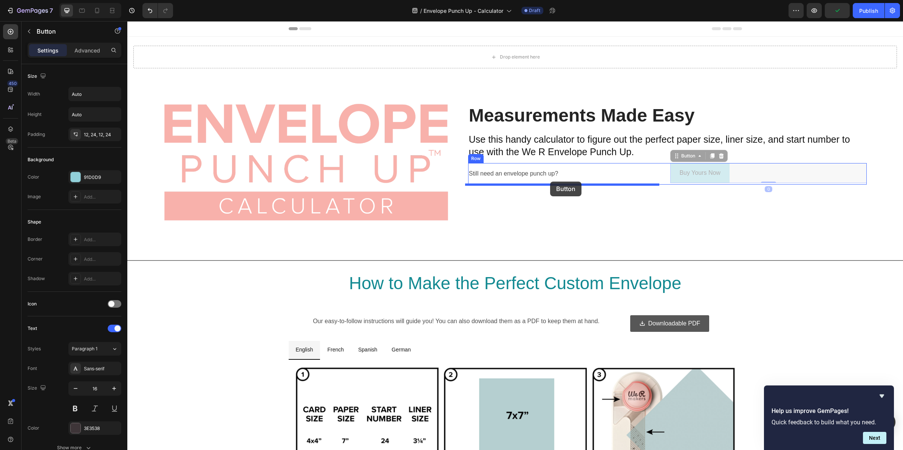
drag, startPoint x: 673, startPoint y: 156, endPoint x: 550, endPoint y: 182, distance: 125.9
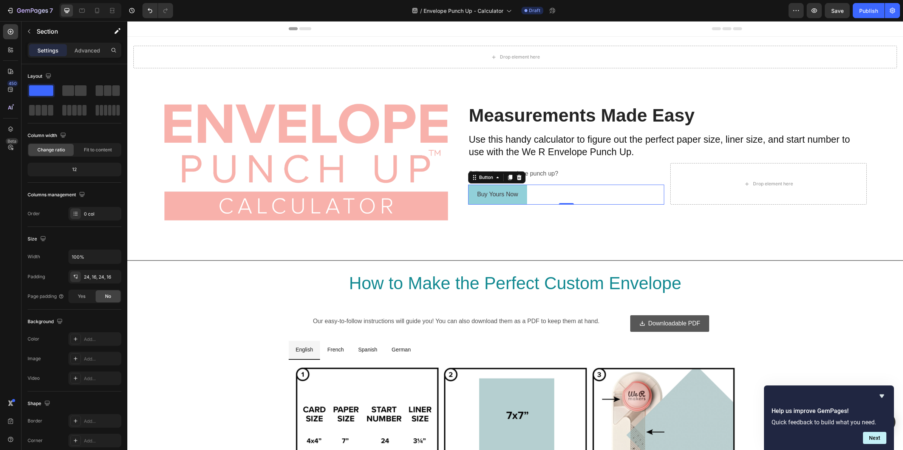
click at [652, 38] on div "Drop element here" at bounding box center [515, 57] width 776 height 41
click at [815, 10] on icon "button" at bounding box center [814, 10] width 2 height 2
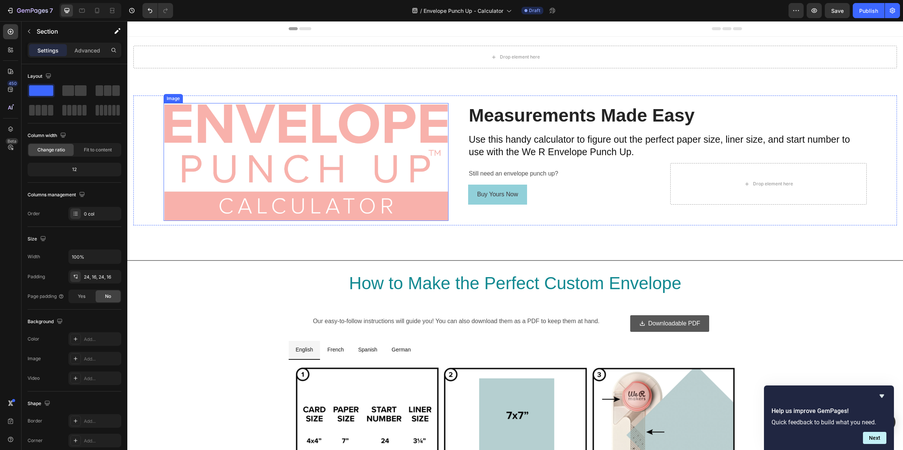
click at [305, 118] on img at bounding box center [306, 162] width 285 height 118
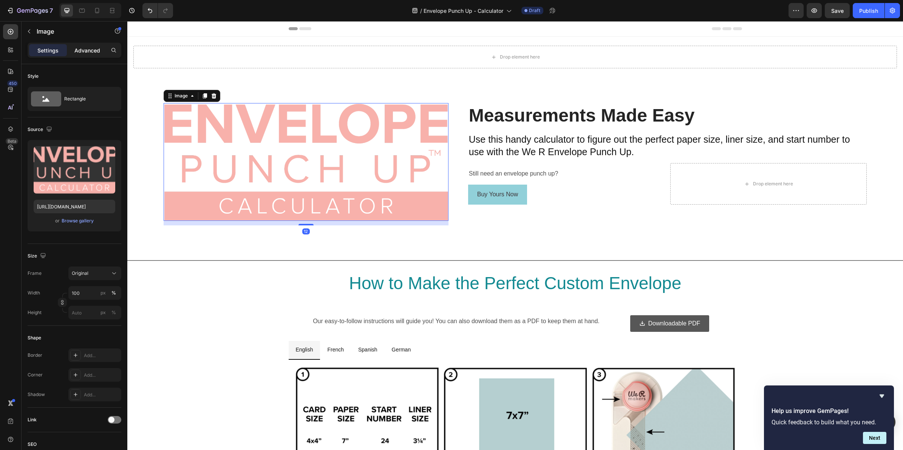
click at [90, 50] on p "Advanced" at bounding box center [87, 50] width 26 height 8
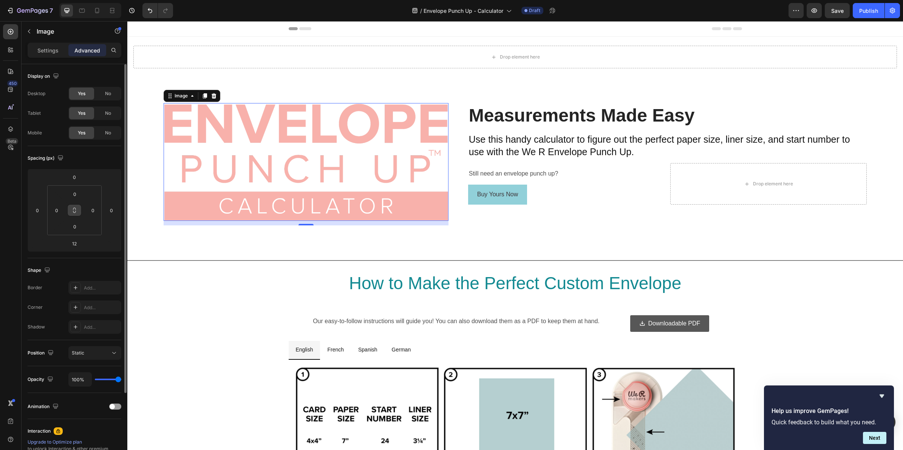
click at [79, 212] on button at bounding box center [74, 210] width 14 height 12
click at [80, 197] on input "0" at bounding box center [74, 194] width 15 height 11
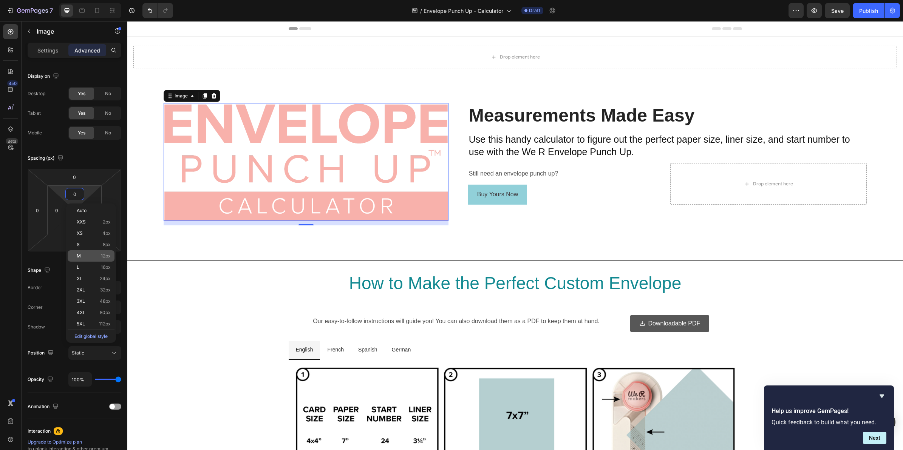
click at [85, 254] on p "M 12px" at bounding box center [94, 256] width 34 height 5
type input "12"
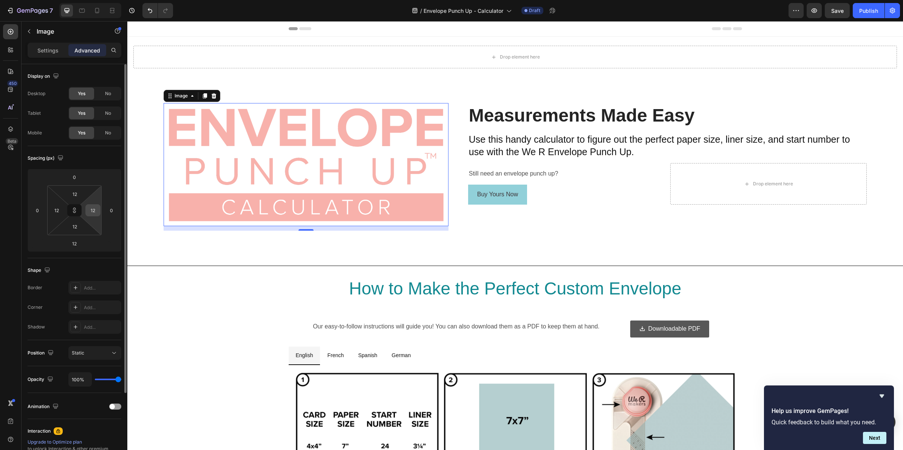
click at [93, 209] on input "12" at bounding box center [92, 210] width 11 height 11
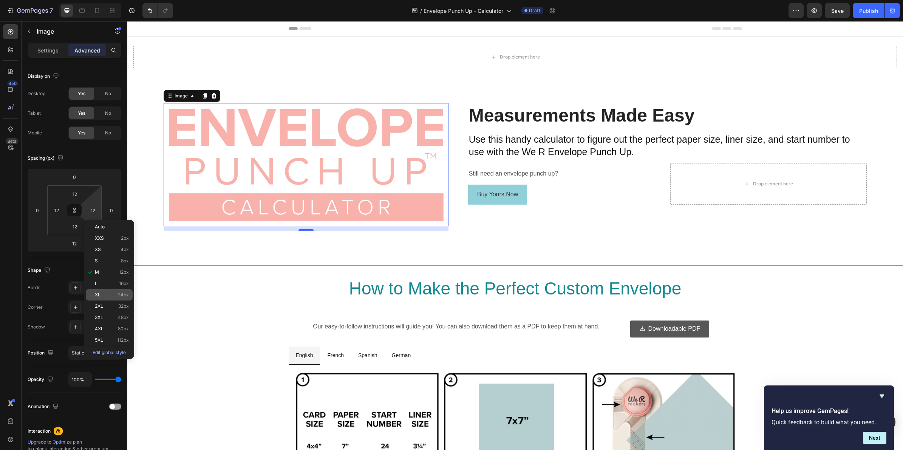
click at [108, 293] on p "XL 24px" at bounding box center [112, 295] width 34 height 5
type input "24"
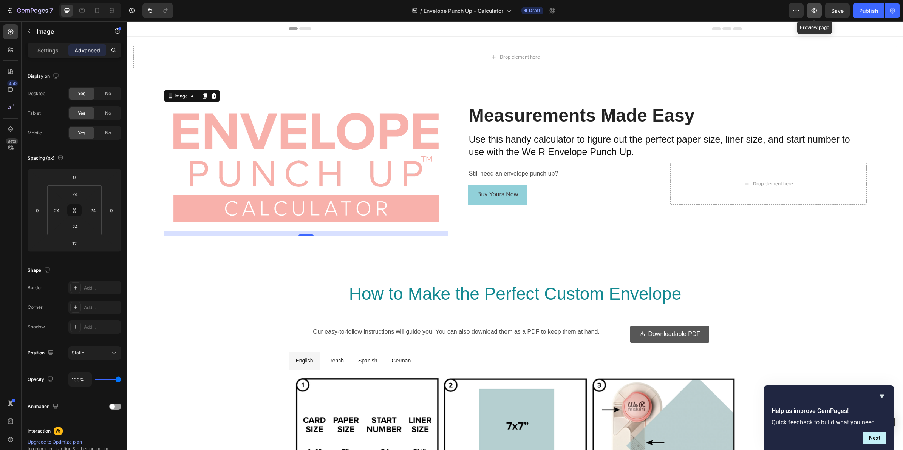
click at [812, 12] on icon "button" at bounding box center [815, 11] width 8 height 8
click at [195, 97] on icon at bounding box center [192, 96] width 6 height 6
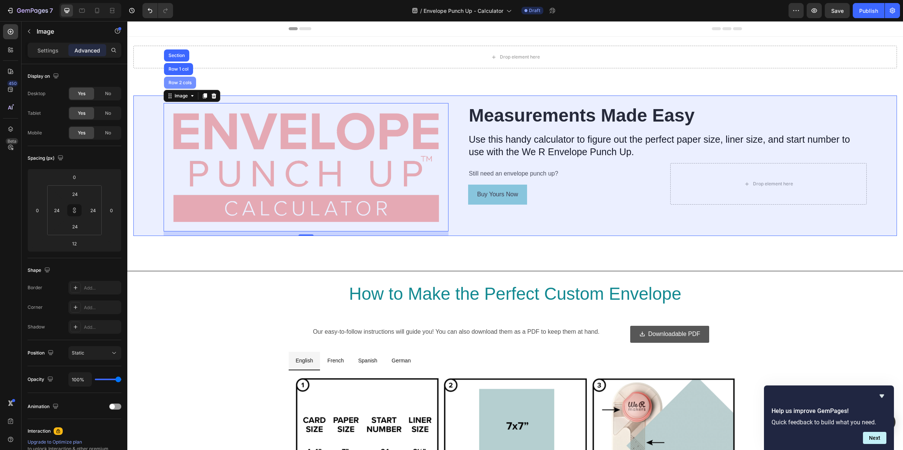
click at [186, 80] on div "Row 2 cols" at bounding box center [180, 82] width 26 height 5
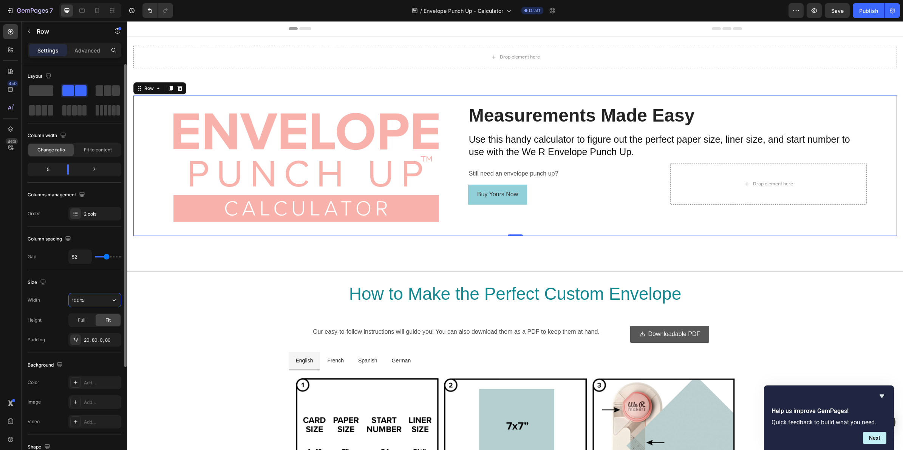
click at [105, 298] on input "100%" at bounding box center [95, 301] width 52 height 14
click at [113, 302] on icon "button" at bounding box center [114, 301] width 8 height 8
click at [91, 319] on p "Default 1200px" at bounding box center [92, 320] width 43 height 7
type input "1200"
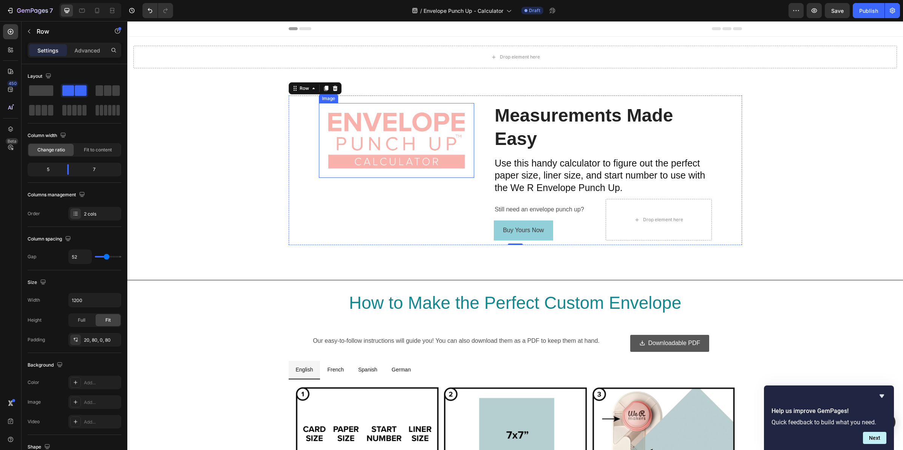
click at [362, 138] on img at bounding box center [397, 140] width 138 height 57
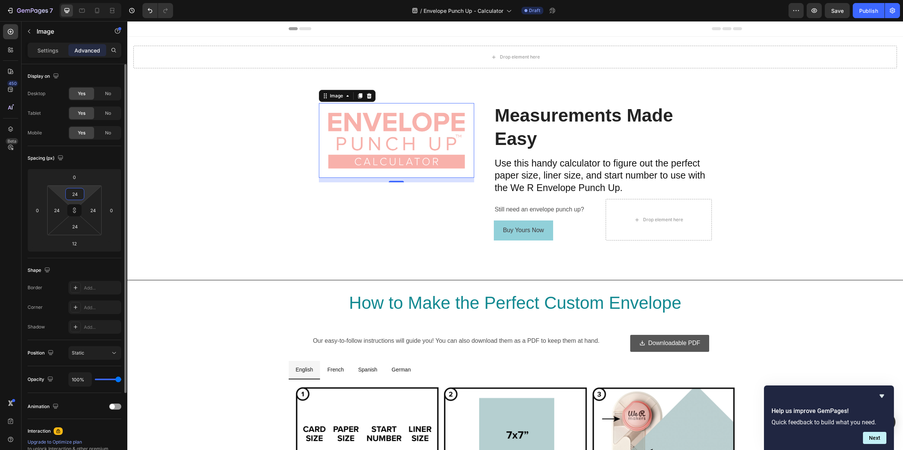
click at [77, 195] on input "24" at bounding box center [74, 194] width 15 height 11
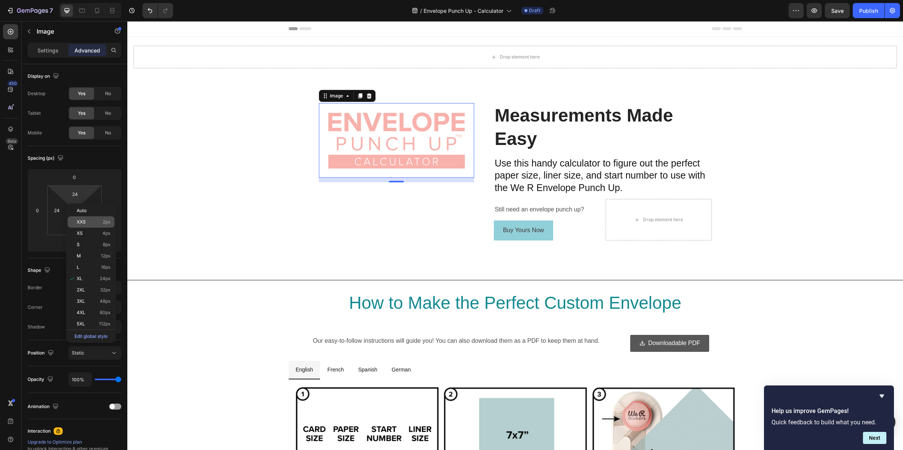
click at [81, 217] on div "XXS 2px" at bounding box center [91, 222] width 47 height 11
type input "2"
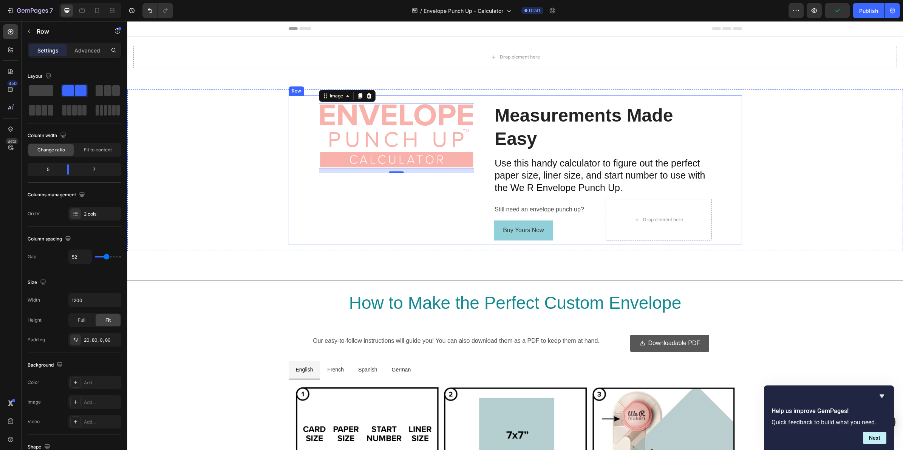
click at [306, 124] on div "Image 12 Measurements Made Easy Heading Use this handy calculator to figure out…" at bounding box center [515, 171] width 453 height 150
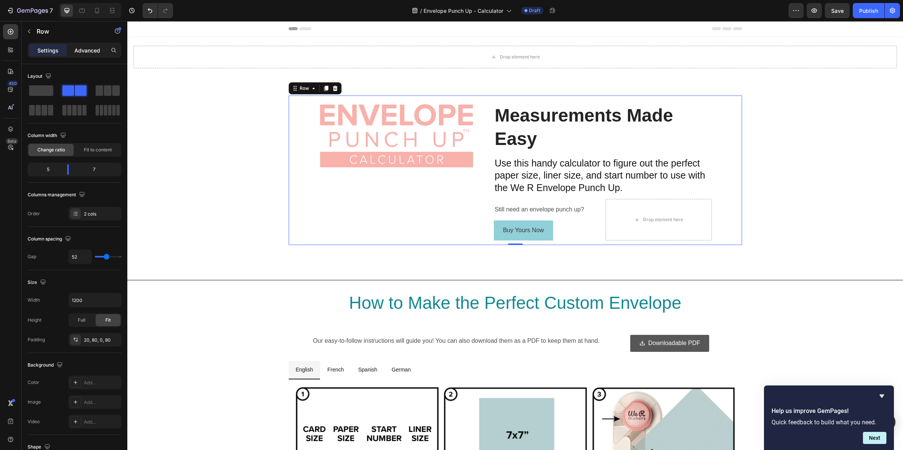
click at [94, 50] on p "Advanced" at bounding box center [87, 50] width 26 height 8
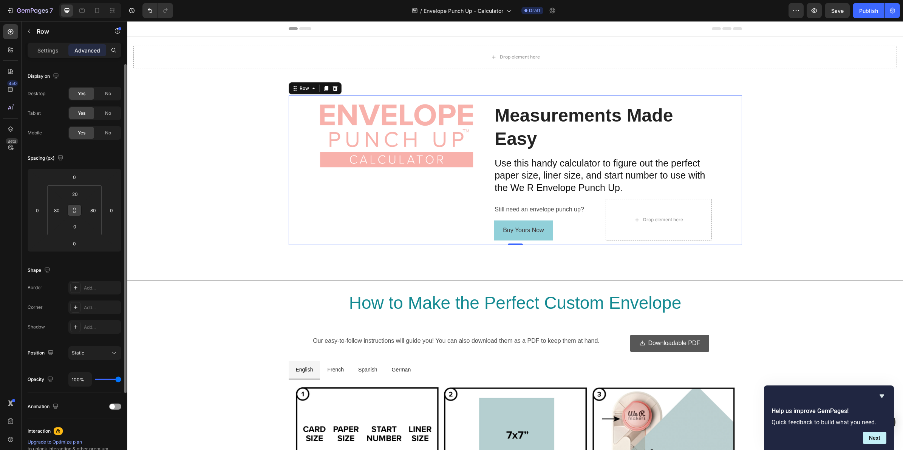
click at [74, 213] on icon at bounding box center [74, 212] width 3 height 2
drag, startPoint x: 62, startPoint y: 212, endPoint x: 53, endPoint y: 209, distance: 10.2
click at [53, 209] on div "80" at bounding box center [56, 210] width 15 height 12
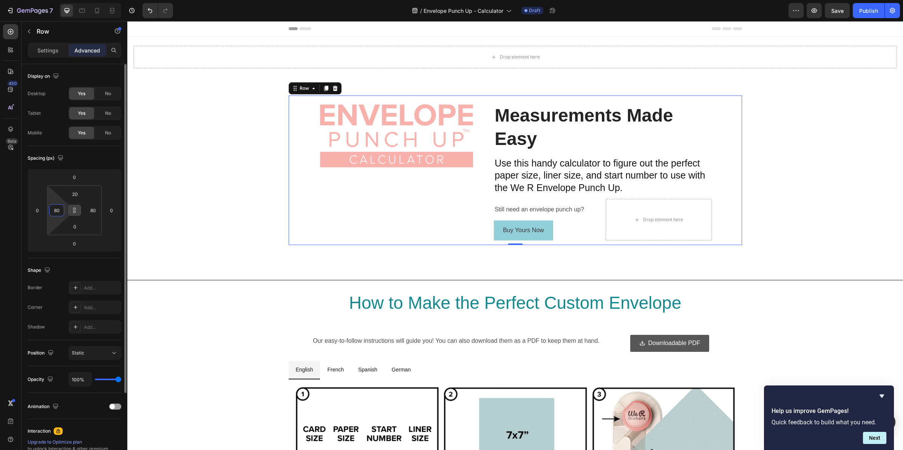
drag, startPoint x: 53, startPoint y: 209, endPoint x: 57, endPoint y: 209, distance: 4.2
click at [54, 209] on input "80" at bounding box center [56, 210] width 11 height 11
click at [59, 209] on input "80" at bounding box center [56, 210] width 11 height 11
type input "0"
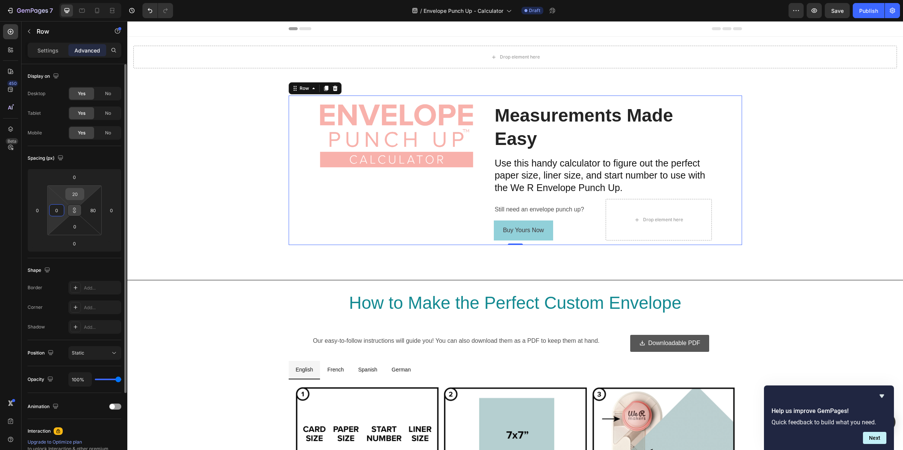
type input "0"
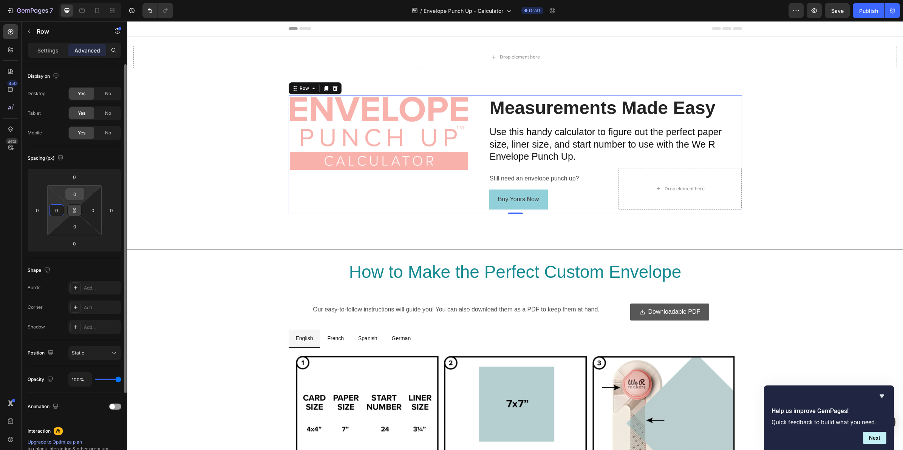
click at [77, 195] on input "0" at bounding box center [74, 194] width 15 height 11
click at [110, 156] on div "Spacing (px)" at bounding box center [75, 158] width 94 height 12
click at [815, 12] on icon "button" at bounding box center [815, 11] width 8 height 8
click at [313, 88] on icon at bounding box center [314, 89] width 2 height 2
click at [390, 197] on div "Image" at bounding box center [379, 155] width 181 height 119
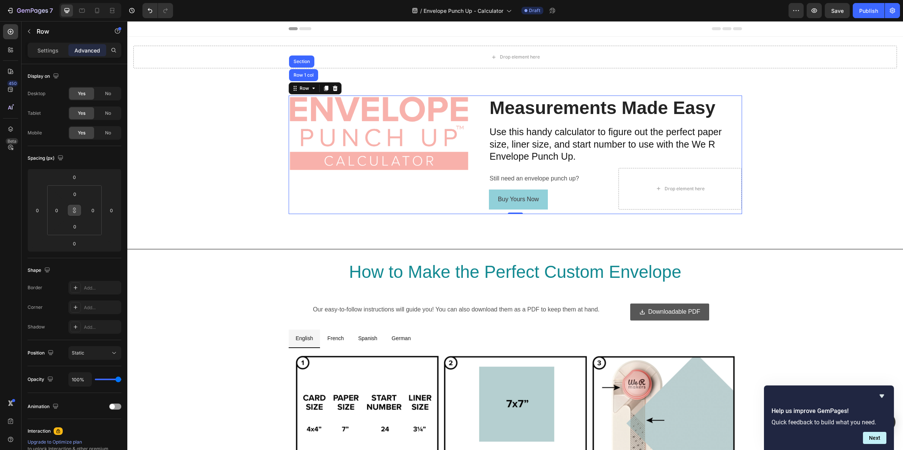
click at [392, 197] on div "Image" at bounding box center [379, 155] width 181 height 119
click at [396, 150] on img at bounding box center [378, 133] width 179 height 74
click at [315, 91] on icon at bounding box center [317, 88] width 6 height 6
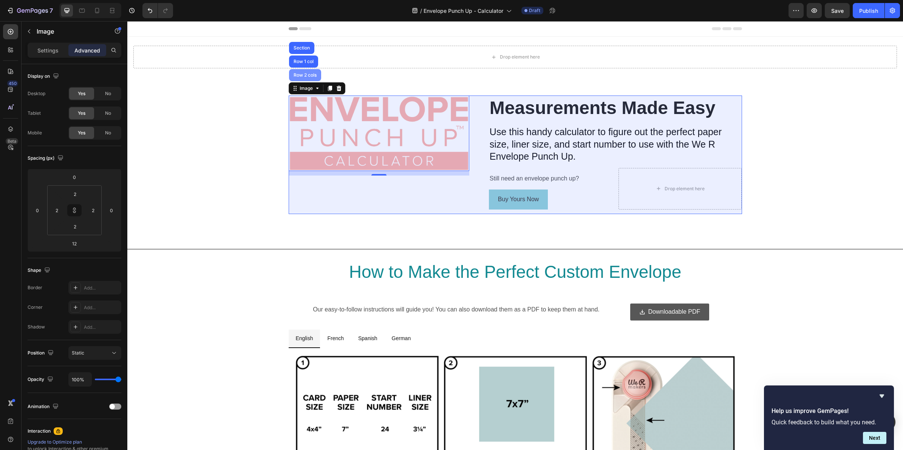
click at [301, 77] on div "Row 2 cols" at bounding box center [305, 75] width 26 height 5
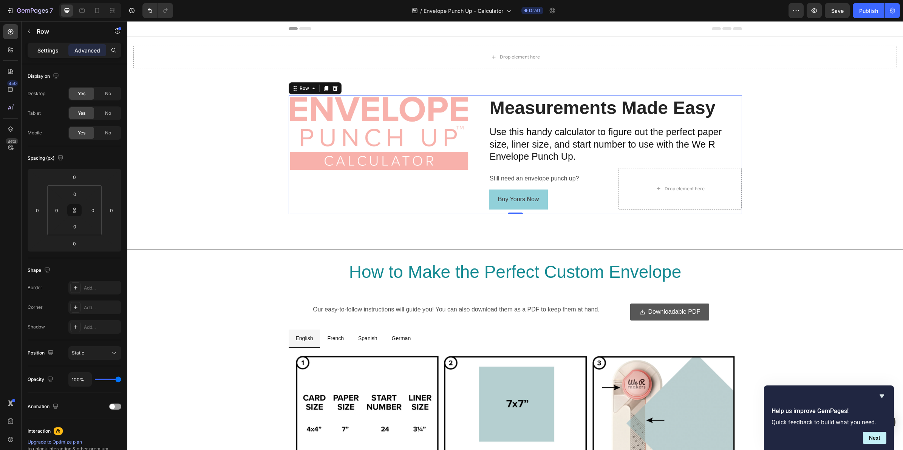
click at [54, 52] on p "Settings" at bounding box center [47, 50] width 21 height 8
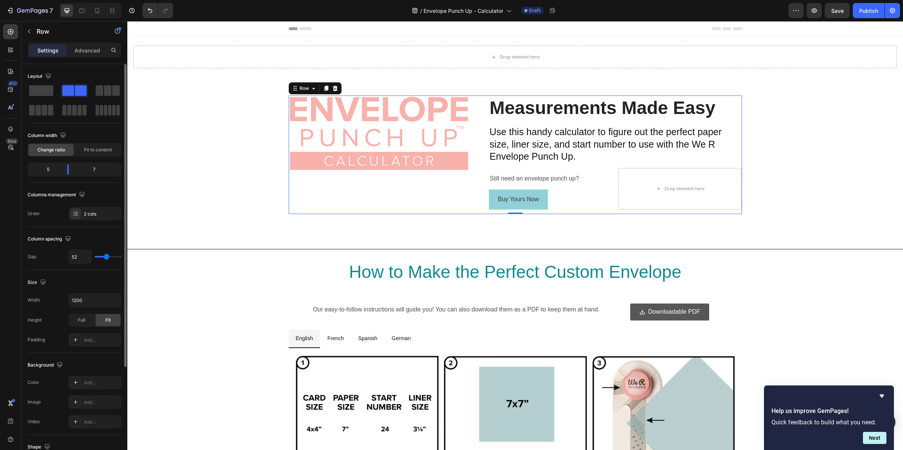
type input "47"
type input "44"
type input "41"
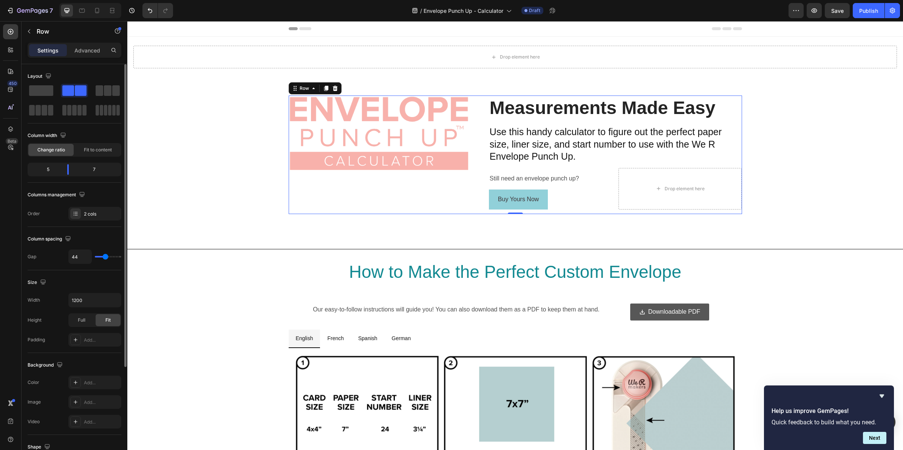
type input "41"
type input "38"
type input "36"
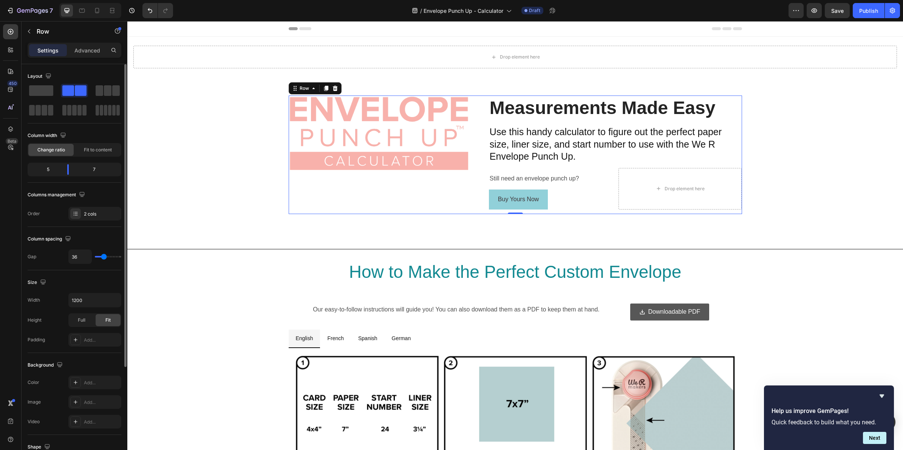
type input "33"
type input "30"
type input "25"
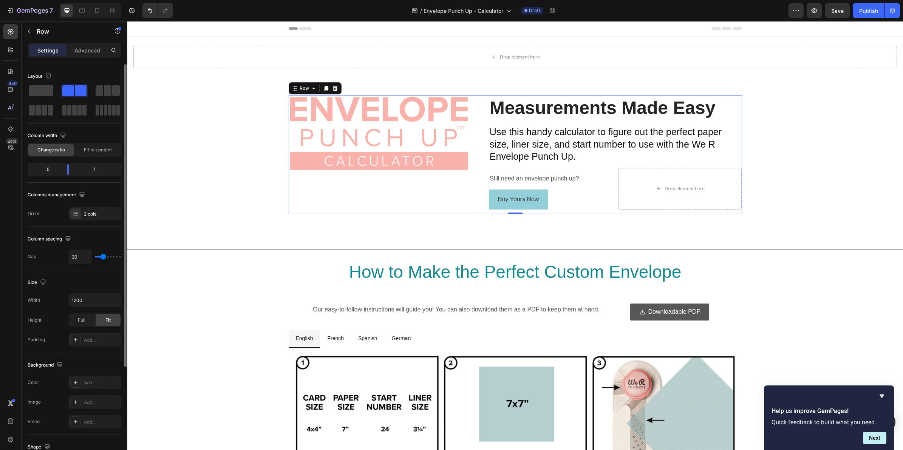
type input "25"
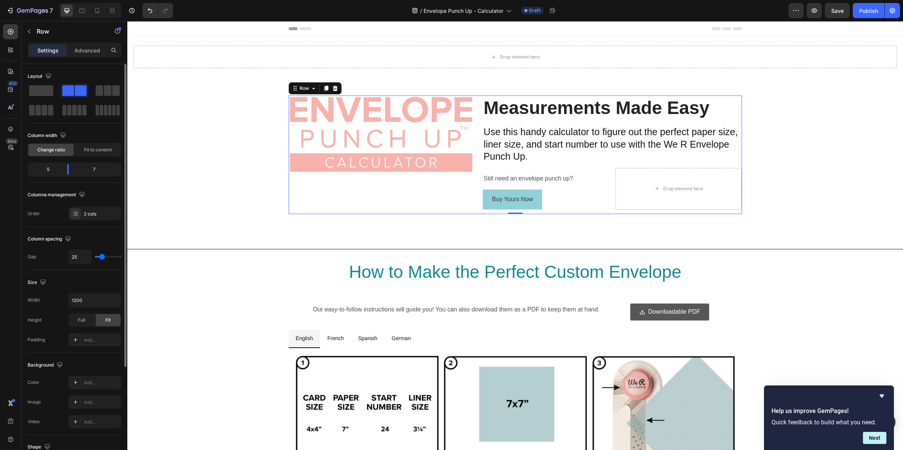
type input "22"
type input "19"
type input "16"
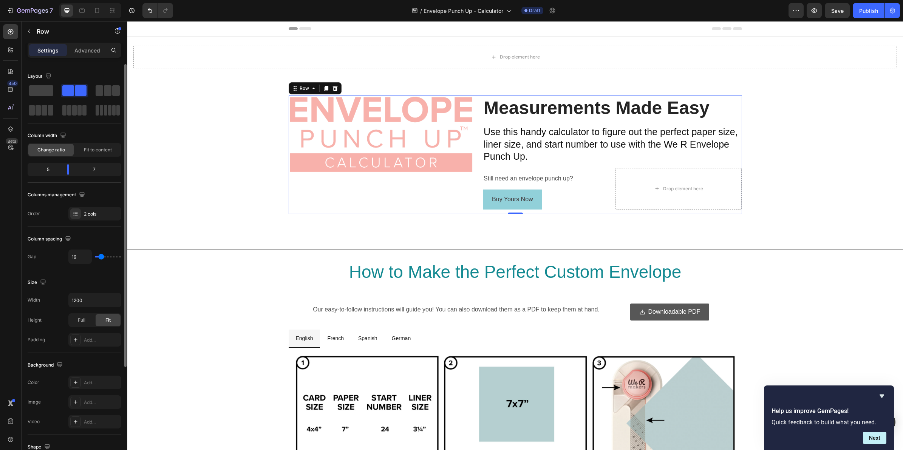
type input "16"
type input "19"
type input "22"
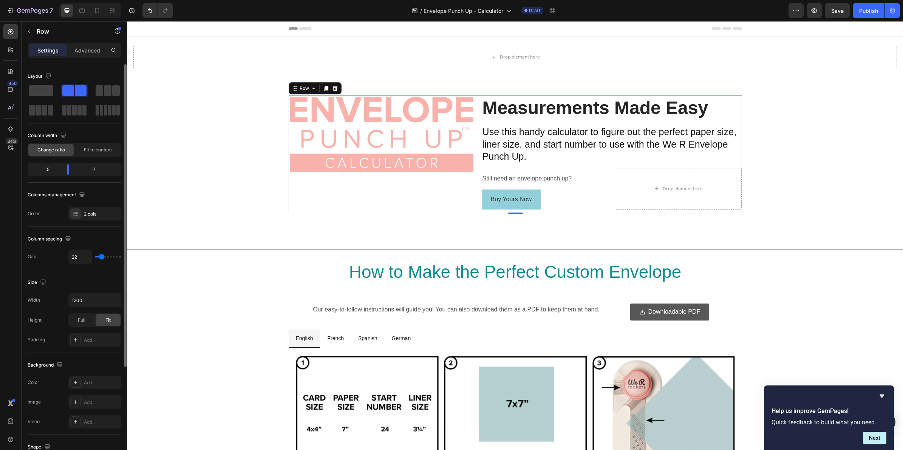
type input "25"
type input "27"
type input "25"
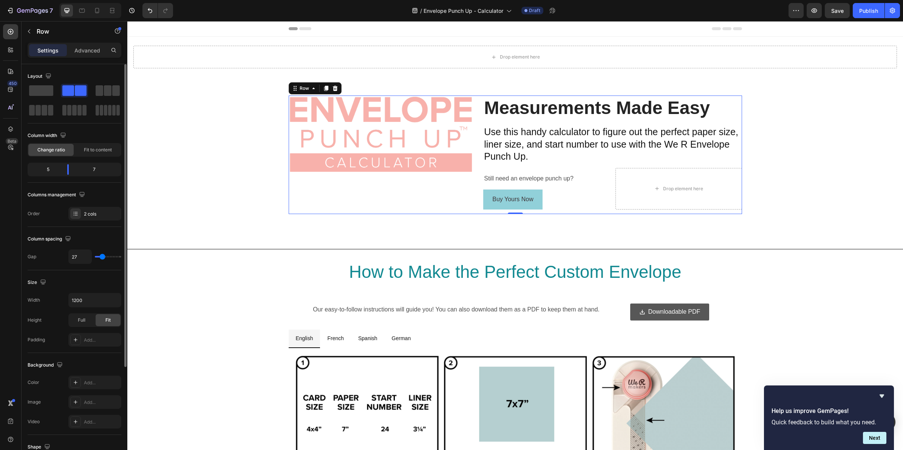
type input "25"
type input "22"
type input "19"
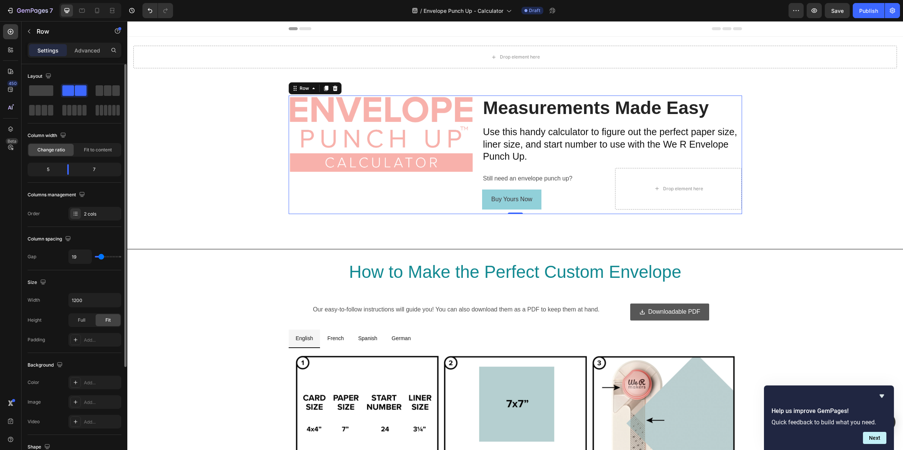
type input "16"
type input "19"
type input "16"
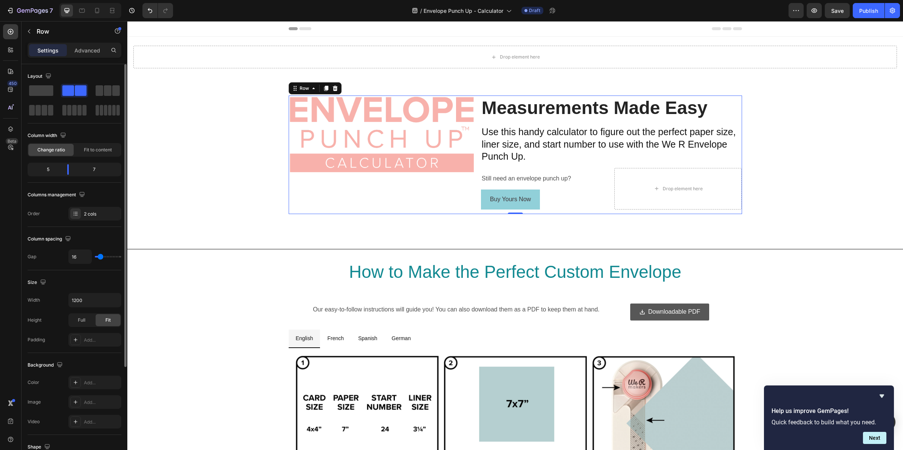
drag, startPoint x: 106, startPoint y: 257, endPoint x: 101, endPoint y: 257, distance: 5.7
type input "16"
click at [101, 257] on input "range" at bounding box center [108, 257] width 26 height 2
click at [811, 12] on icon "button" at bounding box center [815, 11] width 8 height 8
click at [360, 118] on img at bounding box center [381, 134] width 185 height 76
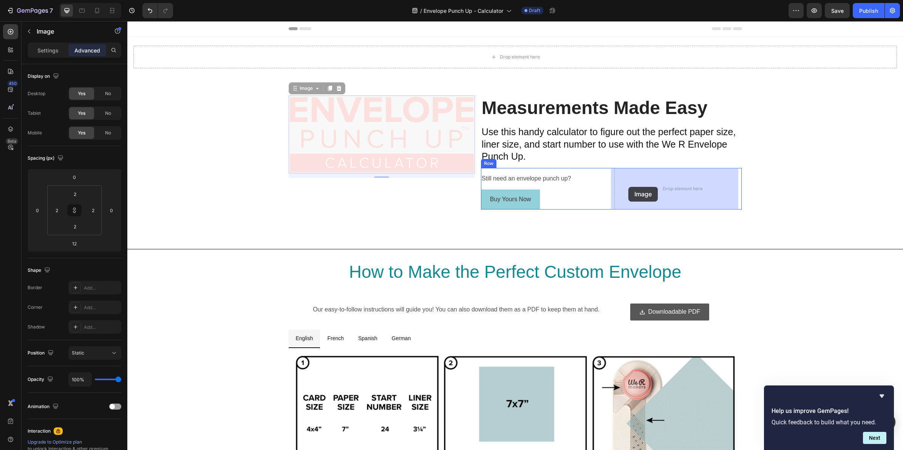
drag, startPoint x: 292, startPoint y: 89, endPoint x: 628, endPoint y: 187, distance: 350.4
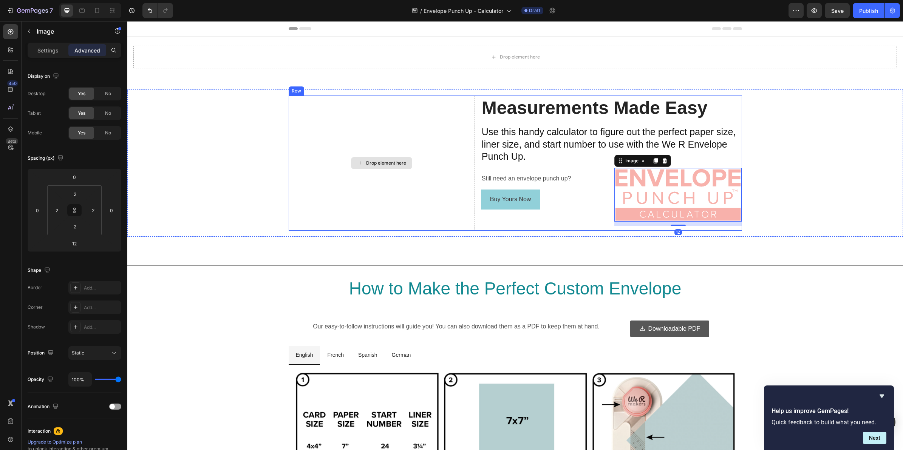
click at [447, 151] on div "Drop element here" at bounding box center [382, 163] width 186 height 135
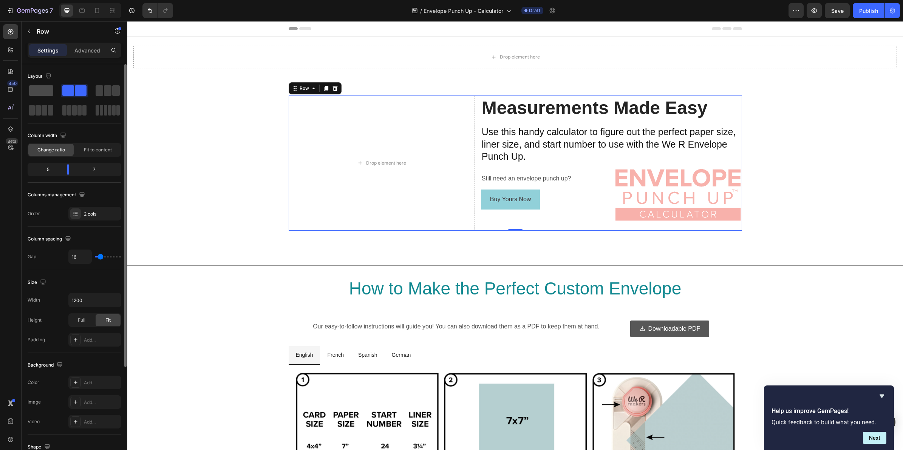
click at [39, 91] on span at bounding box center [41, 90] width 24 height 11
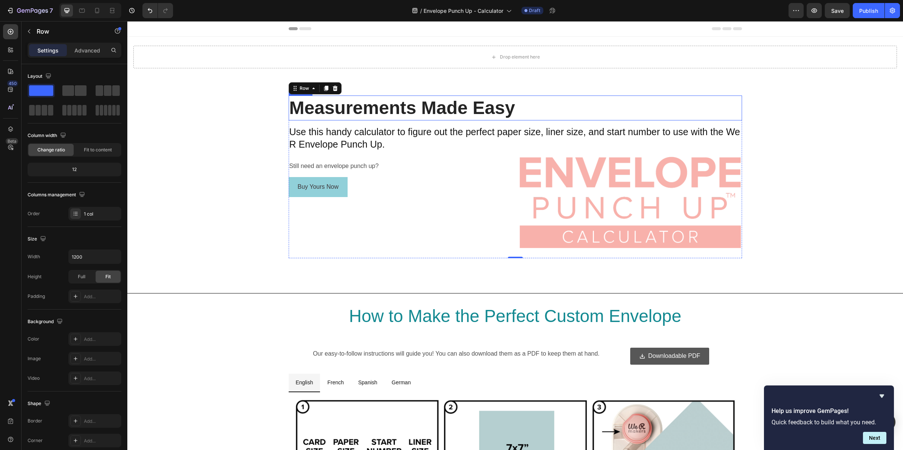
click at [514, 112] on h2 "Measurements Made Easy" at bounding box center [515, 108] width 453 height 25
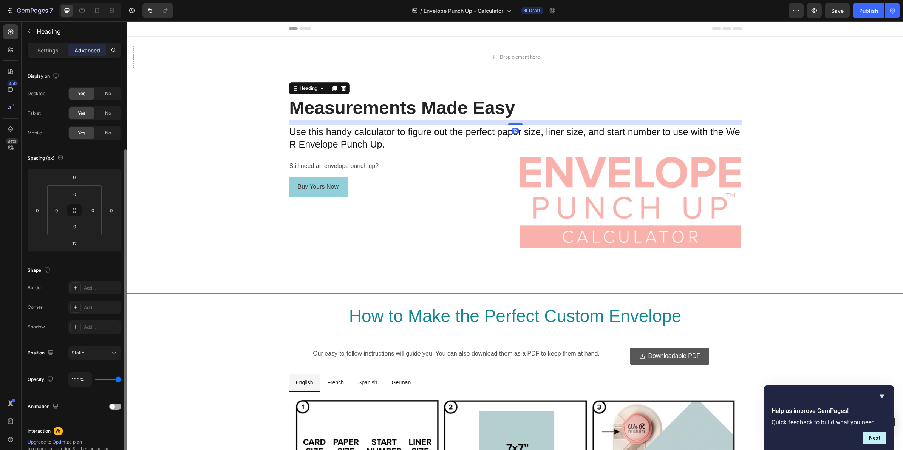
scroll to position [97, 0]
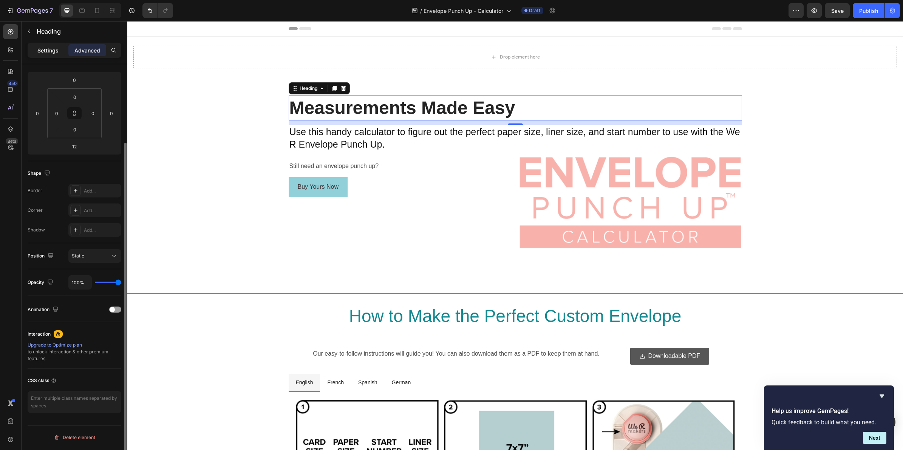
click at [42, 50] on p "Settings" at bounding box center [47, 50] width 21 height 8
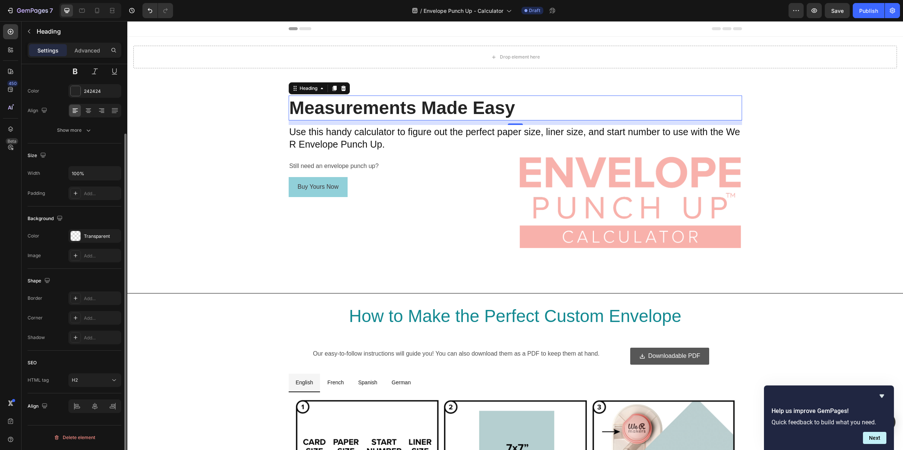
scroll to position [84, 0]
click at [355, 113] on h2 "Measurements Made Easy" at bounding box center [515, 108] width 453 height 25
click at [89, 110] on icon at bounding box center [89, 110] width 4 height 1
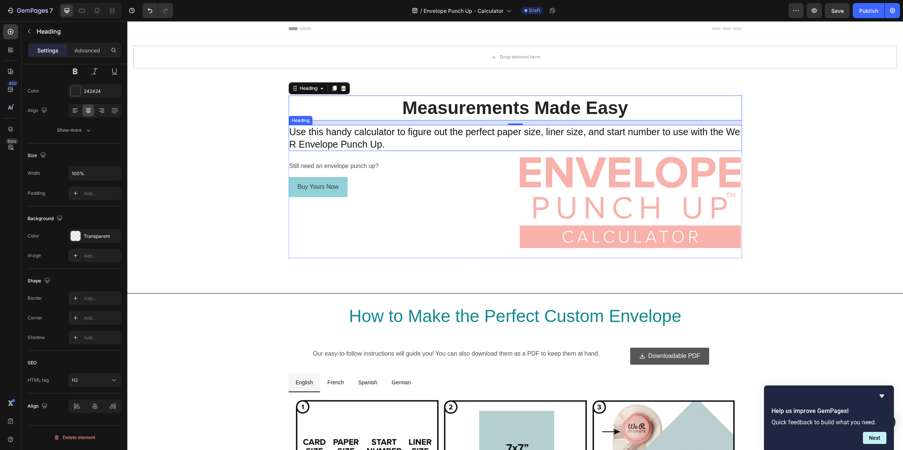
click at [371, 135] on h2 "Use this handy calculator to figure out the perfect paper size, liner size, and…" at bounding box center [515, 138] width 453 height 26
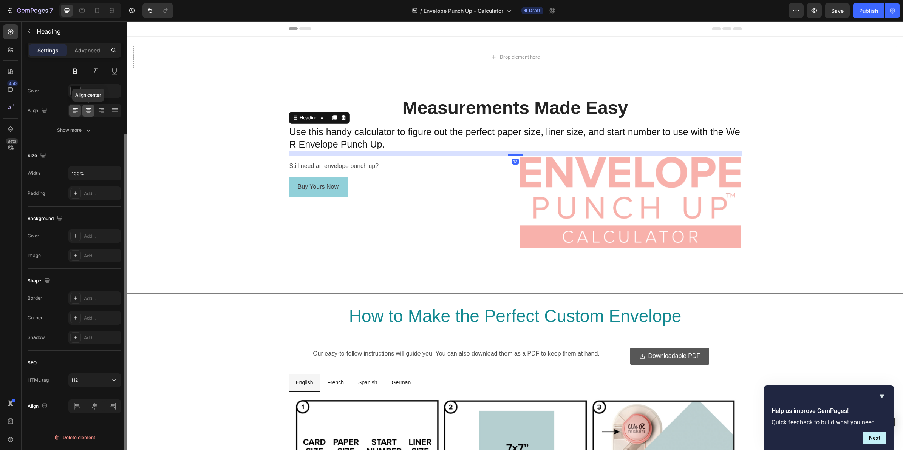
click at [89, 111] on icon at bounding box center [89, 111] width 8 height 8
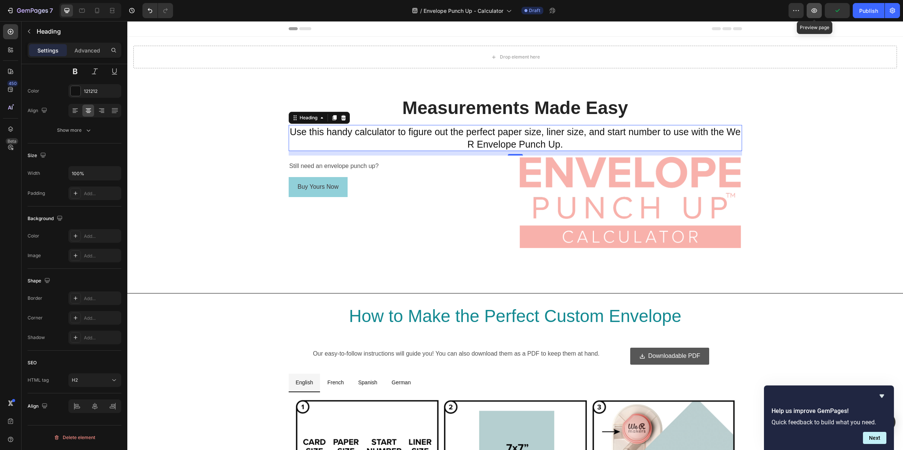
click at [816, 8] on icon "button" at bounding box center [815, 11] width 8 height 8
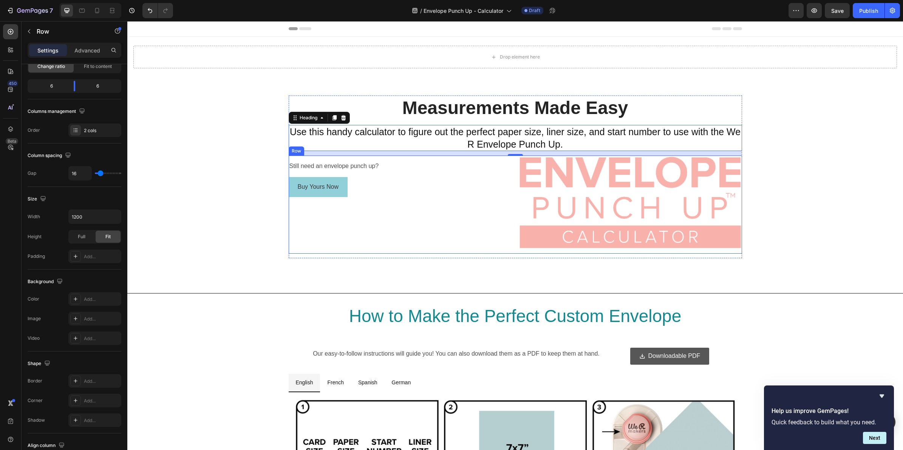
click at [398, 234] on div "Still need an envelope punch up? Text Block Buy Yours Now Button" at bounding box center [401, 205] width 224 height 98
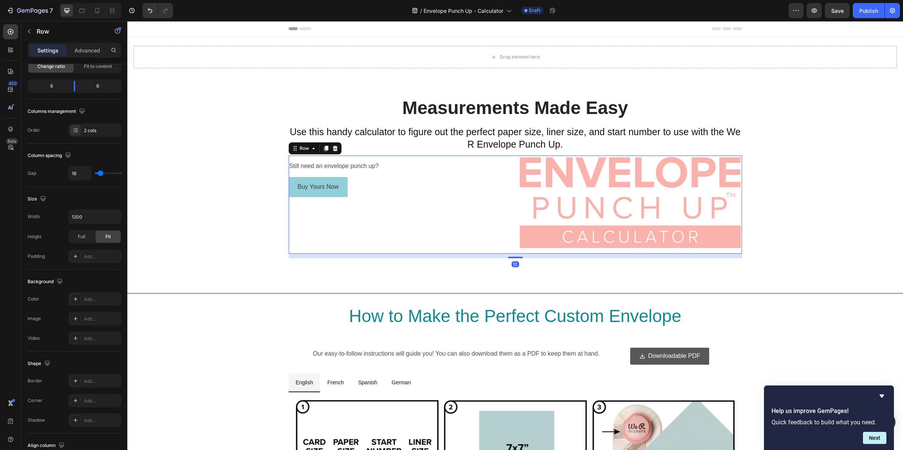
scroll to position [0, 0]
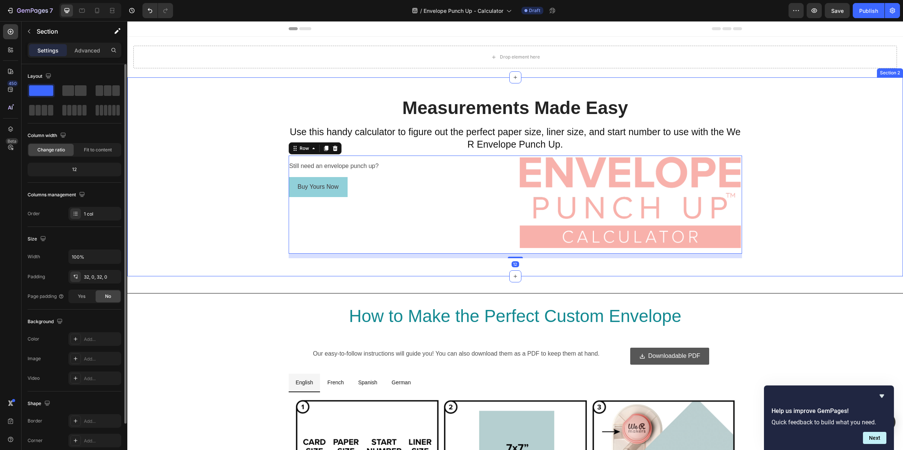
click at [408, 271] on div "Measurements Made Easy Heading Use this handy calculator to figure out the perf…" at bounding box center [515, 176] width 776 height 199
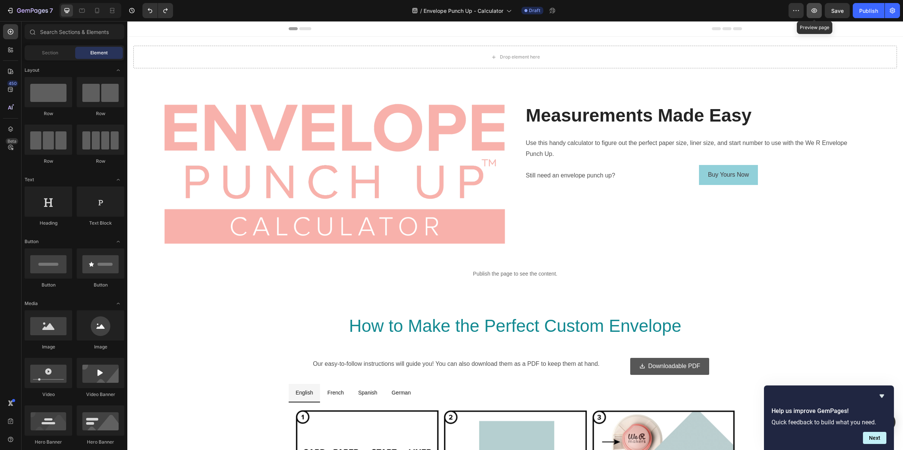
click at [811, 6] on button "button" at bounding box center [814, 10] width 15 height 15
click at [838, 10] on span "Save" at bounding box center [837, 11] width 12 height 6
click at [800, 10] on icon "button" at bounding box center [796, 11] width 8 height 8
click at [722, 6] on div "/ Envelope Punch Up - Calculator Draft" at bounding box center [484, 10] width 610 height 15
click at [887, 8] on button "button" at bounding box center [892, 10] width 15 height 15
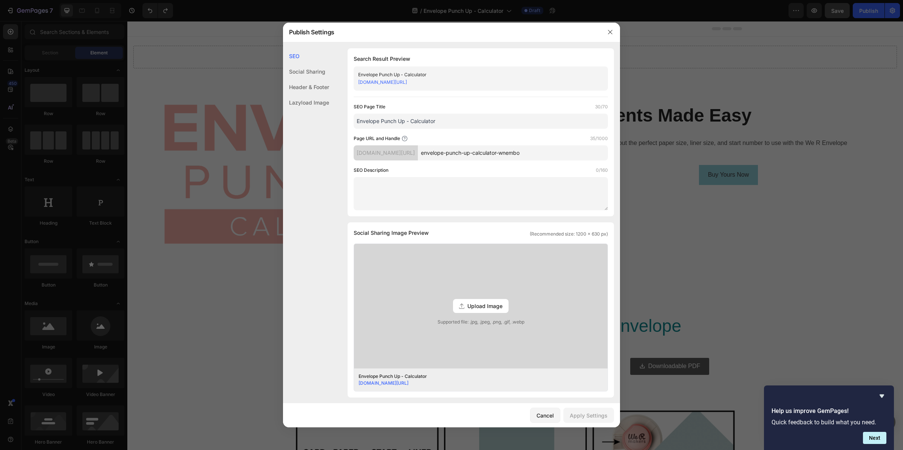
click at [521, 155] on input "envelope-punch-up-calculator-wnembo" at bounding box center [513, 152] width 190 height 15
click at [516, 150] on input "envelope-punch-up-calculator-wnembo" at bounding box center [513, 152] width 190 height 15
drag, startPoint x: 515, startPoint y: 153, endPoint x: 582, endPoint y: 153, distance: 67.3
click at [582, 153] on input "envelope-punch-up-calculator-wnembo" at bounding box center [513, 152] width 190 height 15
drag, startPoint x: 569, startPoint y: 150, endPoint x: 423, endPoint y: 152, distance: 145.9
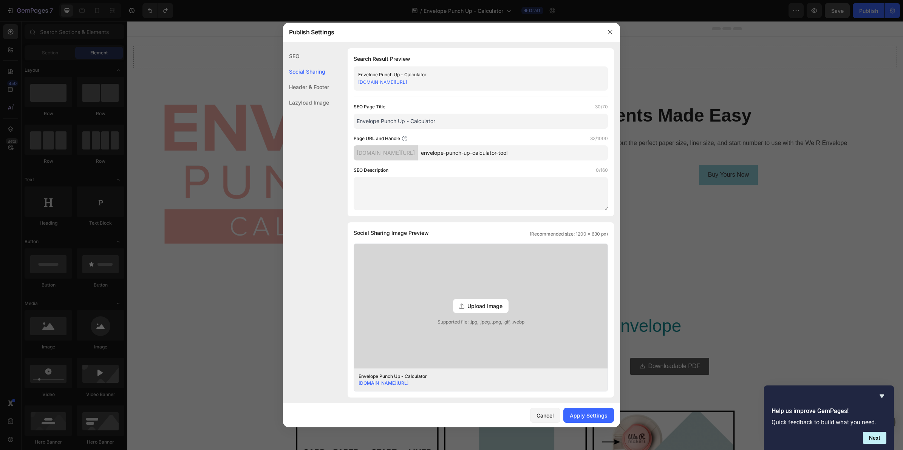
click at [423, 152] on div "37a67f.myshopify.com/pages/ envelope-punch-up-calculator-tool" at bounding box center [481, 152] width 254 height 15
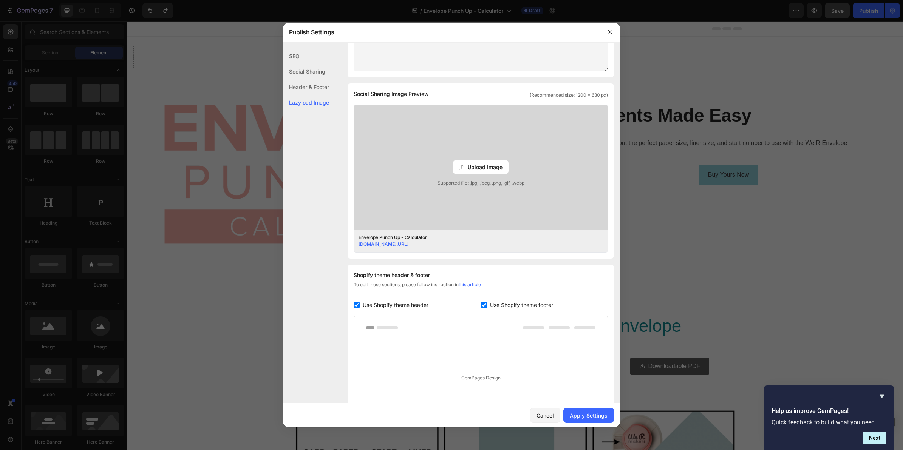
scroll to position [236, 0]
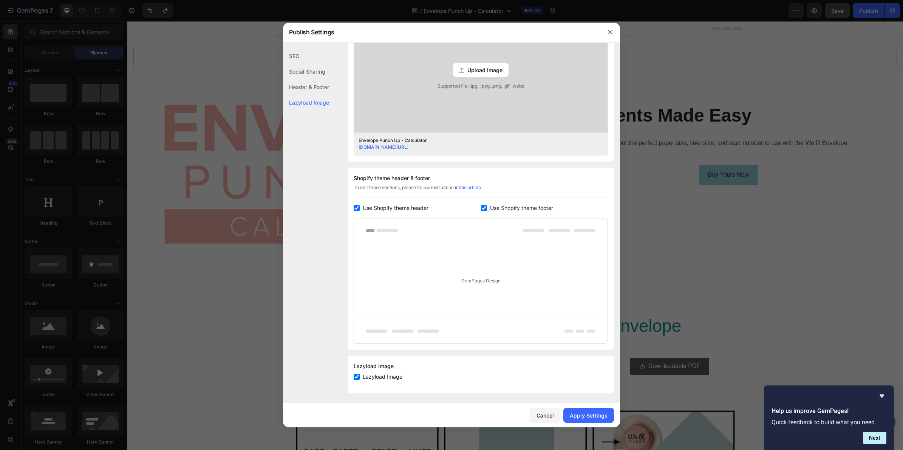
type input "envelope-punch-up-calculator-tool"
click at [482, 72] on span "Upload Image" at bounding box center [484, 70] width 35 height 8
click at [0, 0] on input "Upload Image Supported file: .jpg, .jpeg, .png, .gif, .webp" at bounding box center [0, 0] width 0 height 0
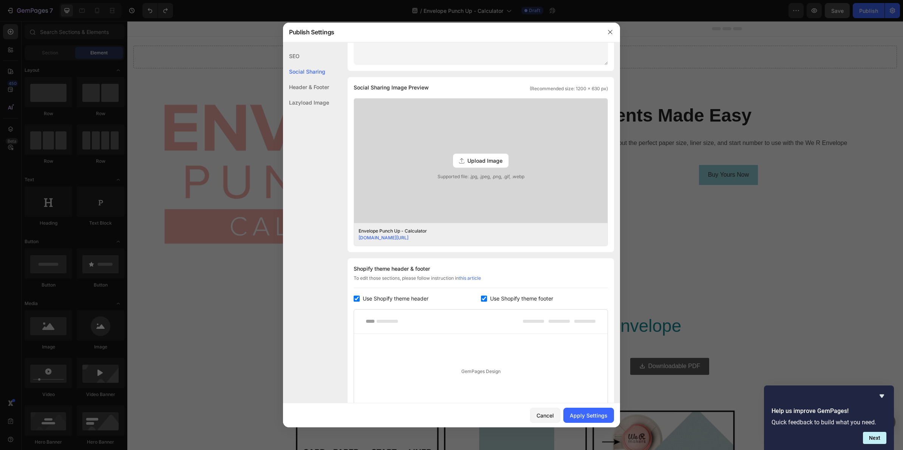
scroll to position [142, 0]
click at [548, 413] on div "Cancel" at bounding box center [545, 416] width 17 height 8
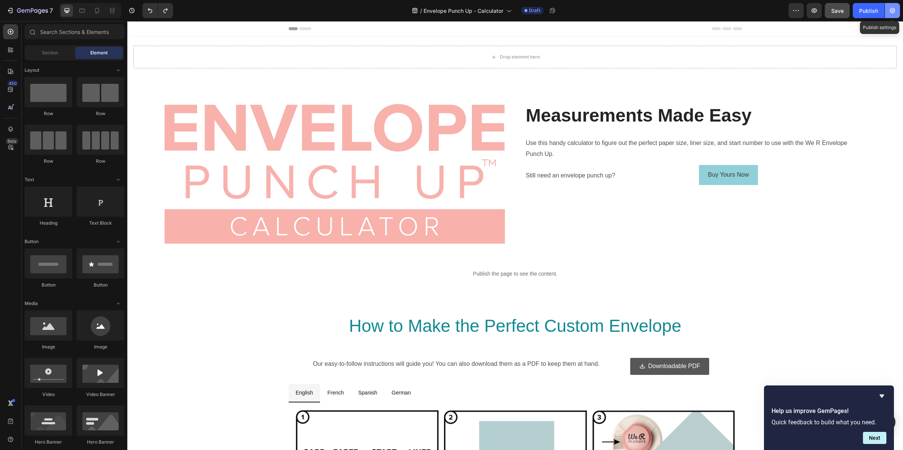
click at [887, 11] on button "button" at bounding box center [892, 10] width 15 height 15
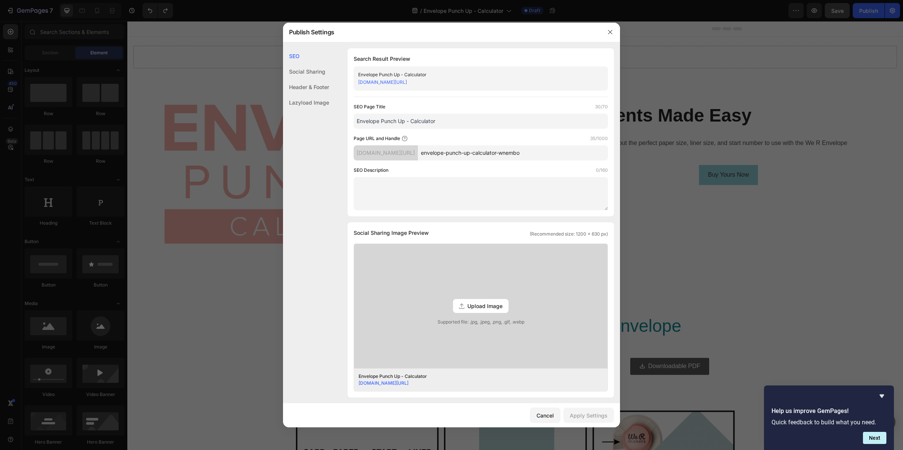
drag, startPoint x: 516, startPoint y: 153, endPoint x: 563, endPoint y: 150, distance: 47.0
click at [561, 151] on input "envelope-punch-up-calculator-wnembo" at bounding box center [513, 152] width 190 height 15
type input "envelope-punch-up-calculator-tool"
click at [307, 59] on div "SEO" at bounding box center [306, 55] width 46 height 15
click at [312, 70] on div "Social Sharing" at bounding box center [306, 71] width 46 height 15
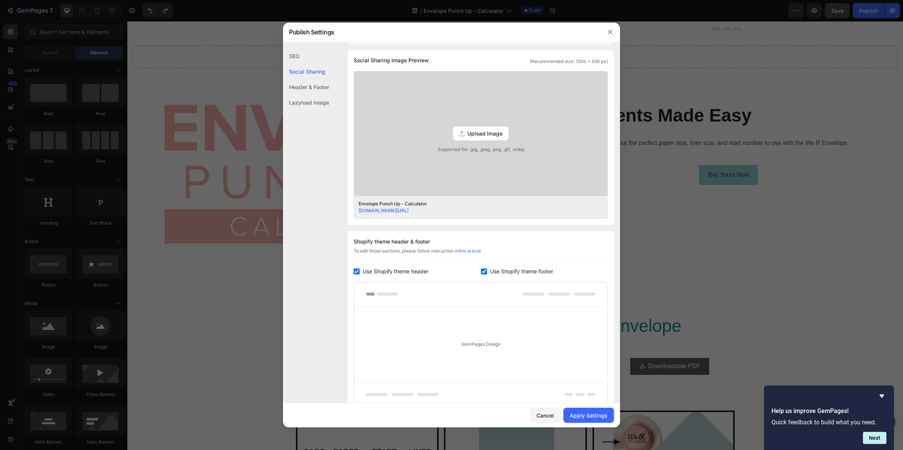
click at [318, 84] on div "Header & Footer" at bounding box center [306, 86] width 46 height 15
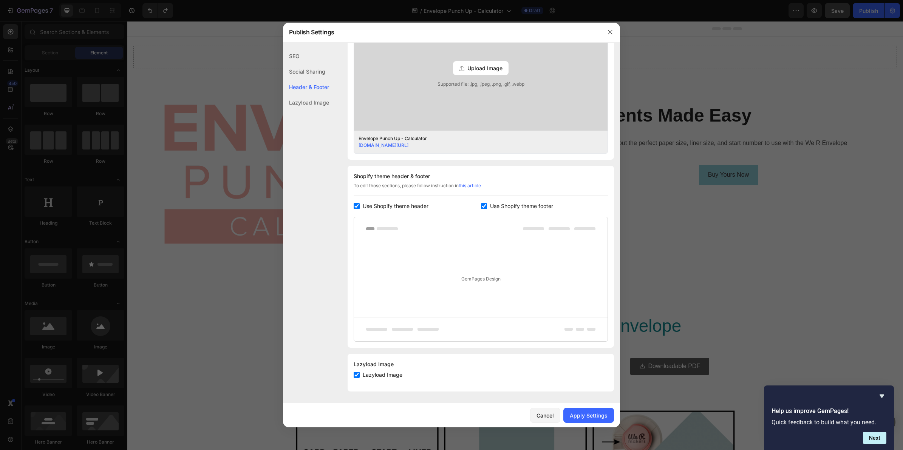
click at [318, 95] on div "Lazyload Image" at bounding box center [306, 102] width 46 height 15
click at [318, 99] on div "Lazyload Image" at bounding box center [306, 102] width 46 height 15
click at [580, 416] on div "Apply Settings" at bounding box center [589, 416] width 38 height 8
click at [611, 32] on icon "button" at bounding box center [610, 32] width 6 height 6
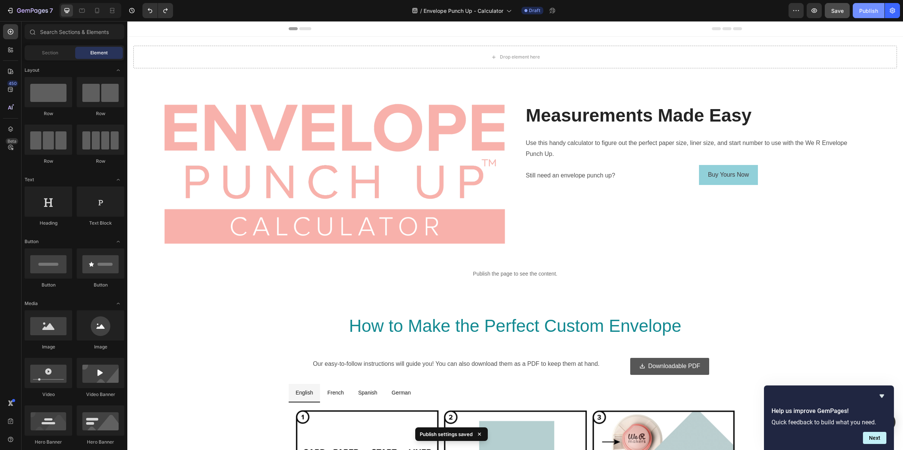
click at [869, 11] on div "Publish" at bounding box center [868, 11] width 19 height 8
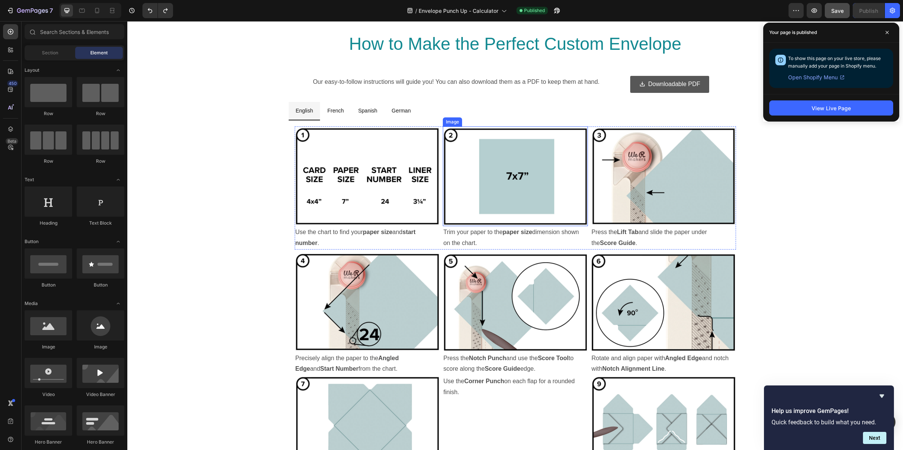
scroll to position [283, 0]
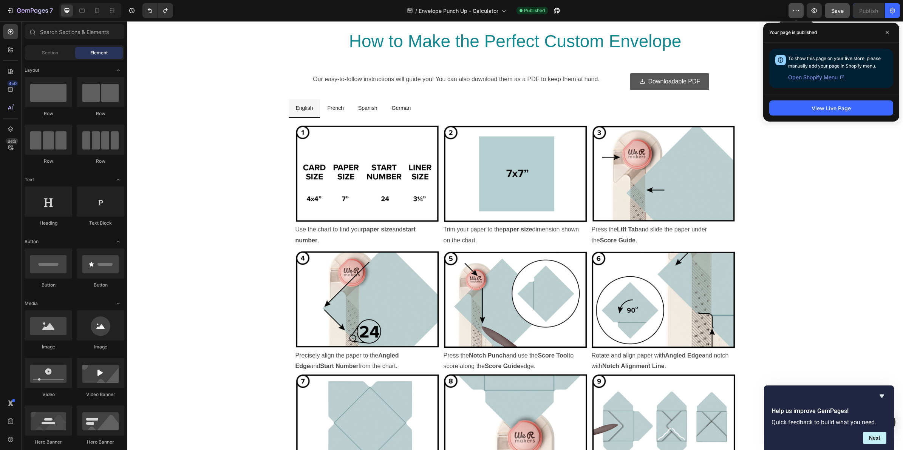
click at [793, 13] on icon "button" at bounding box center [796, 11] width 8 height 8
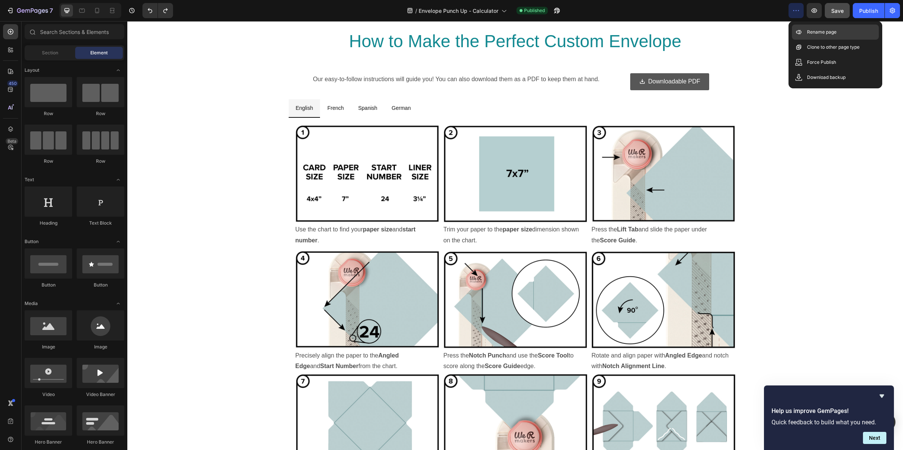
click at [805, 29] on div "Rename page" at bounding box center [835, 32] width 87 height 15
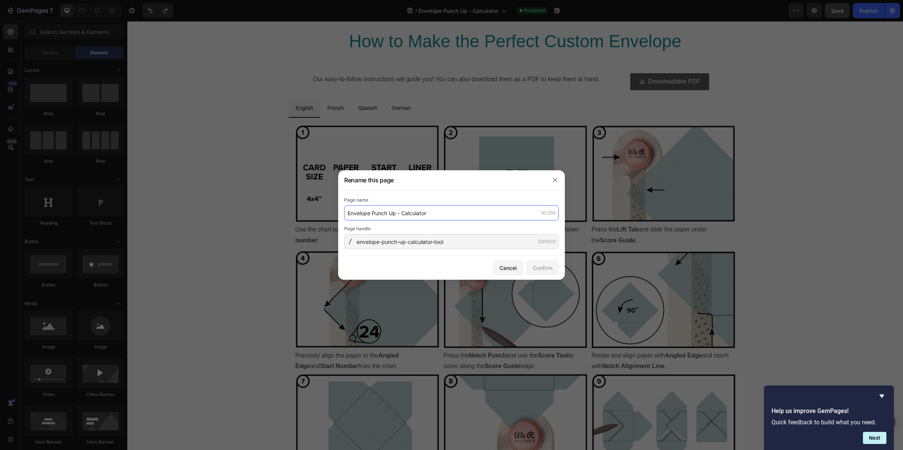
click at [427, 212] on input "Envelope Punch Up - Calculator" at bounding box center [451, 213] width 215 height 15
click at [441, 210] on input "Envelope Punch Up - Calculator" at bounding box center [451, 213] width 215 height 15
type input "Envelope Punch Up - Calculator Tool"
click at [539, 266] on div "Confirm" at bounding box center [543, 268] width 20 height 8
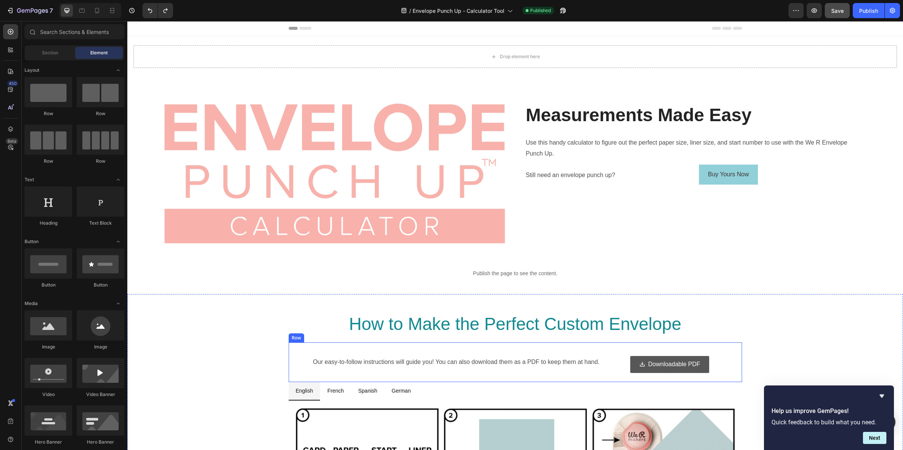
scroll to position [0, 0]
click at [585, 154] on p "Use this handy calculator to figure out the perfect paper size, liner size, and…" at bounding box center [696, 149] width 340 height 22
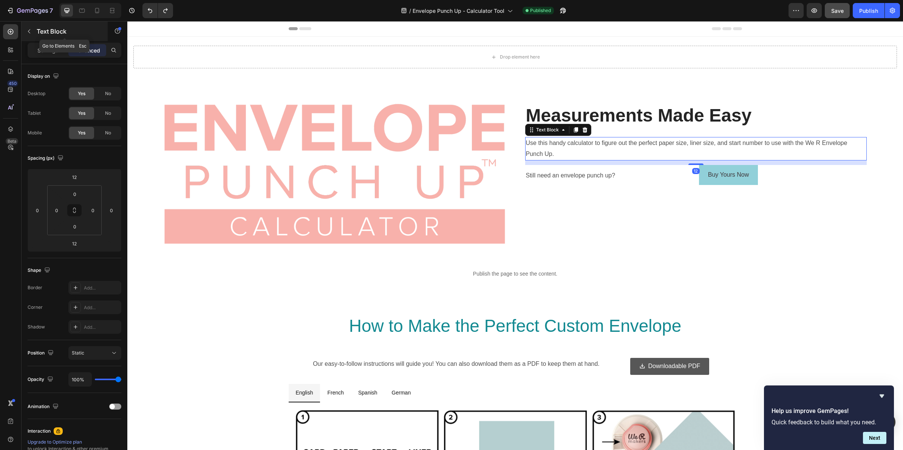
click at [30, 31] on icon "button" at bounding box center [29, 31] width 6 height 6
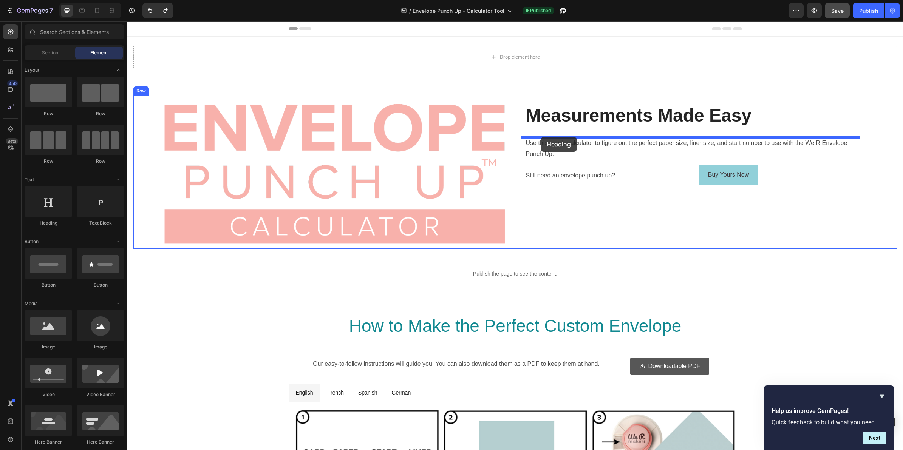
drag, startPoint x: 183, startPoint y: 226, endPoint x: 541, endPoint y: 137, distance: 368.5
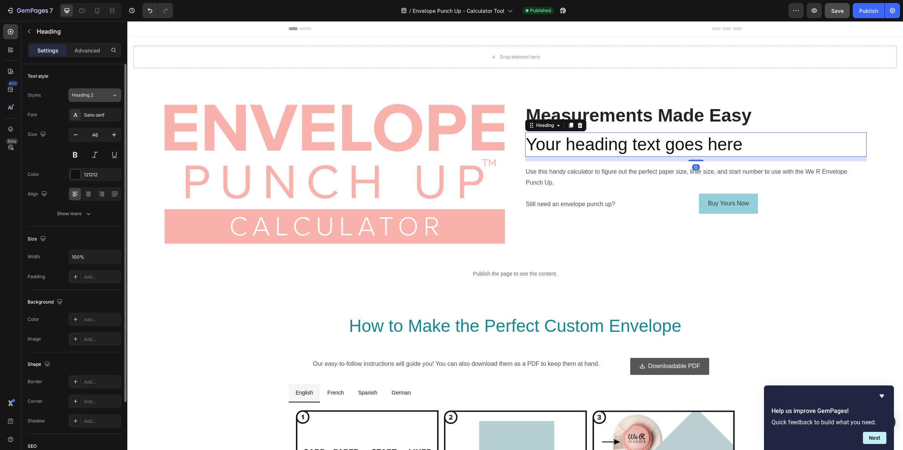
click at [114, 98] on icon at bounding box center [114, 95] width 6 height 8
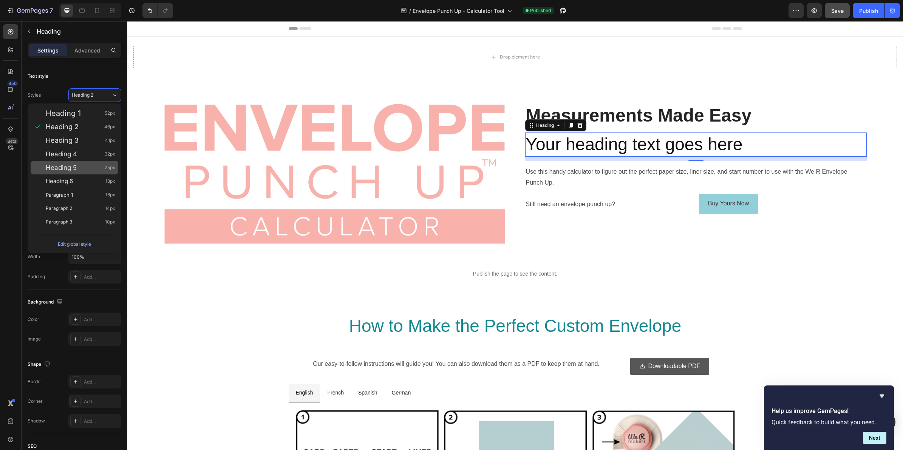
click at [89, 167] on div "Heading 5 25px" at bounding box center [81, 168] width 70 height 8
type input "25"
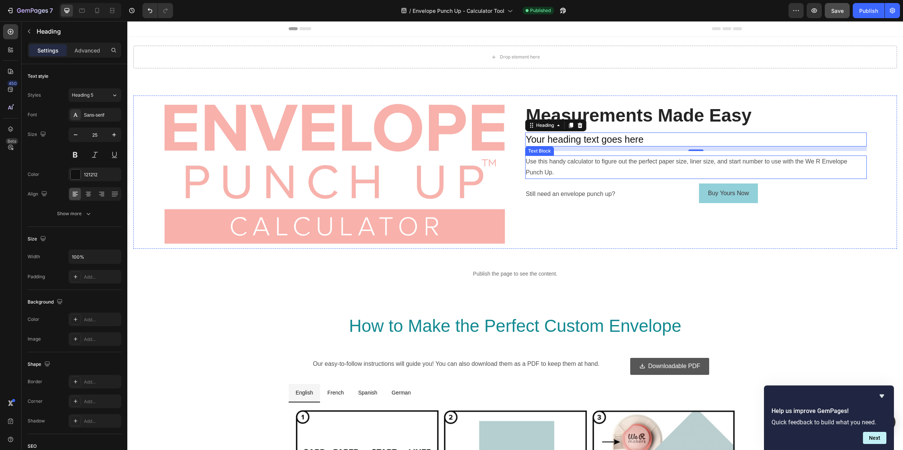
click at [600, 161] on p "Use this handy calculator to figure out the perfect paper size, liner size, and…" at bounding box center [696, 167] width 340 height 22
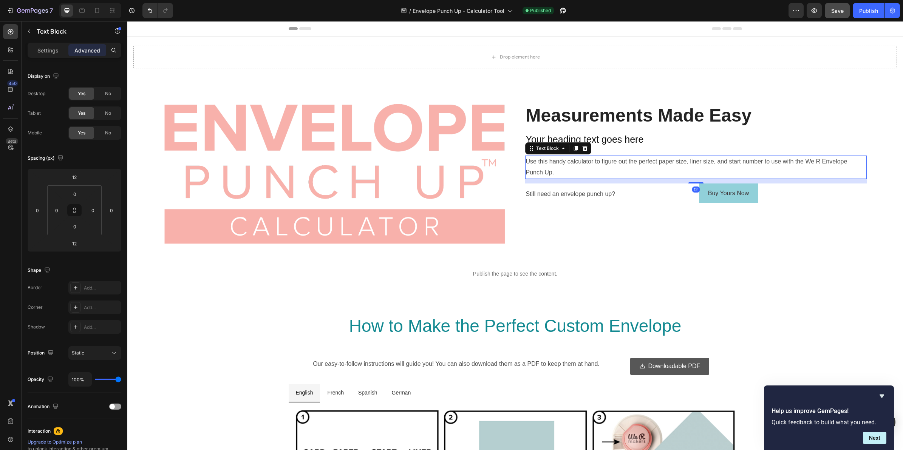
click at [596, 165] on p "Use this handy calculator to figure out the perfect paper size, liner size, and…" at bounding box center [696, 167] width 340 height 22
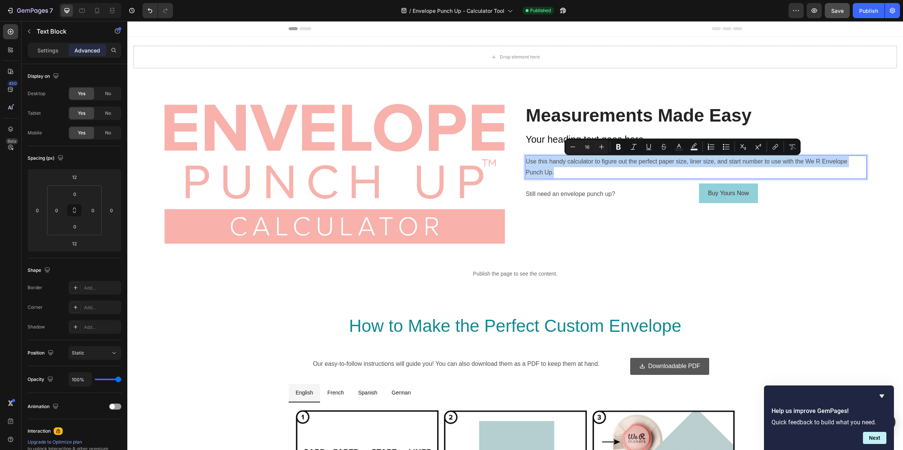
copy p "Use this handy calculator to figure out the perfect paper size, liner size, and…"
click at [542, 141] on h2 "Your heading text goes here" at bounding box center [696, 140] width 342 height 14
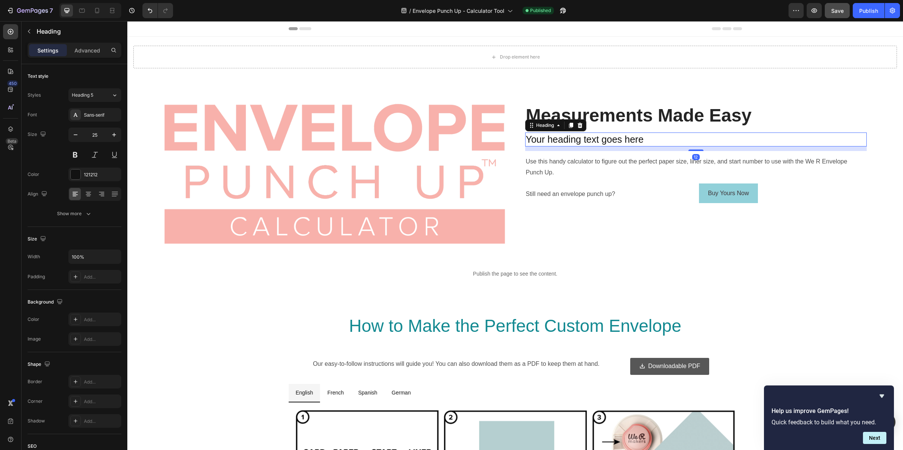
click at [533, 141] on h2 "Your heading text goes here" at bounding box center [696, 140] width 342 height 14
click at [533, 141] on p "Your heading text goes here" at bounding box center [696, 139] width 340 height 12
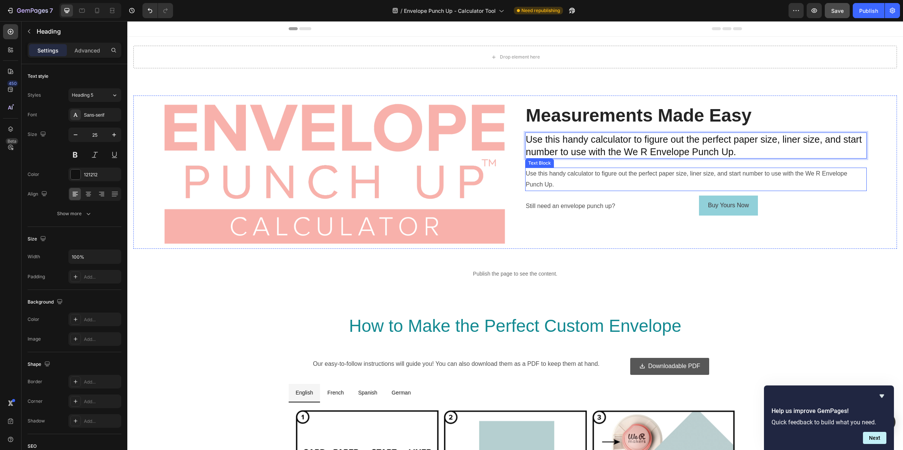
click at [584, 179] on p "Use this handy calculator to figure out the perfect paper size, liner size, and…" at bounding box center [696, 180] width 340 height 22
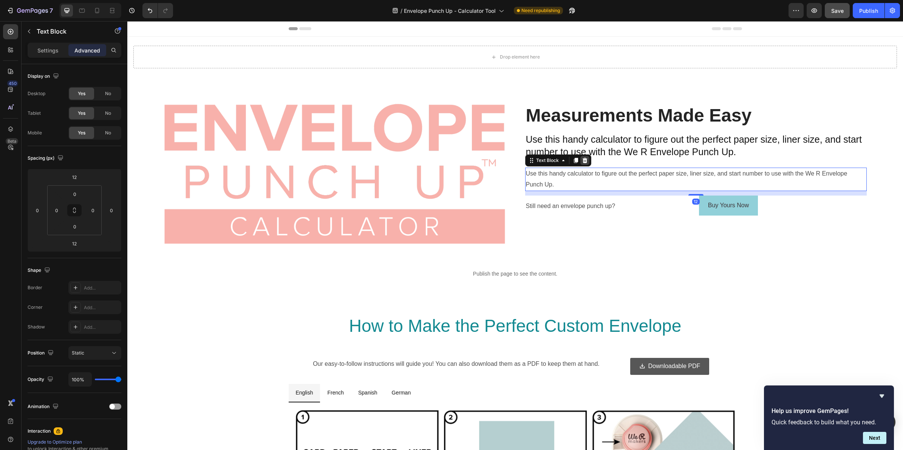
click at [582, 159] on icon at bounding box center [584, 160] width 5 height 5
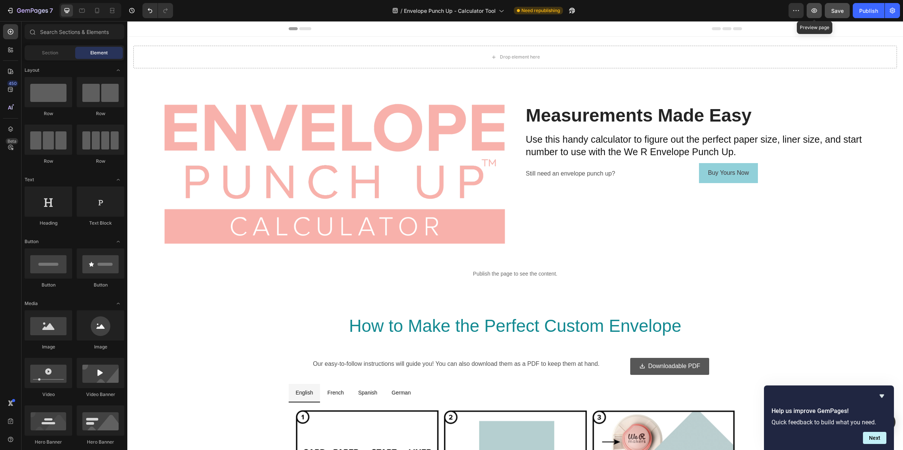
click at [815, 10] on icon "button" at bounding box center [814, 10] width 2 height 2
click at [548, 125] on h2 "Measurements Made Easy" at bounding box center [696, 115] width 342 height 25
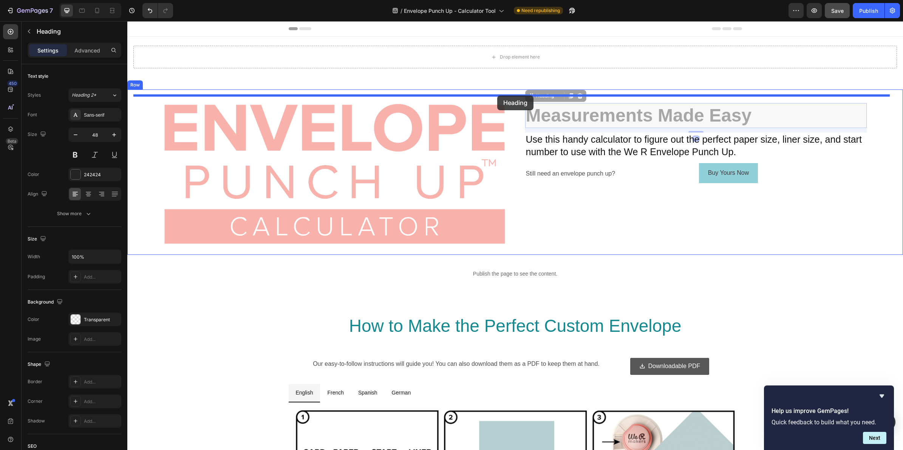
drag, startPoint x: 527, startPoint y: 97, endPoint x: 497, endPoint y: 96, distance: 29.9
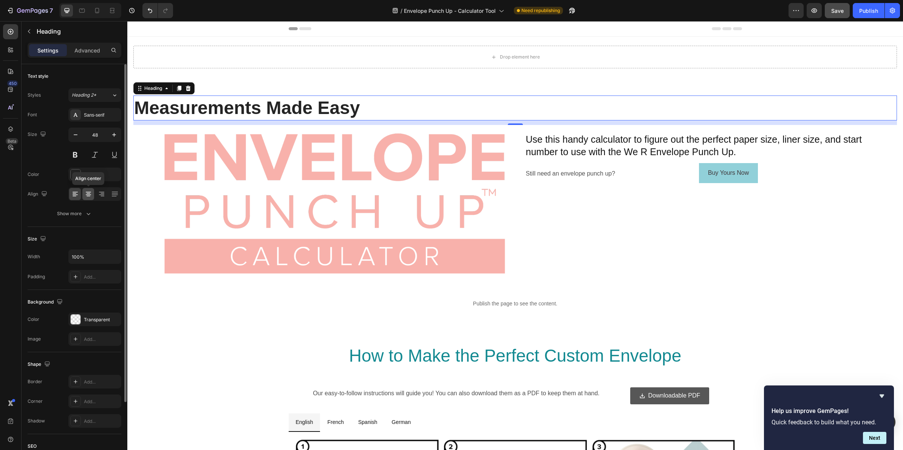
click at [89, 196] on icon at bounding box center [89, 194] width 8 height 8
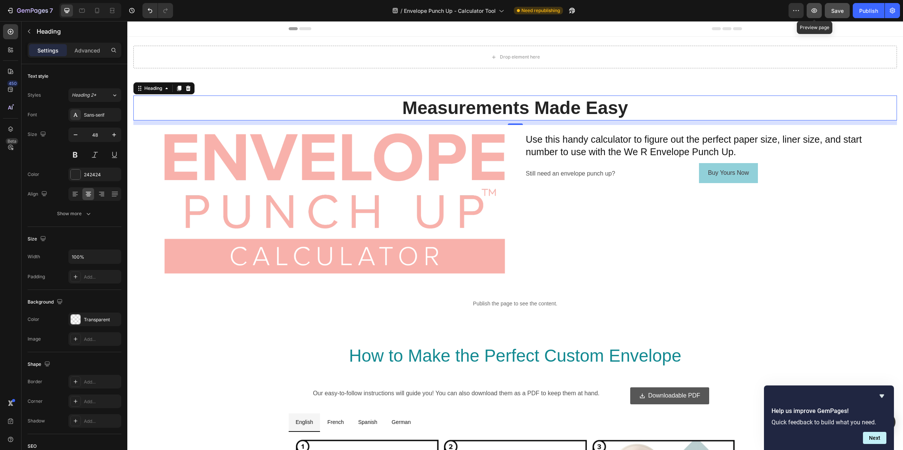
click at [814, 10] on icon "button" at bounding box center [815, 11] width 8 height 8
click at [298, 150] on img at bounding box center [335, 203] width 342 height 141
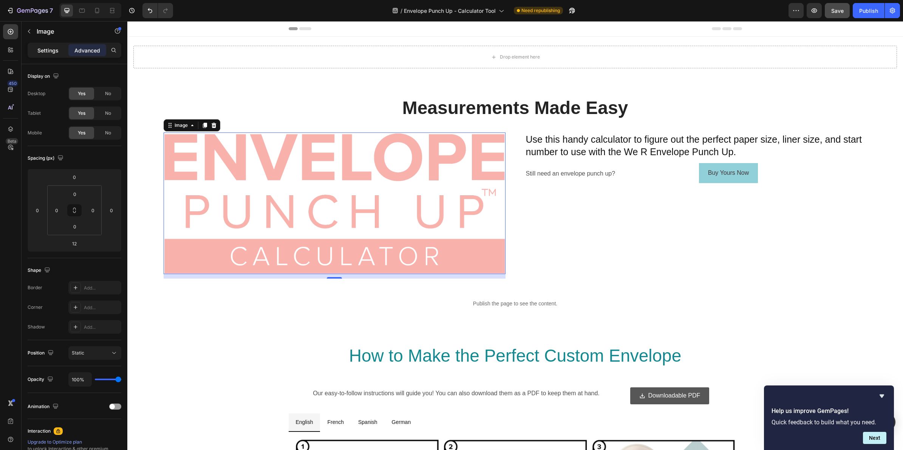
click at [40, 48] on p "Settings" at bounding box center [47, 50] width 21 height 8
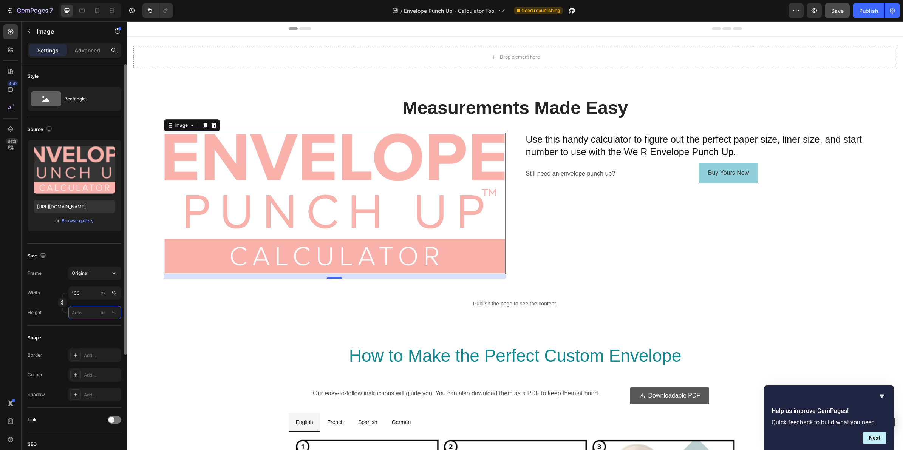
click at [82, 312] on input "px %" at bounding box center [94, 313] width 53 height 14
click at [80, 331] on p "Full 100%" at bounding box center [93, 331] width 44 height 7
click at [84, 332] on input "100" at bounding box center [94, 332] width 53 height 14
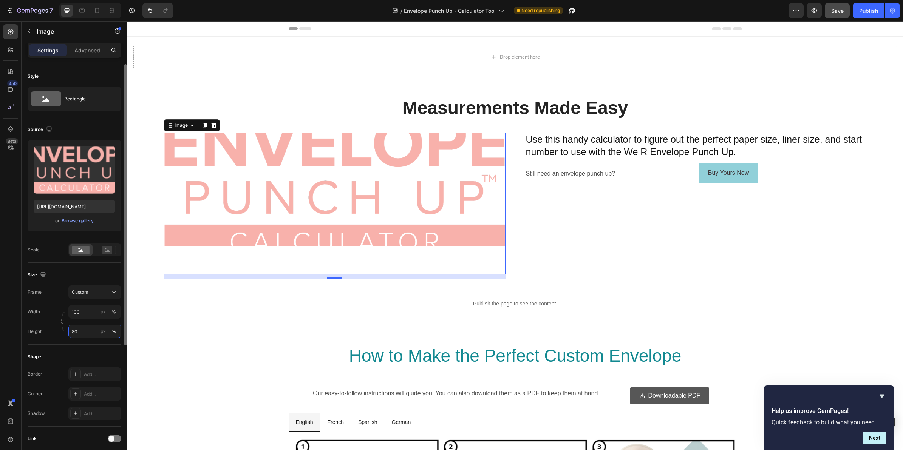
drag, startPoint x: 85, startPoint y: 331, endPoint x: 66, endPoint y: 331, distance: 19.3
click at [66, 331] on div "Width 100 px % Height 80 px %" at bounding box center [75, 321] width 94 height 33
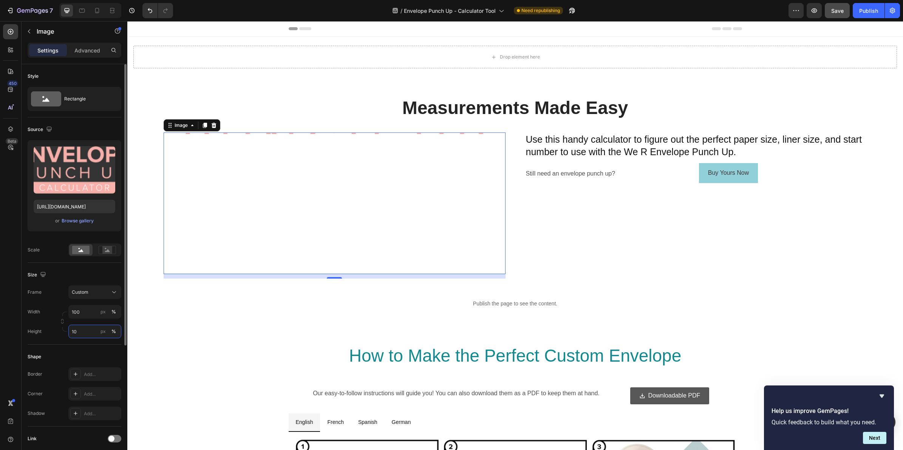
type input "100"
click at [57, 302] on div "Frame Custom Width 100 px % Height 100 px %" at bounding box center [75, 312] width 94 height 53
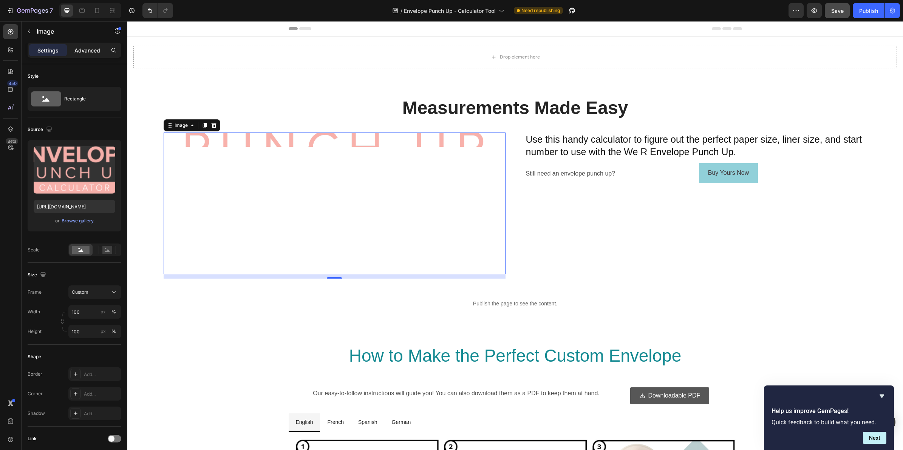
click at [92, 53] on p "Advanced" at bounding box center [87, 50] width 26 height 8
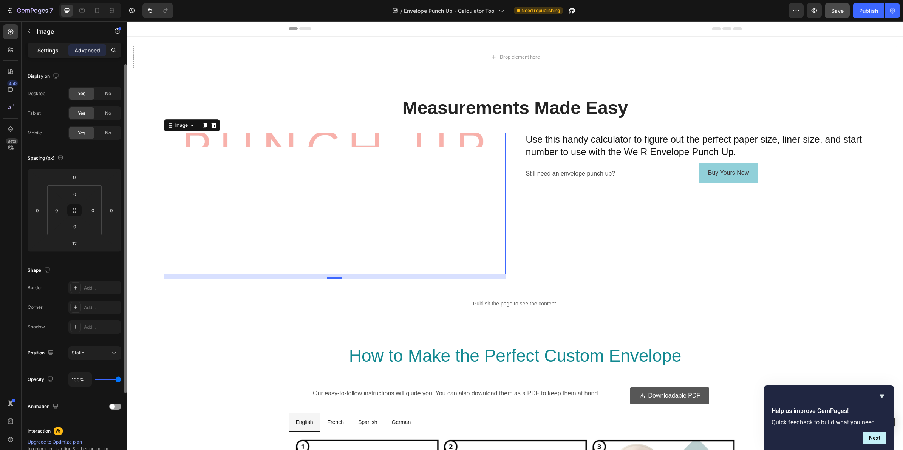
click at [46, 47] on p "Settings" at bounding box center [47, 50] width 21 height 8
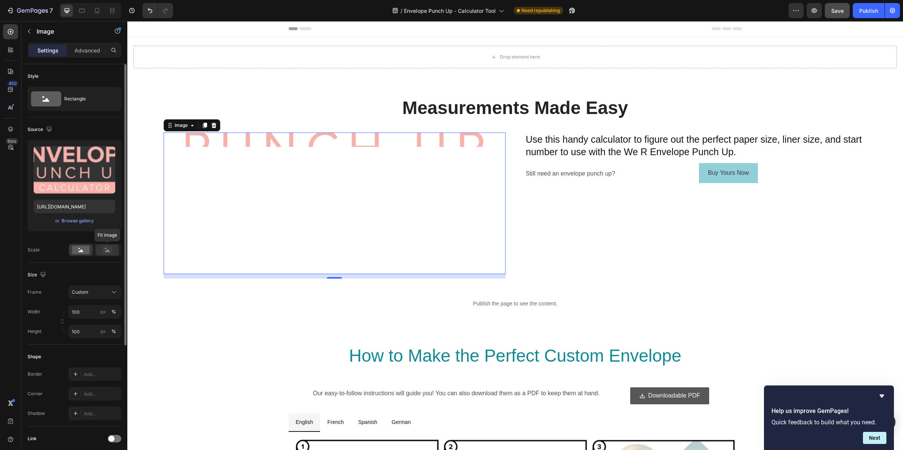
click at [104, 252] on rect at bounding box center [107, 250] width 10 height 8
click at [86, 249] on rect at bounding box center [80, 250] width 17 height 8
click at [88, 330] on input "100" at bounding box center [94, 332] width 53 height 14
click at [110, 292] on div "Custom" at bounding box center [95, 293] width 46 height 8
click at [86, 349] on div "Original" at bounding box center [88, 354] width 60 height 14
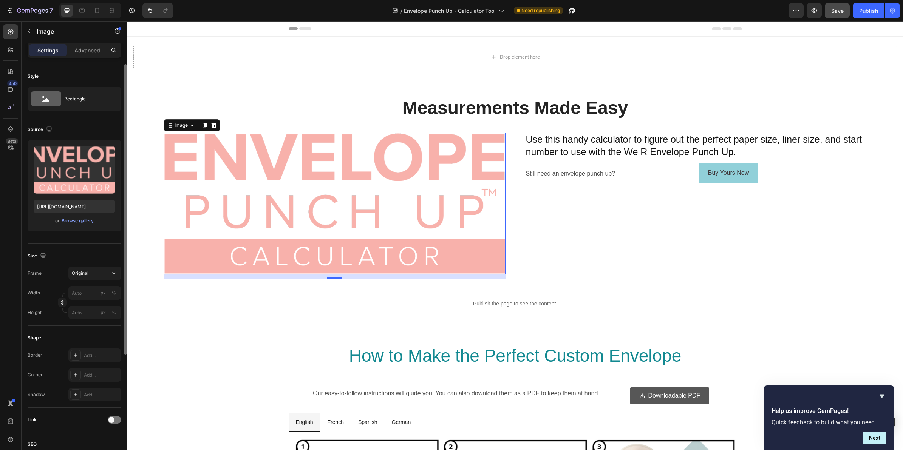
click at [87, 249] on div "Size Frame Original Width px % Height px %" at bounding box center [75, 285] width 94 height 82
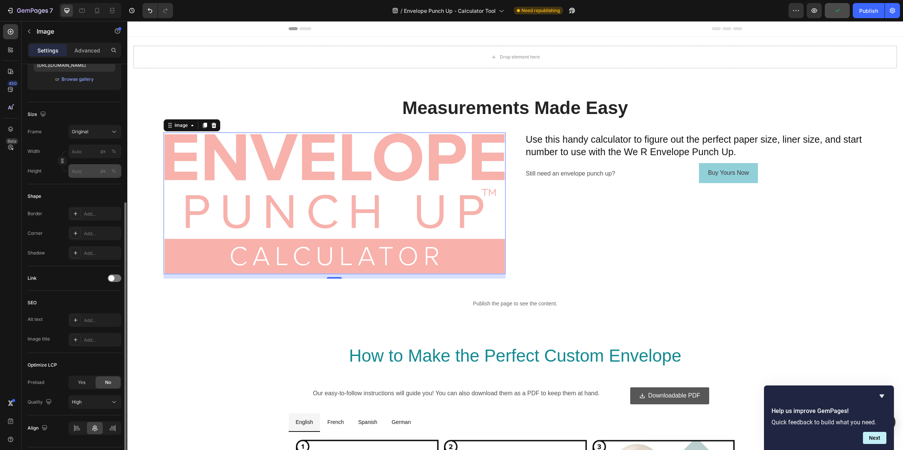
scroll to position [163, 0]
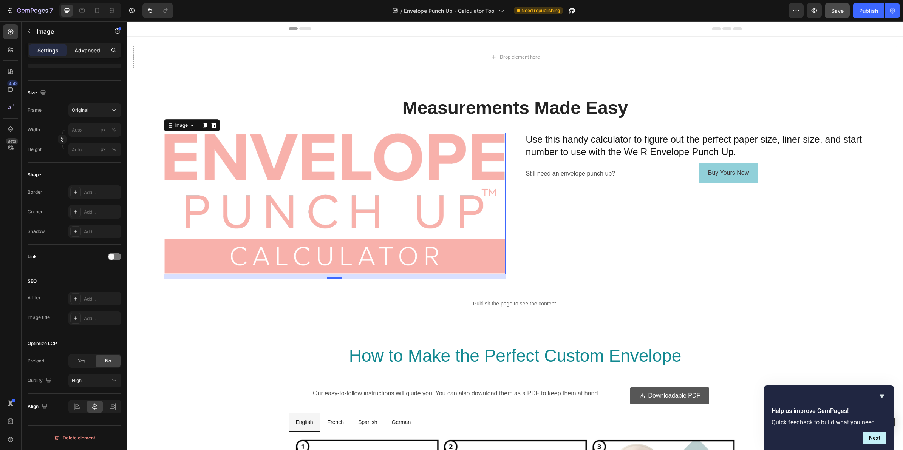
click at [80, 48] on p "Advanced" at bounding box center [87, 50] width 26 height 8
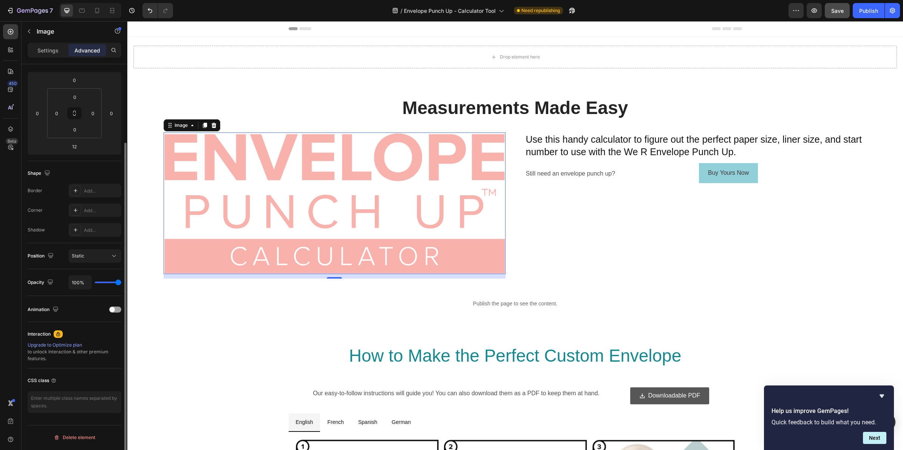
scroll to position [97, 0]
click at [63, 118] on div "0" at bounding box center [56, 113] width 15 height 12
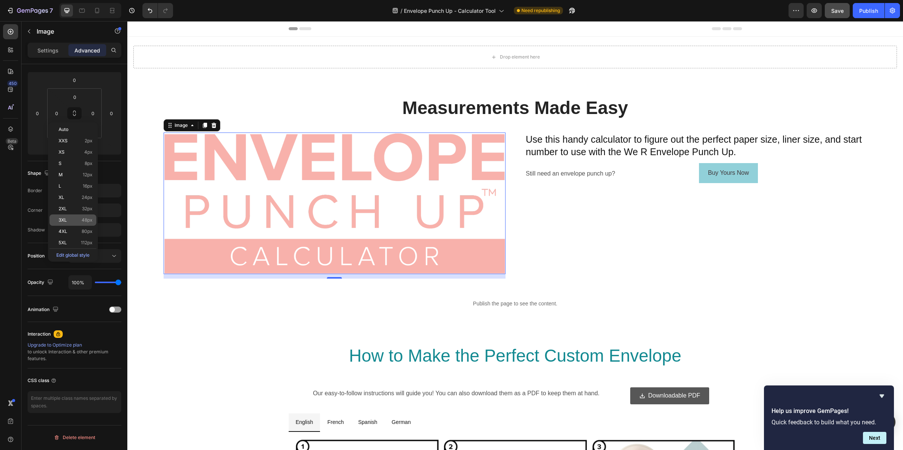
click at [82, 215] on div "3XL 48px" at bounding box center [73, 220] width 47 height 11
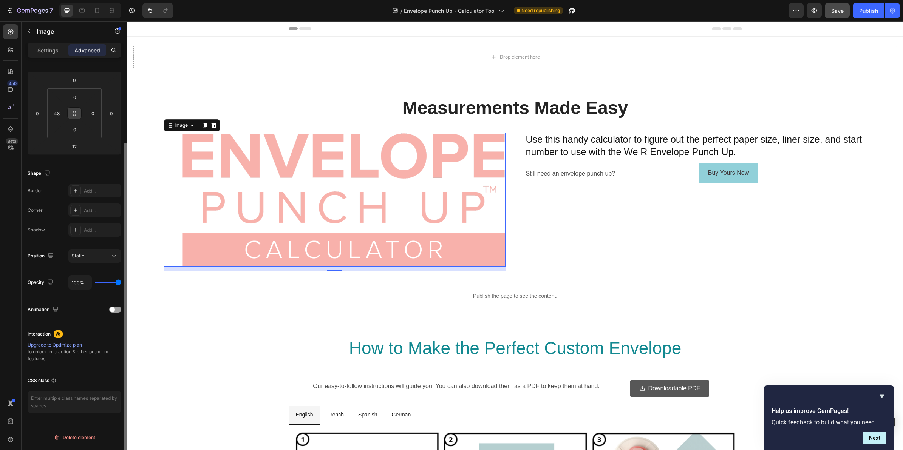
click at [74, 113] on icon at bounding box center [74, 113] width 6 height 6
click at [77, 99] on input "0" at bounding box center [74, 96] width 15 height 11
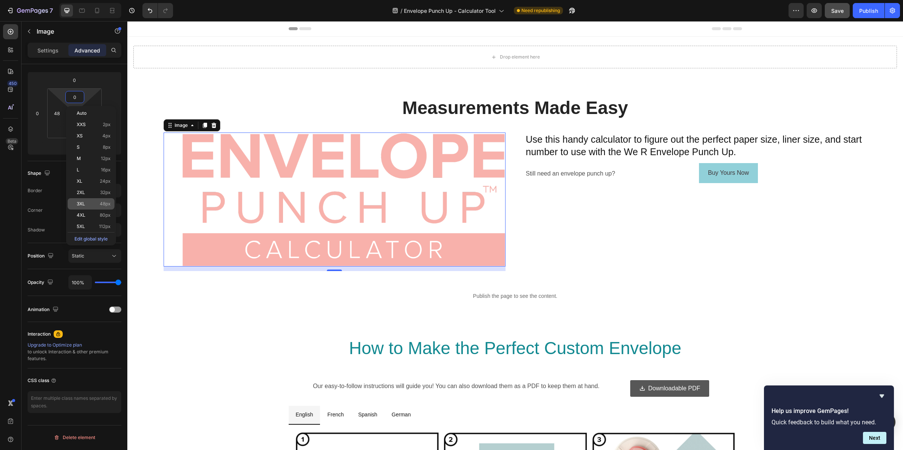
type input "0"
click at [95, 203] on p "3XL 48px" at bounding box center [94, 203] width 34 height 5
type input "48"
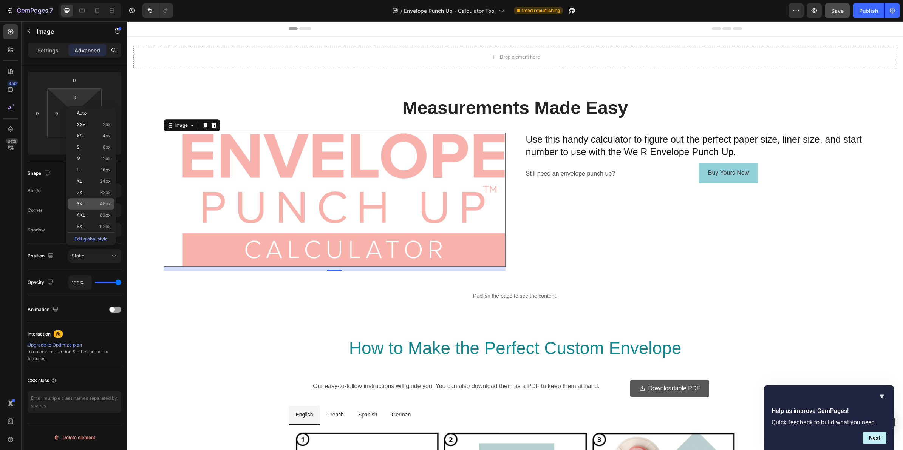
type input "48"
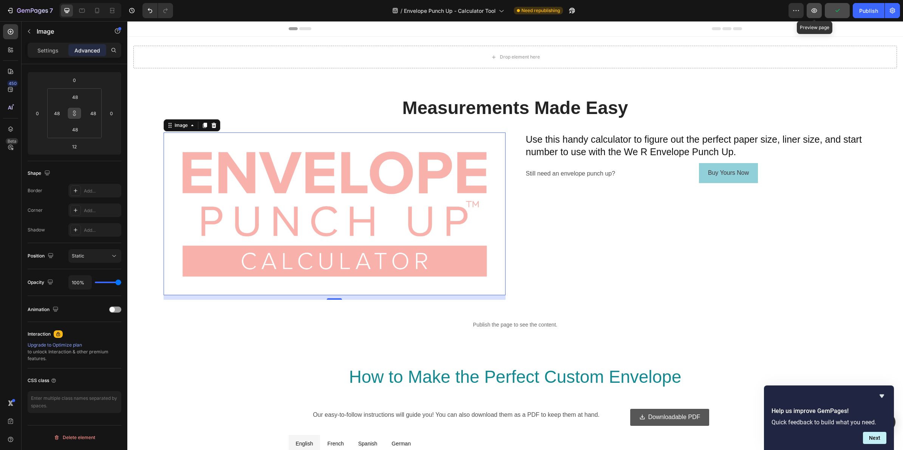
click at [813, 11] on icon "button" at bounding box center [815, 11] width 8 height 8
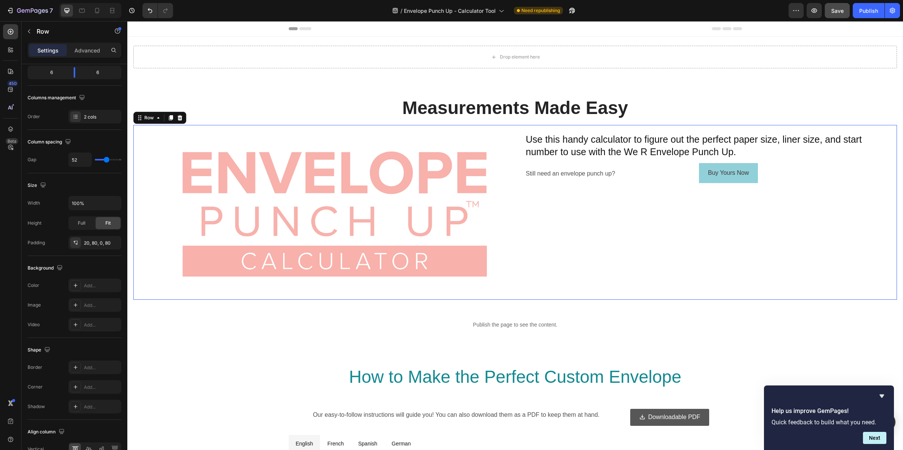
click at [501, 130] on div "Image Use this handy calculator to figure out the perfect paper size, liner siz…" at bounding box center [515, 212] width 764 height 175
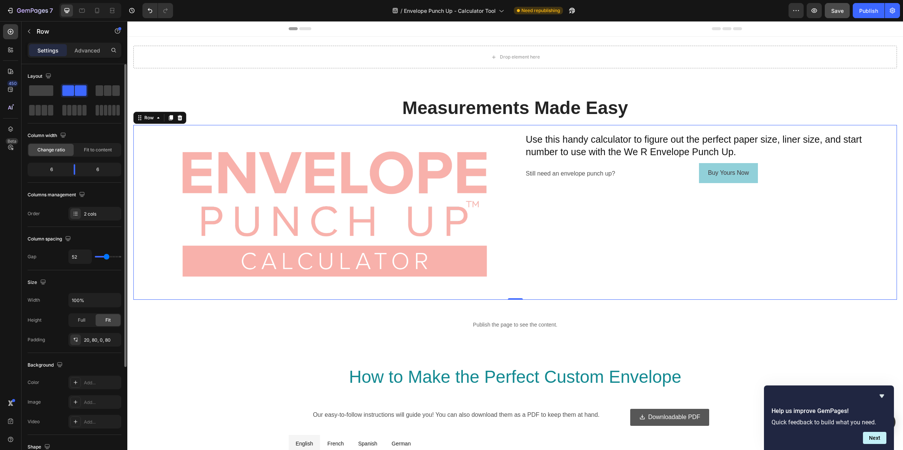
scroll to position [140, 0]
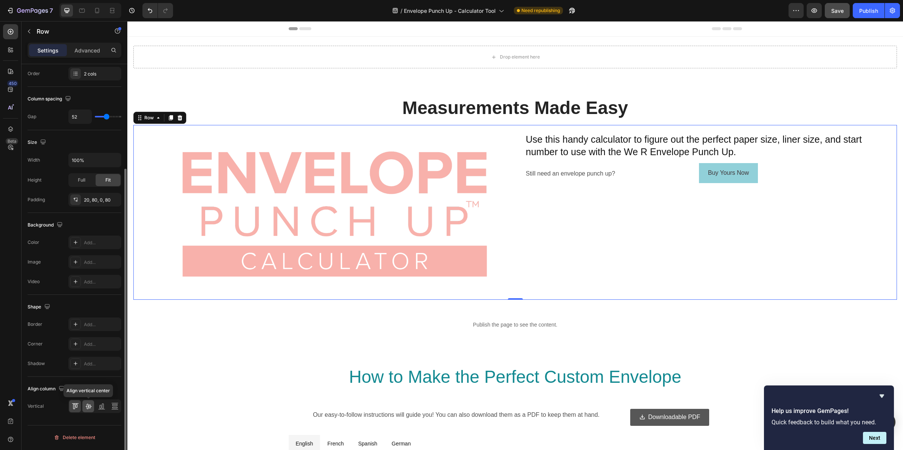
click at [89, 406] on icon at bounding box center [89, 407] width 8 height 8
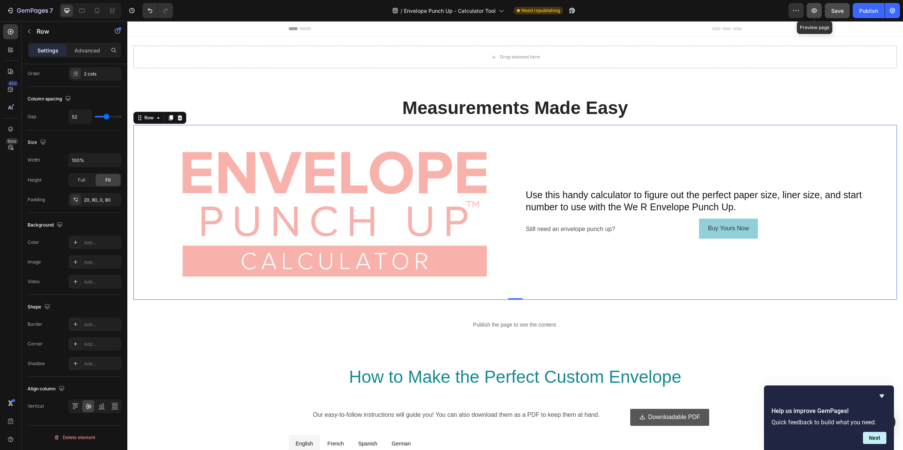
click at [811, 12] on icon "button" at bounding box center [815, 11] width 8 height 8
click at [441, 131] on div "Image Use this handy calculator to figure out the perfect paper size, liner siz…" at bounding box center [515, 212] width 764 height 175
click at [86, 45] on div "Advanced" at bounding box center [87, 50] width 38 height 12
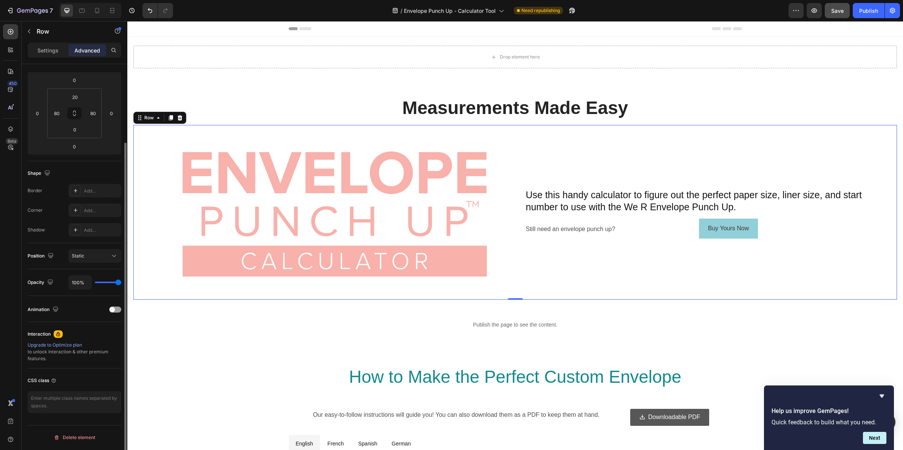
scroll to position [97, 0]
click at [81, 95] on input "20" at bounding box center [74, 96] width 15 height 11
type input "0"
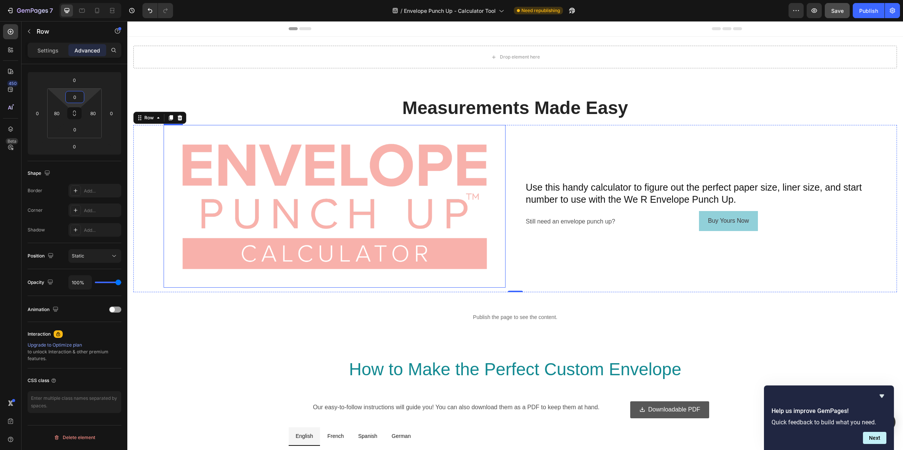
click at [474, 144] on img at bounding box center [335, 206] width 306 height 127
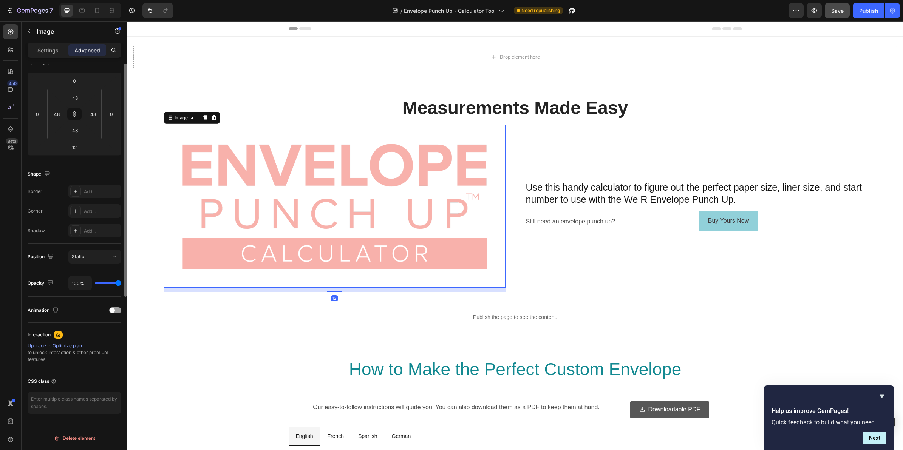
scroll to position [0, 0]
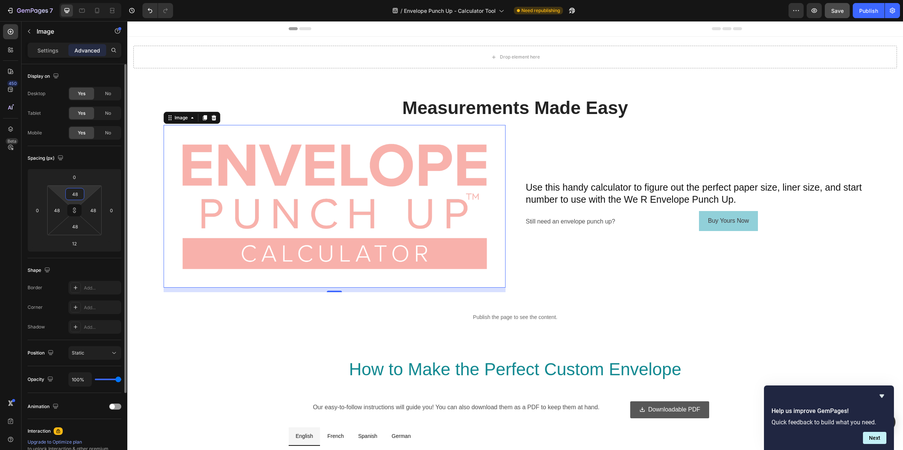
click at [76, 195] on input "48" at bounding box center [74, 194] width 15 height 11
type input "0"
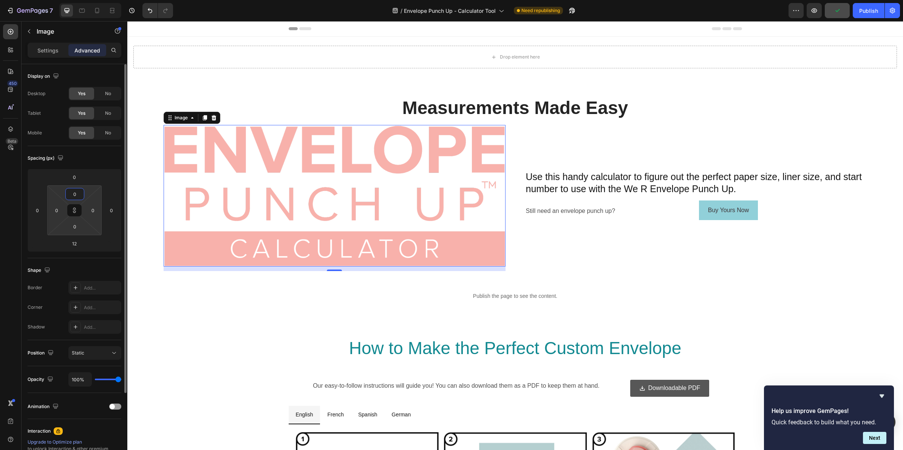
click at [79, 193] on input "0" at bounding box center [74, 194] width 15 height 11
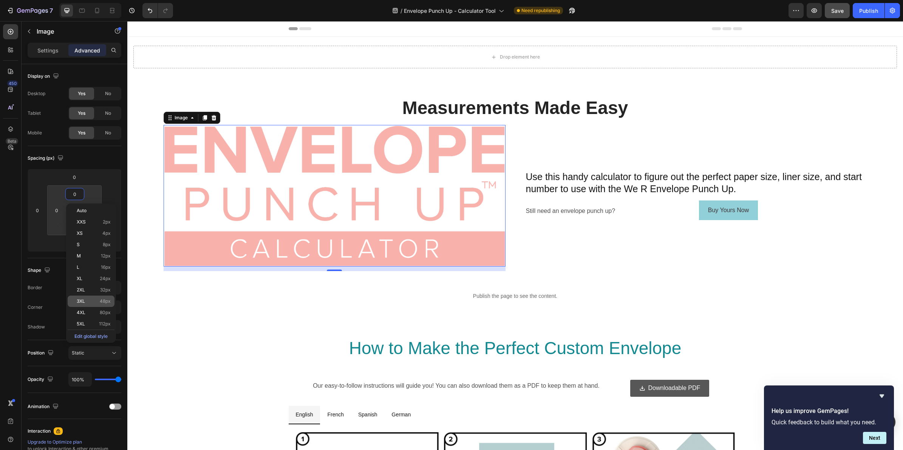
click at [101, 300] on span "48px" at bounding box center [105, 301] width 11 height 5
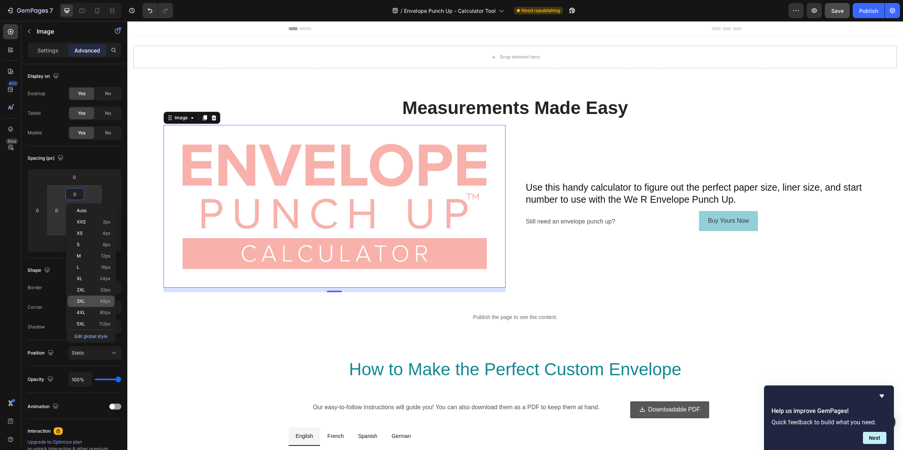
type input "48"
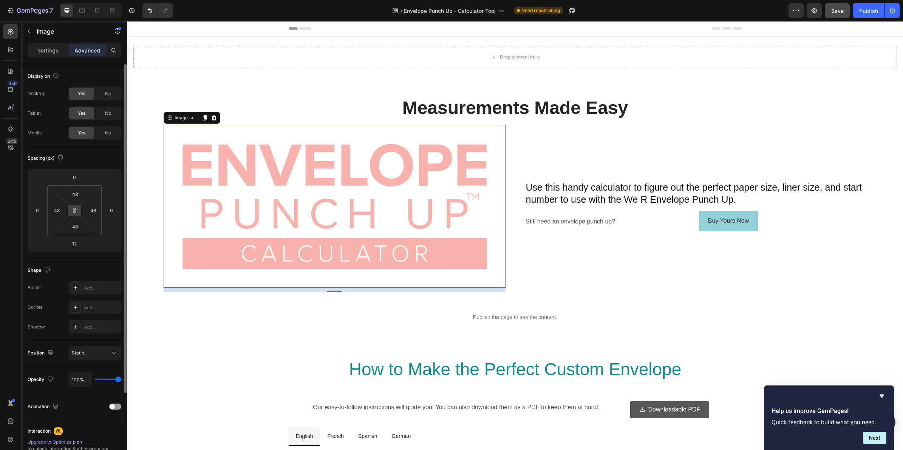
click at [76, 212] on icon at bounding box center [74, 212] width 3 height 2
click at [77, 195] on input "48" at bounding box center [74, 194] width 15 height 11
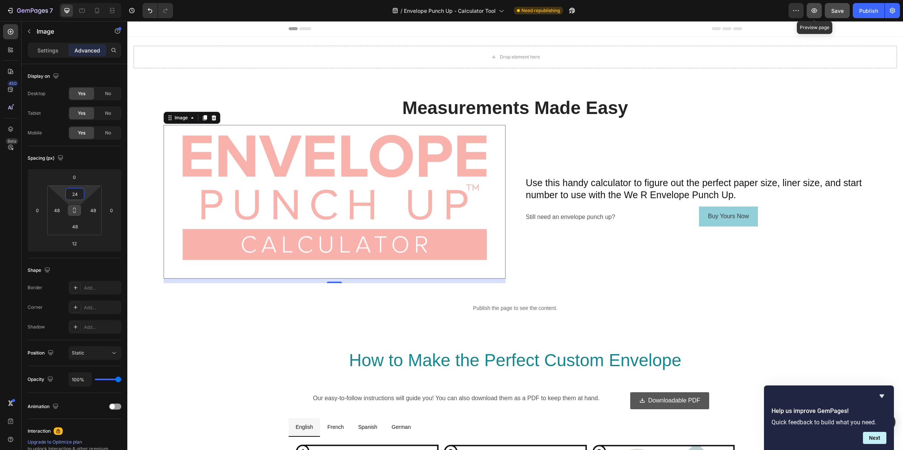
type input "24"
click at [815, 12] on icon "button" at bounding box center [815, 11] width 8 height 8
click at [194, 118] on icon at bounding box center [192, 118] width 6 height 6
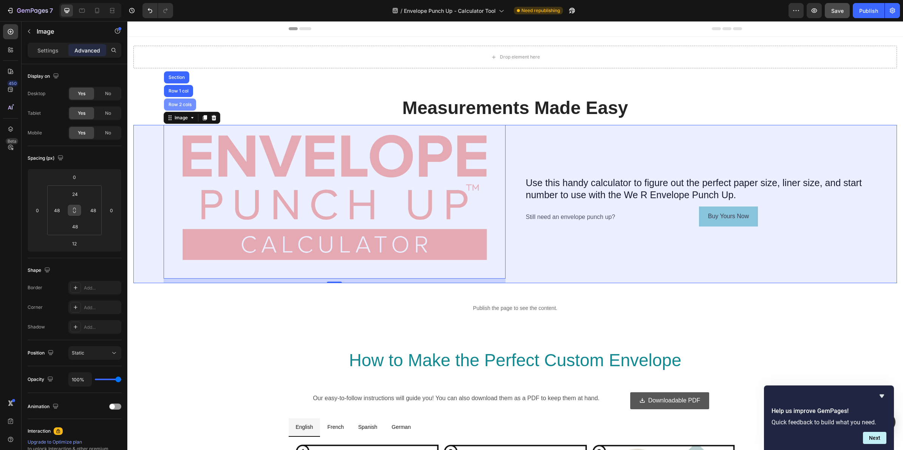
click at [184, 105] on div "Row 2 cols" at bounding box center [180, 104] width 26 height 5
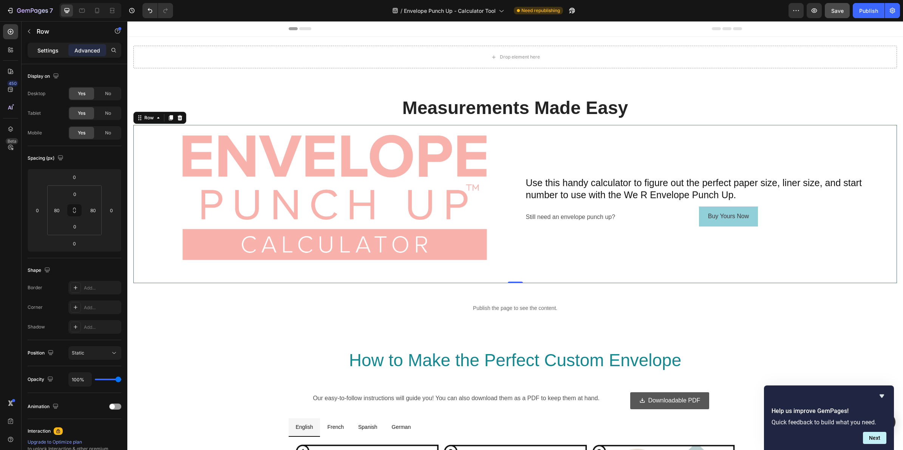
click at [51, 50] on p "Settings" at bounding box center [47, 50] width 21 height 8
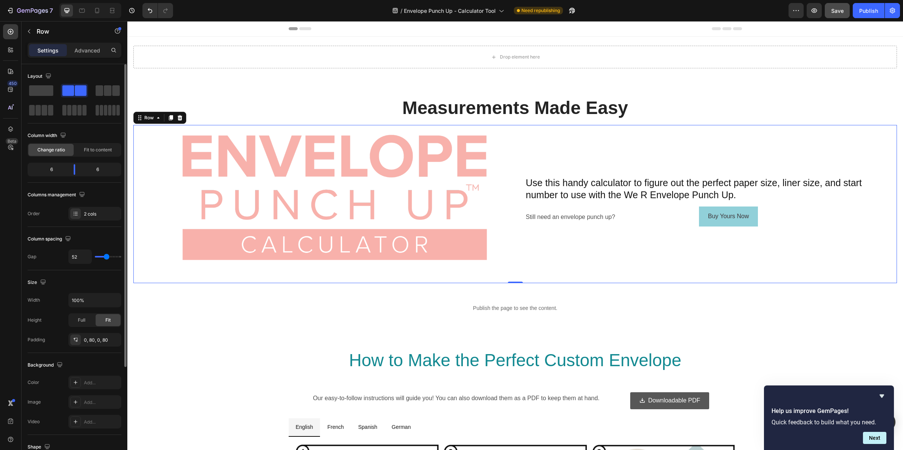
type input "41"
type input "36"
type input "33"
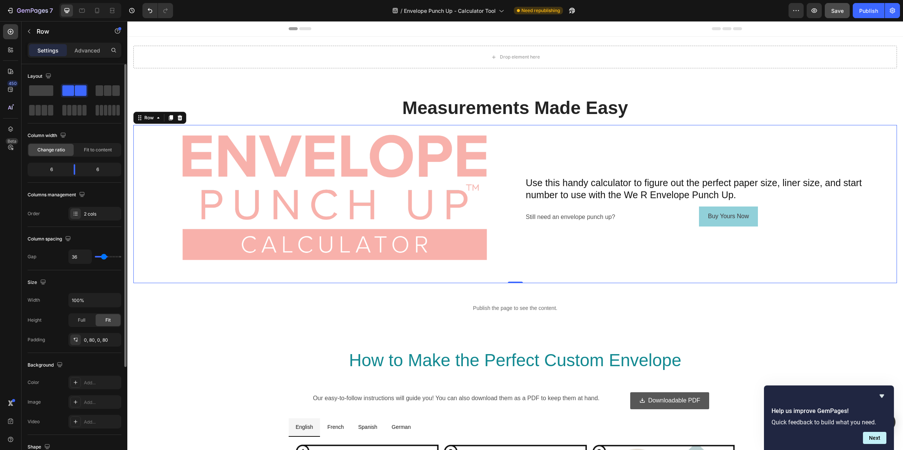
type input "33"
type input "30"
type input "27"
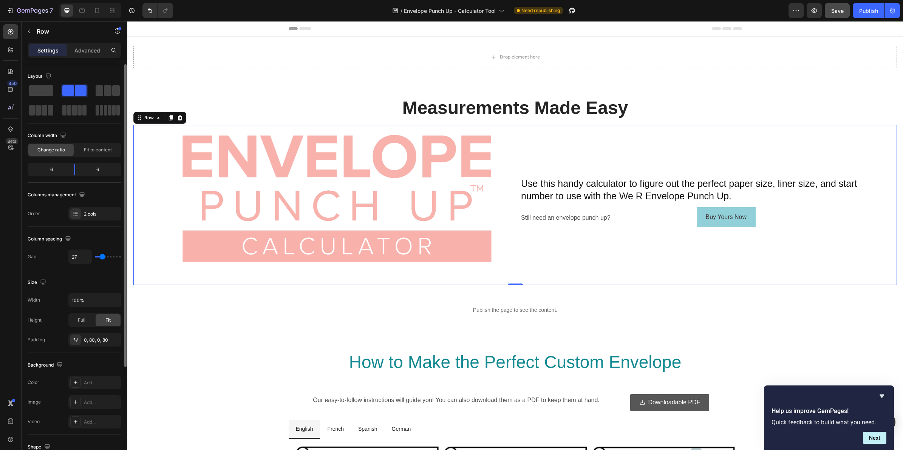
type input "25"
type input "22"
type input "19"
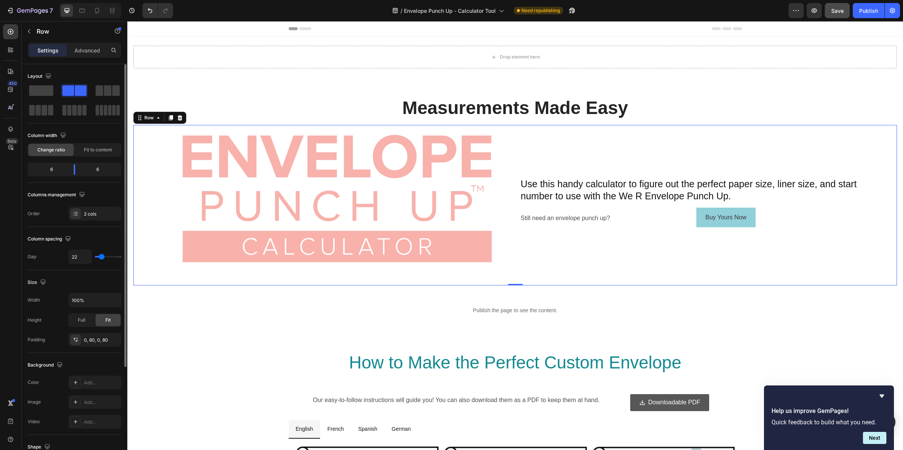
type input "19"
type input "22"
type input "25"
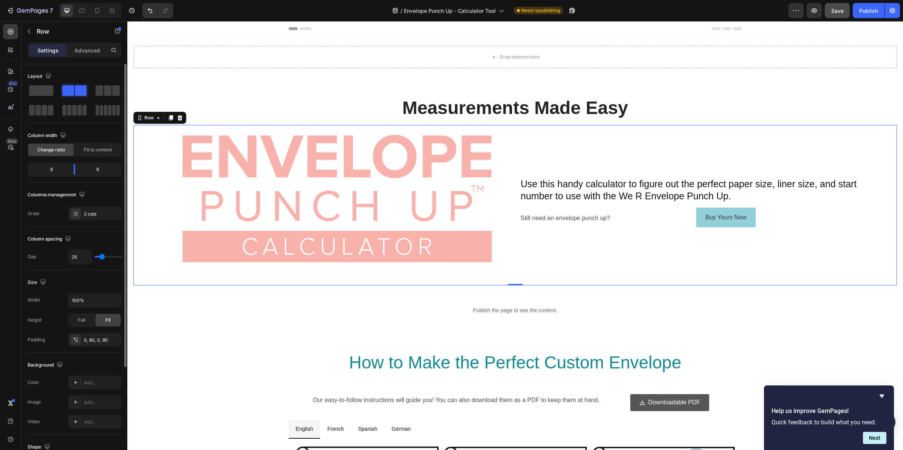
type input "22"
type input "19"
type input "22"
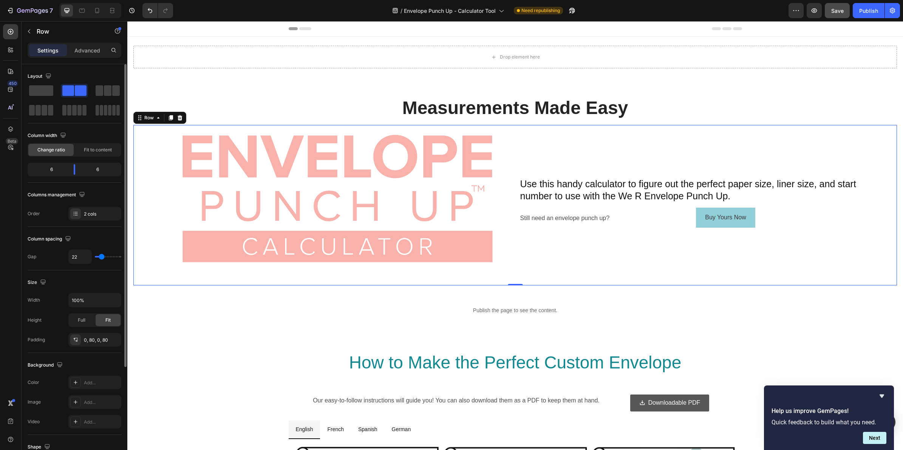
drag, startPoint x: 105, startPoint y: 256, endPoint x: 101, endPoint y: 257, distance: 3.9
type input "22"
click at [101, 257] on input "range" at bounding box center [108, 257] width 26 height 2
click at [814, 13] on icon "button" at bounding box center [815, 11] width 8 height 8
click at [817, 8] on icon "button" at bounding box center [815, 11] width 8 height 8
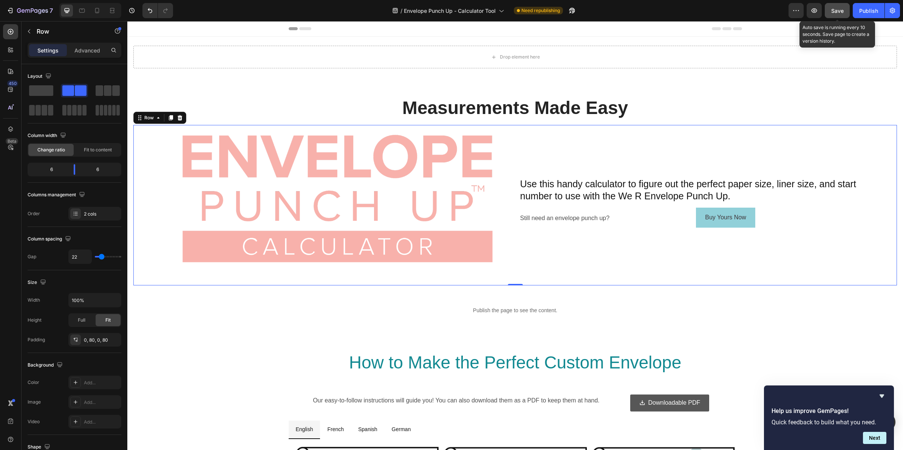
click at [836, 8] on span "Save" at bounding box center [837, 11] width 12 height 6
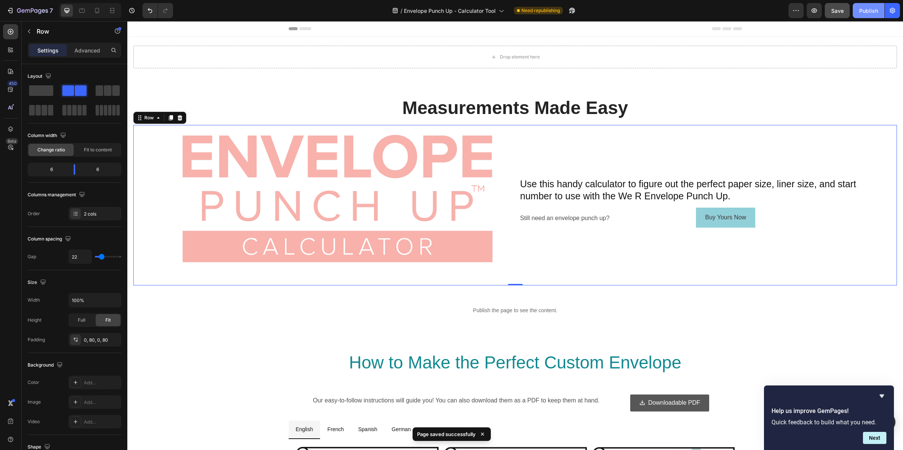
click at [862, 11] on div "Publish" at bounding box center [868, 11] width 19 height 8
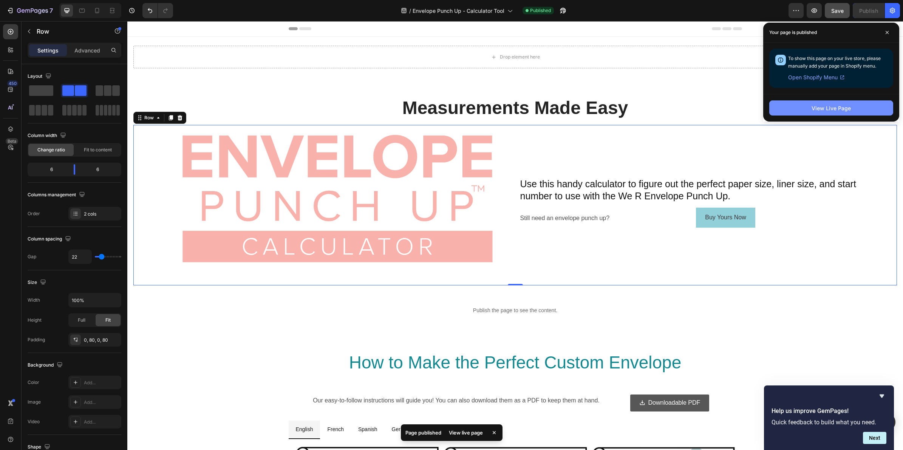
click at [812, 111] on div "View Live Page" at bounding box center [831, 108] width 39 height 8
